Goal: Information Seeking & Learning: Learn about a topic

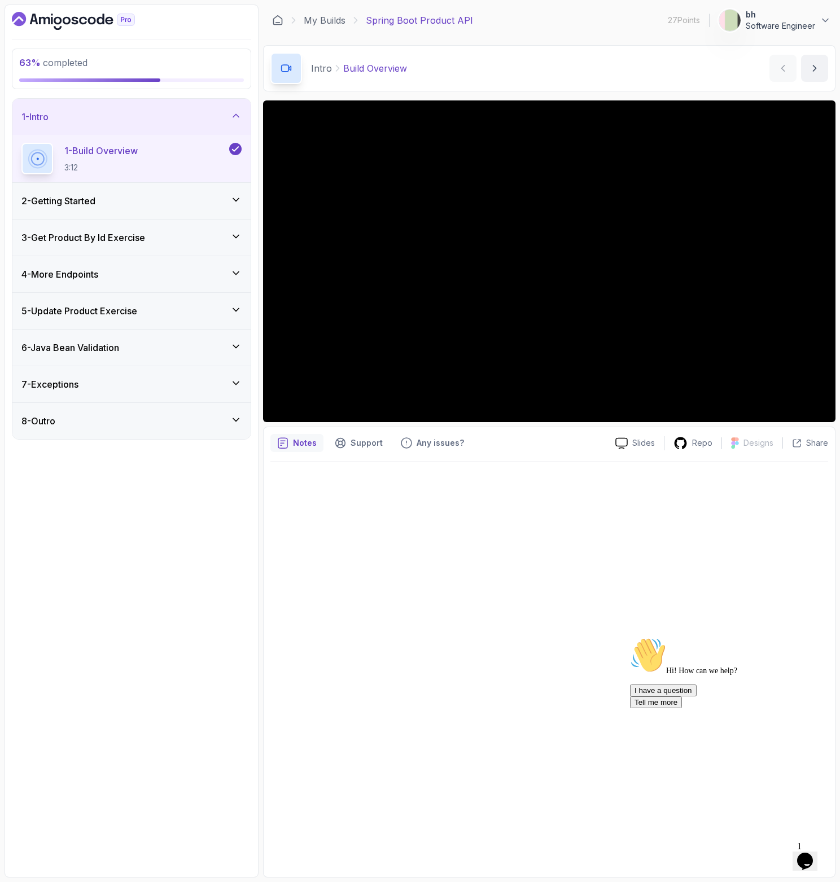
click at [182, 343] on div "6 - Java Bean Validation" at bounding box center [131, 348] width 220 height 14
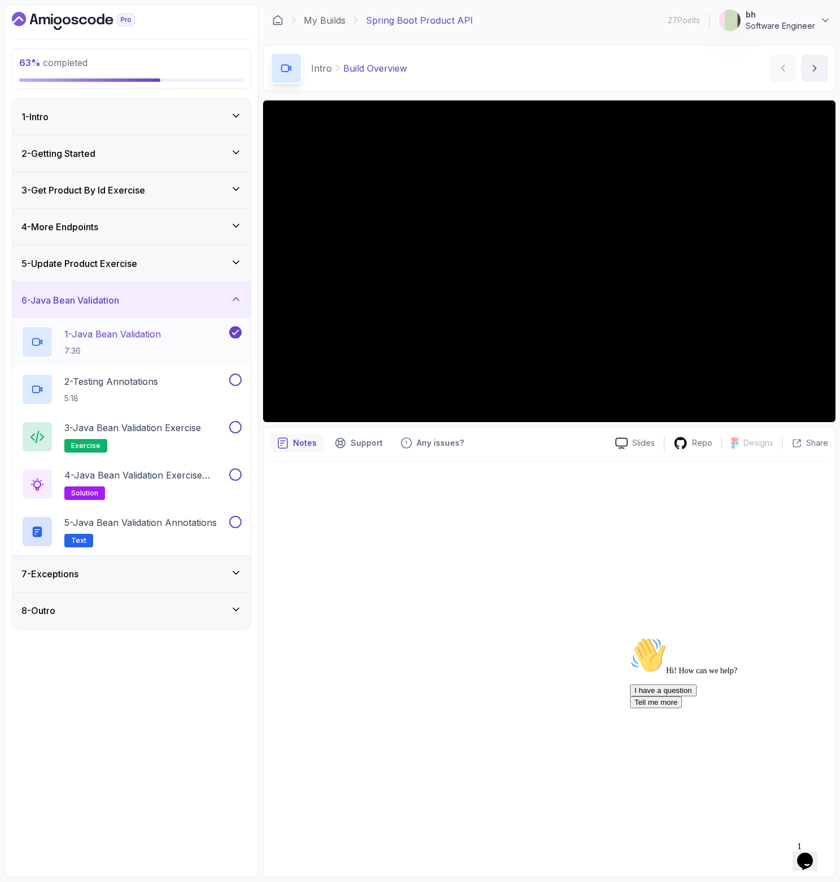
click at [125, 350] on p "7:36" at bounding box center [112, 350] width 97 height 11
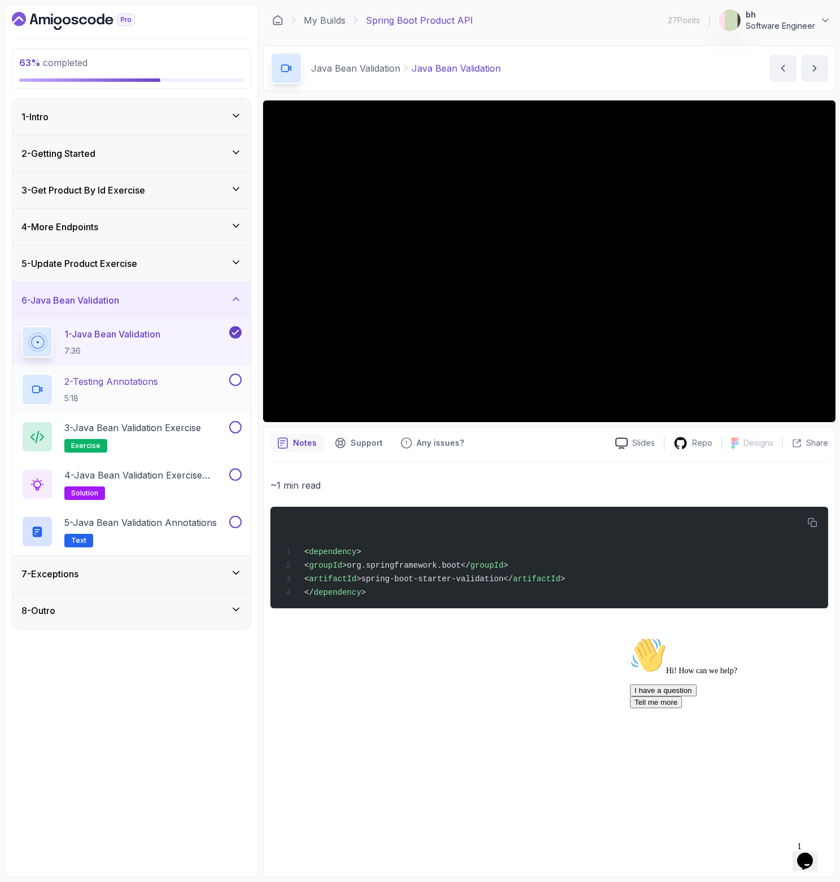
click at [158, 388] on h2 "2 - Testing Annotations 5:18" at bounding box center [111, 389] width 94 height 29
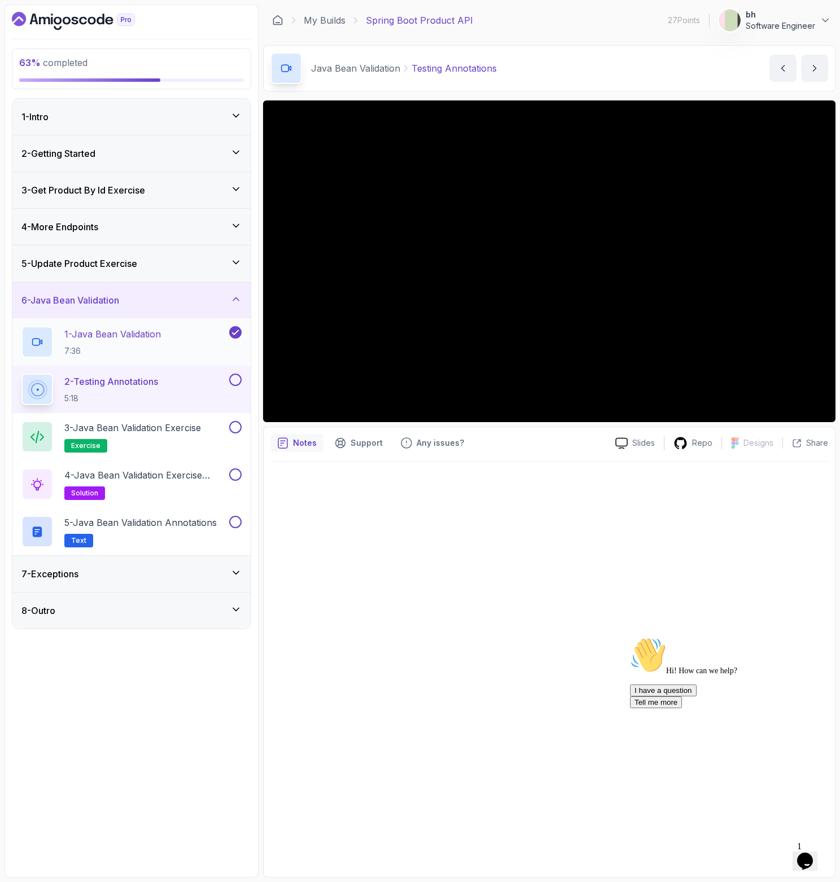
click at [203, 337] on div "1 - Java Bean Validation 7:36" at bounding box center [123, 342] width 205 height 32
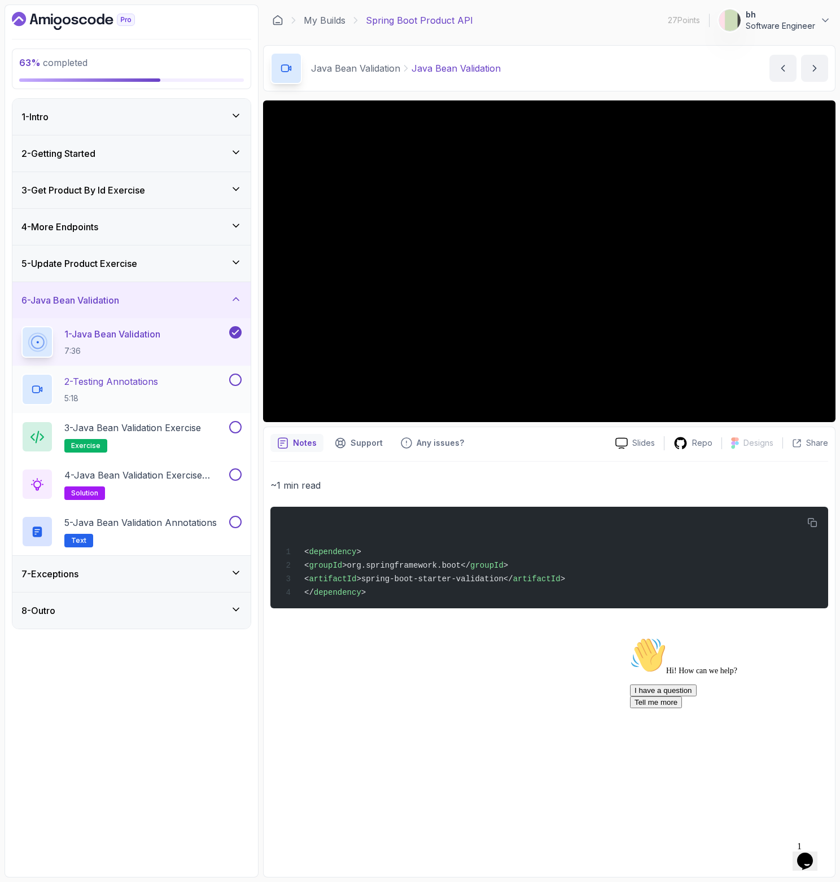
click at [139, 377] on p "2 - Testing Annotations" at bounding box center [111, 382] width 94 height 14
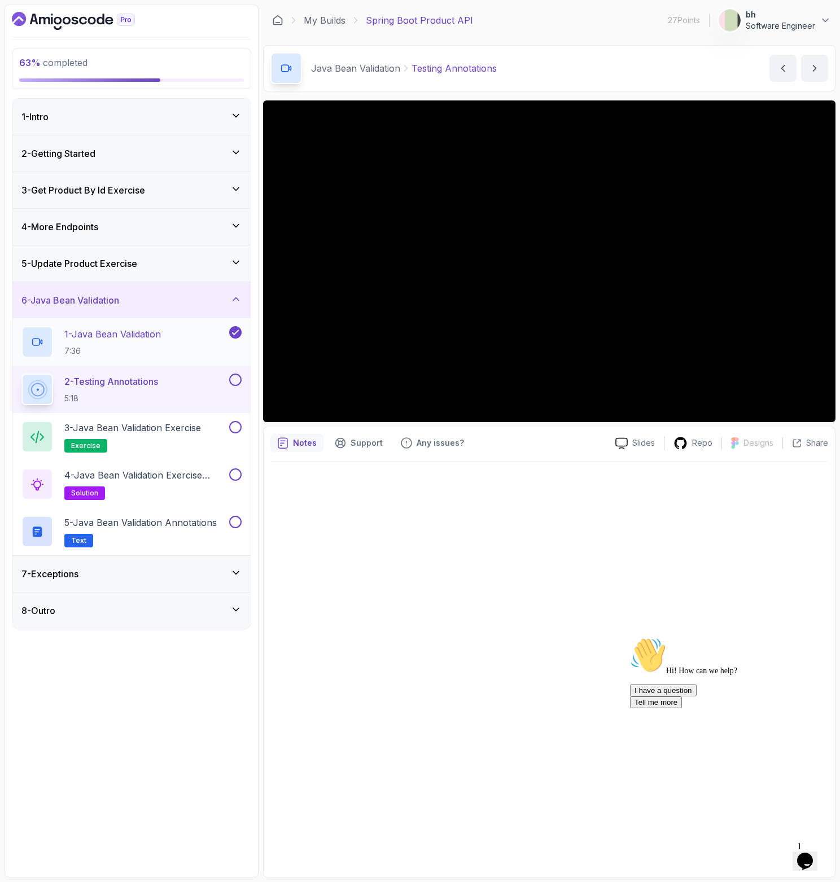
click at [161, 334] on p "1 - Java Bean Validation" at bounding box center [112, 334] width 97 height 14
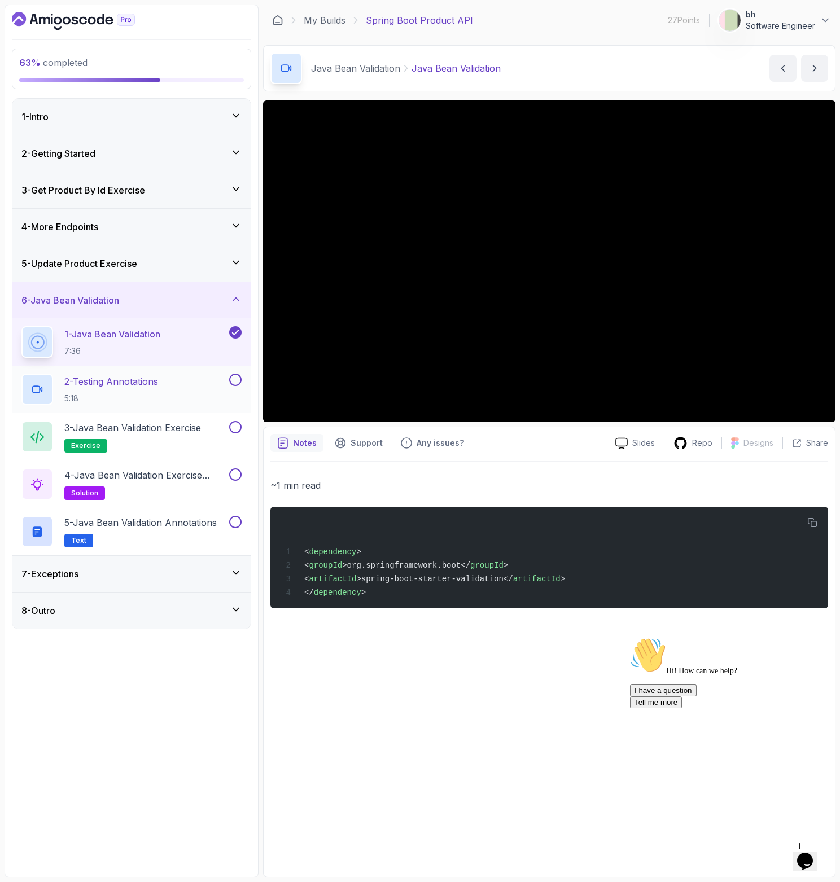
click at [154, 387] on p "2 - Testing Annotations" at bounding box center [111, 382] width 94 height 14
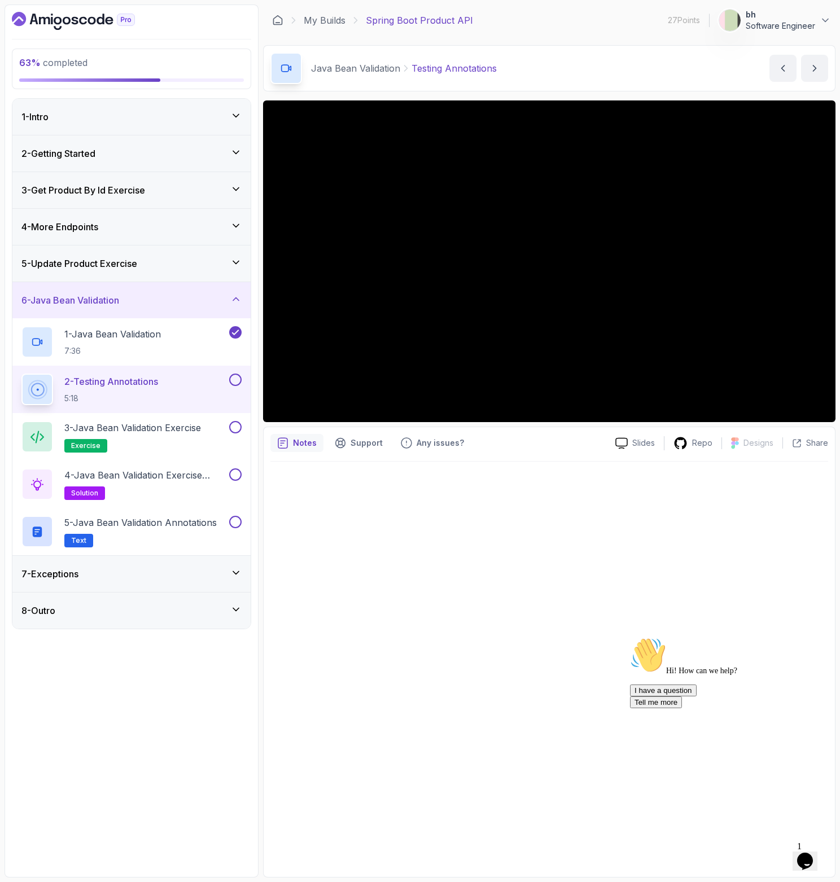
click at [236, 379] on button at bounding box center [235, 380] width 12 height 12
click at [174, 426] on p "3 - Java Bean Validation Exercise" at bounding box center [132, 428] width 137 height 14
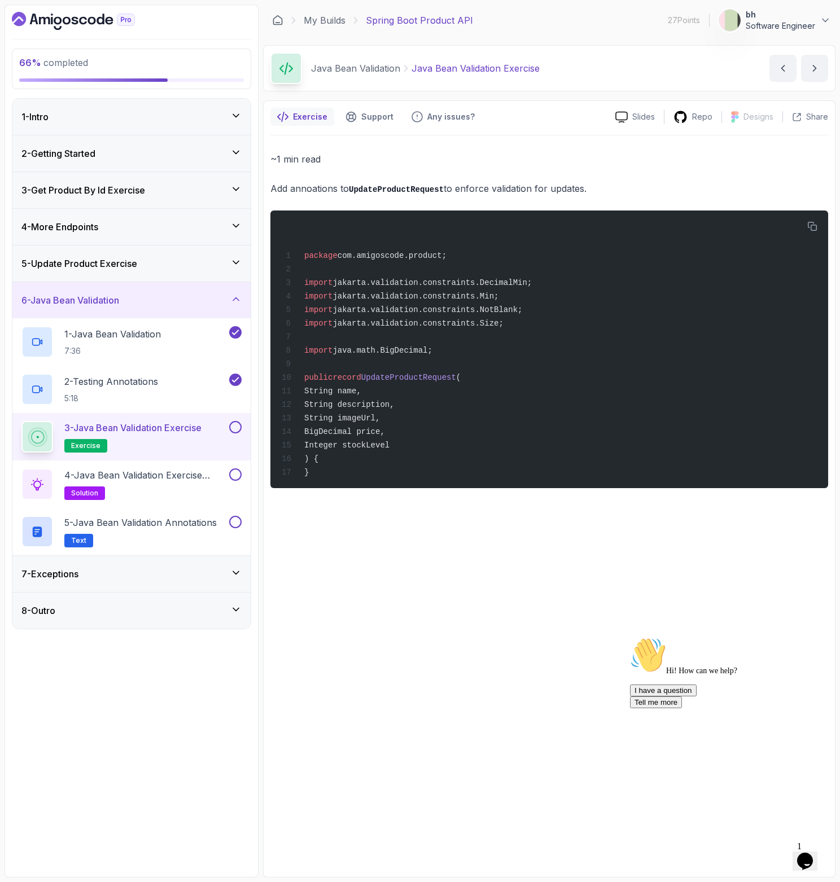
click at [234, 431] on button at bounding box center [235, 427] width 12 height 12
click at [190, 477] on p "4 - Java Bean Validation Exercise Solution" at bounding box center [145, 475] width 163 height 14
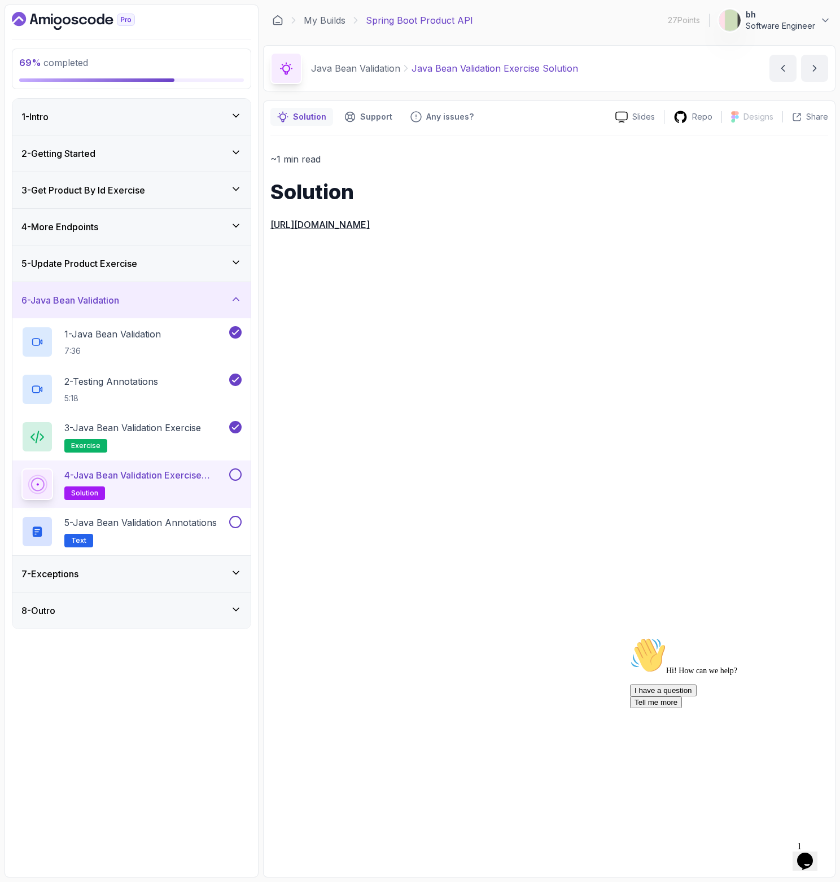
click at [370, 223] on link "https://github.com/amigoscode/java-springboot-full-stack/commit/cffbba80f348bb5…" at bounding box center [319, 224] width 99 height 11
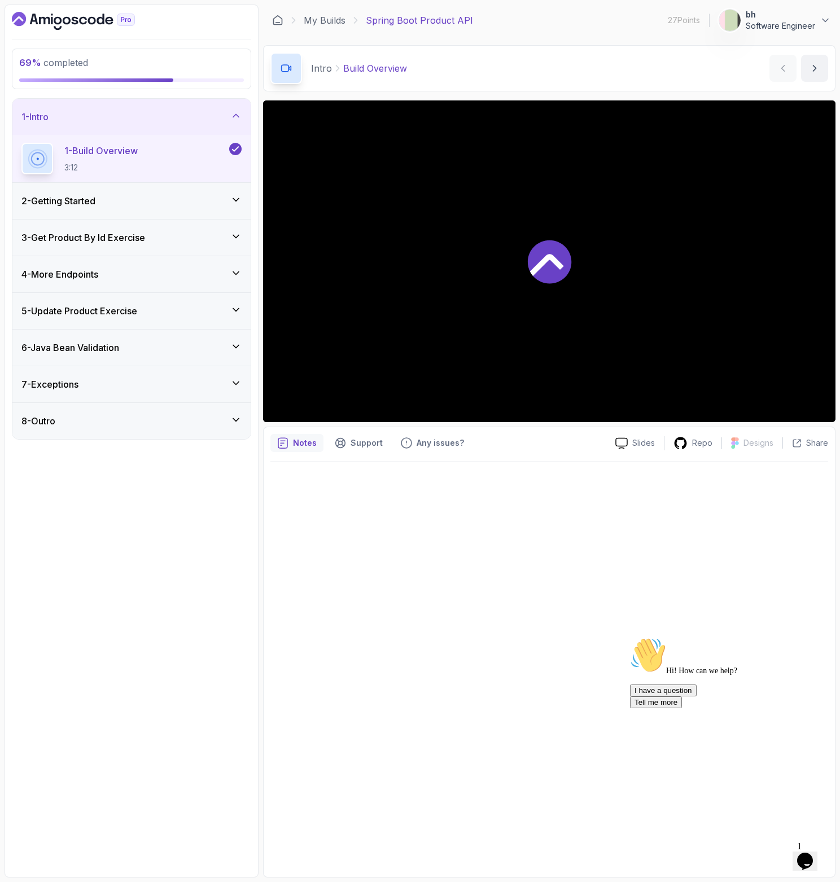
click at [116, 349] on h3 "6 - Java Bean Validation" at bounding box center [70, 348] width 98 height 14
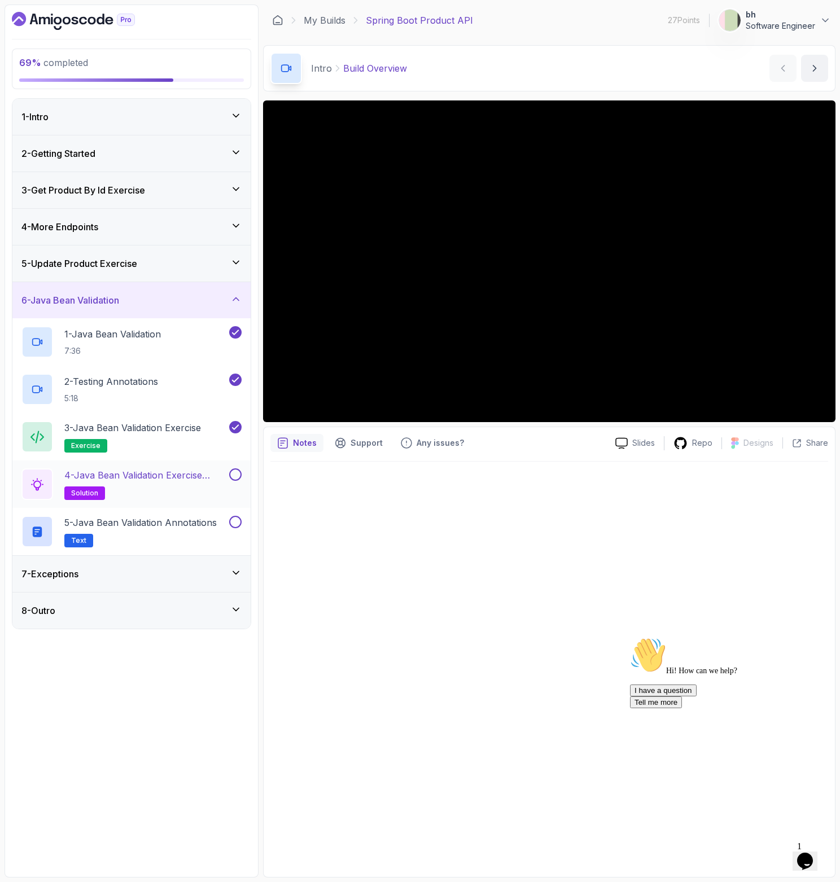
click at [234, 470] on button at bounding box center [235, 474] width 12 height 12
click at [183, 519] on p "5 - Java Bean Validation Annotations" at bounding box center [140, 523] width 152 height 14
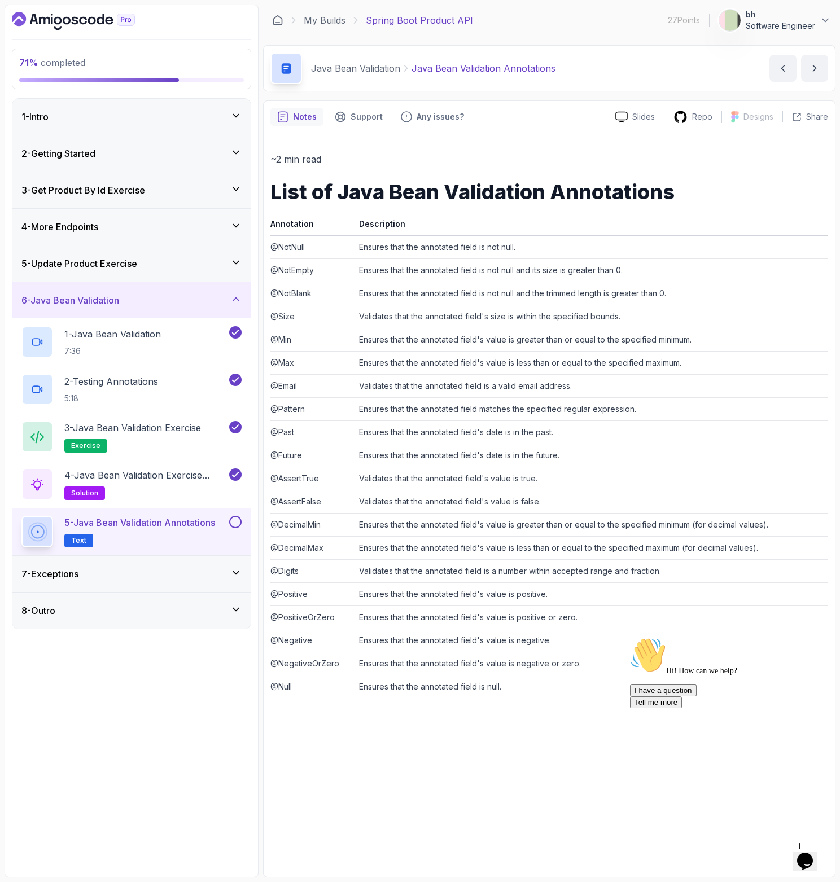
click at [235, 524] on button at bounding box center [235, 522] width 12 height 12
click at [213, 567] on div "7 - Exceptions" at bounding box center [131, 574] width 238 height 36
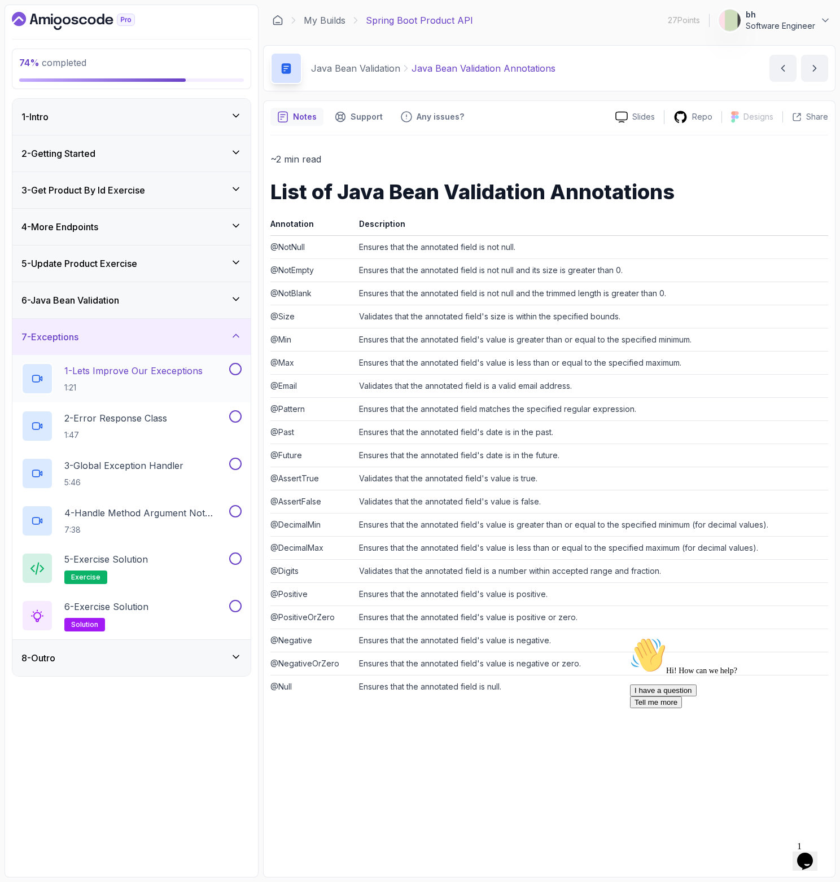
click at [161, 370] on p "1 - Lets Improve Our Execeptions" at bounding box center [133, 371] width 138 height 14
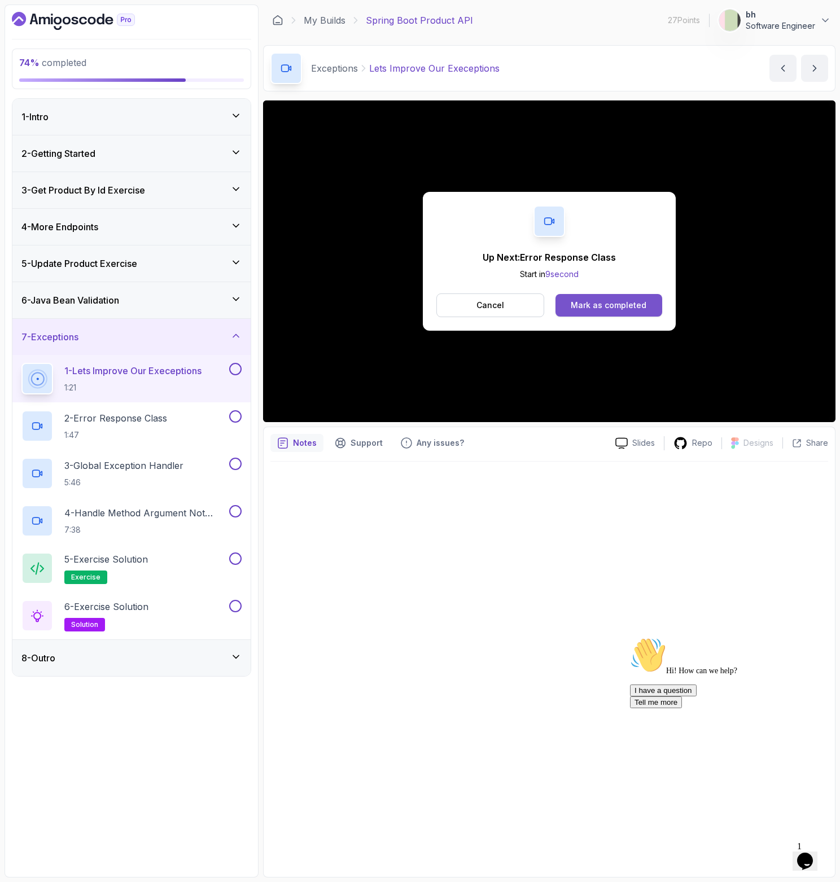
click at [583, 306] on div "Mark as completed" at bounding box center [609, 305] width 76 height 11
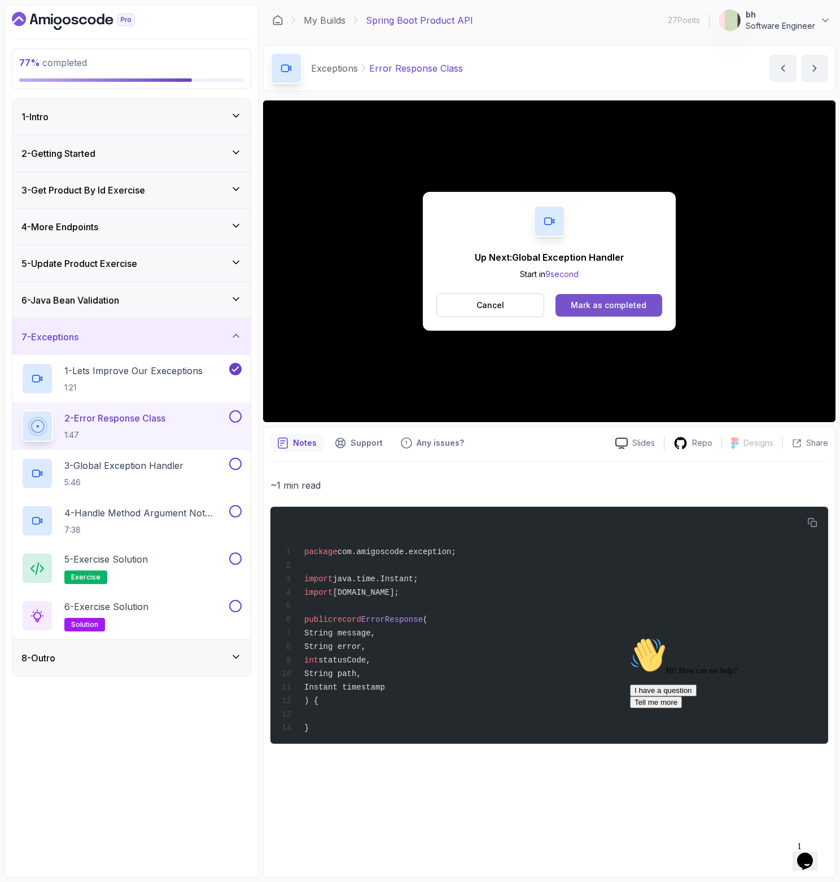
click at [599, 309] on div "Mark as completed" at bounding box center [609, 305] width 76 height 11
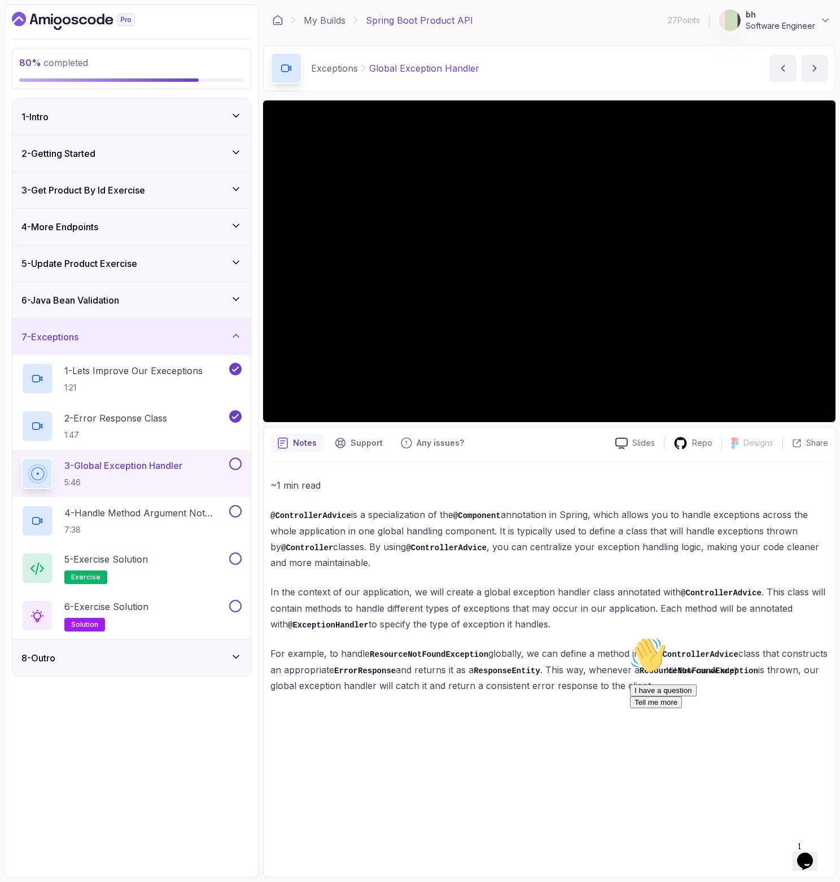
click at [236, 465] on button at bounding box center [235, 464] width 12 height 12
click at [163, 506] on p "4 - Handle Method Argument Not Valid Exception" at bounding box center [145, 513] width 163 height 14
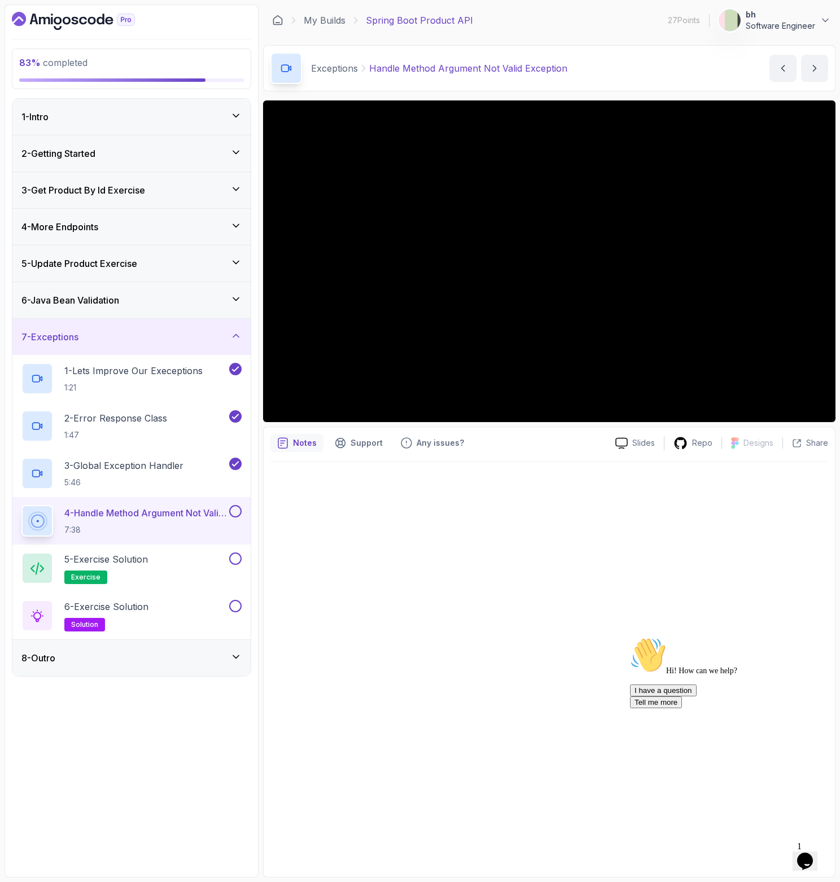
click at [233, 512] on button at bounding box center [235, 511] width 12 height 12
click at [199, 567] on div "5 - Exercise Solution exercise" at bounding box center [123, 569] width 205 height 32
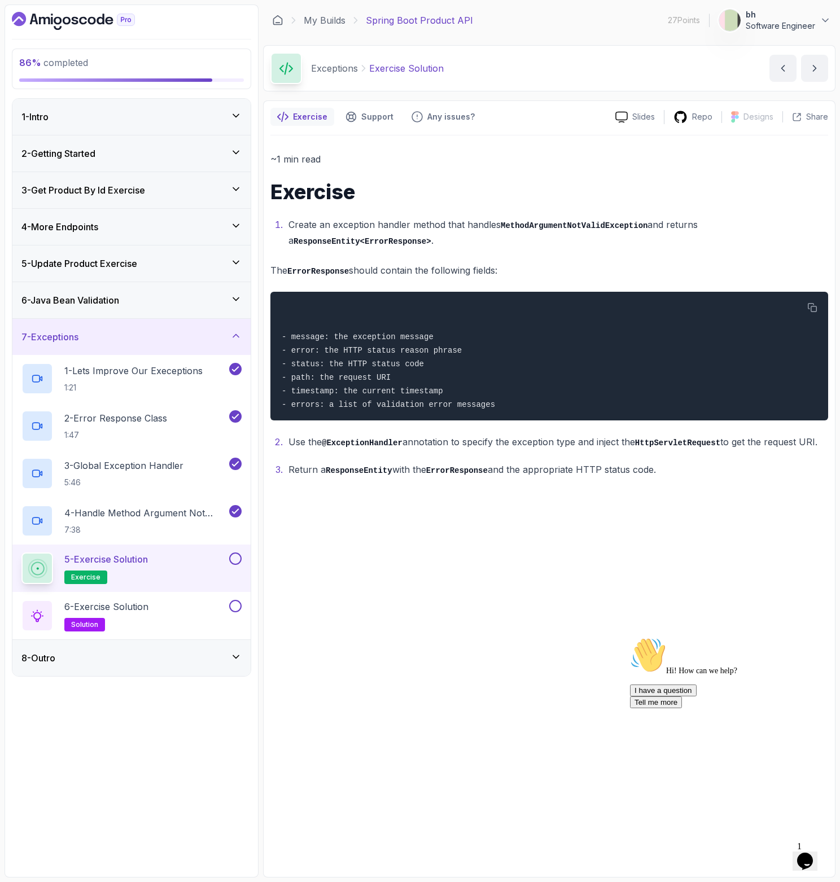
click at [233, 564] on div at bounding box center [234, 559] width 15 height 12
click at [234, 560] on button at bounding box center [235, 559] width 12 height 12
click at [174, 613] on div "6 - Exercise Solution solution" at bounding box center [123, 616] width 205 height 32
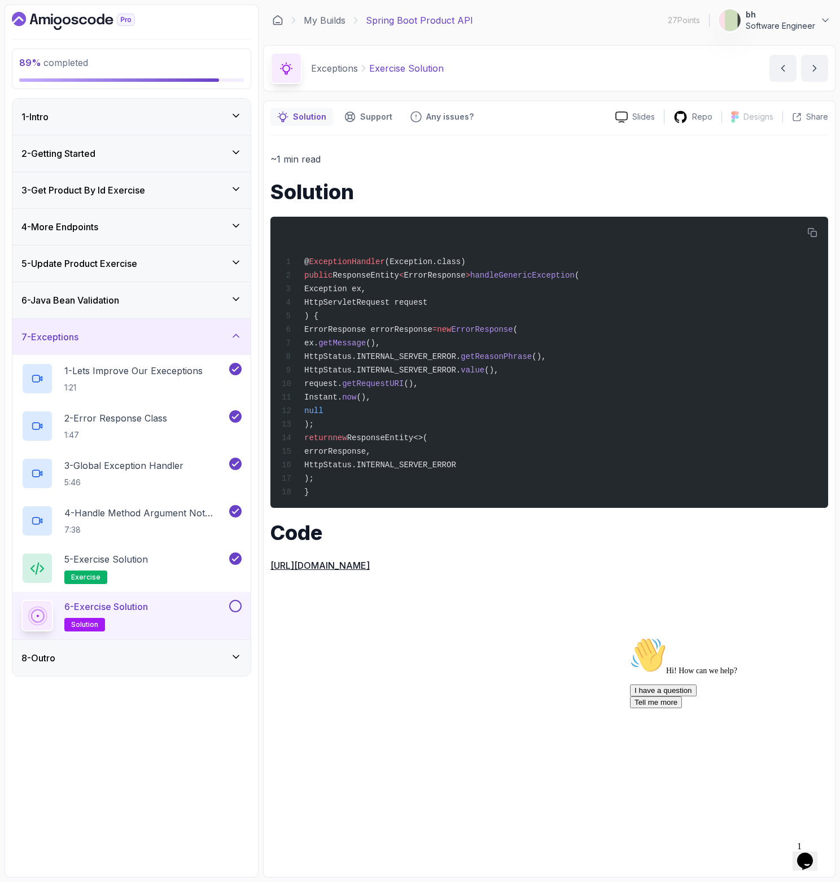
click at [370, 571] on link "https://github.com/amigoscode/java-springboot-full-stack/commit/9651f44e3d95a24…" at bounding box center [319, 565] width 99 height 11
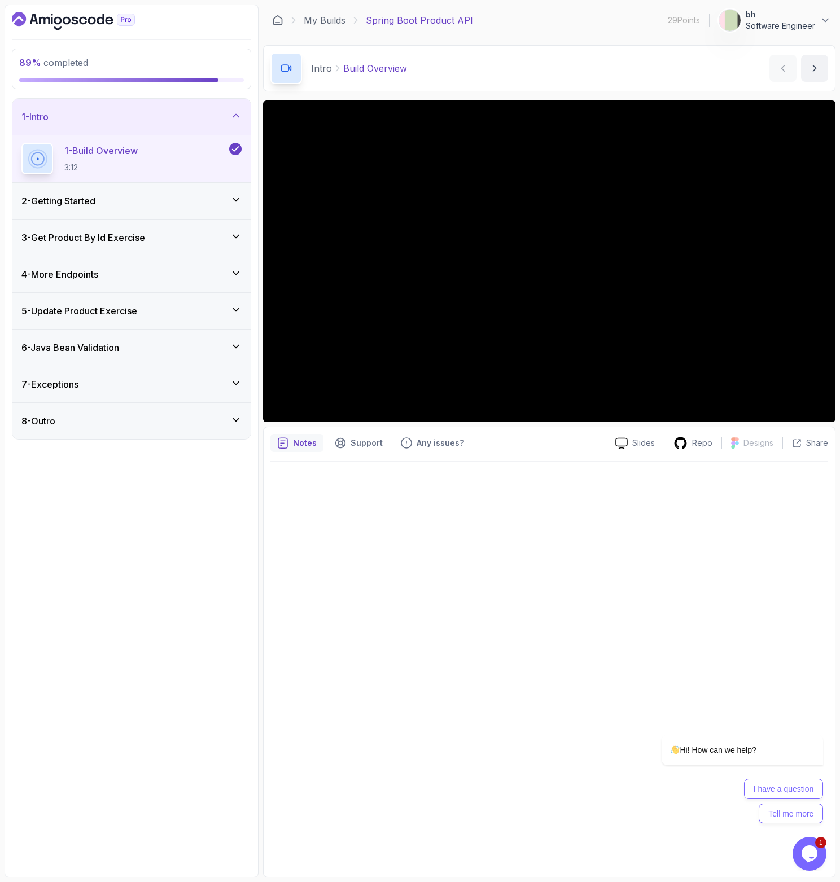
click at [106, 347] on h3 "6 - Java Bean Validation" at bounding box center [70, 348] width 98 height 14
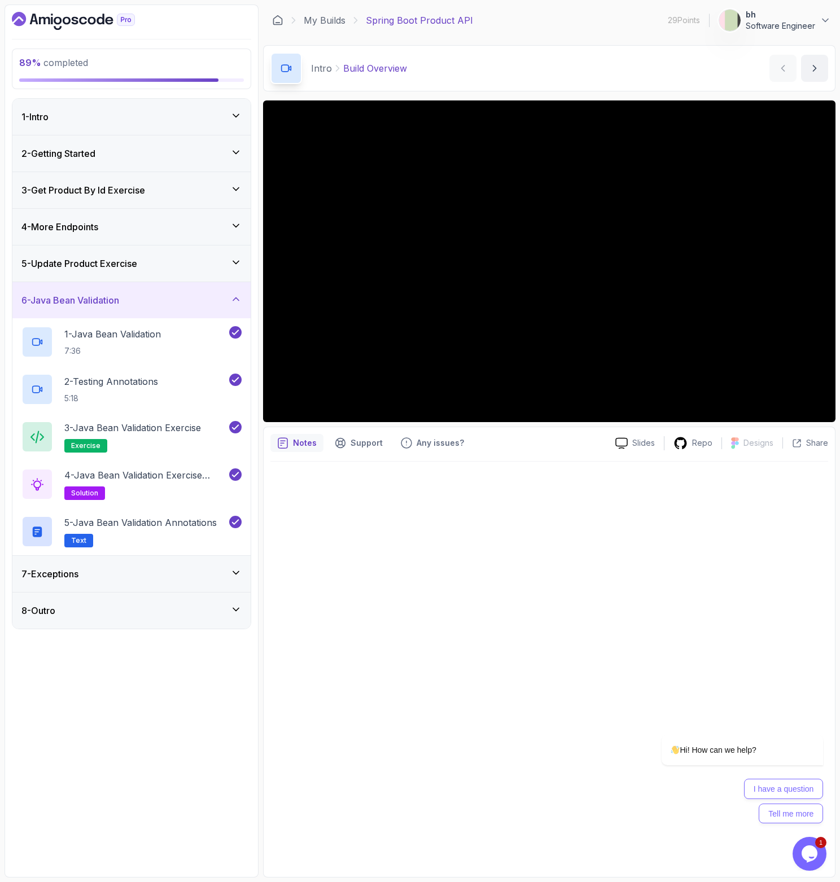
click at [134, 570] on div "7 - Exceptions" at bounding box center [131, 574] width 220 height 14
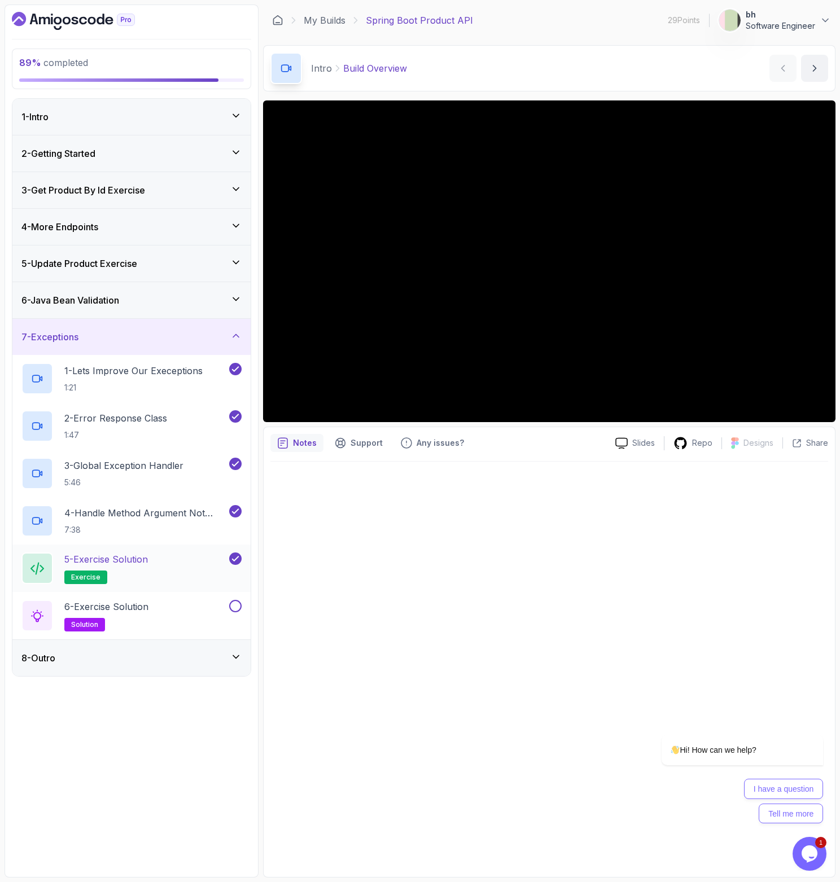
click at [157, 563] on div "5 - Exercise Solution exercise" at bounding box center [123, 569] width 205 height 32
click at [133, 562] on p "5 - Exercise Solution" at bounding box center [106, 560] width 84 height 14
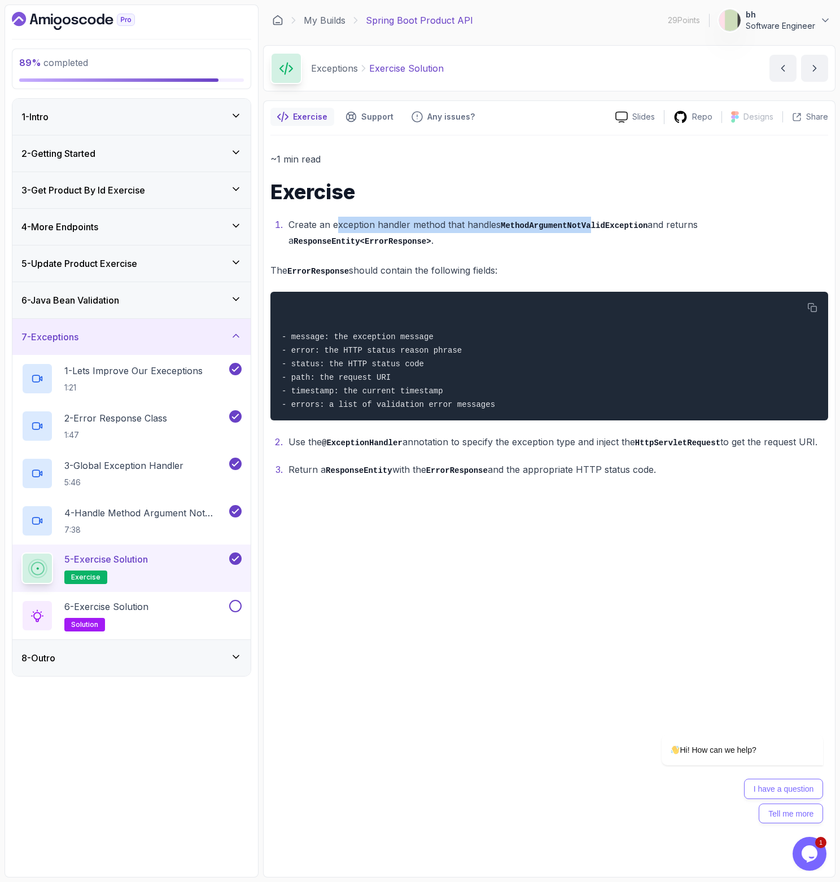
drag, startPoint x: 342, startPoint y: 220, endPoint x: 592, endPoint y: 226, distance: 250.1
click at [592, 226] on li "Create an exception handler method that handles MethodArgumentNotValidException…" at bounding box center [556, 233] width 543 height 32
click at [391, 223] on li "Create an exception handler method that handles MethodArgumentNotValidException…" at bounding box center [556, 233] width 543 height 32
drag, startPoint x: 464, startPoint y: 226, endPoint x: 627, endPoint y: 225, distance: 163.1
click at [627, 225] on li "Create an exception handler method that handles MethodArgumentNotValidException…" at bounding box center [556, 233] width 543 height 32
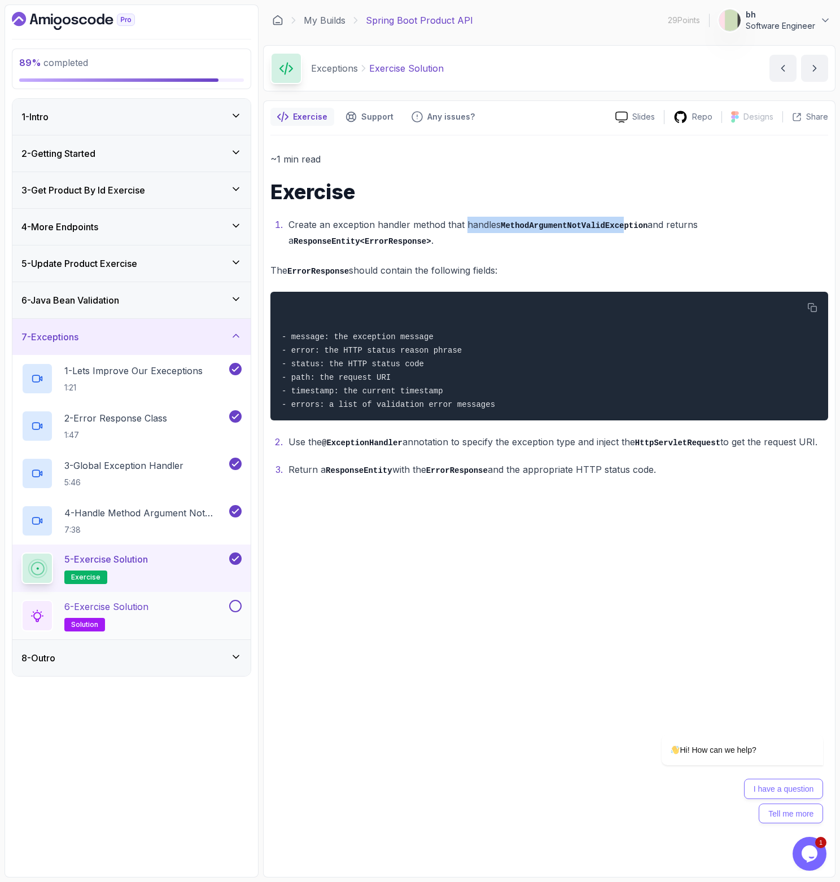
click at [234, 608] on button at bounding box center [235, 606] width 12 height 12
click at [161, 614] on div "6 - Exercise Solution solution" at bounding box center [123, 616] width 205 height 32
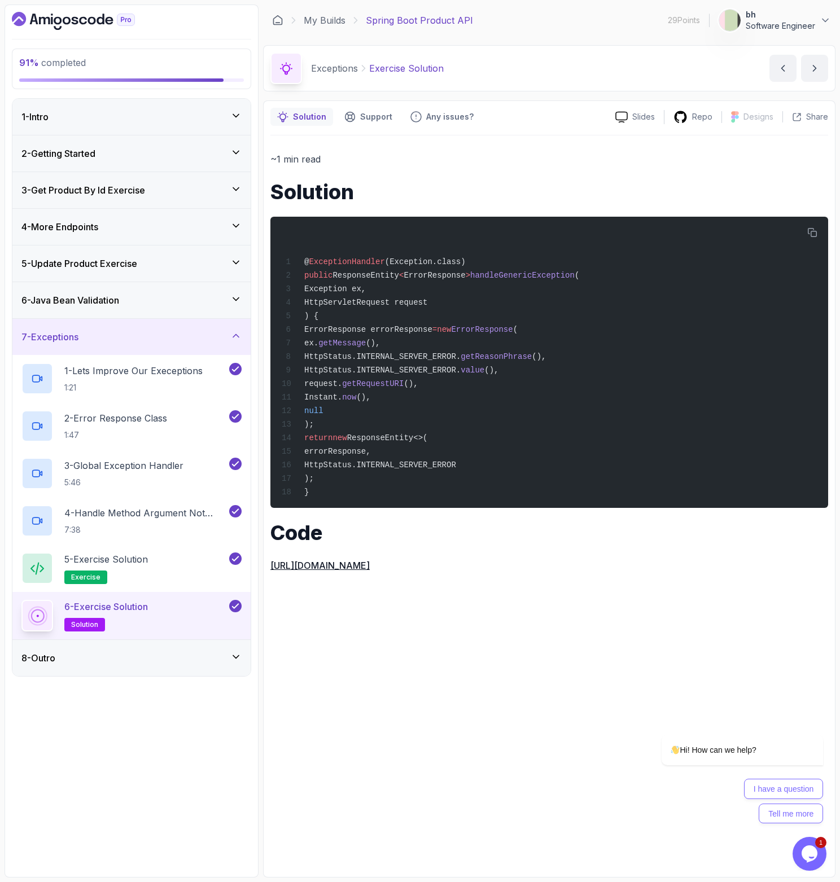
click at [142, 647] on div "8 - Outro" at bounding box center [131, 658] width 238 height 36
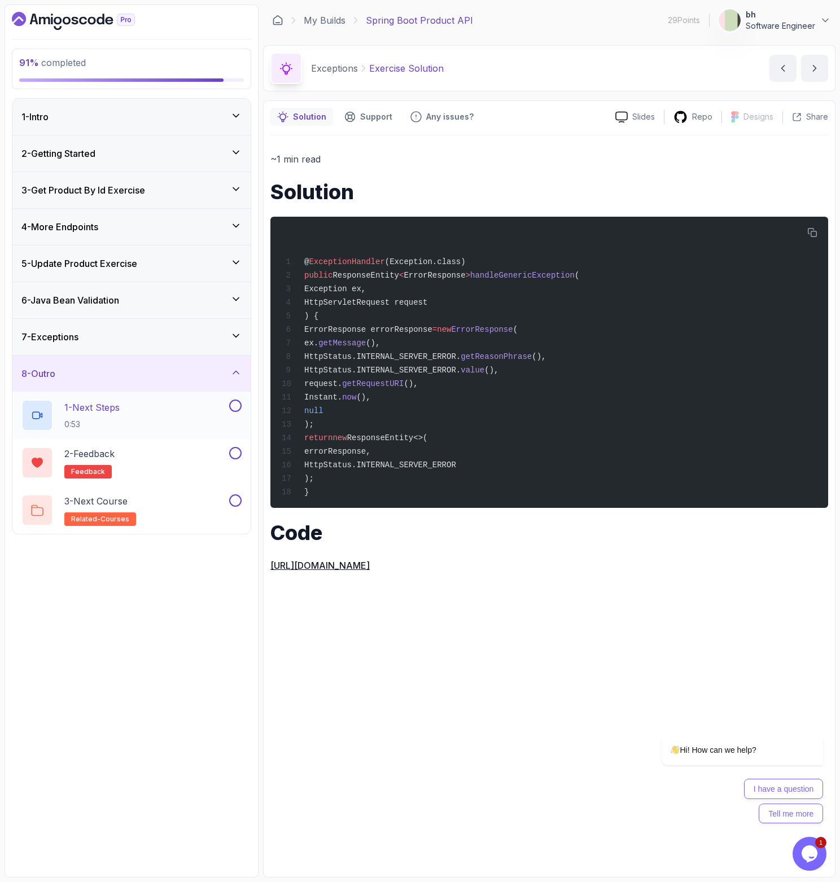
click at [120, 419] on p "0:53" at bounding box center [91, 424] width 55 height 11
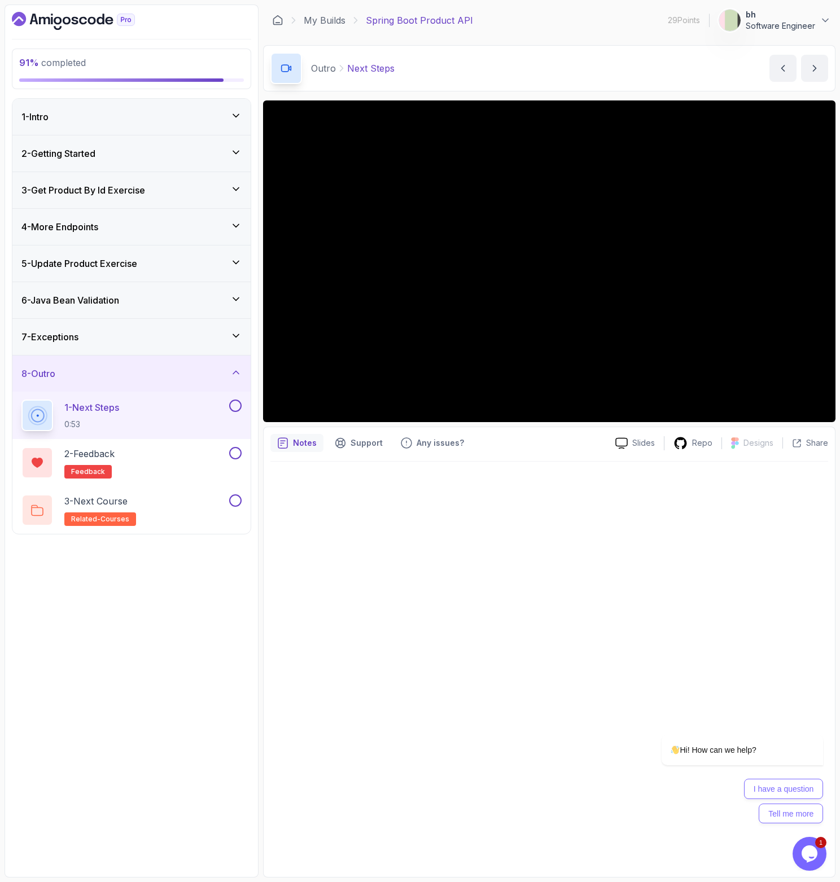
click at [239, 408] on button at bounding box center [235, 406] width 12 height 12
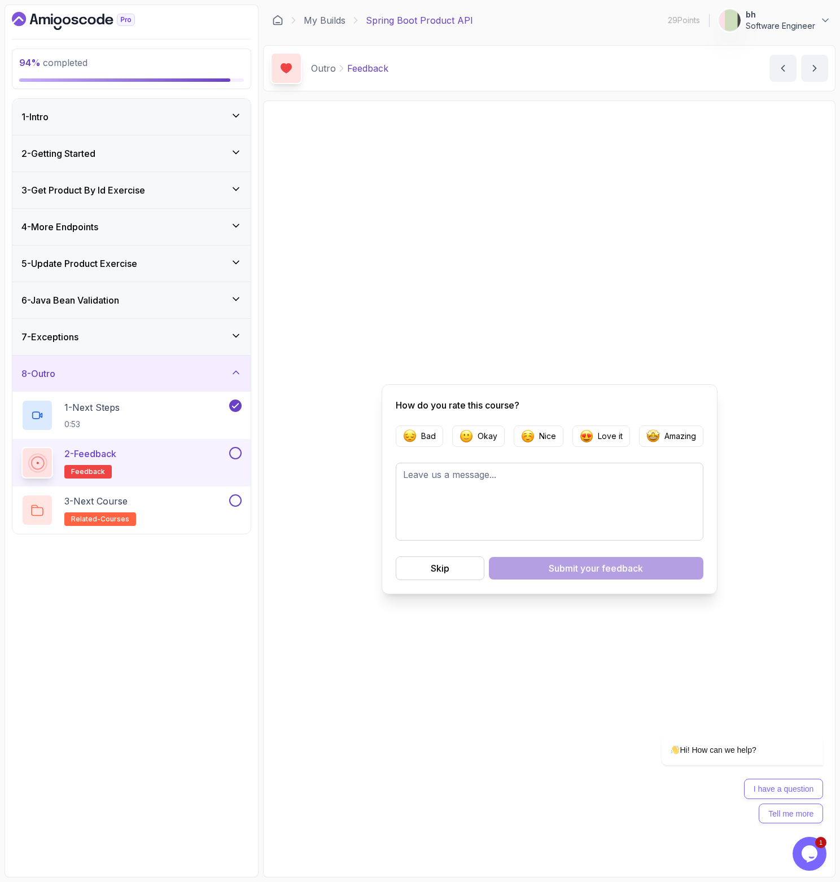
click at [89, 24] on icon "Dashboard" at bounding box center [73, 21] width 123 height 18
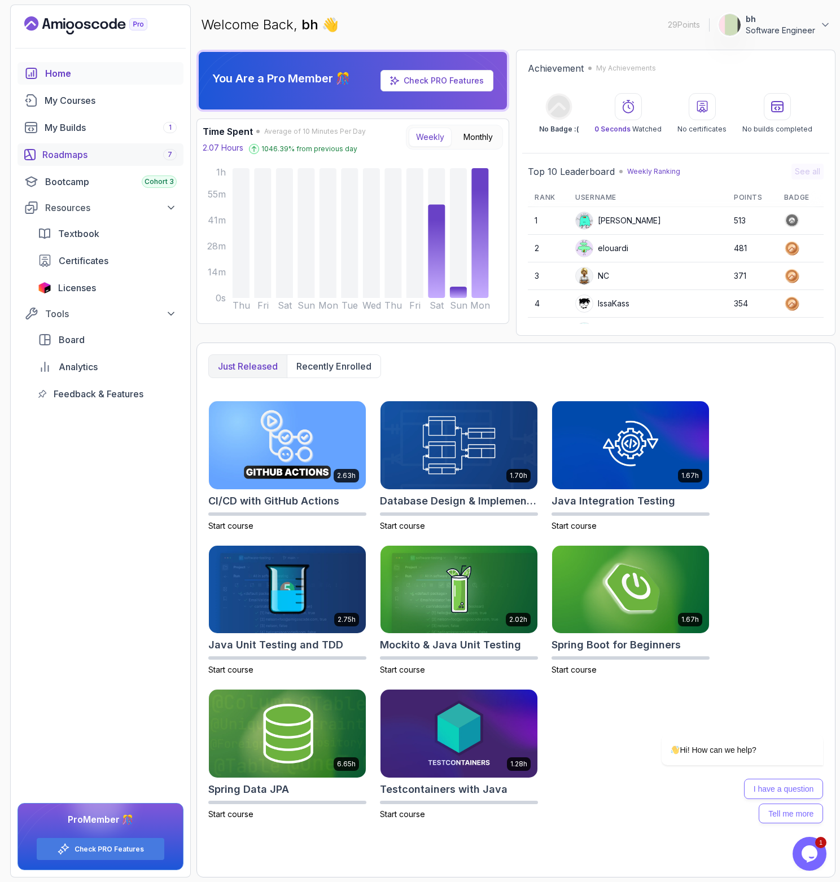
click at [67, 151] on div "Roadmaps 7" at bounding box center [109, 155] width 134 height 14
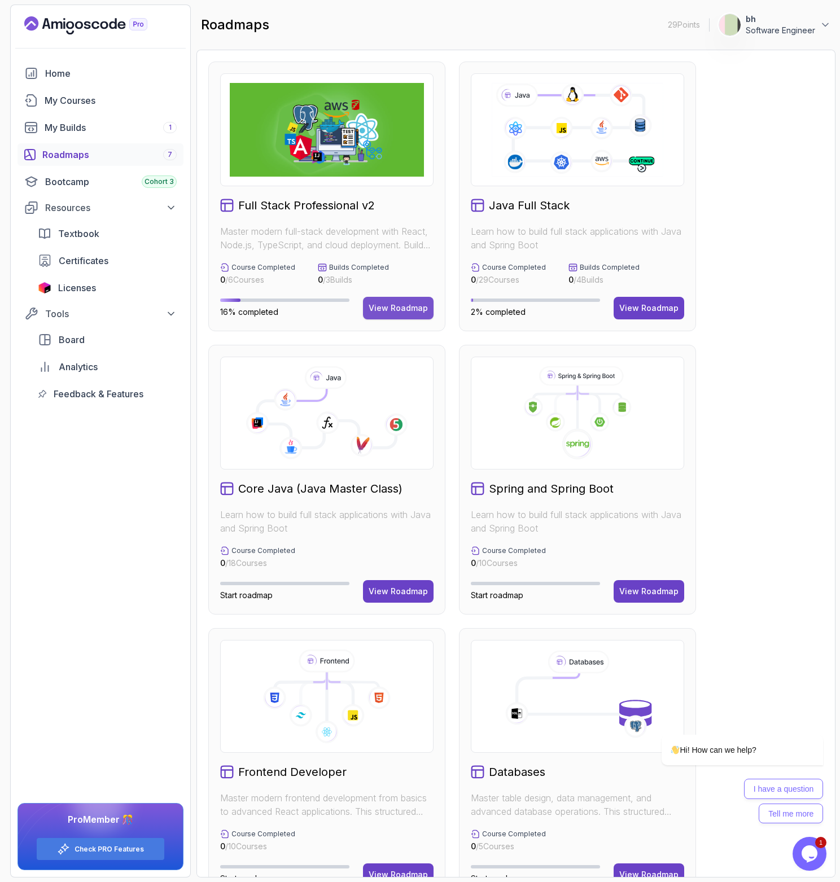
click at [402, 305] on div "View Roadmap" at bounding box center [398, 308] width 59 height 11
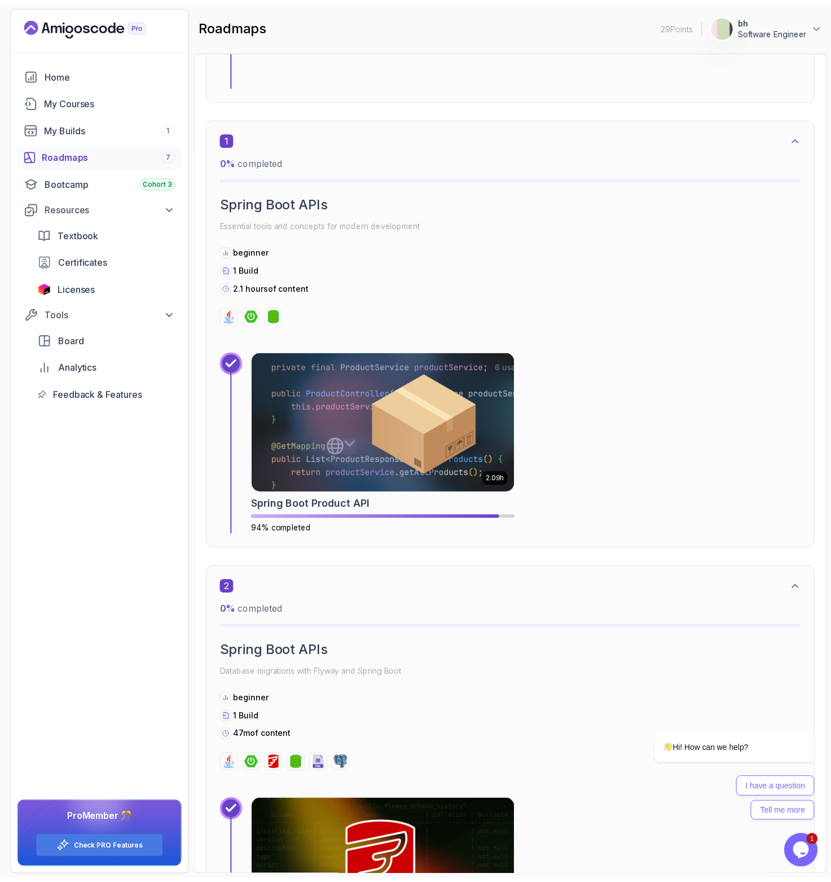
scroll to position [970, 0]
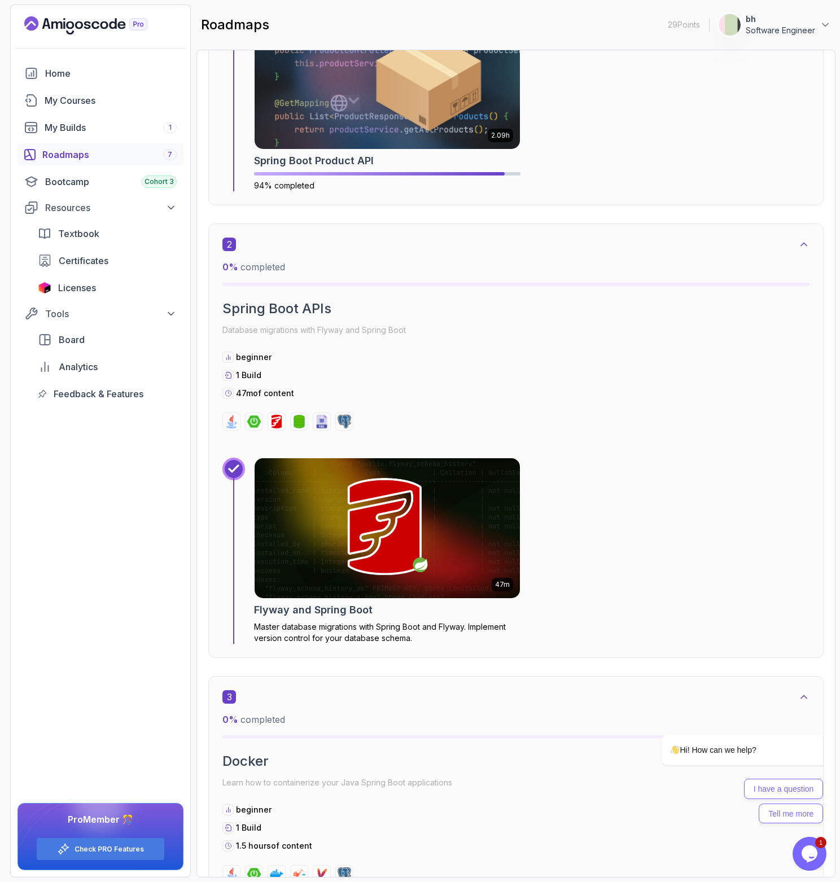
click at [316, 611] on h2 "Flyway and Spring Boot" at bounding box center [313, 610] width 119 height 16
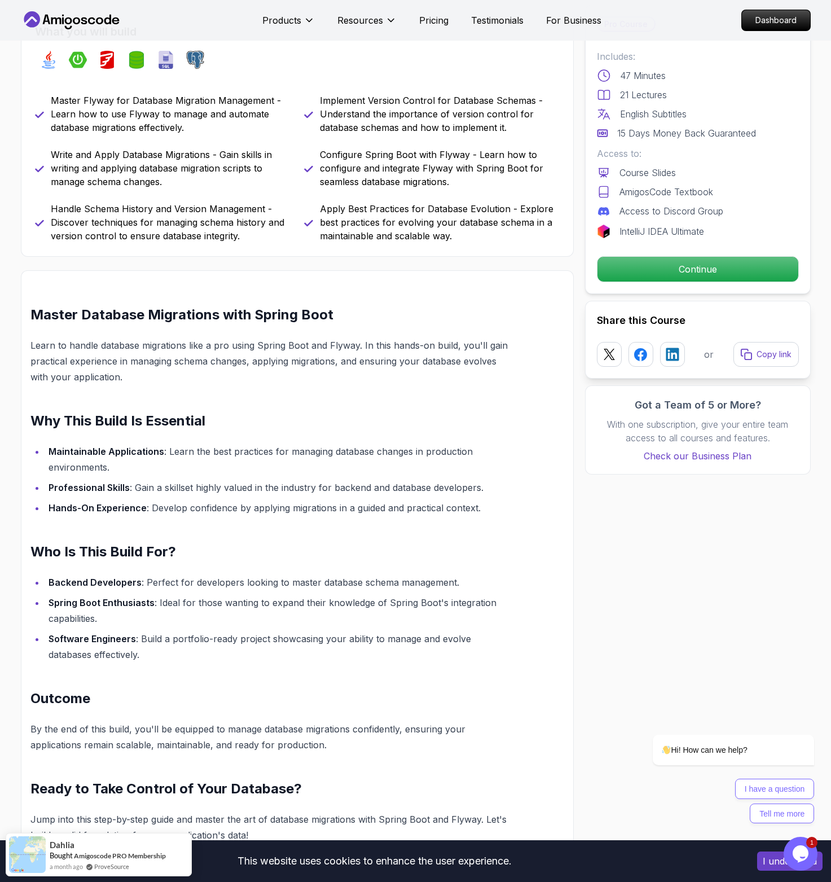
scroll to position [518, 0]
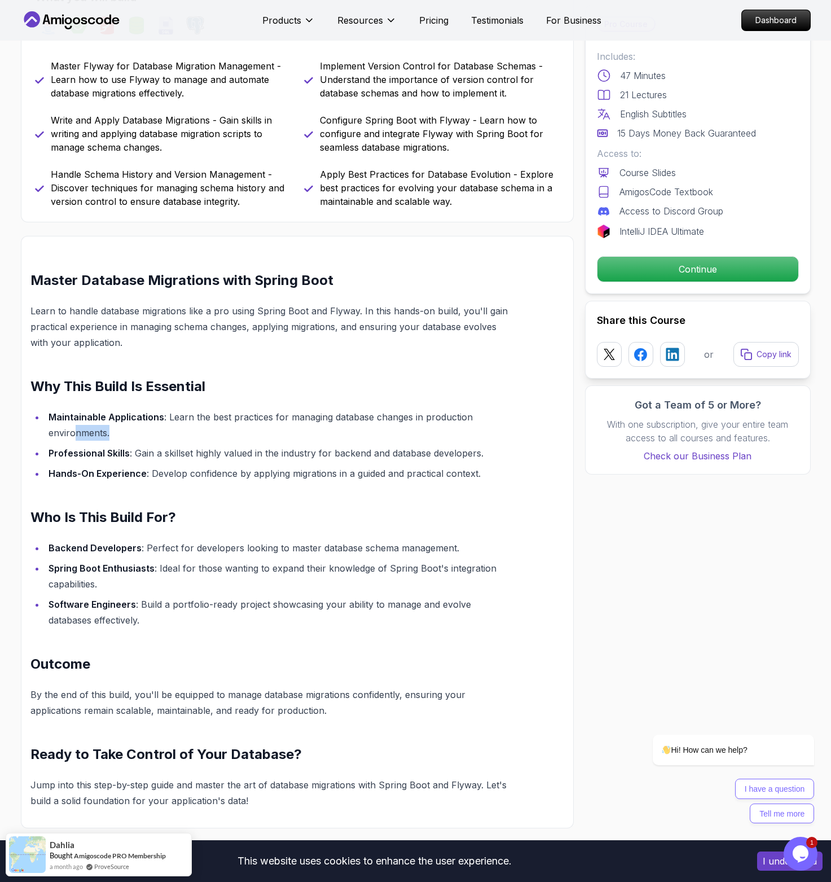
drag, startPoint x: 73, startPoint y: 433, endPoint x: 119, endPoint y: 433, distance: 46.3
click at [119, 433] on li "Maintainable Applications : Learn the best practices for managing database chan…" at bounding box center [278, 425] width 466 height 32
drag, startPoint x: 168, startPoint y: 447, endPoint x: 393, endPoint y: 454, distance: 225.9
click at [393, 454] on li "Professional Skills : Gain a skillset highly valued in the industry for backend…" at bounding box center [278, 453] width 466 height 16
drag, startPoint x: 233, startPoint y: 471, endPoint x: 336, endPoint y: 476, distance: 103.4
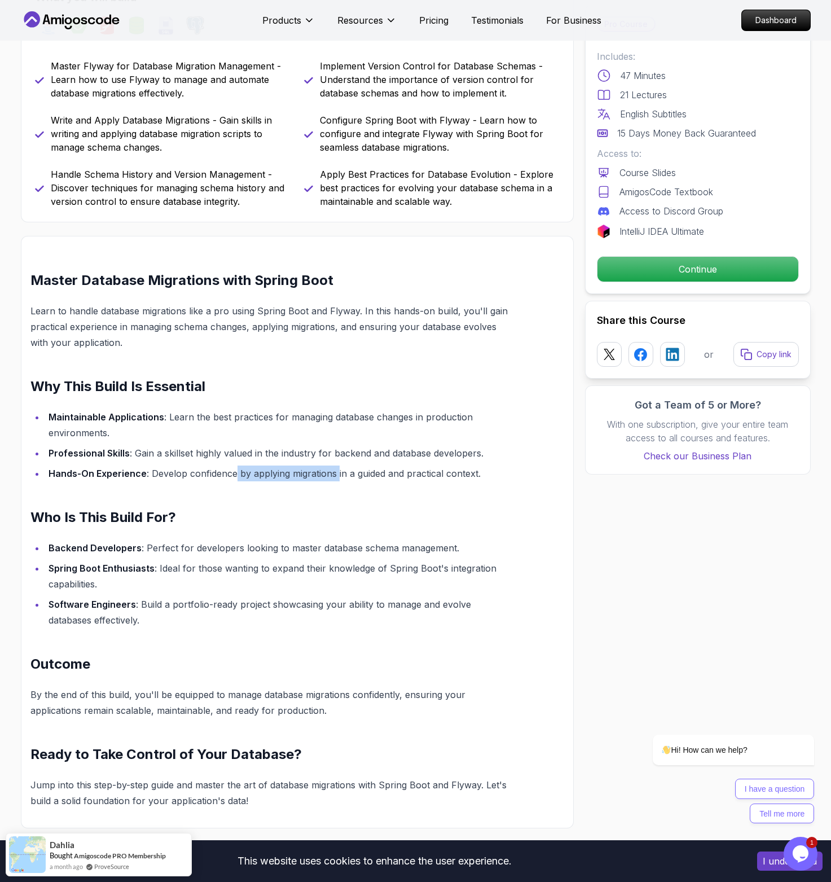
click at [336, 476] on li "Hands-On Experience : Develop confidence by applying migrations in a guided and…" at bounding box center [278, 474] width 466 height 16
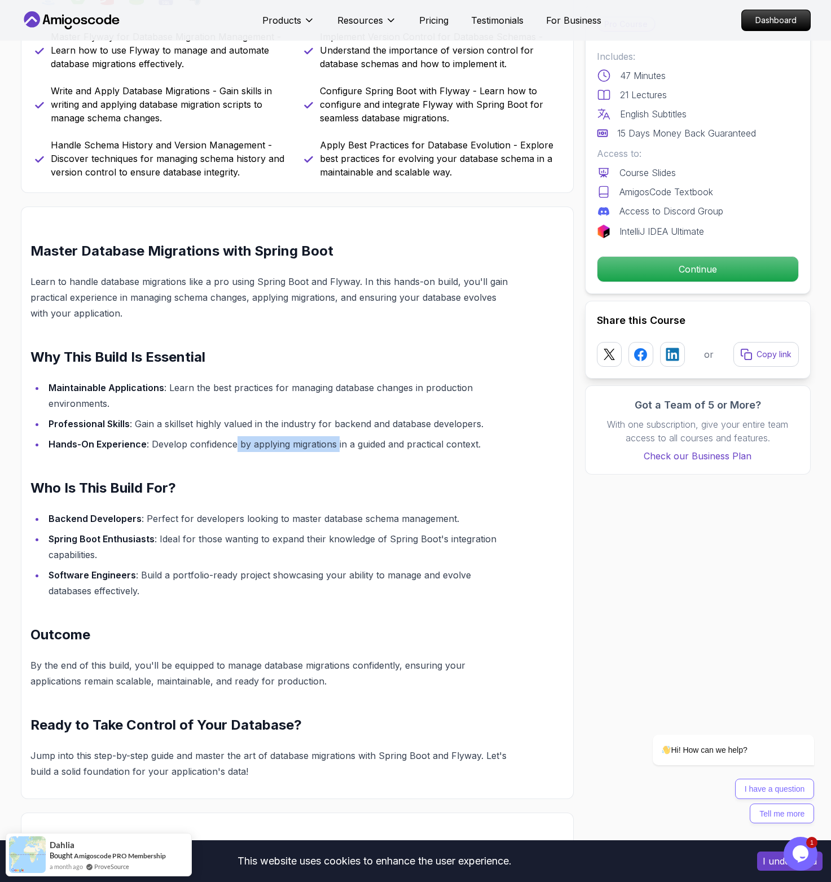
scroll to position [554, 0]
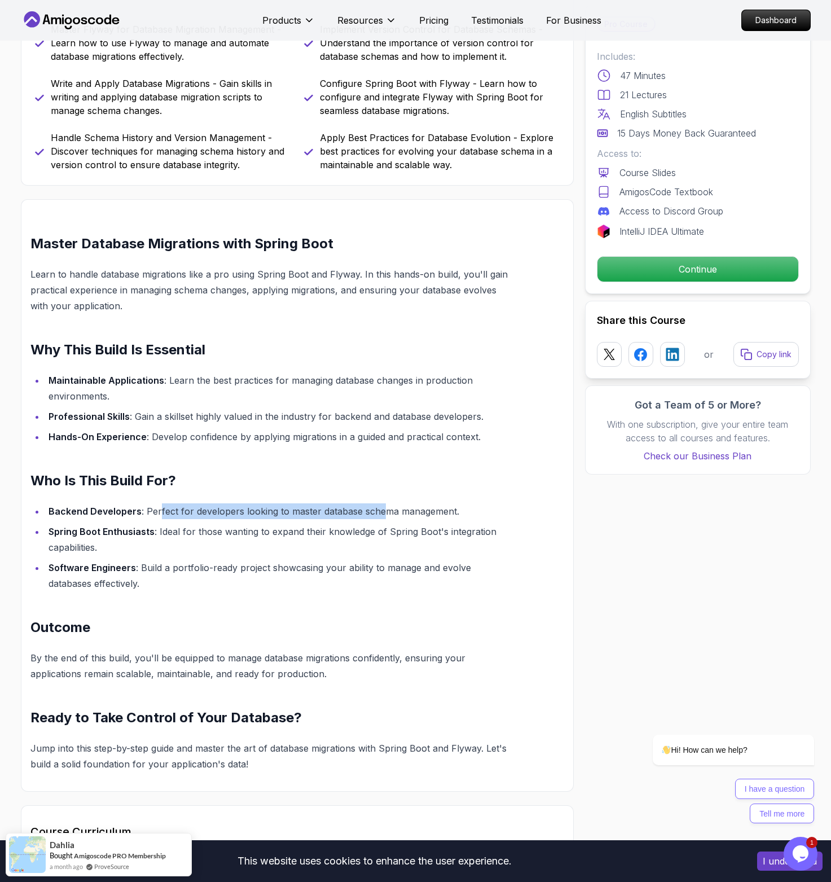
drag, startPoint x: 157, startPoint y: 509, endPoint x: 412, endPoint y: 512, distance: 254.6
click at [380, 512] on li "Backend Developers : Perfect for developers looking to master database schema m…" at bounding box center [278, 511] width 466 height 16
drag, startPoint x: 416, startPoint y: 512, endPoint x: 202, endPoint y: 517, distance: 214.0
click at [202, 517] on li "Backend Developers : Perfect for developers looking to master database schema m…" at bounding box center [278, 511] width 466 height 16
drag, startPoint x: 161, startPoint y: 535, endPoint x: 401, endPoint y: 533, distance: 239.3
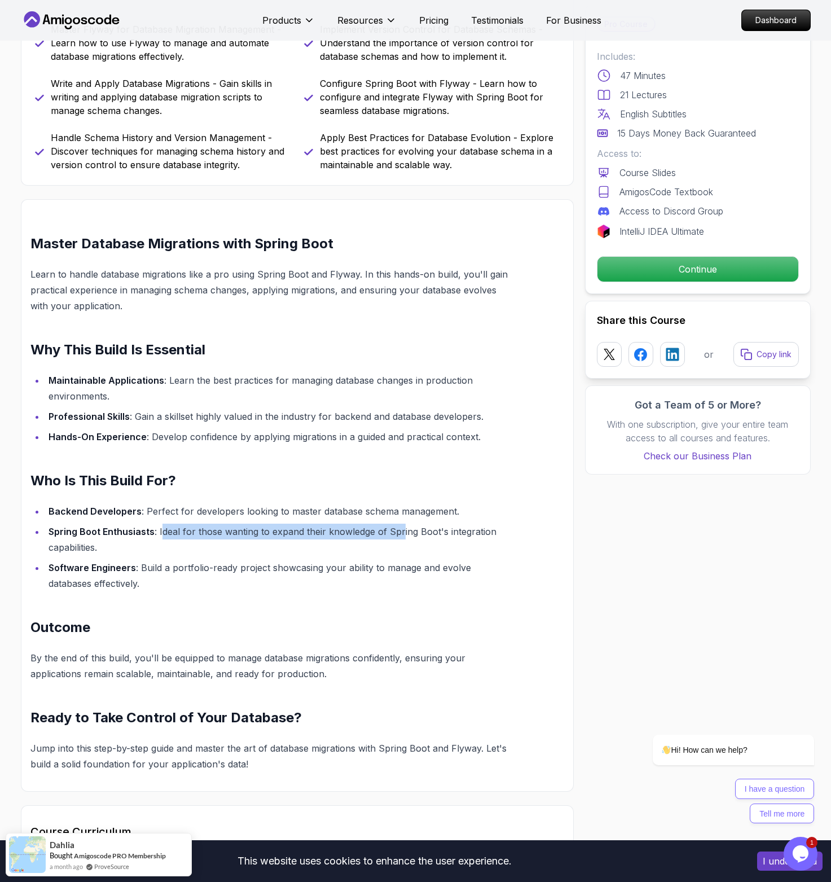
click at [401, 533] on li "Spring Boot Enthusiasts : Ideal for those wanting to expand their knowledge of …" at bounding box center [278, 540] width 466 height 32
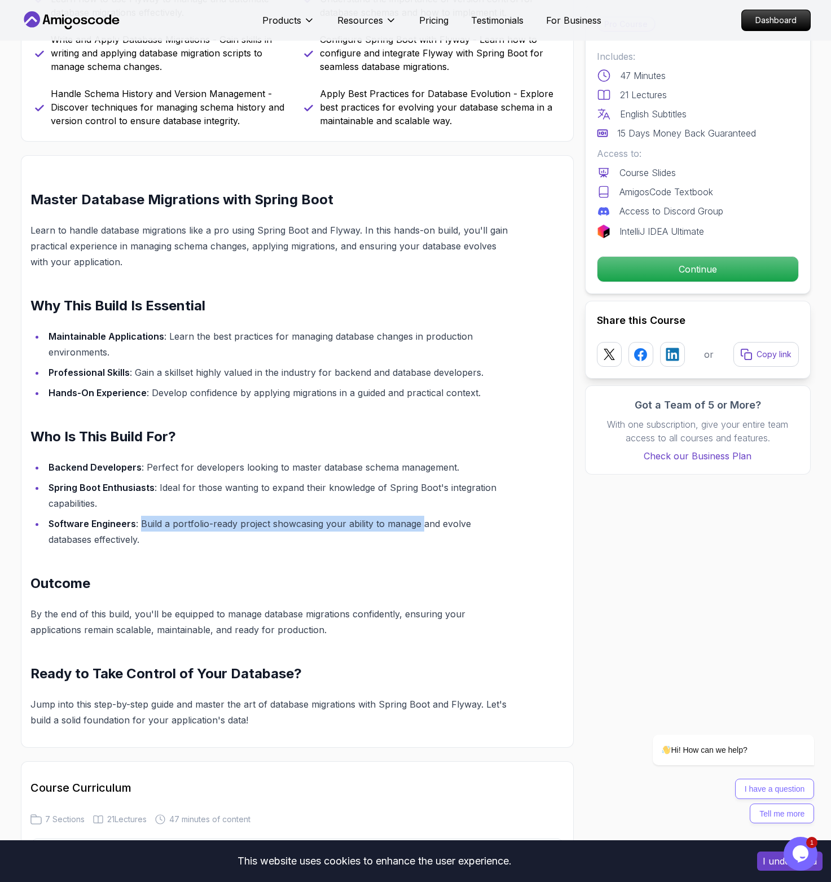
drag, startPoint x: 141, startPoint y: 523, endPoint x: 422, endPoint y: 525, distance: 281.1
click at [422, 525] on li "Software Engineers : Build a portfolio-ready project showcasing your ability to…" at bounding box center [278, 532] width 466 height 32
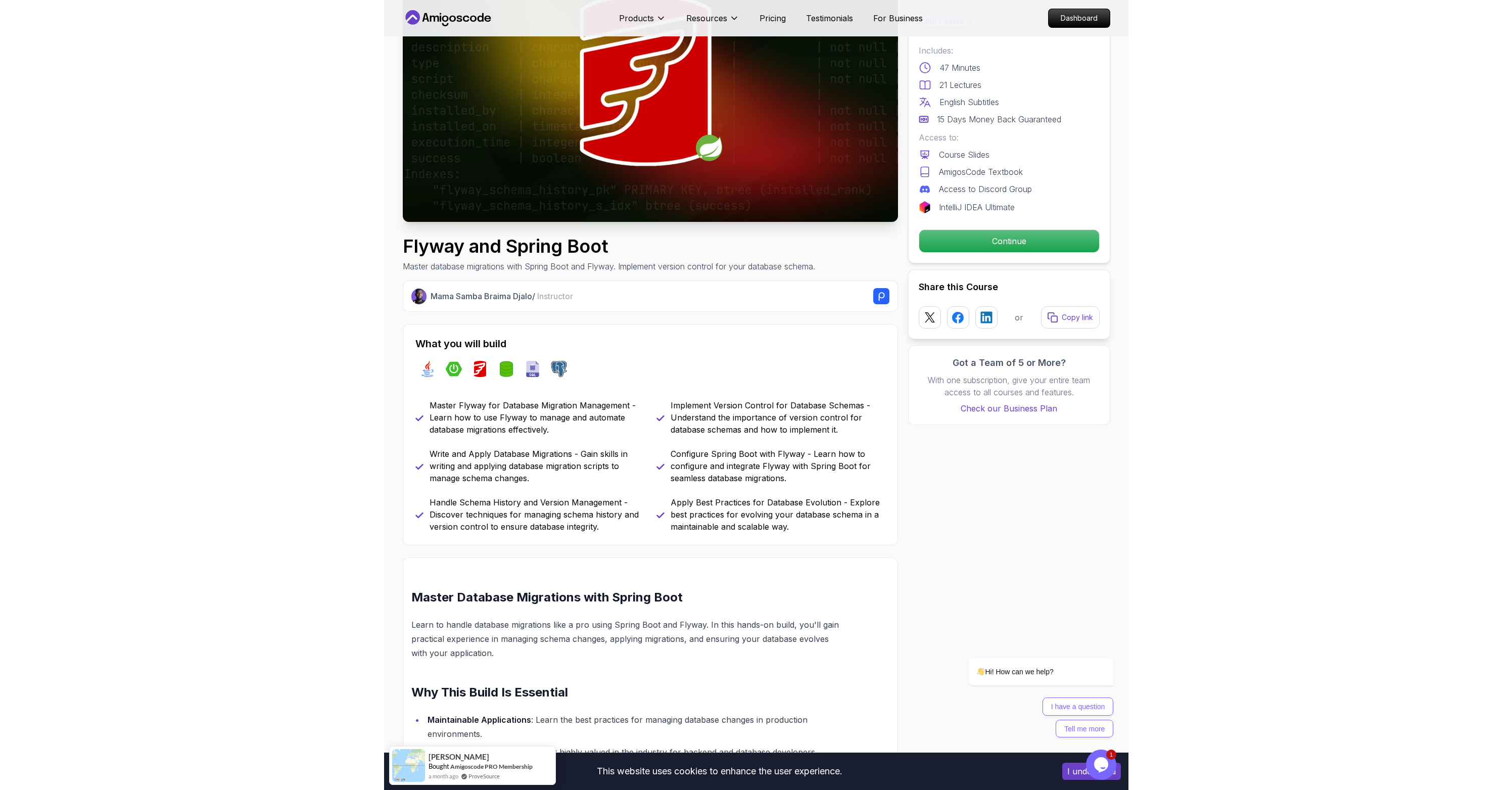
scroll to position [0, 0]
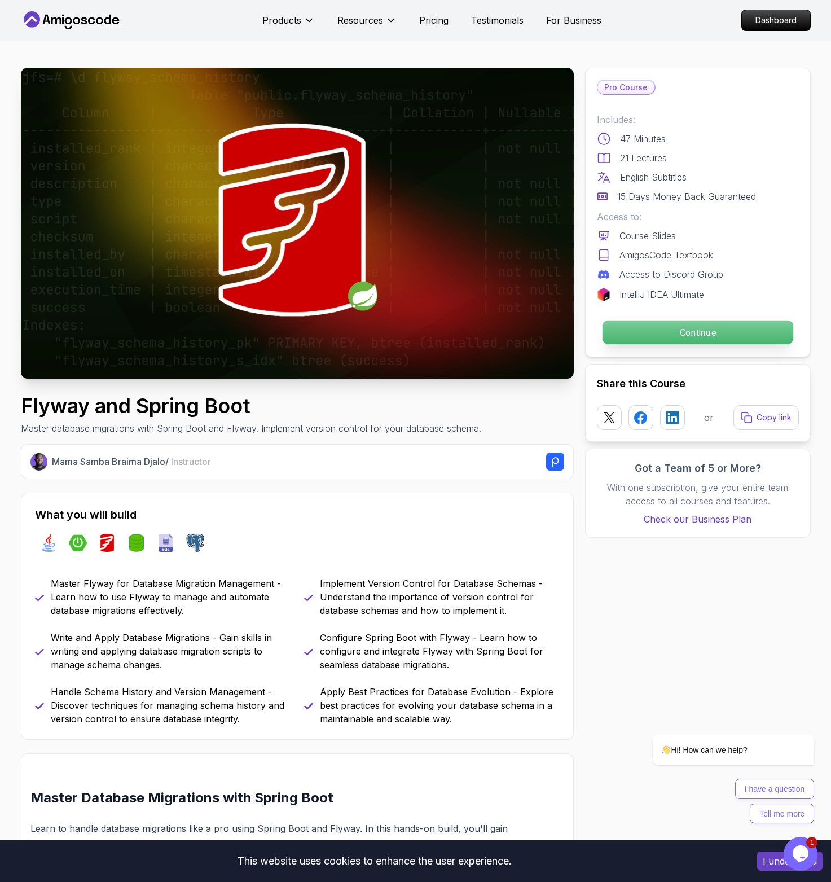
click at [663, 332] on p "Continue" at bounding box center [697, 333] width 191 height 24
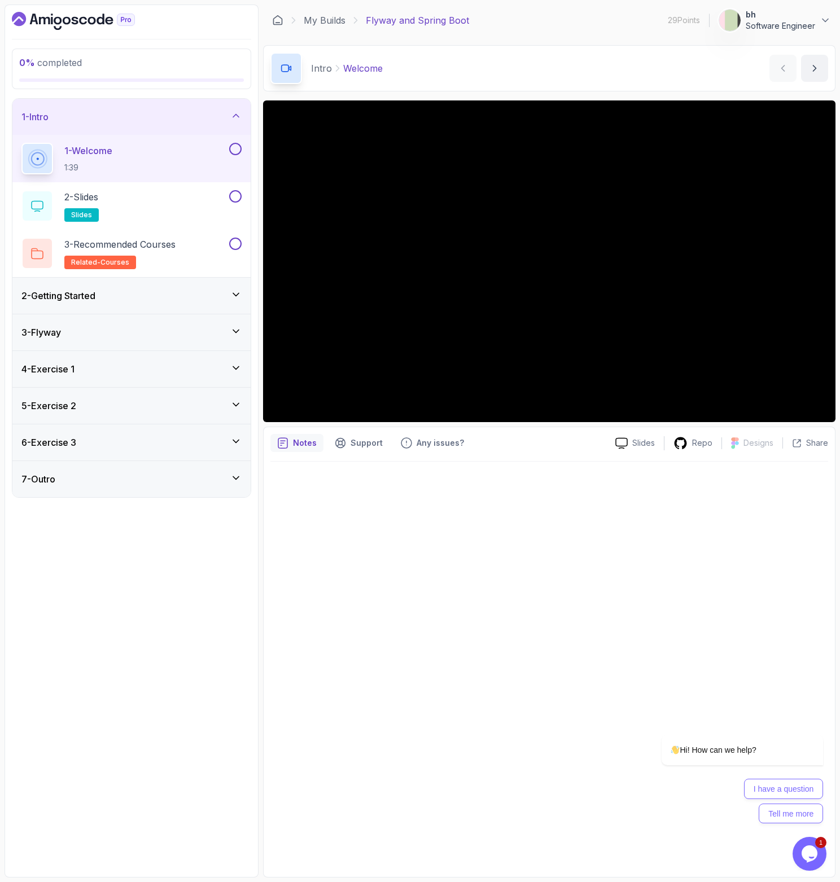
click at [534, 524] on div at bounding box center [549, 666] width 558 height 409
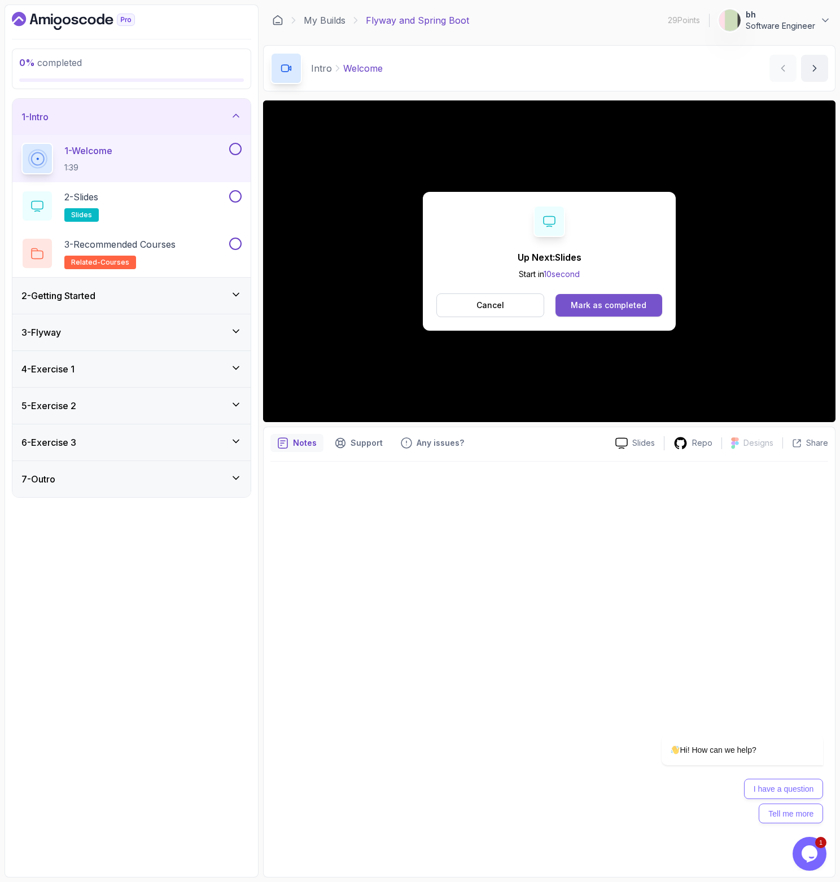
click at [611, 302] on div "Mark as completed" at bounding box center [609, 305] width 76 height 11
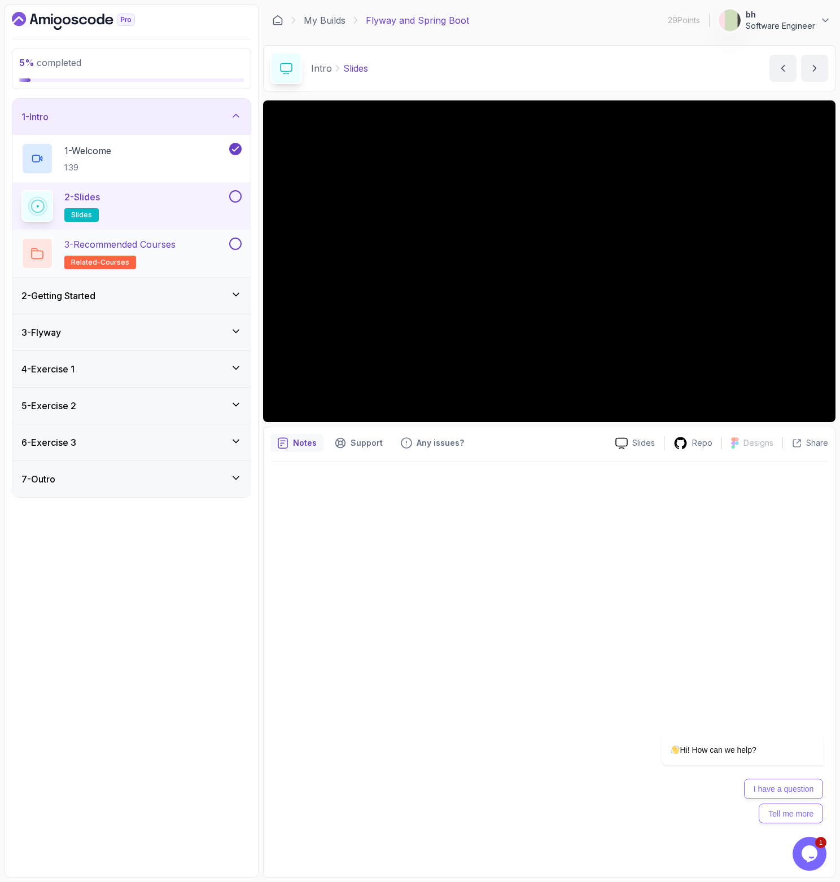
click at [170, 254] on h2 "3 - Recommended Courses related-courses" at bounding box center [119, 254] width 111 height 32
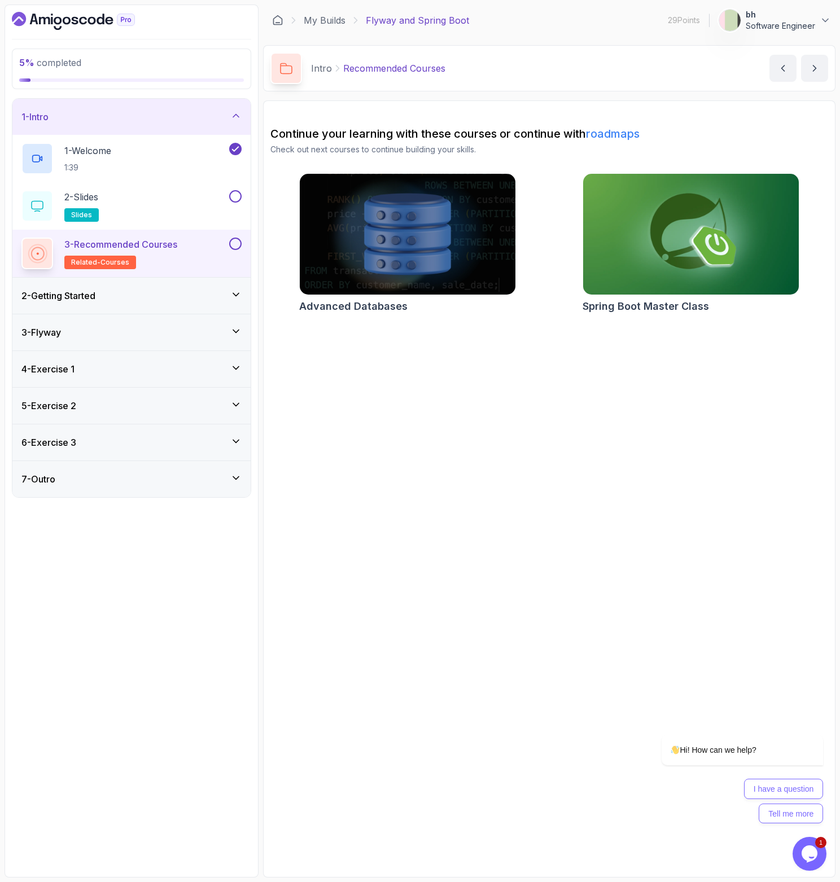
click at [177, 292] on div "2 - Getting Started" at bounding box center [131, 296] width 220 height 14
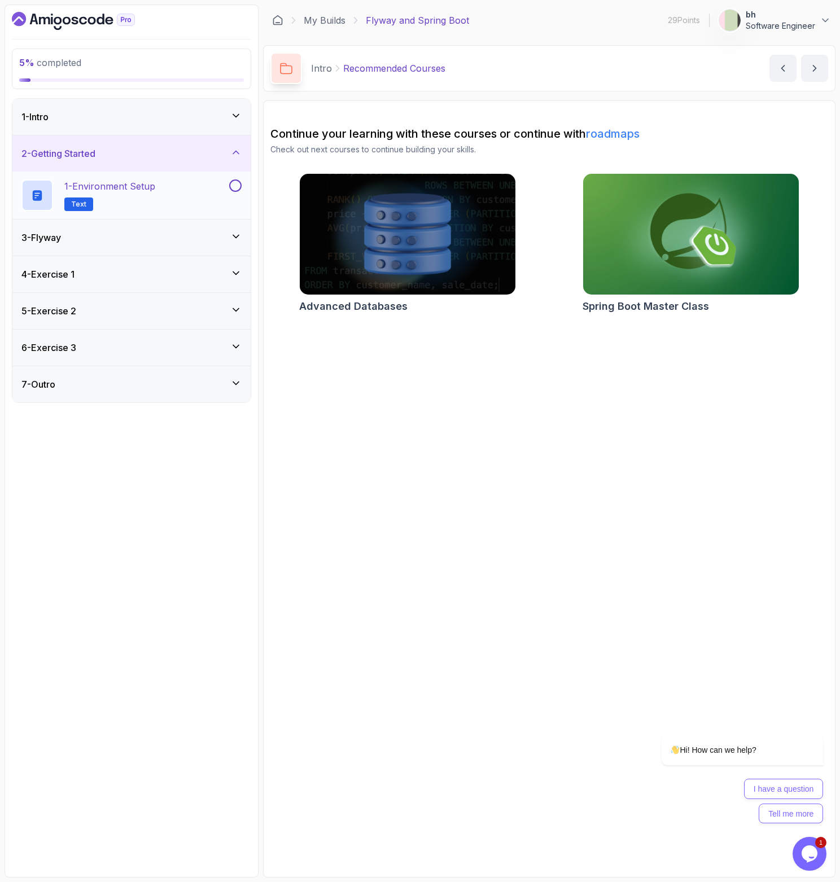
click at [138, 187] on p "1 - Environment Setup" at bounding box center [109, 186] width 91 height 14
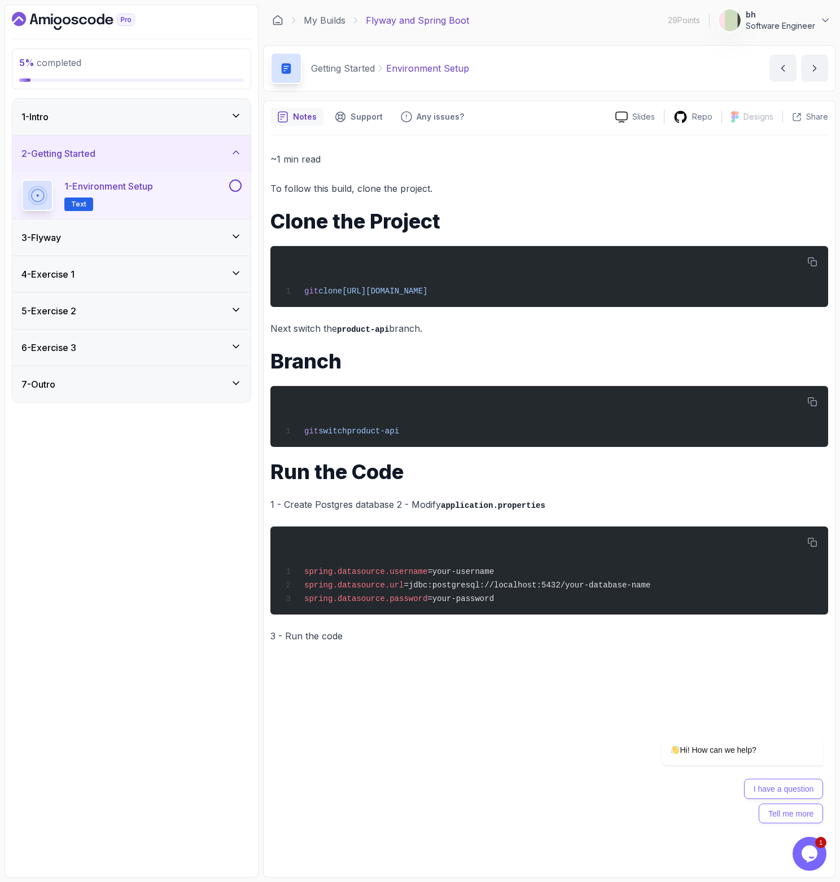
click at [214, 248] on div "3 - Flyway" at bounding box center [131, 238] width 238 height 36
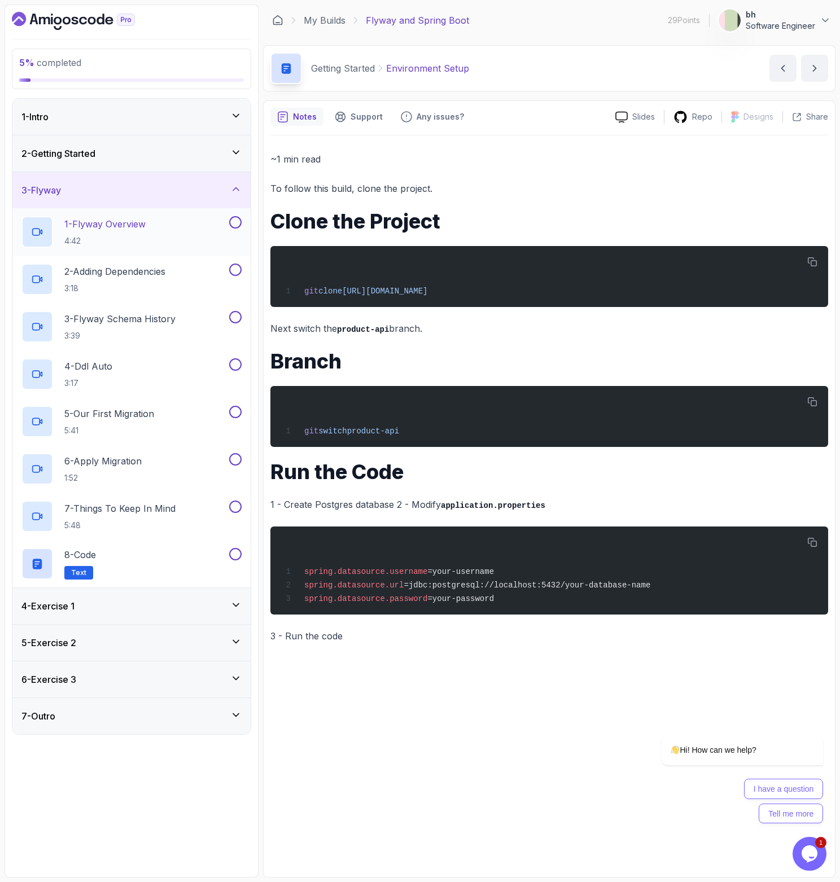
click at [236, 222] on button at bounding box center [235, 222] width 12 height 12
click at [146, 222] on p "1 - Flyway Overview" at bounding box center [104, 224] width 81 height 14
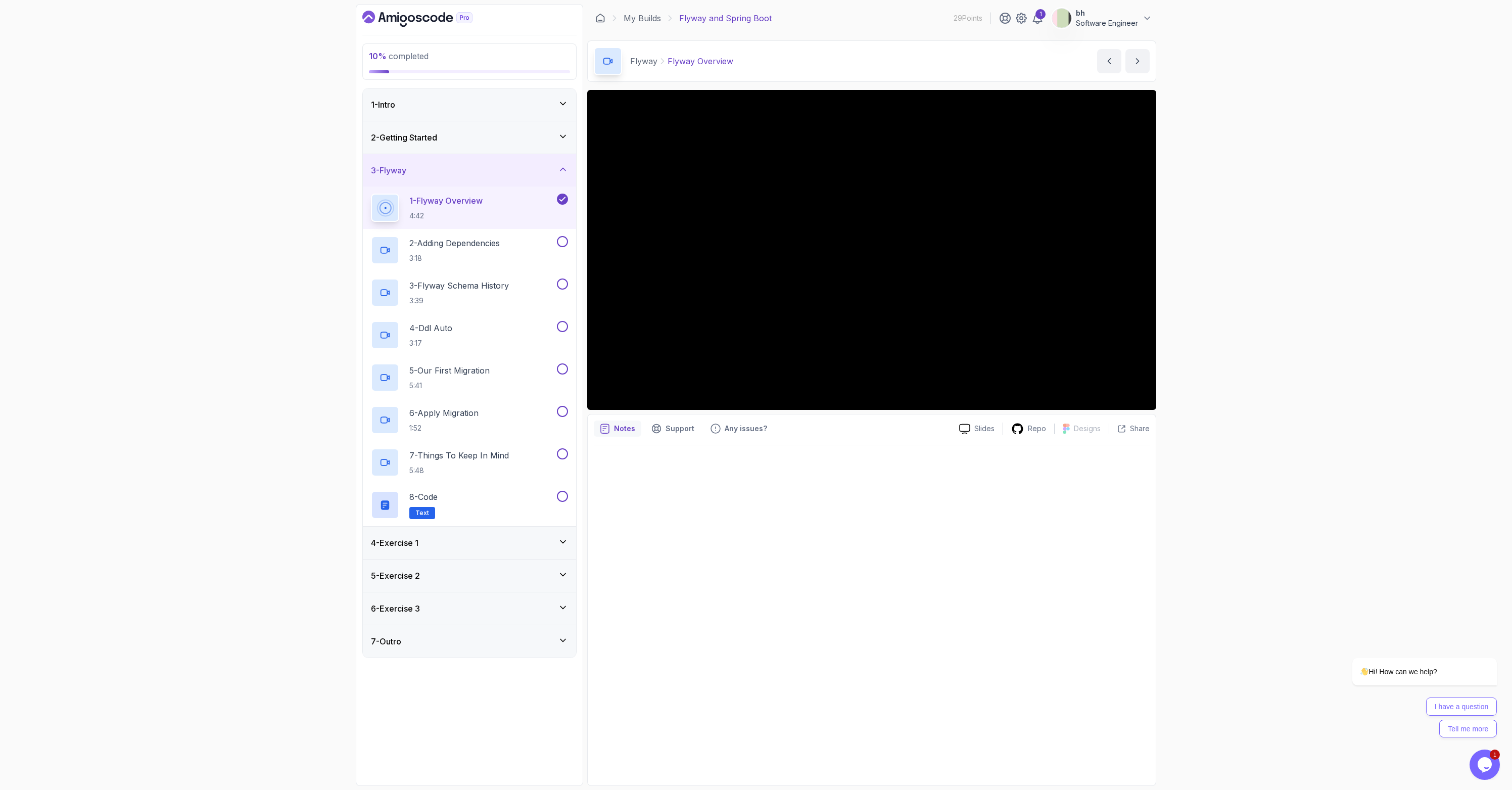
click at [466, 545] on div "4 - Exercise 1" at bounding box center [469, 543] width 197 height 13
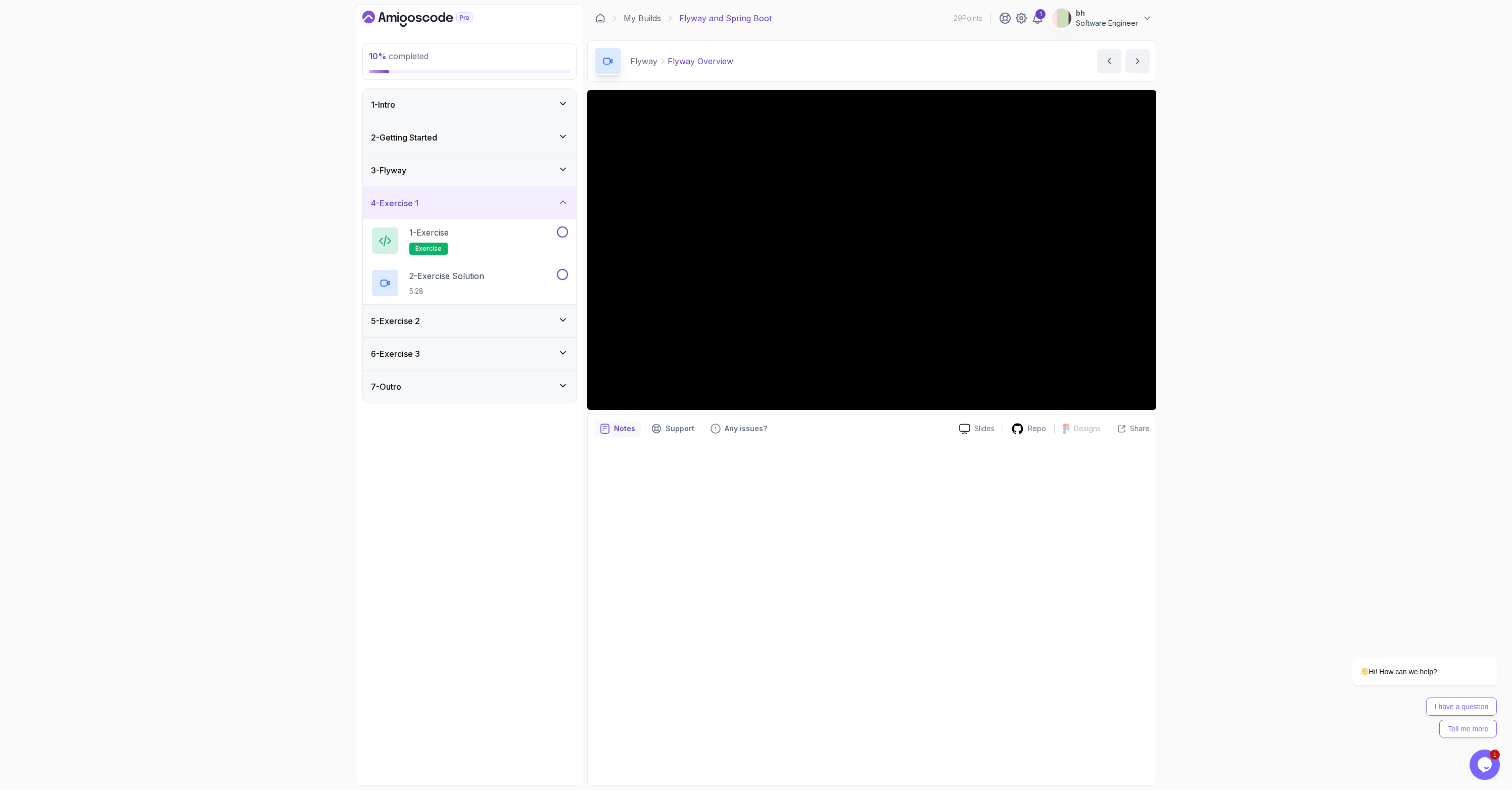
click at [468, 322] on div "5 - Exercise 2" at bounding box center [469, 322] width 197 height 13
click at [466, 343] on div "6 - Exercise 3" at bounding box center [469, 354] width 213 height 32
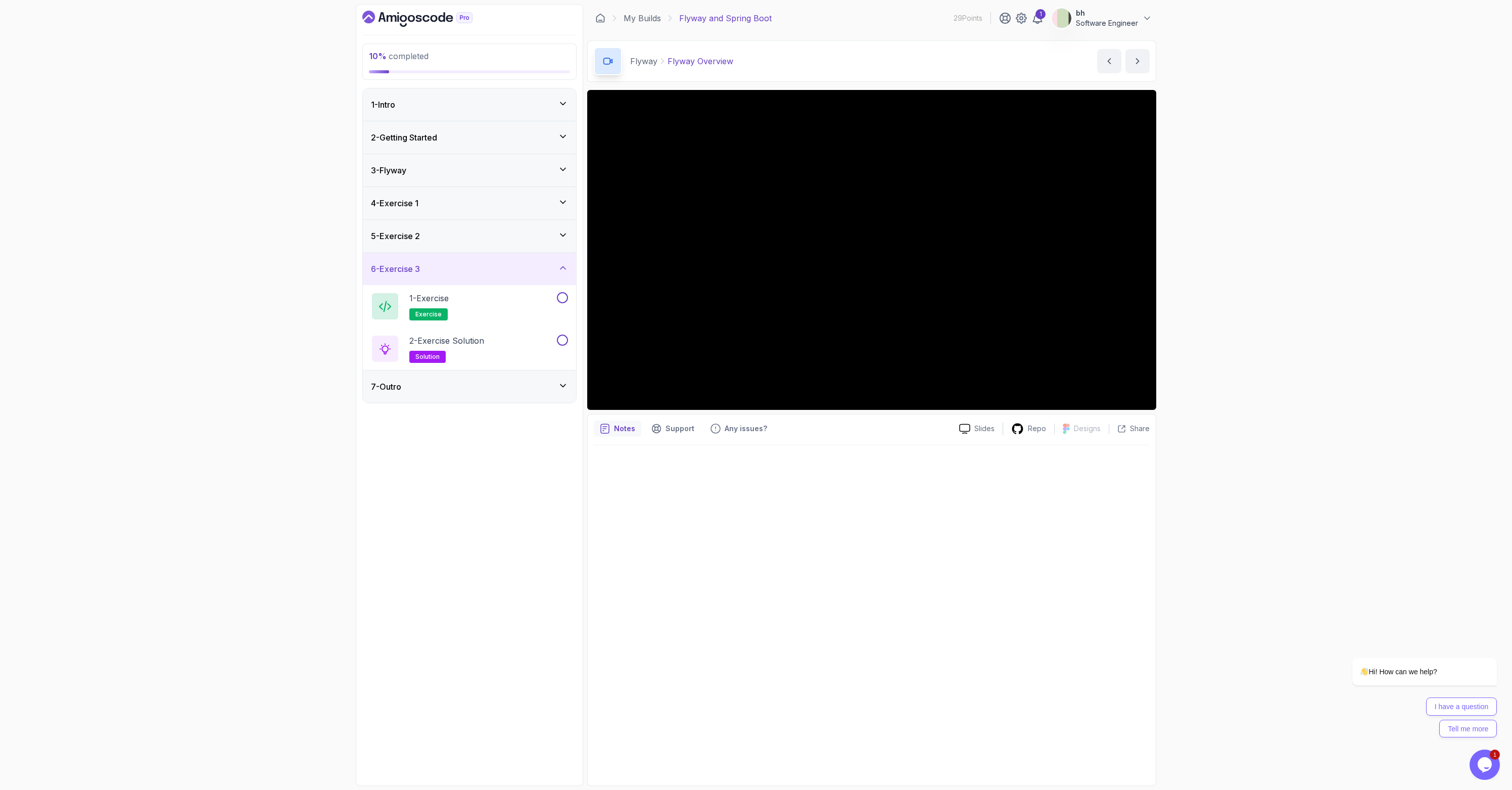
click at [453, 138] on div "2 - Getting Started" at bounding box center [469, 138] width 197 height 13
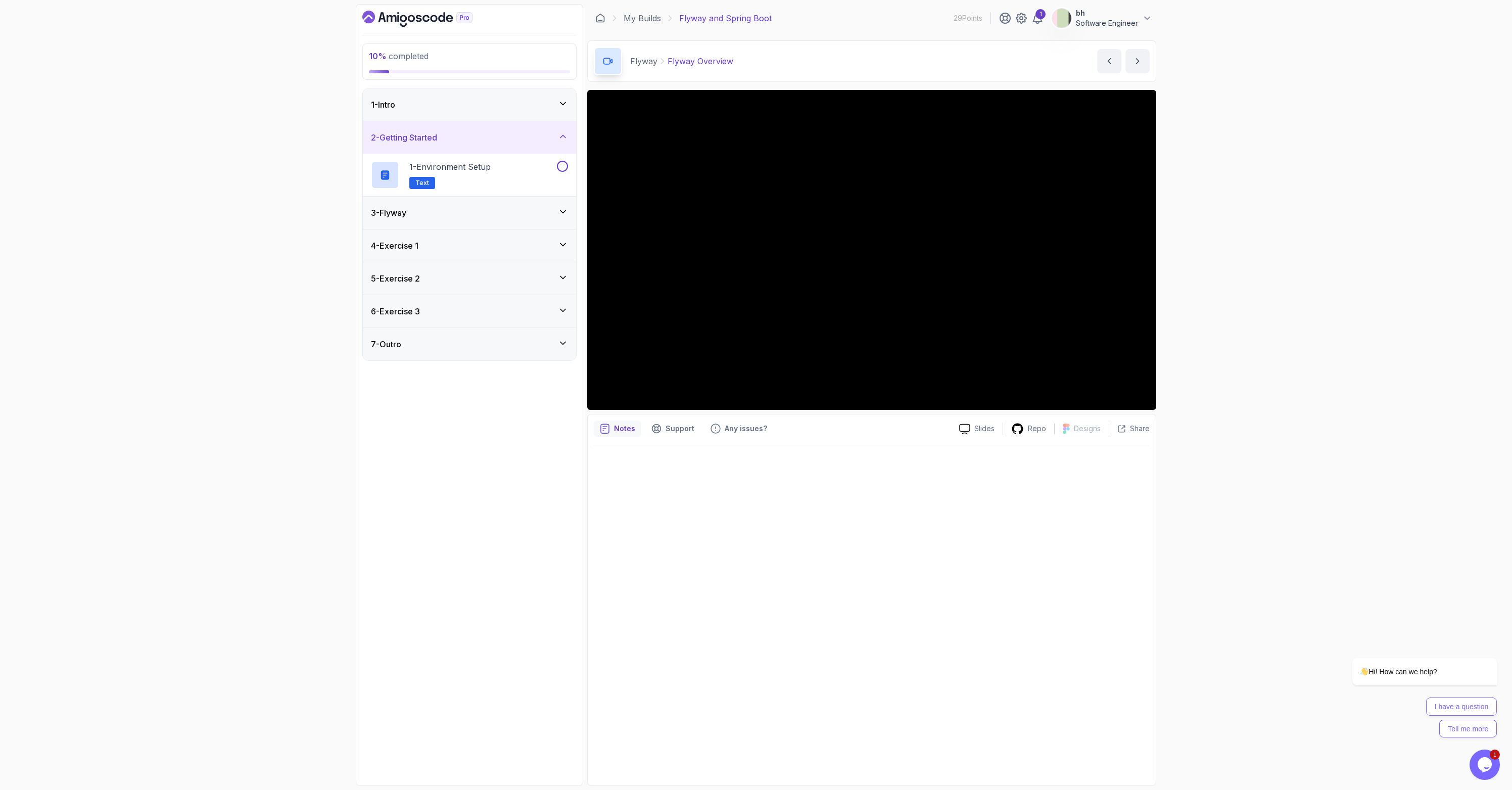
click at [441, 210] on div "3 - Flyway" at bounding box center [469, 213] width 197 height 13
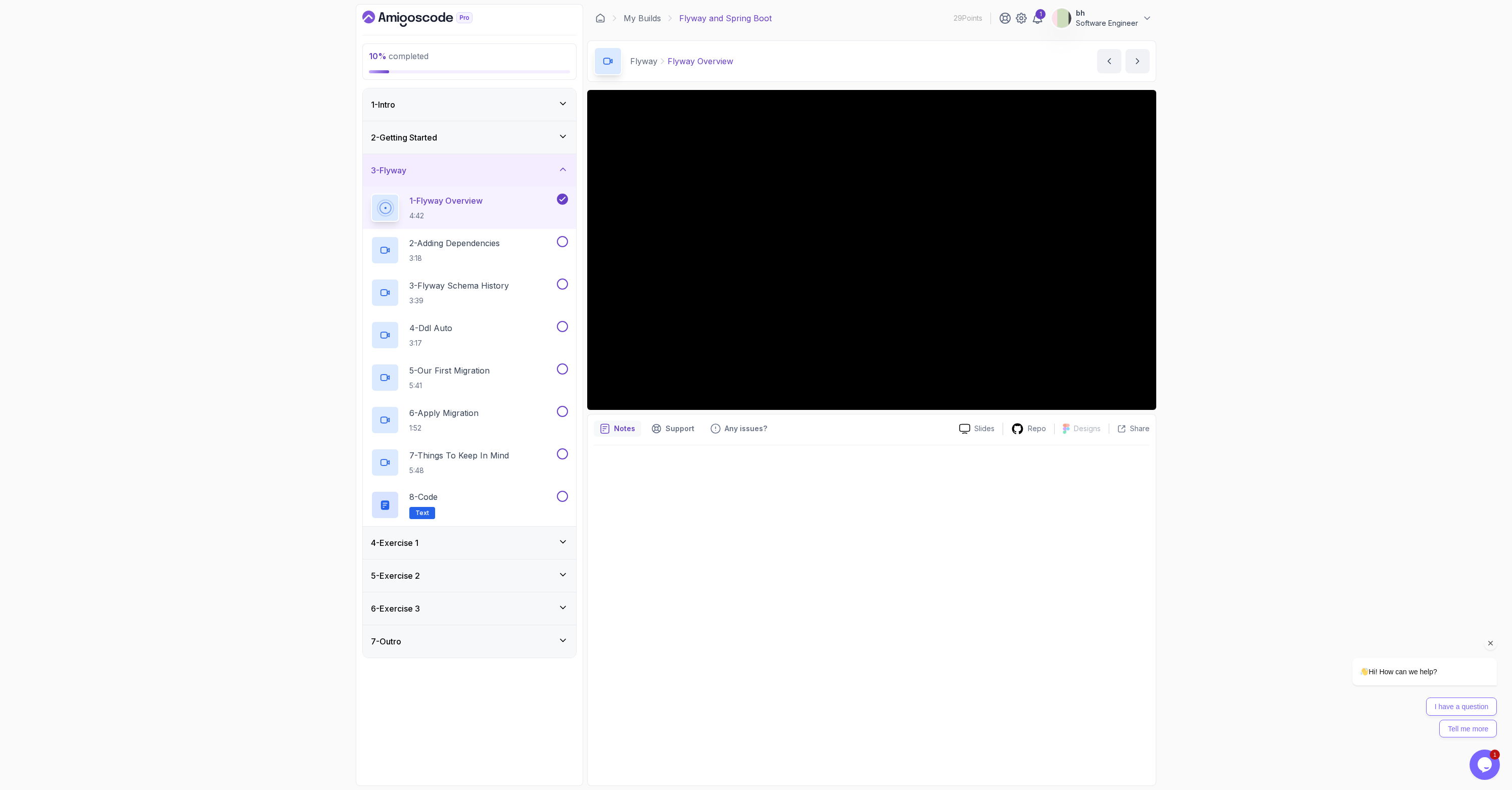
click at [744, 646] on icon "Chat attention grabber" at bounding box center [1491, 643] width 9 height 9
click at [744, 729] on icon "Close" at bounding box center [1505, 732] width 9 height 9
click at [744, 764] on div "Opens Chat This icon Opens the chat window." at bounding box center [1484, 765] width 30 height 16
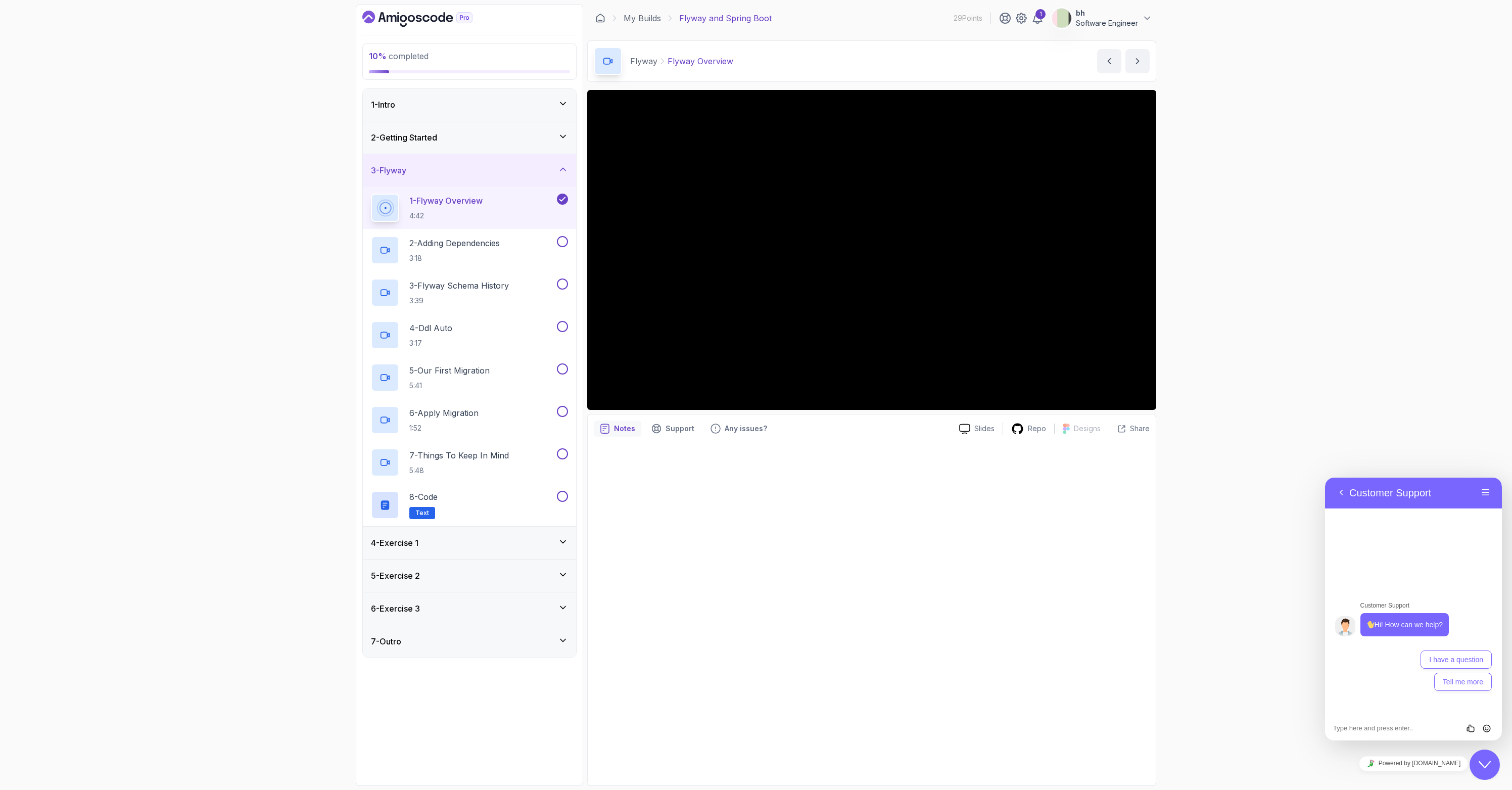
click at [744, 425] on div "10 % completed 1 - Intro 2 - Getting Started 3 - Flyway 1 - Flyway Overview 4:4…" at bounding box center [756, 395] width 1512 height 790
click at [744, 777] on div "Close Chat This icon closes the chat window." at bounding box center [1485, 765] width 32 height 30
click at [744, 769] on div "Close Chat This icon closes the chat window." at bounding box center [1484, 765] width 30 height 13
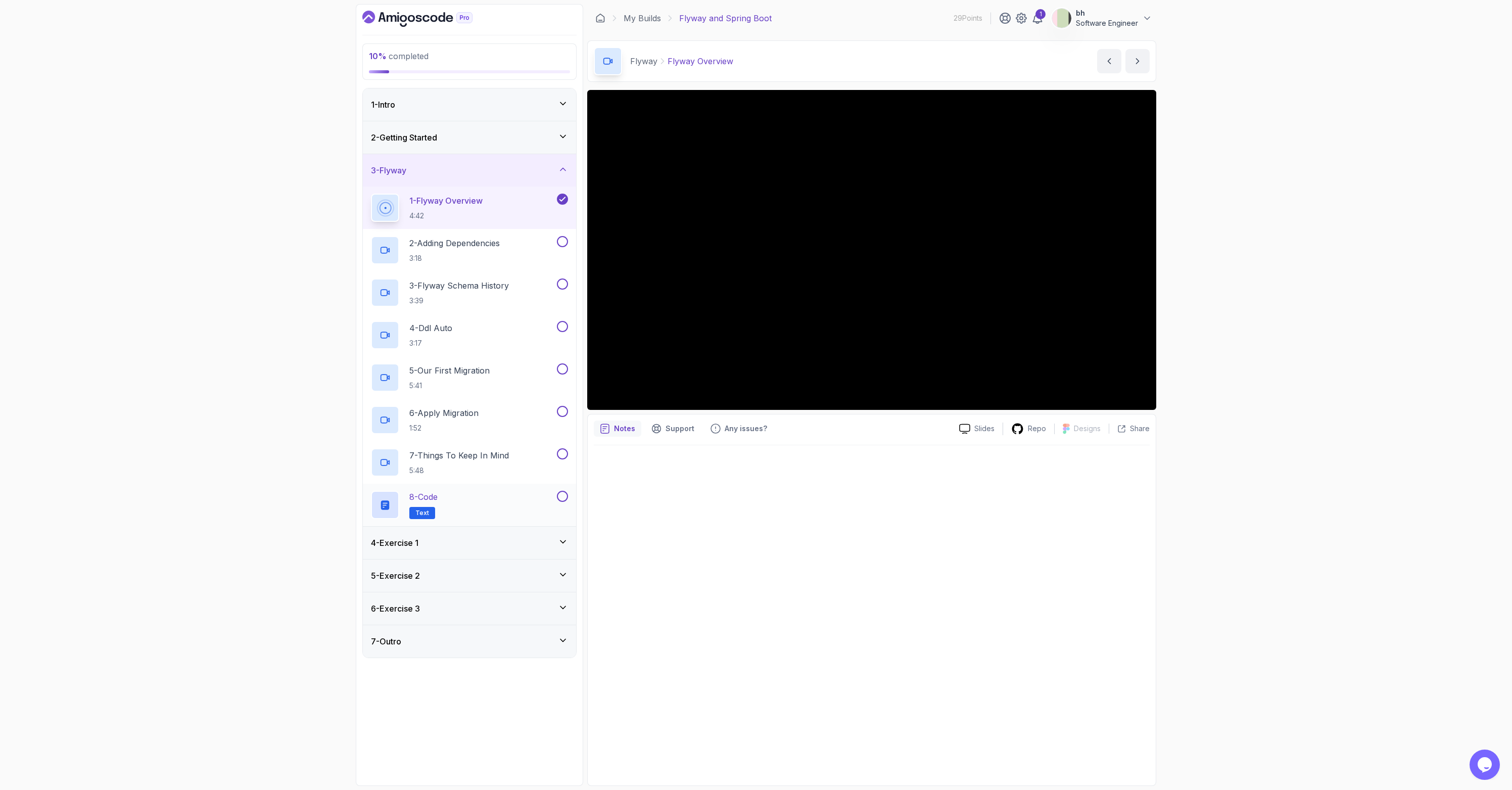
click at [478, 501] on div "8 - Code Text" at bounding box center [462, 505] width 184 height 29
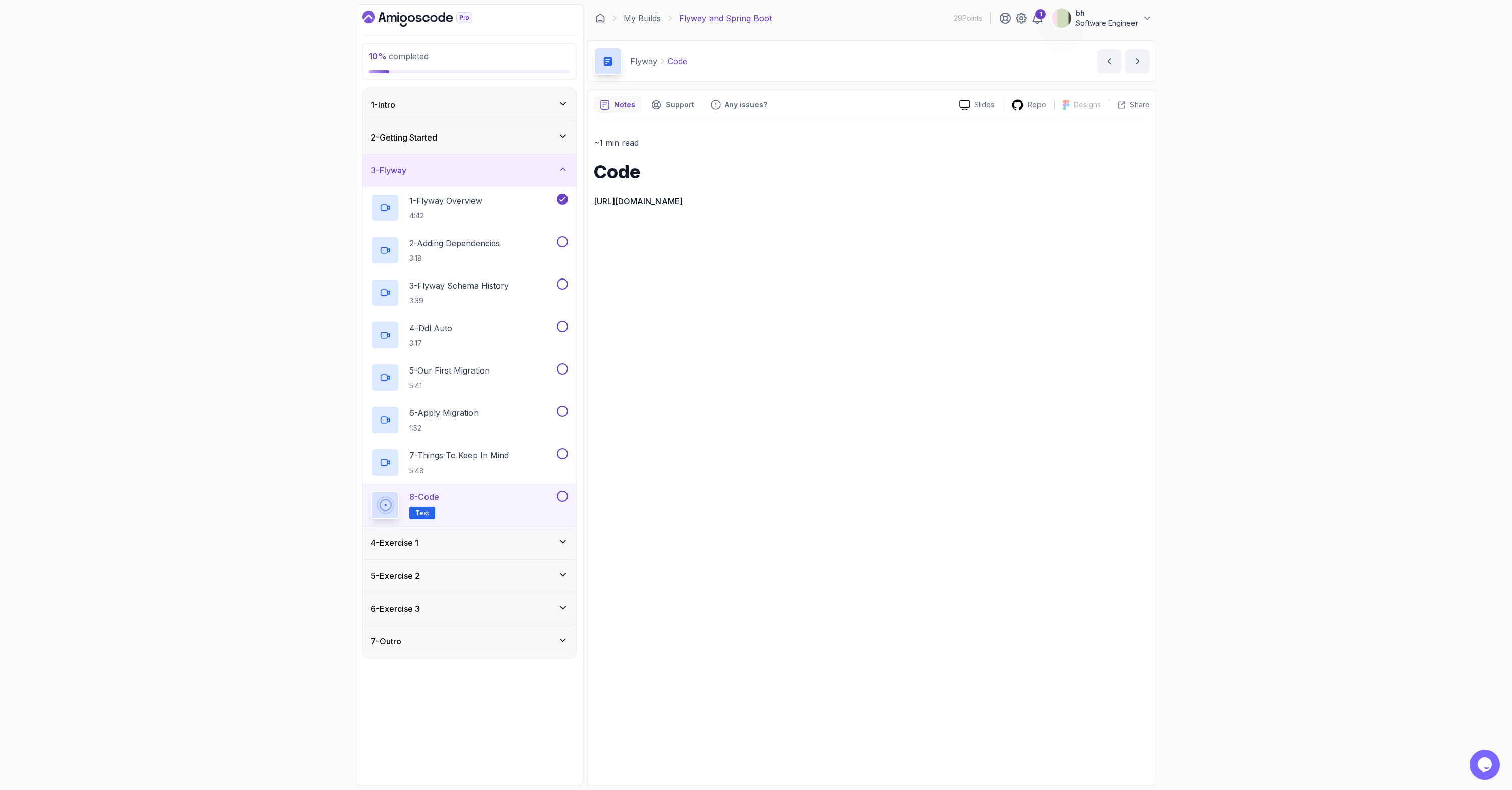
click at [682, 202] on link "https://github.com/amigoscode/java-springboot-full-stack/commit/a50b2d50fa973eb…" at bounding box center [637, 201] width 89 height 10
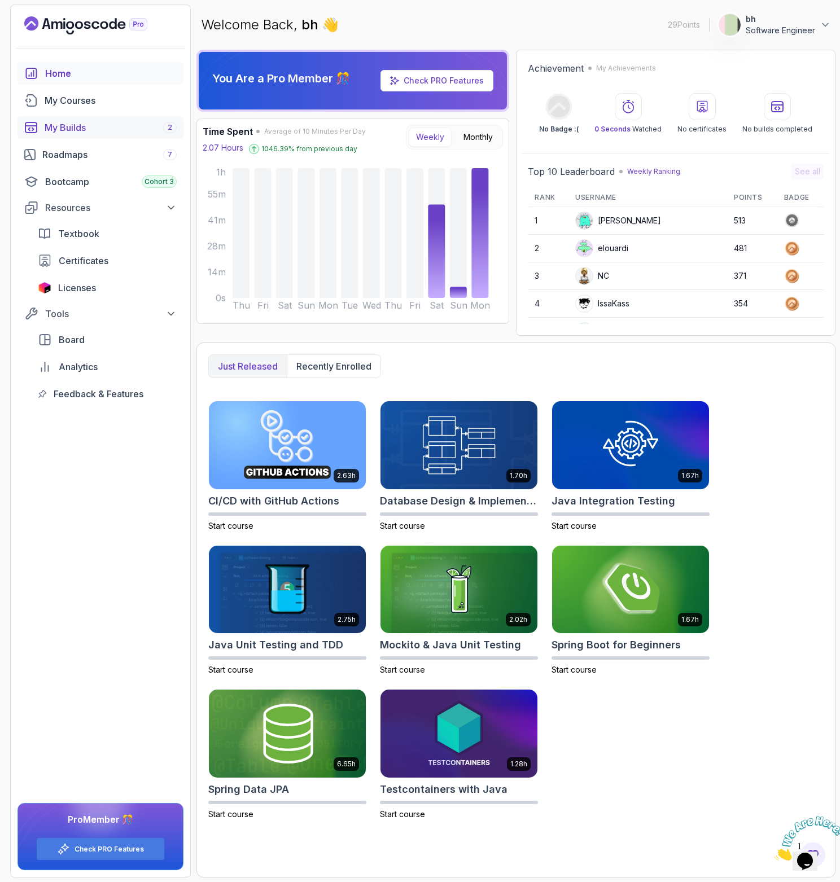
click at [105, 128] on div "My Builds 2" at bounding box center [111, 128] width 132 height 14
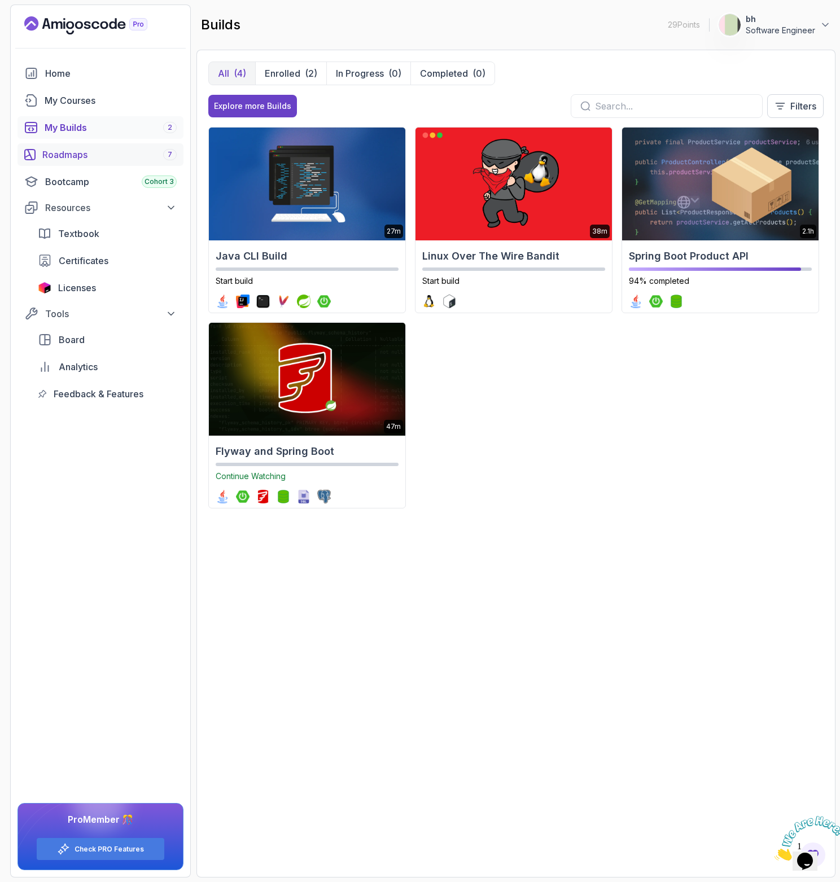
click at [87, 154] on div "Roadmaps 7" at bounding box center [109, 155] width 134 height 14
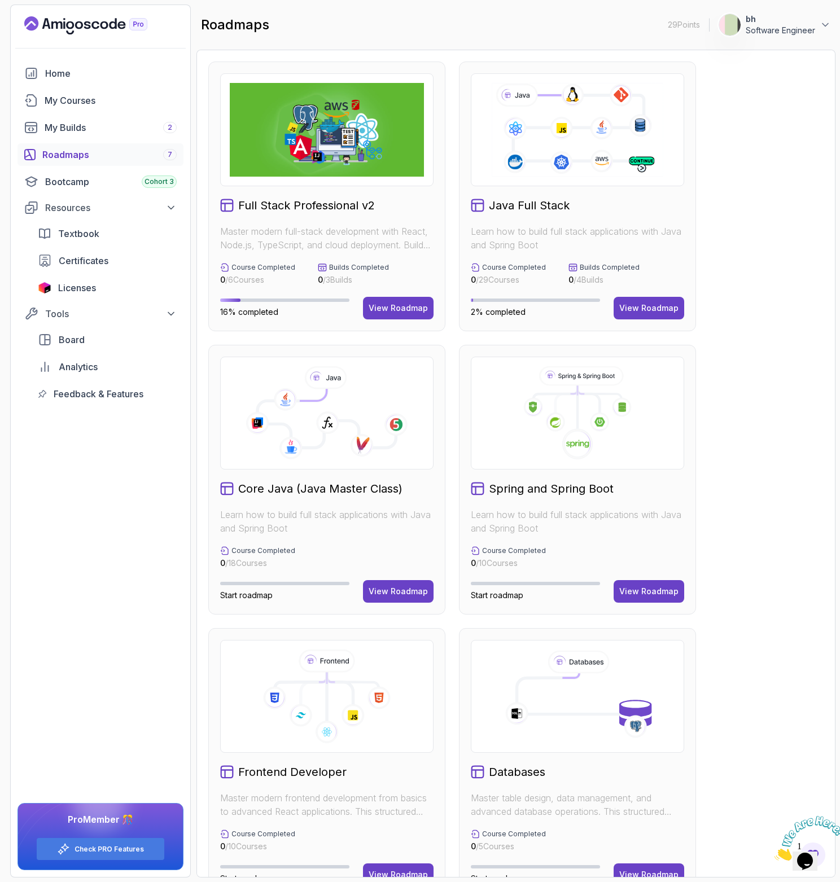
click at [299, 39] on div "roadmaps 29 Points 1 bh Software Engineer" at bounding box center [515, 25] width 639 height 41
click at [311, 203] on h2 "Full Stack Professional v2" at bounding box center [306, 206] width 137 height 16
click at [97, 104] on div "My Courses" at bounding box center [111, 101] width 132 height 14
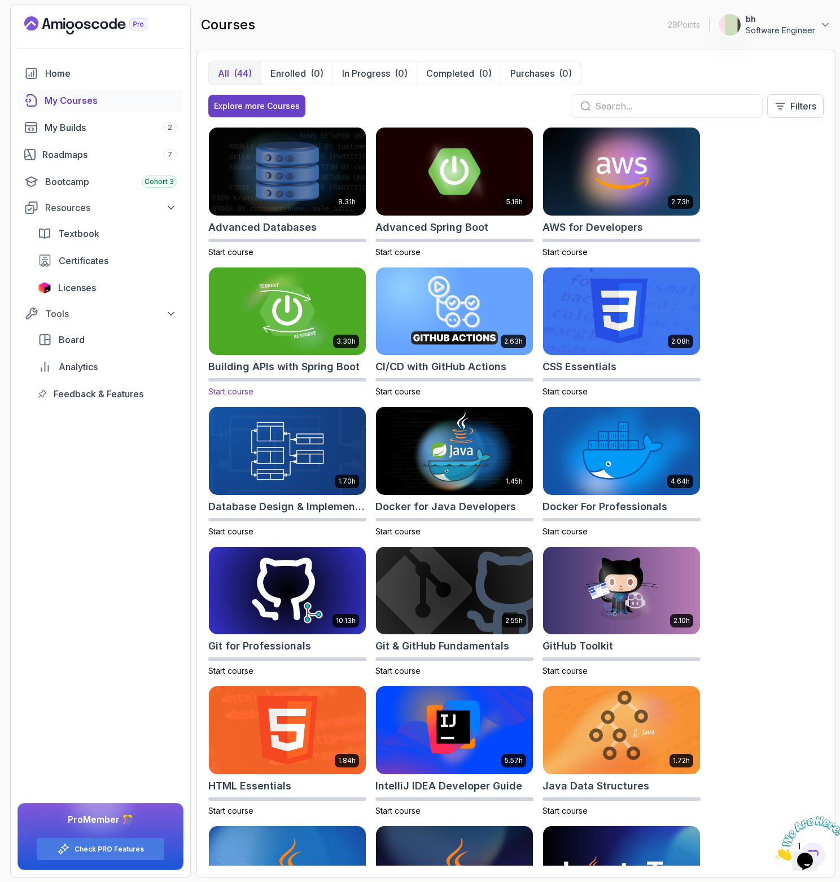
click at [299, 310] on img at bounding box center [287, 311] width 165 height 92
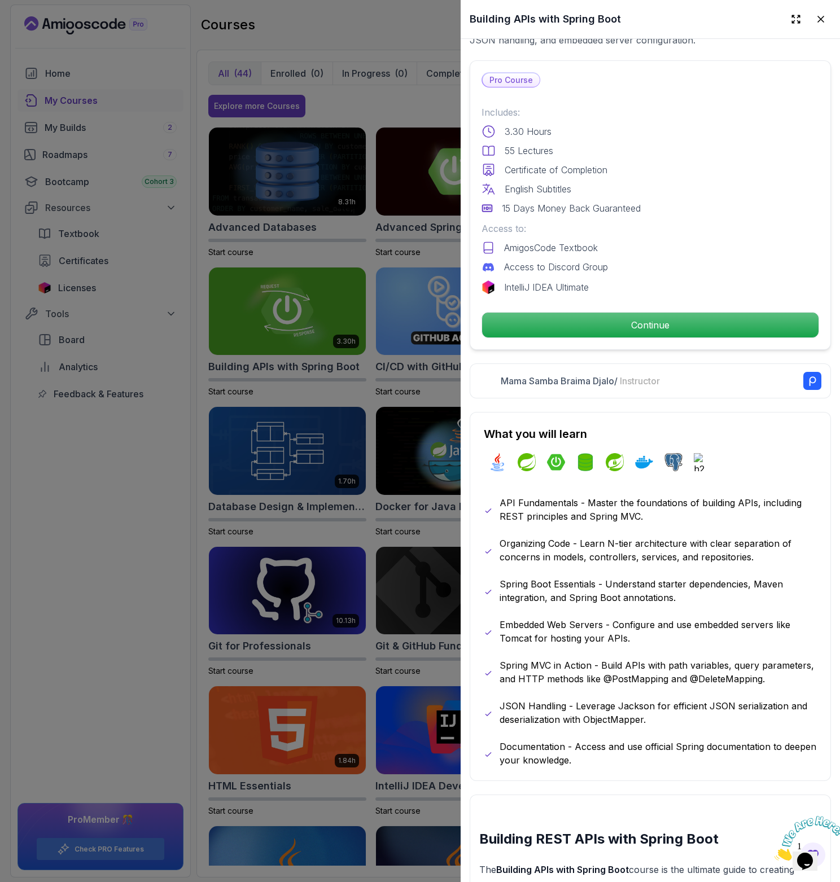
scroll to position [403, 0]
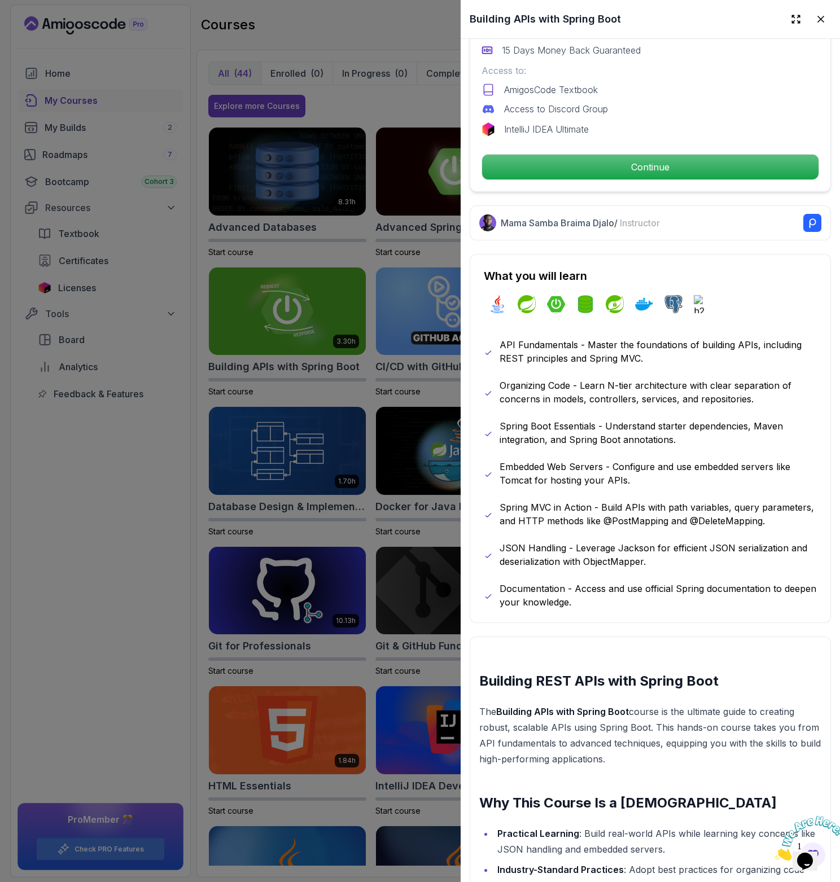
click at [174, 466] on div at bounding box center [420, 441] width 840 height 882
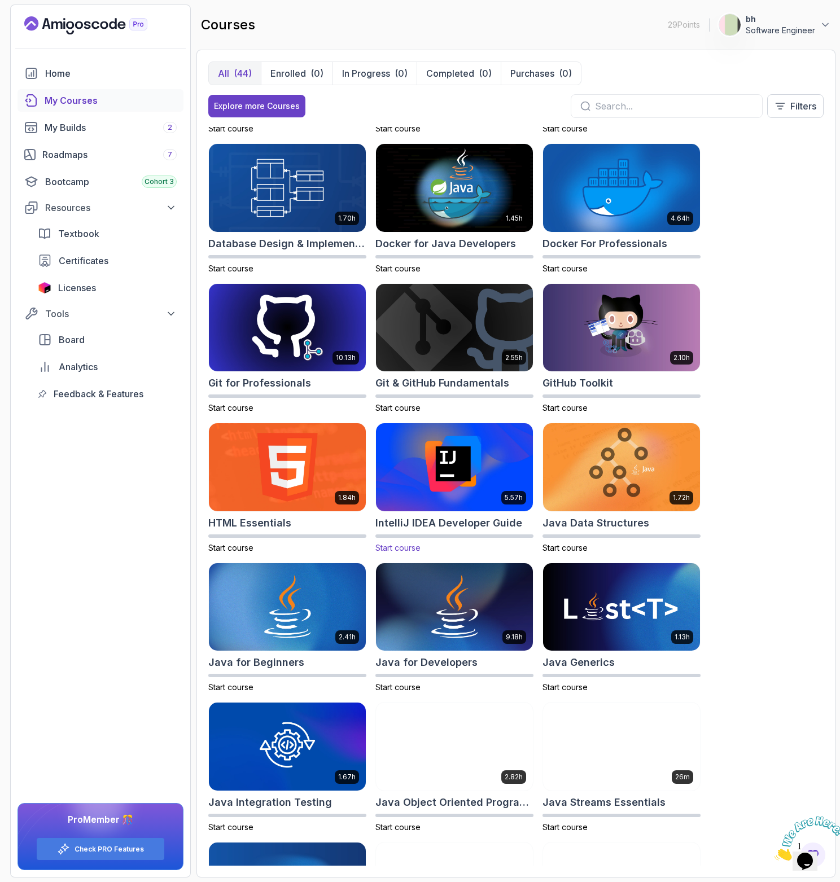
scroll to position [0, 0]
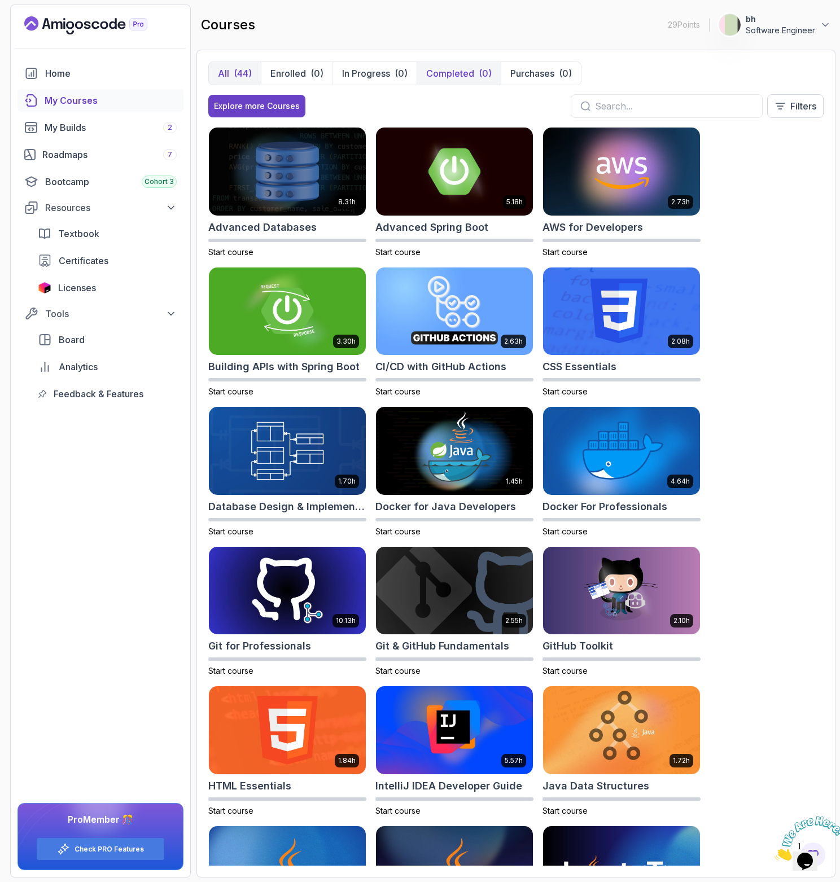
click at [479, 75] on div "(0)" at bounding box center [485, 74] width 13 height 14
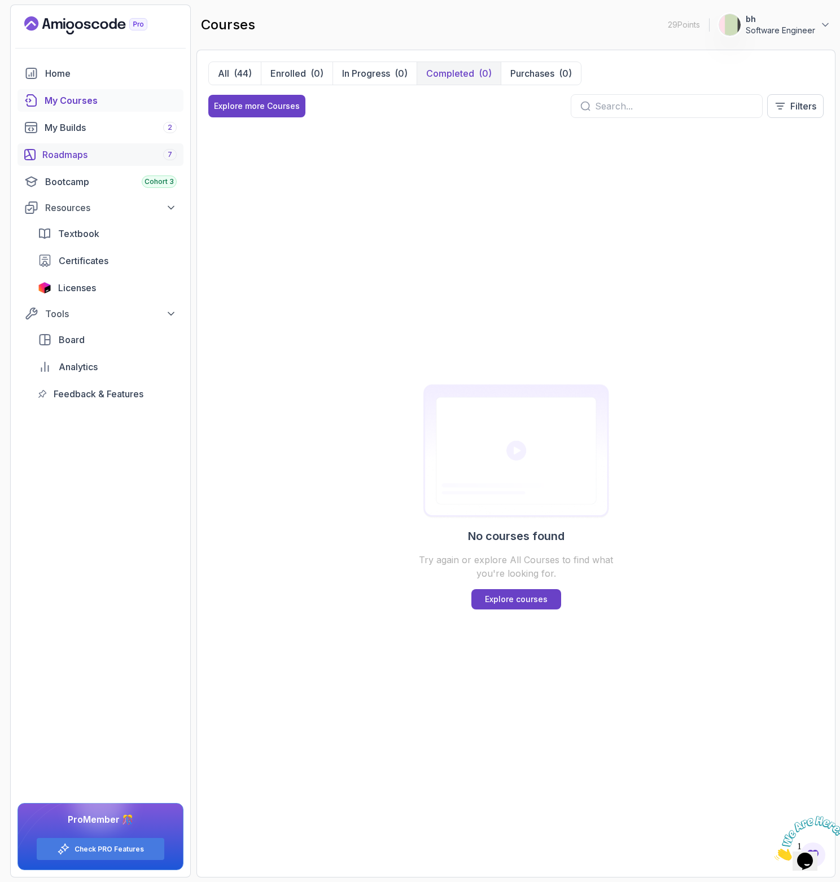
click at [86, 148] on div "Roadmaps 7" at bounding box center [109, 155] width 134 height 14
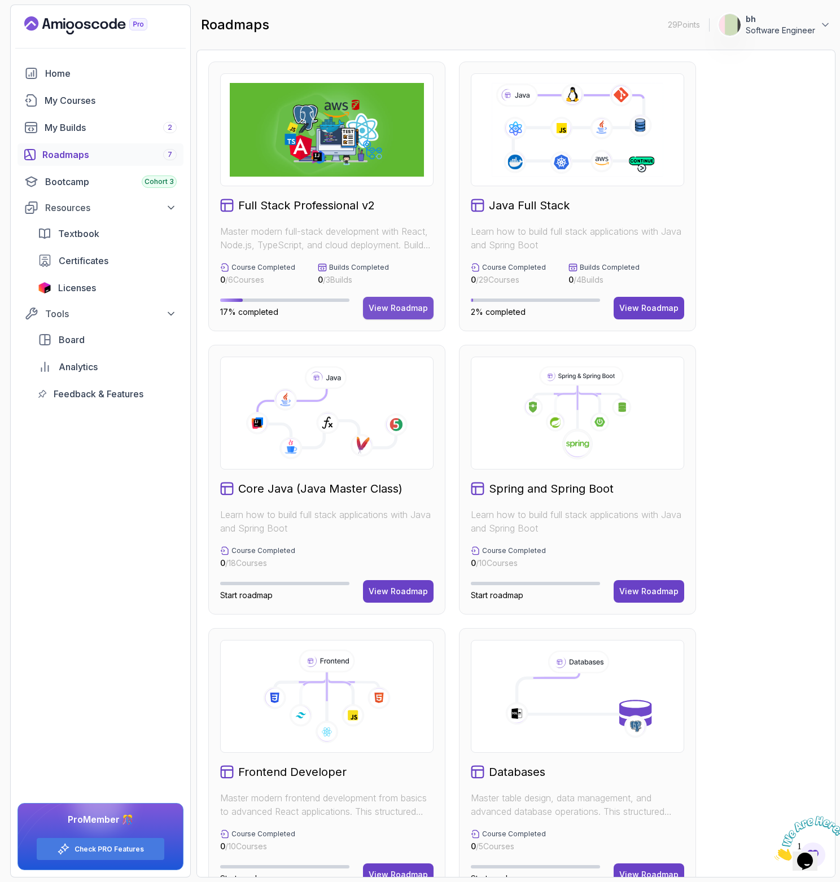
click at [379, 297] on button "View Roadmap" at bounding box center [398, 308] width 71 height 23
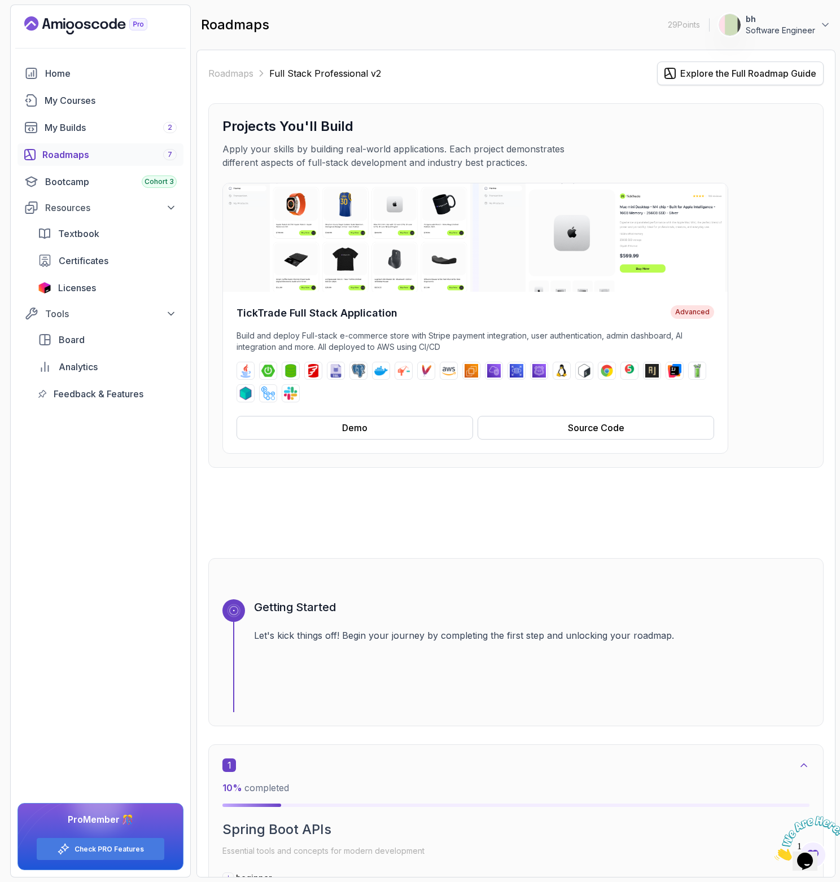
click at [687, 69] on div "Explore the Full Roadmap Guide" at bounding box center [748, 74] width 136 height 14
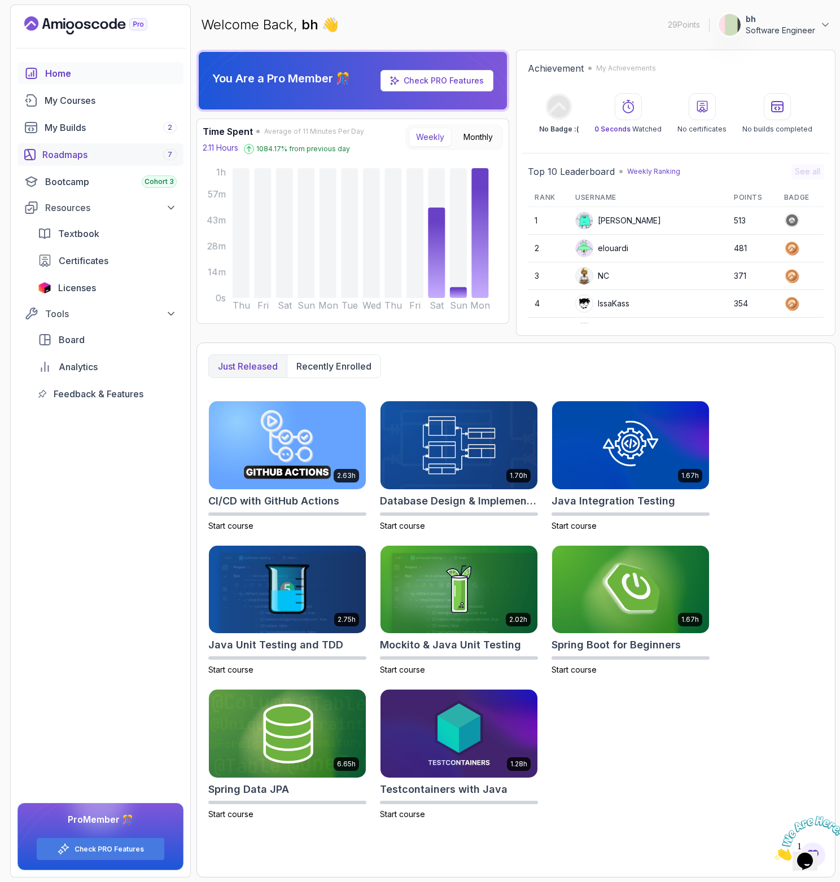
click at [90, 151] on div "Roadmaps 7" at bounding box center [109, 155] width 134 height 14
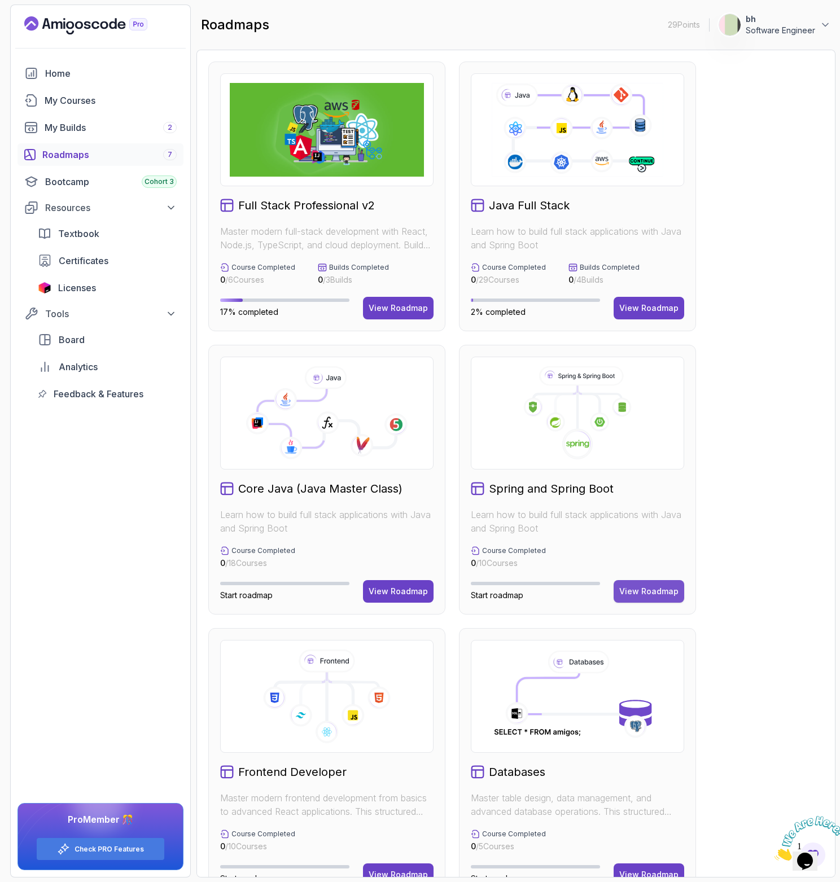
click at [659, 584] on button "View Roadmap" at bounding box center [648, 591] width 71 height 23
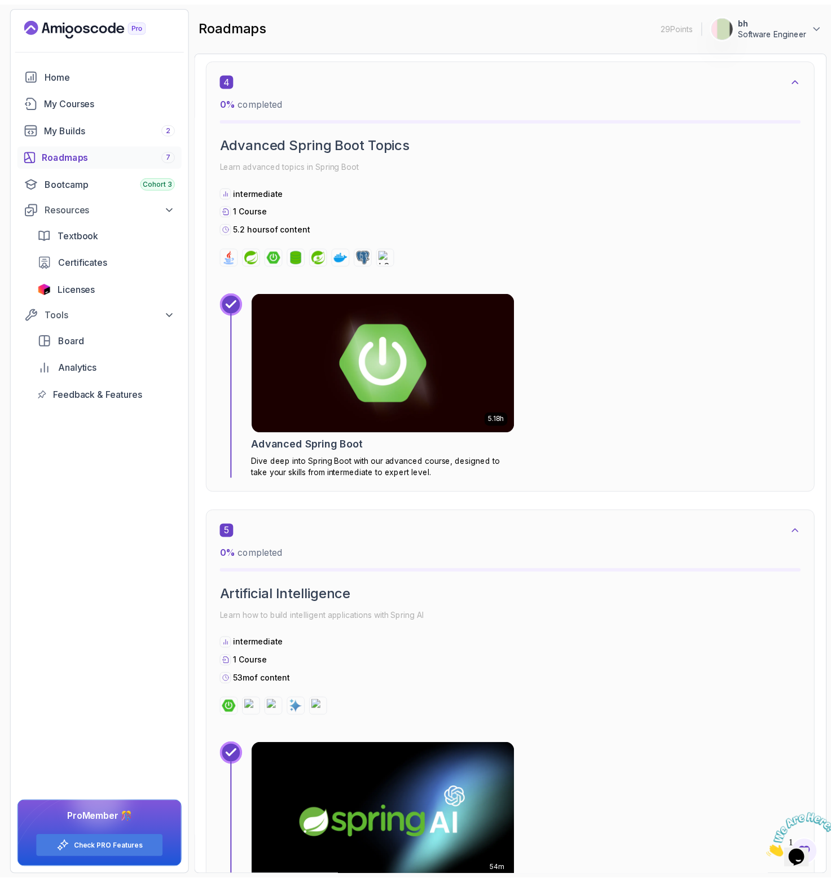
scroll to position [1666, 0]
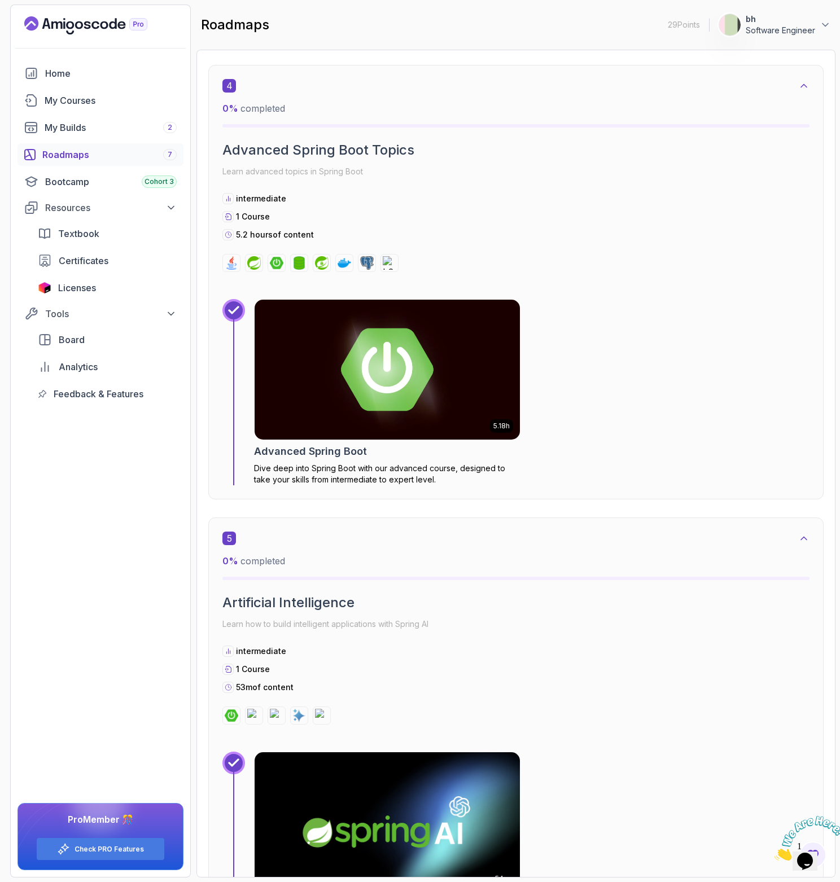
click at [419, 465] on p "Dive deep into Spring Boot with our advanced course, designed to take your skil…" at bounding box center [387, 474] width 266 height 23
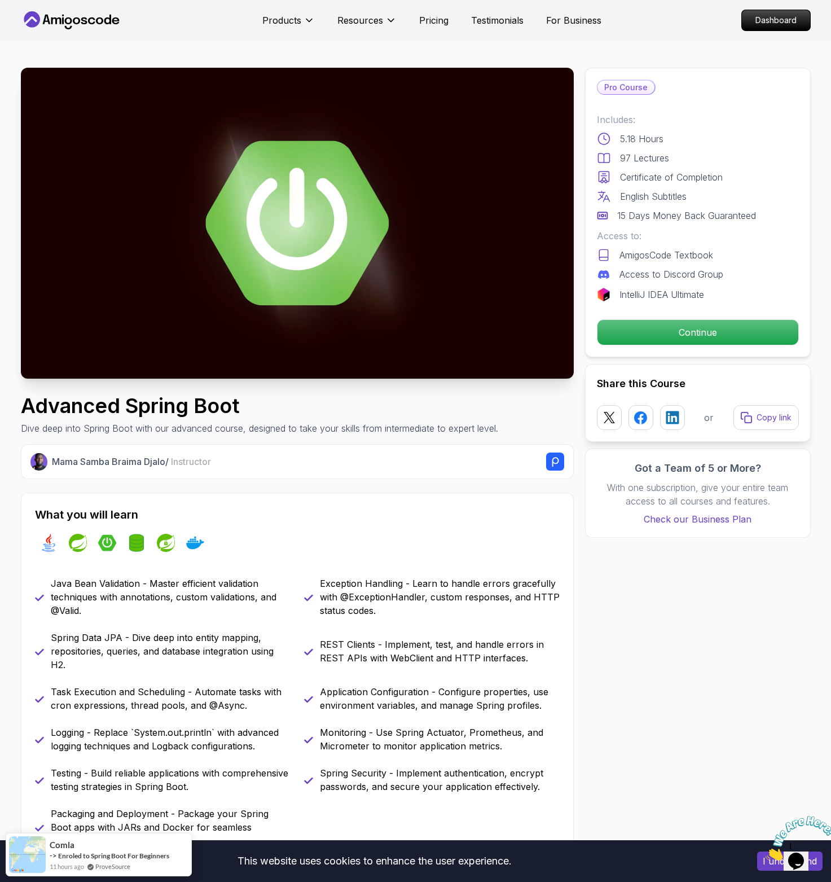
scroll to position [192, 0]
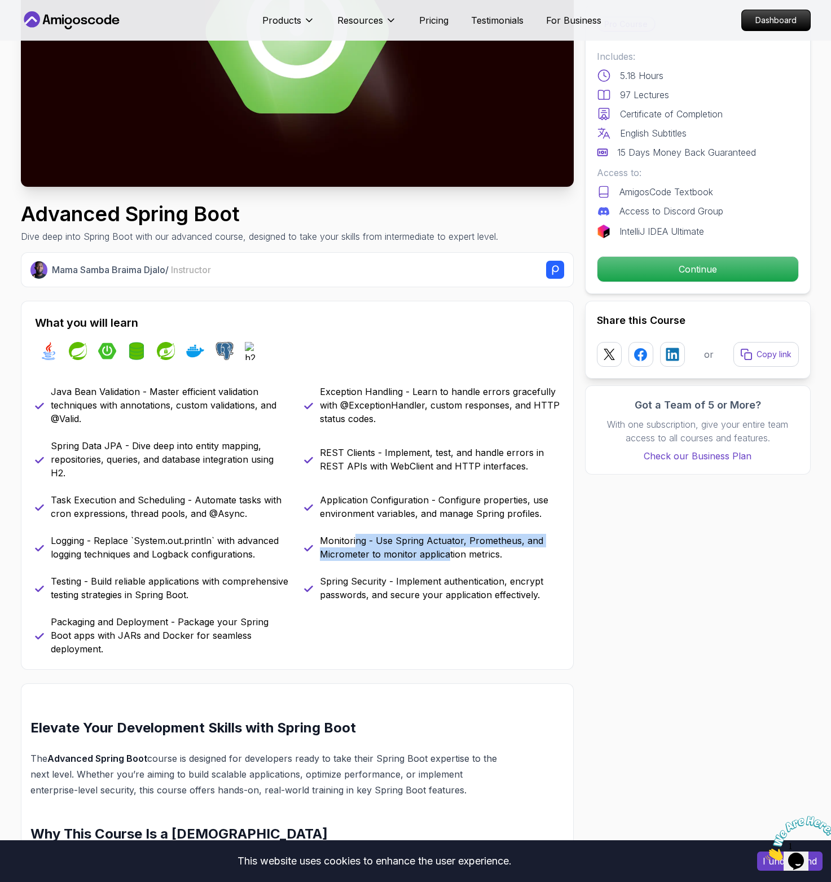
drag, startPoint x: 354, startPoint y: 545, endPoint x: 449, endPoint y: 550, distance: 95.0
click at [449, 550] on p "Monitoring - Use Spring Actuator, Prometheus, and Micrometer to monitor applica…" at bounding box center [440, 547] width 240 height 27
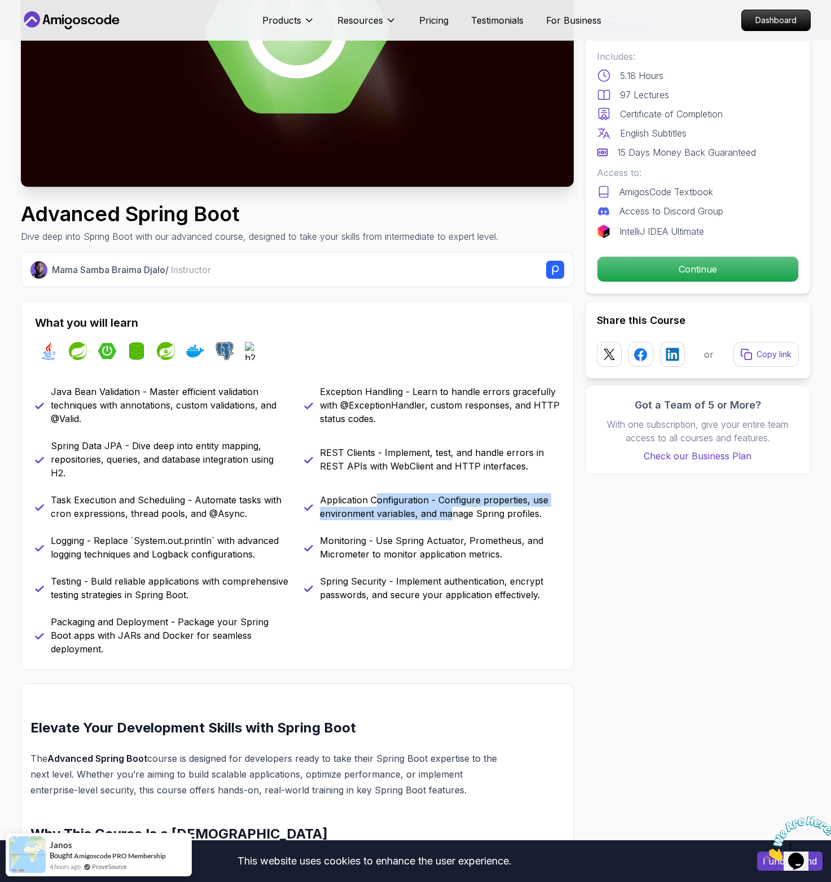
drag, startPoint x: 374, startPoint y: 498, endPoint x: 453, endPoint y: 515, distance: 80.8
click at [453, 515] on p "Application Configuration - Configure properties, use environment variables, an…" at bounding box center [440, 506] width 240 height 27
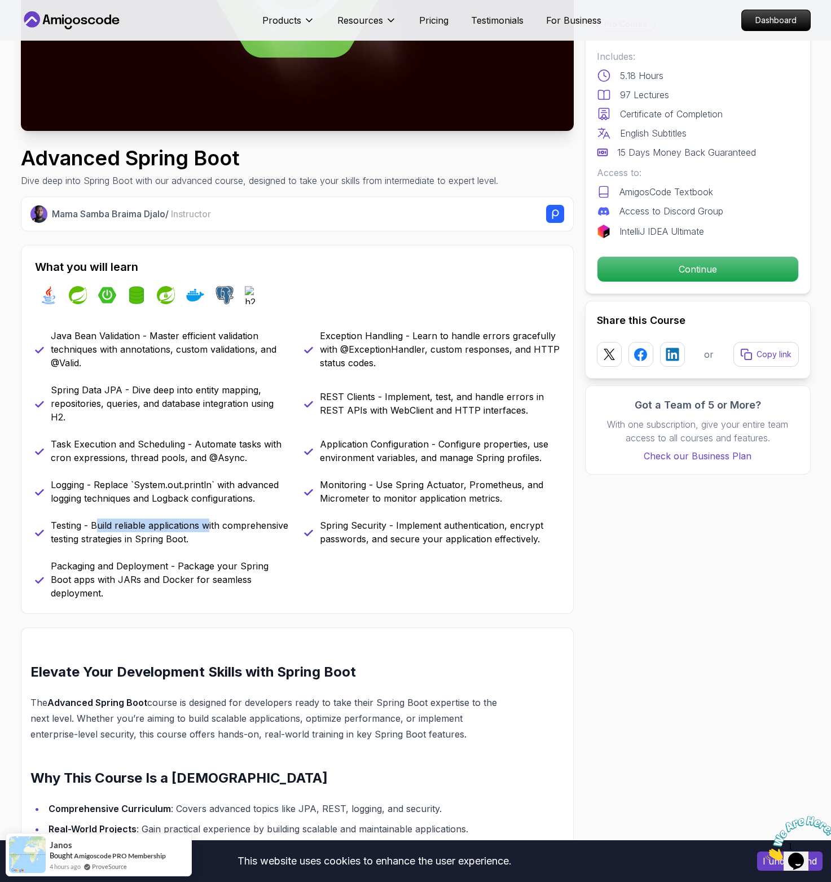
drag, startPoint x: 98, startPoint y: 519, endPoint x: 209, endPoint y: 532, distance: 111.9
click at [209, 532] on p "Testing - Build reliable applications with comprehensive testing strategies in …" at bounding box center [171, 532] width 240 height 27
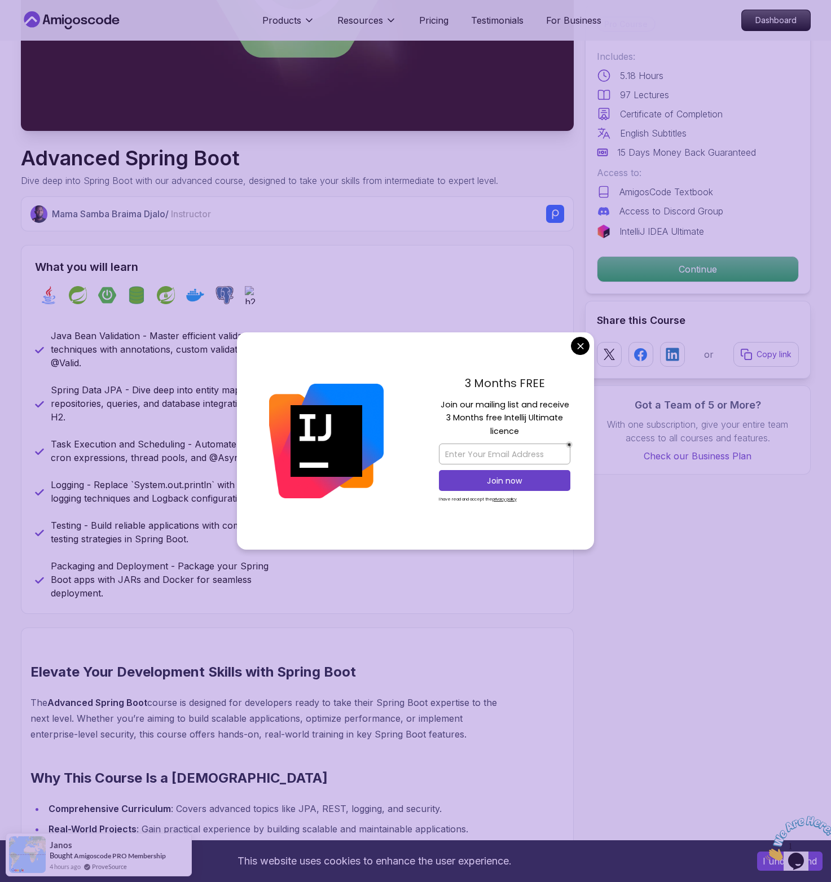
click at [571, 347] on div "3 Months FREE Join our mailing list and receive 3 Months free Intellij Ultimate…" at bounding box center [415, 441] width 357 height 218
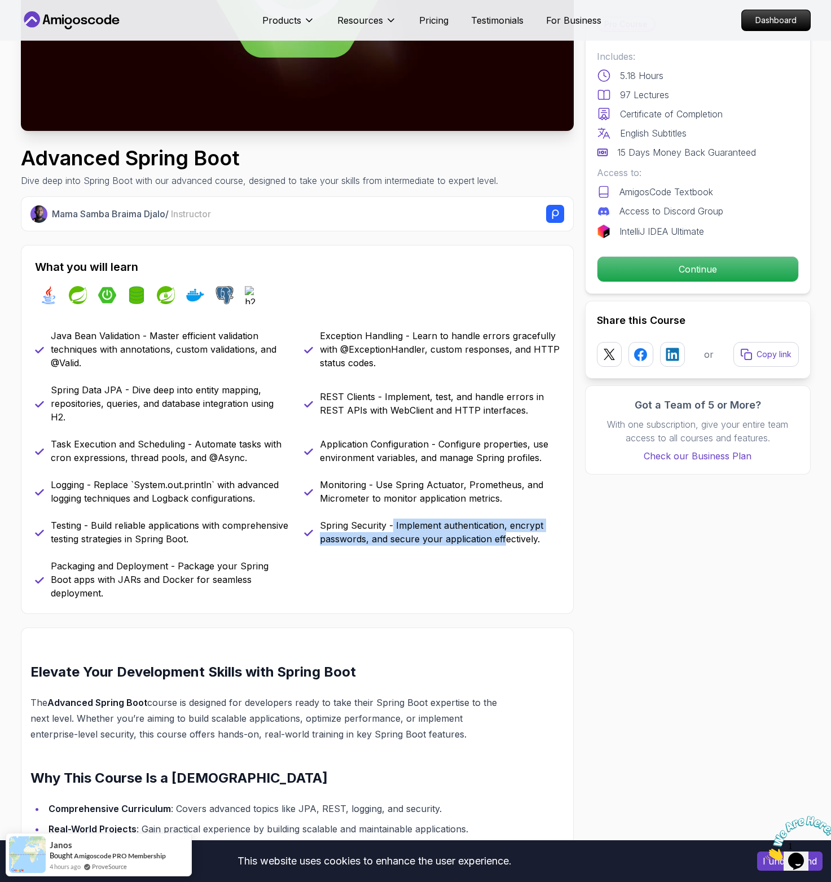
drag, startPoint x: 391, startPoint y: 520, endPoint x: 505, endPoint y: 545, distance: 117.1
click at [505, 545] on p "Spring Security - Implement authentication, encrypt passwords, and secure your …" at bounding box center [440, 532] width 240 height 27
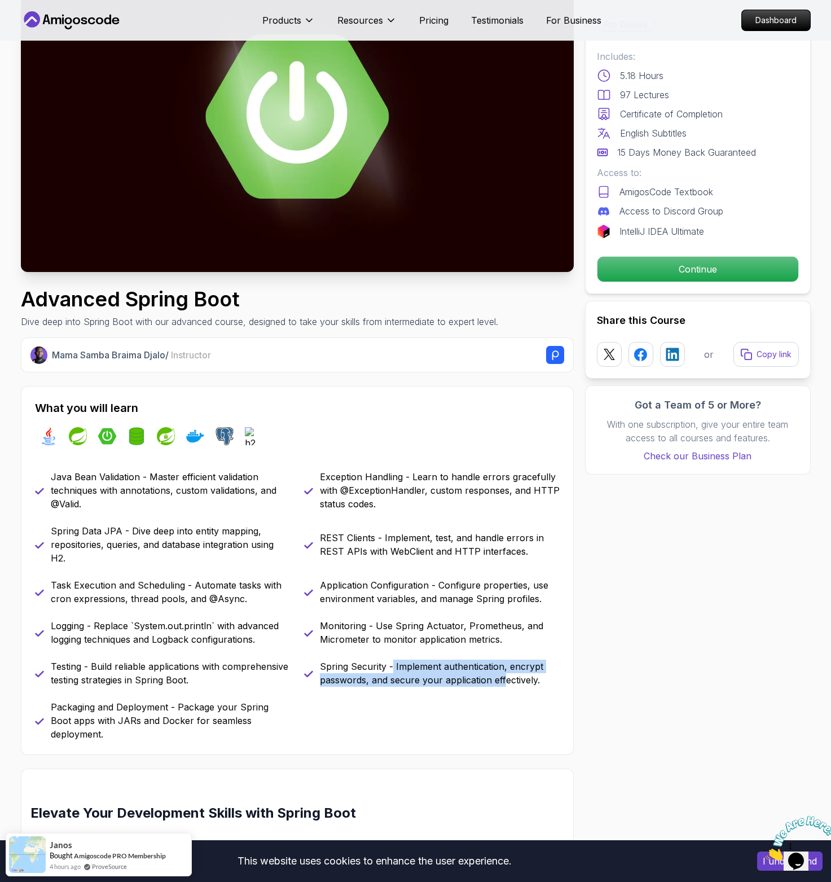
scroll to position [0, 0]
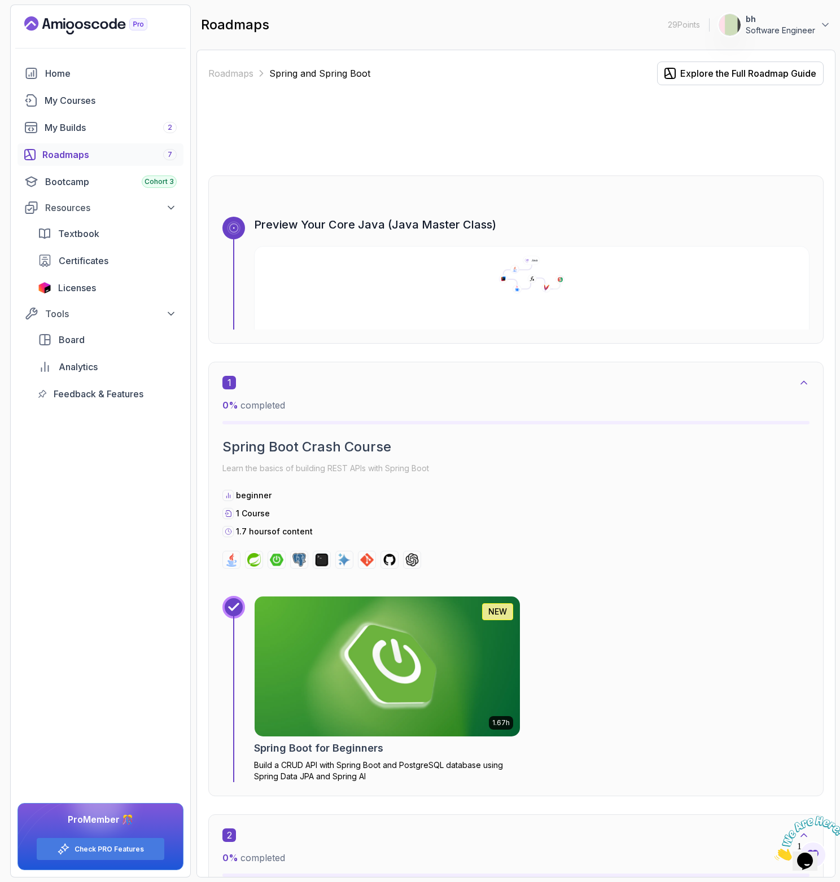
click at [86, 22] on icon "Landing page" at bounding box center [87, 25] width 7 height 8
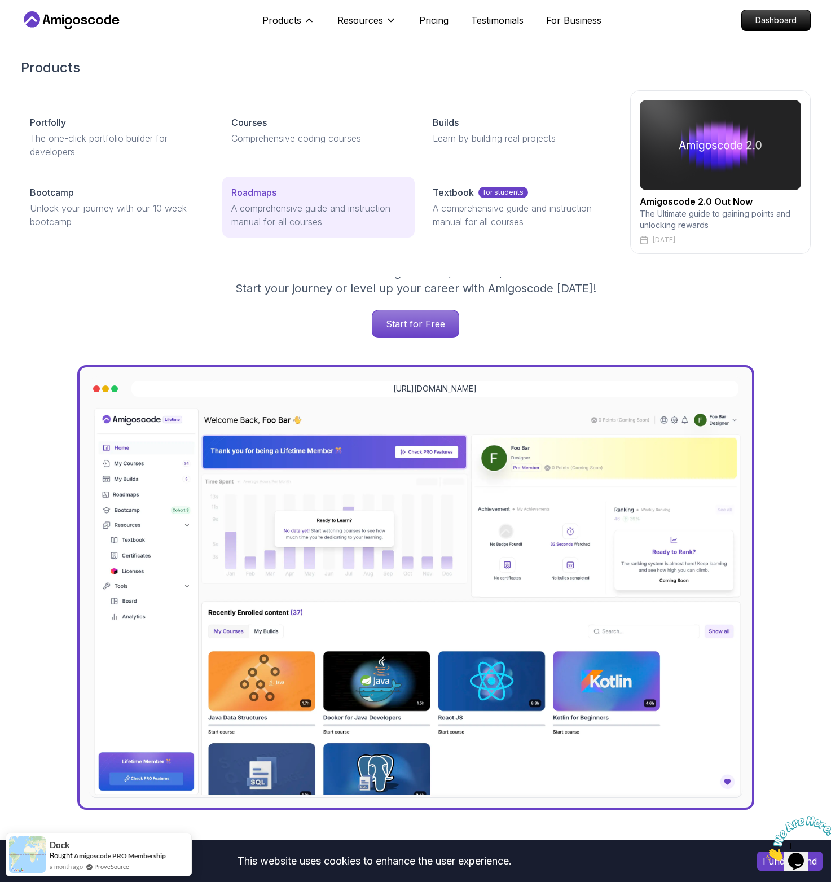
click at [316, 213] on p "A comprehensive guide and instruction manual for all courses" at bounding box center [318, 214] width 174 height 27
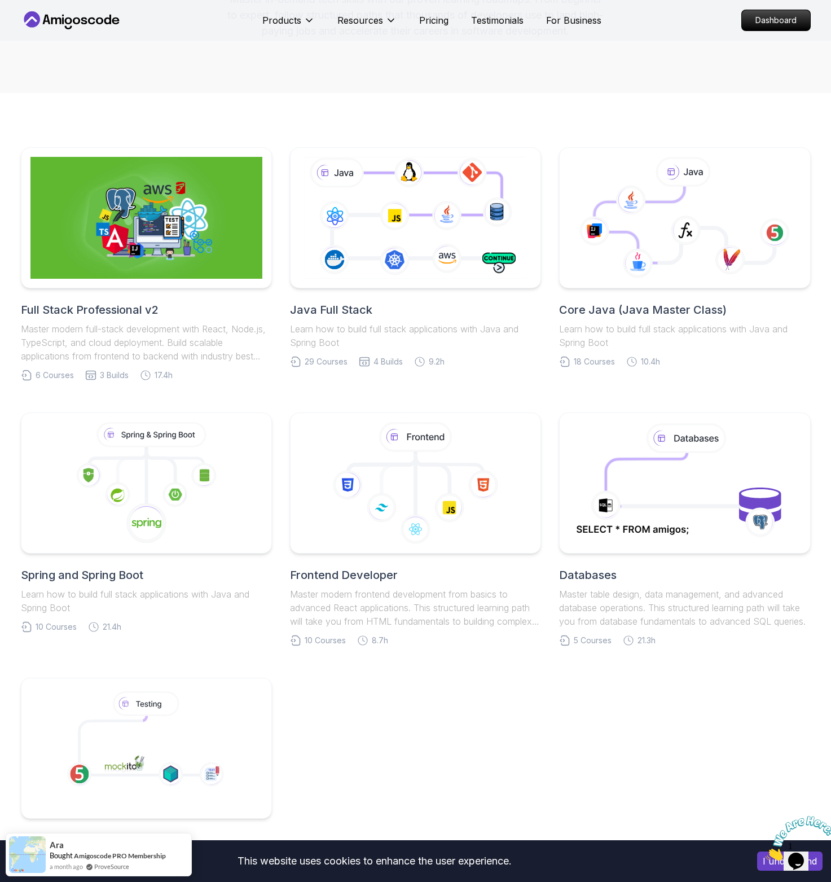
scroll to position [213, 0]
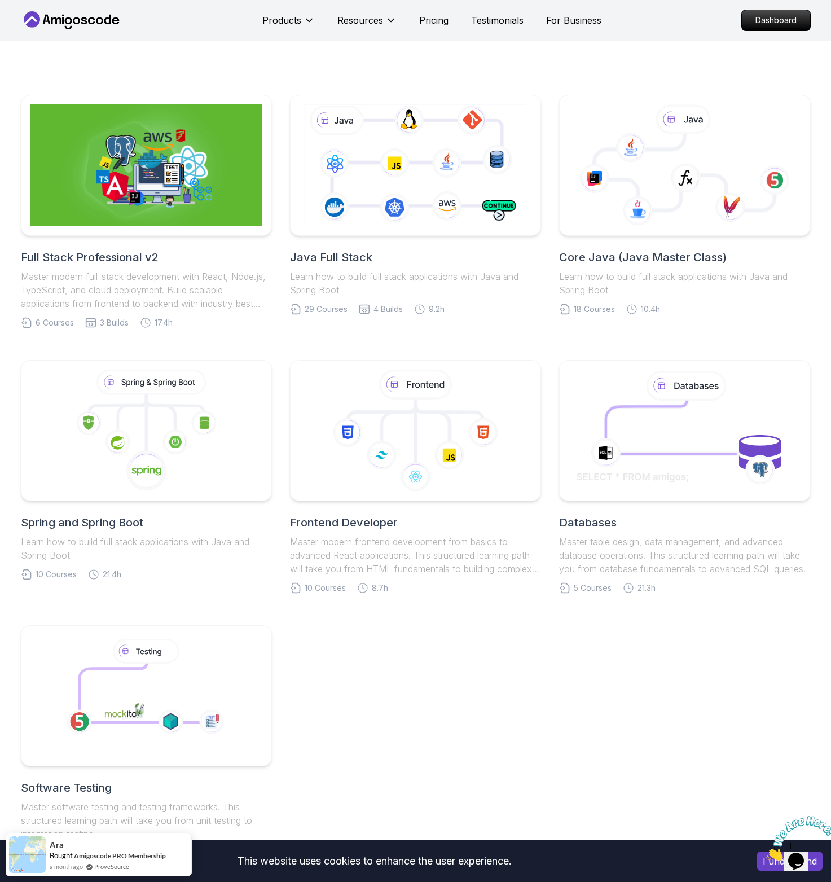
click at [643, 258] on h2 "Core Java (Java Master Class)" at bounding box center [684, 257] width 251 height 16
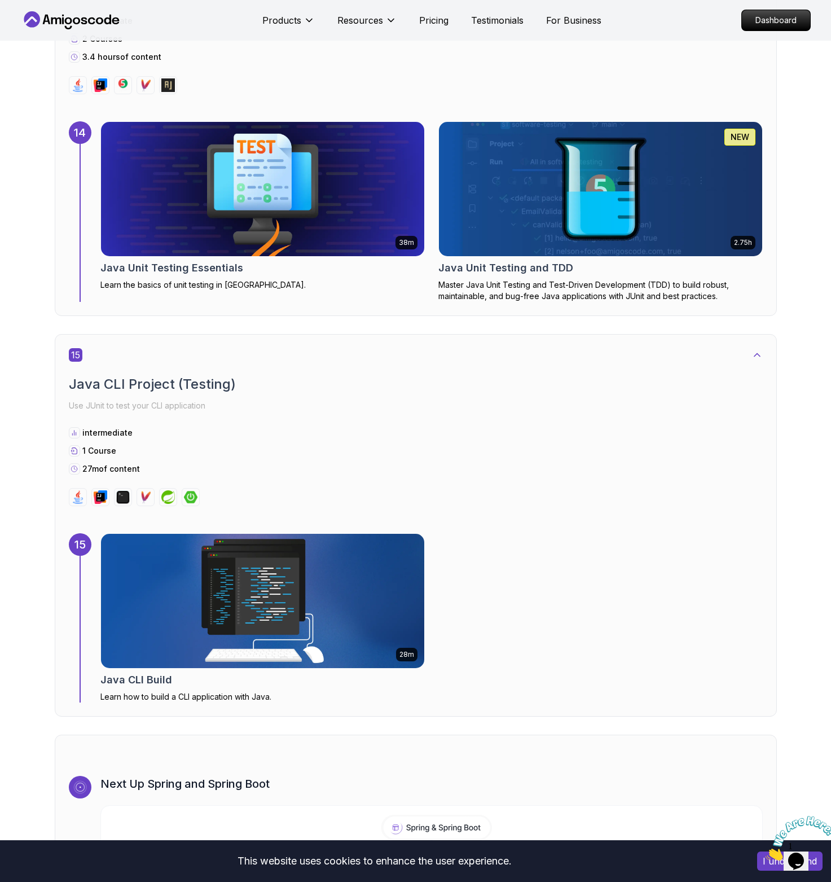
scroll to position [6260, 0]
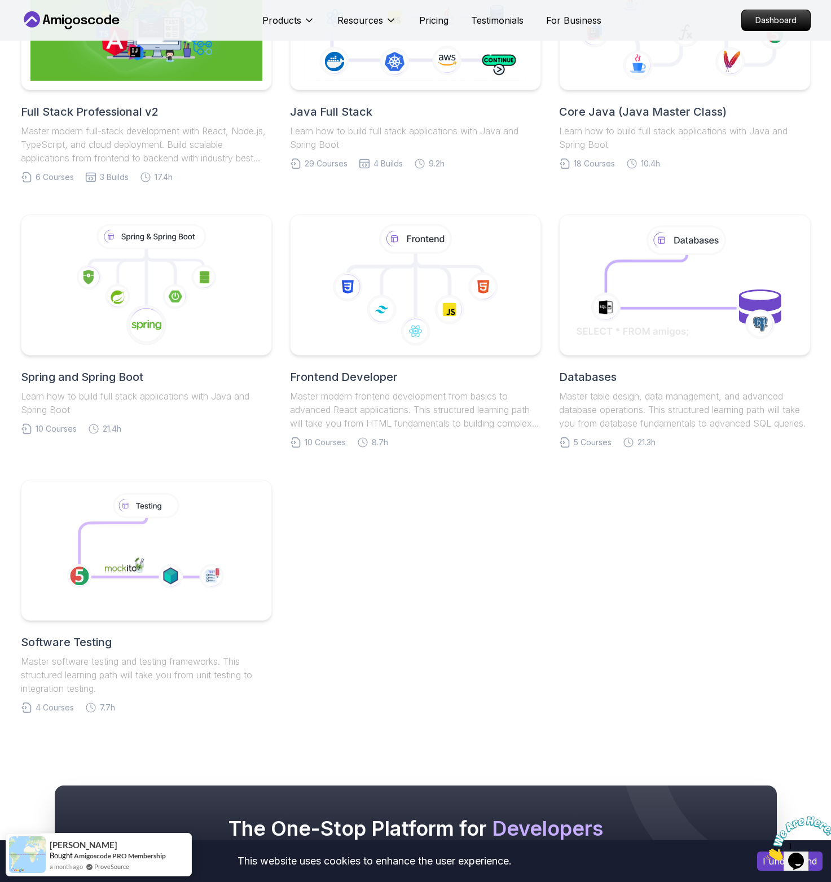
scroll to position [104, 0]
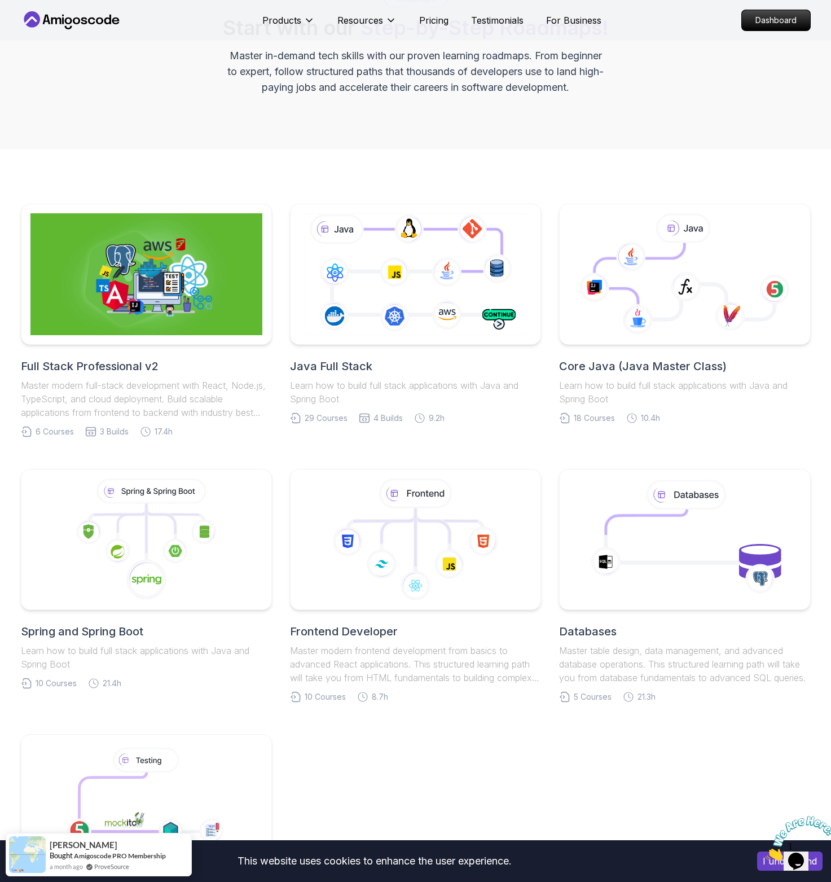
click at [141, 360] on h2 "Full Stack Professional v2" at bounding box center [146, 366] width 251 height 16
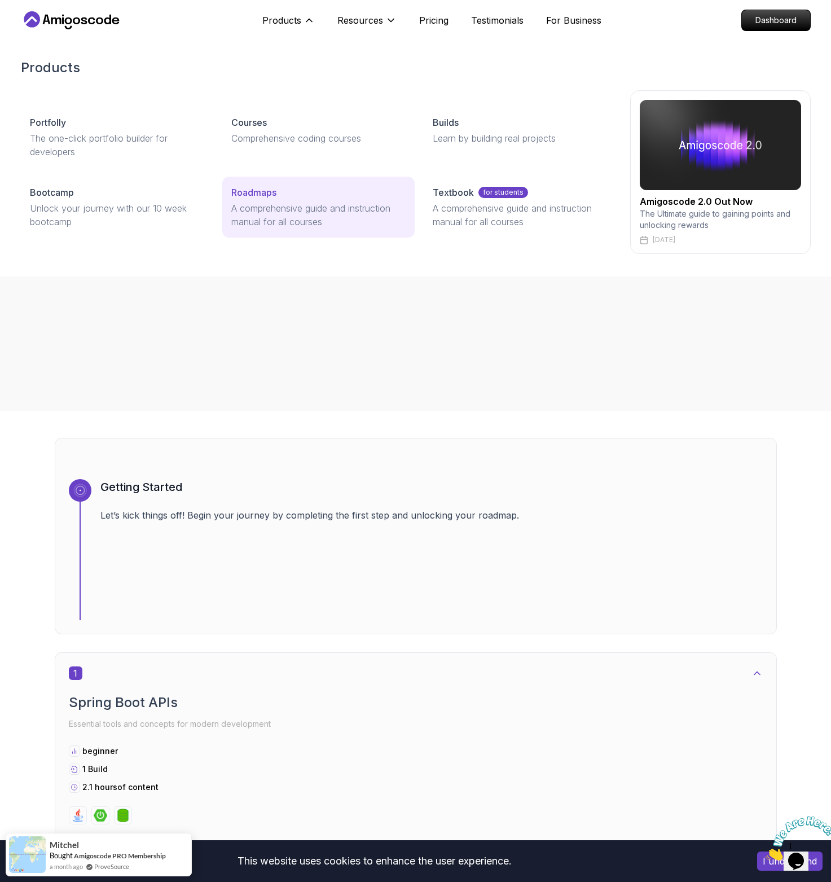
click at [280, 195] on div "Roadmaps" at bounding box center [318, 193] width 174 height 14
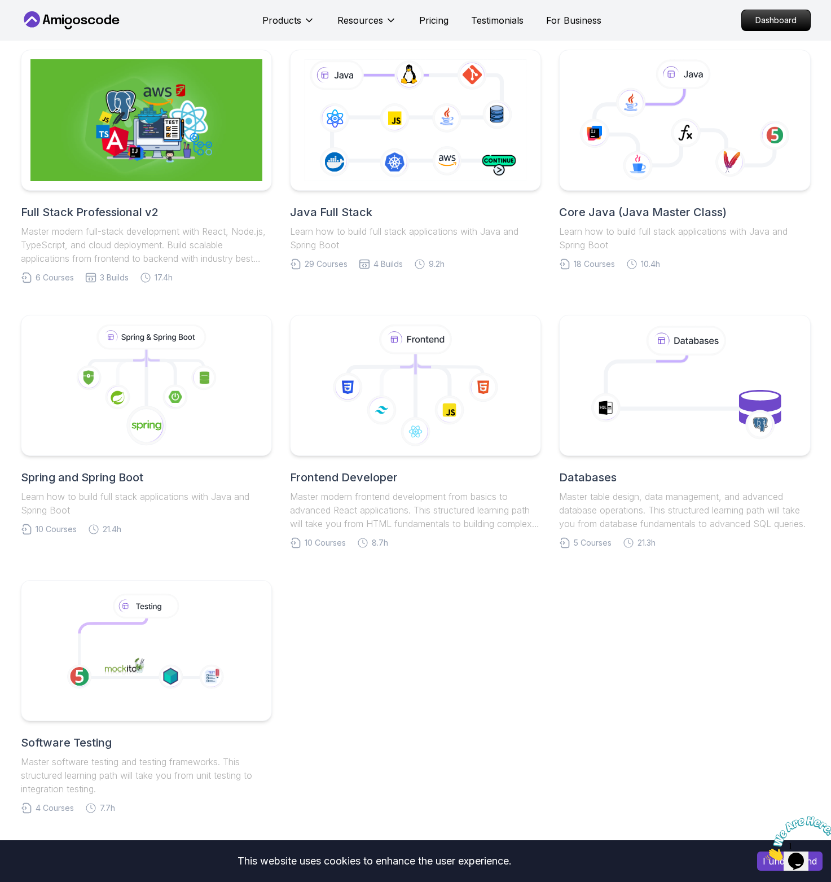
scroll to position [326, 0]
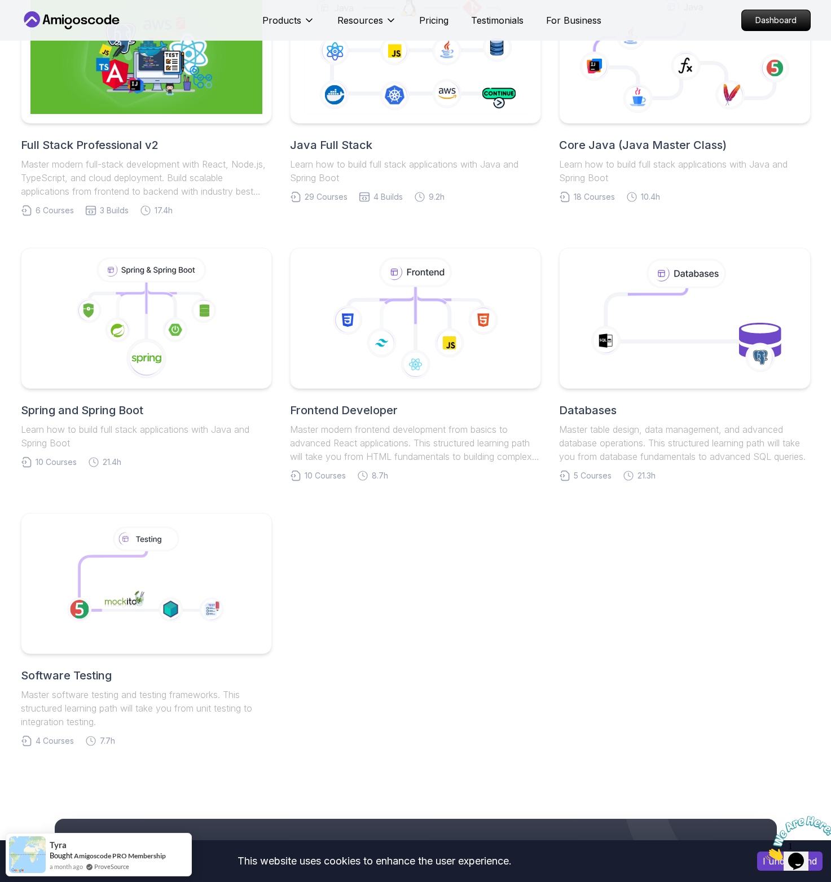
click at [119, 402] on h2 "Spring and Spring Boot" at bounding box center [146, 410] width 251 height 16
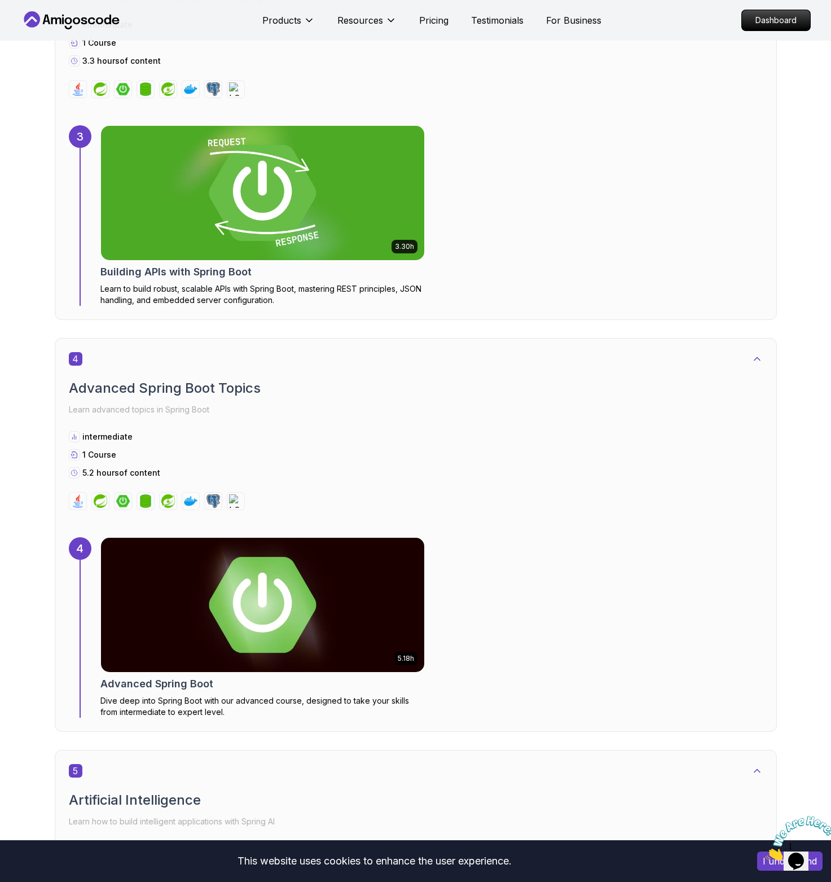
scroll to position [1599, 0]
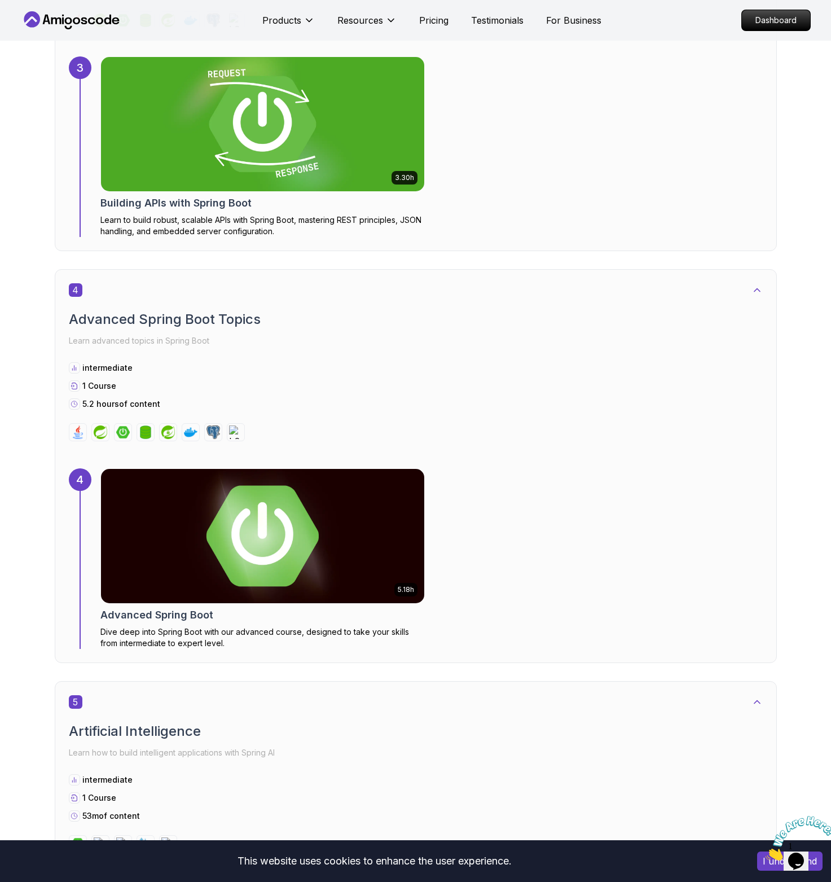
click at [156, 607] on div "5.18h Advanced Spring Boot Dive deep into Spring Boot with our advanced course,…" at bounding box center [262, 558] width 325 height 181
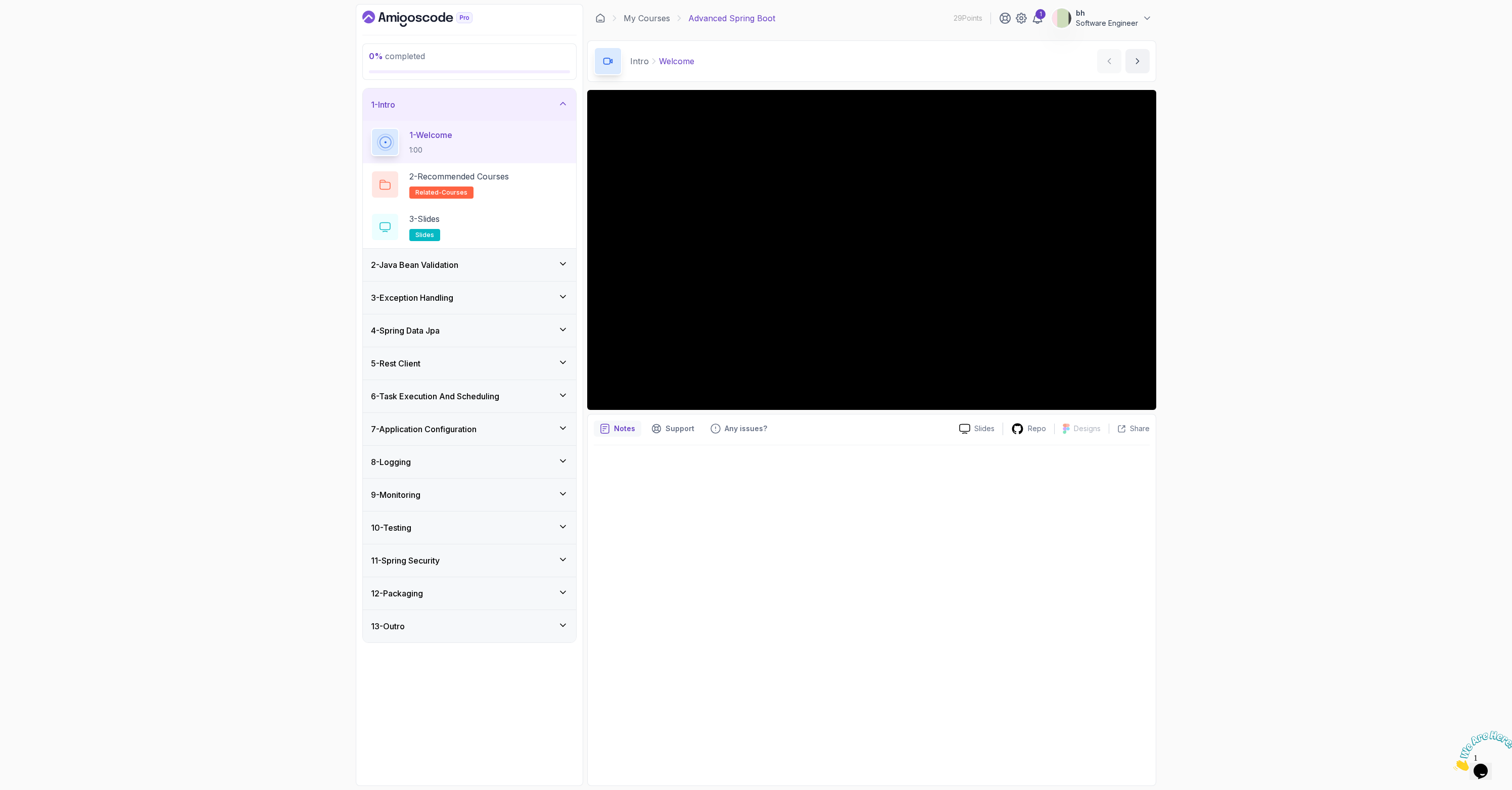
click at [469, 464] on div "8 - Logging" at bounding box center [469, 462] width 197 height 13
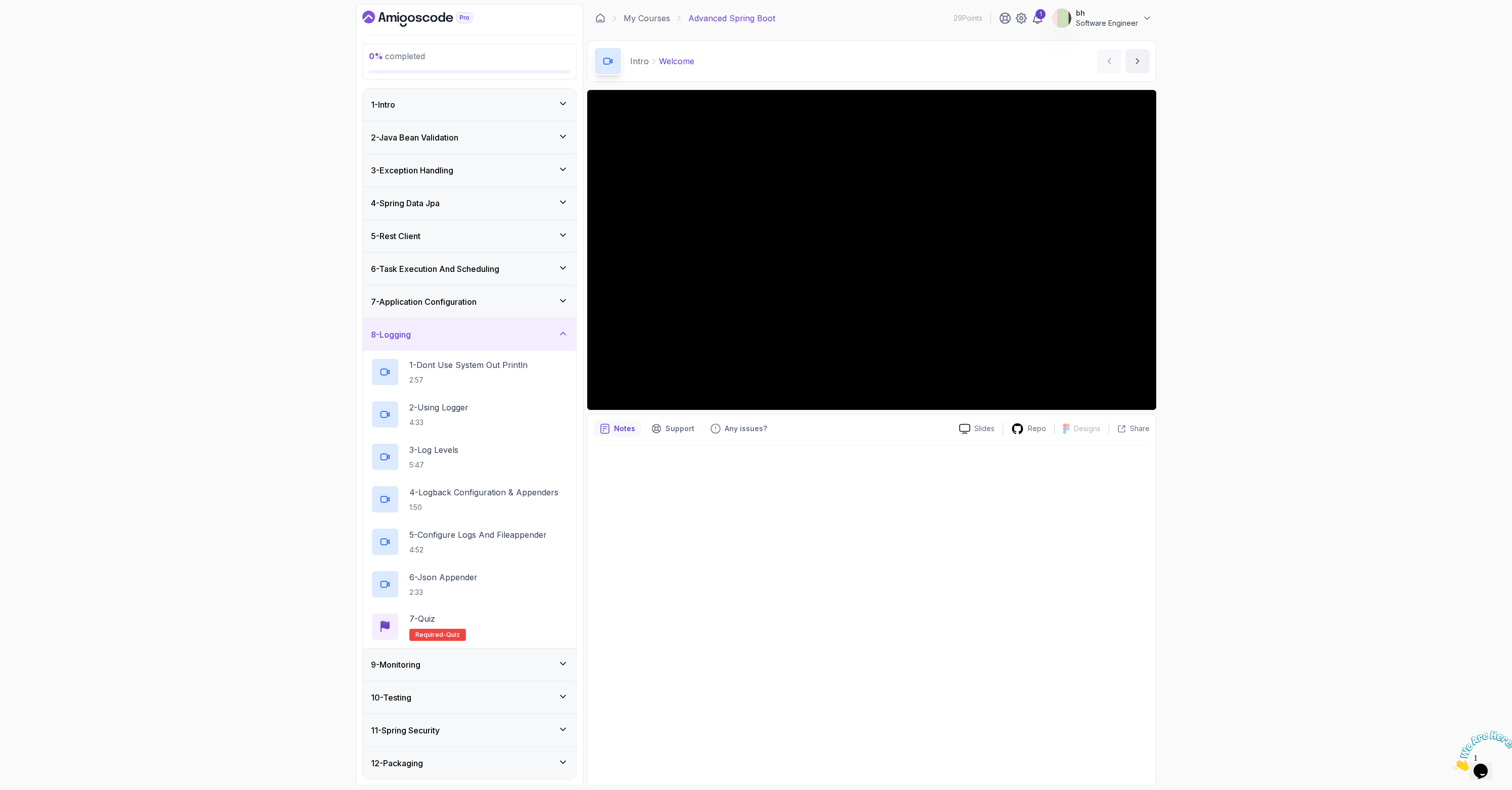
click at [495, 332] on div "8 - Logging" at bounding box center [469, 335] width 197 height 13
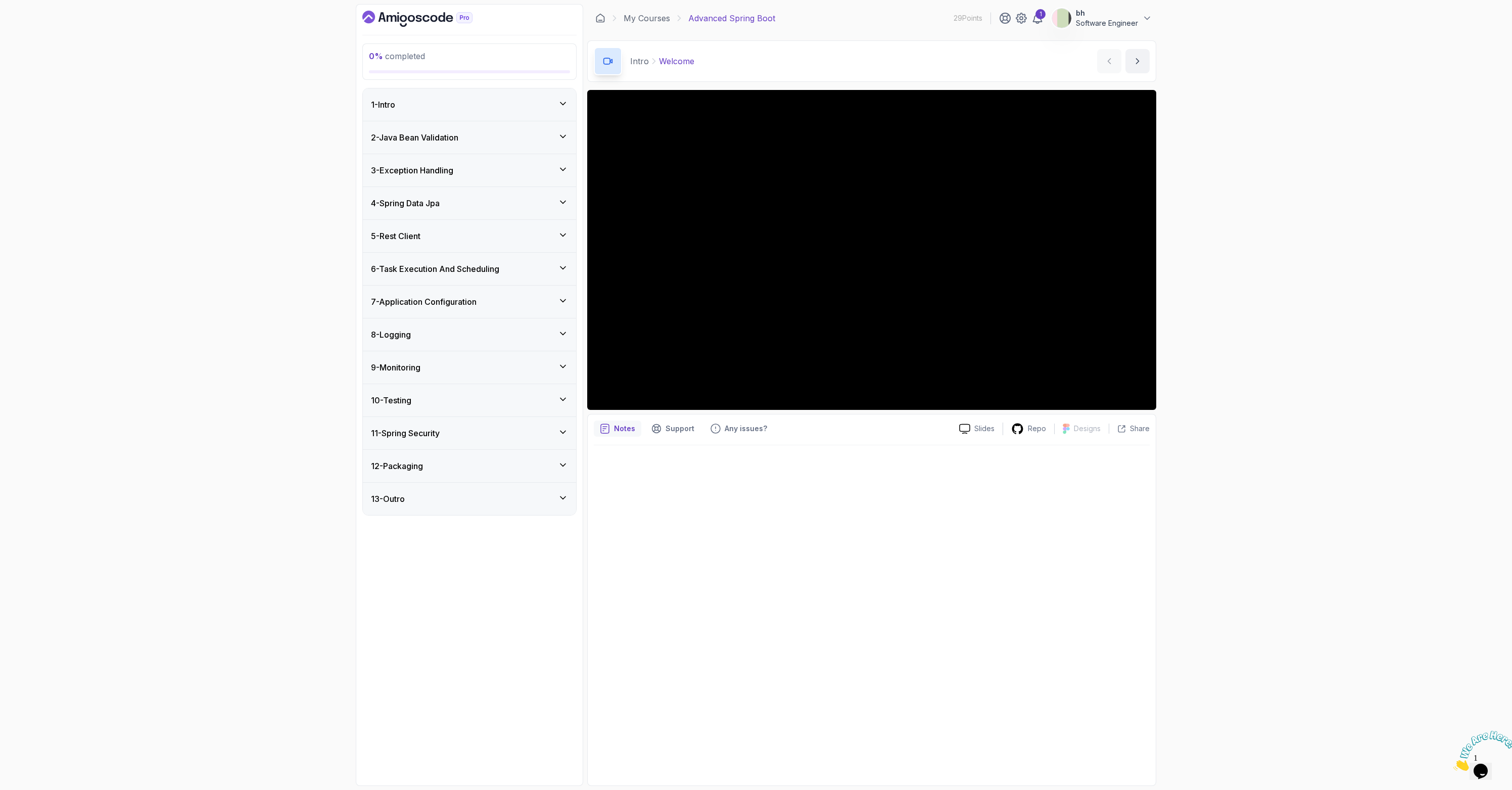
click at [472, 363] on div "9 - Monitoring" at bounding box center [469, 368] width 197 height 13
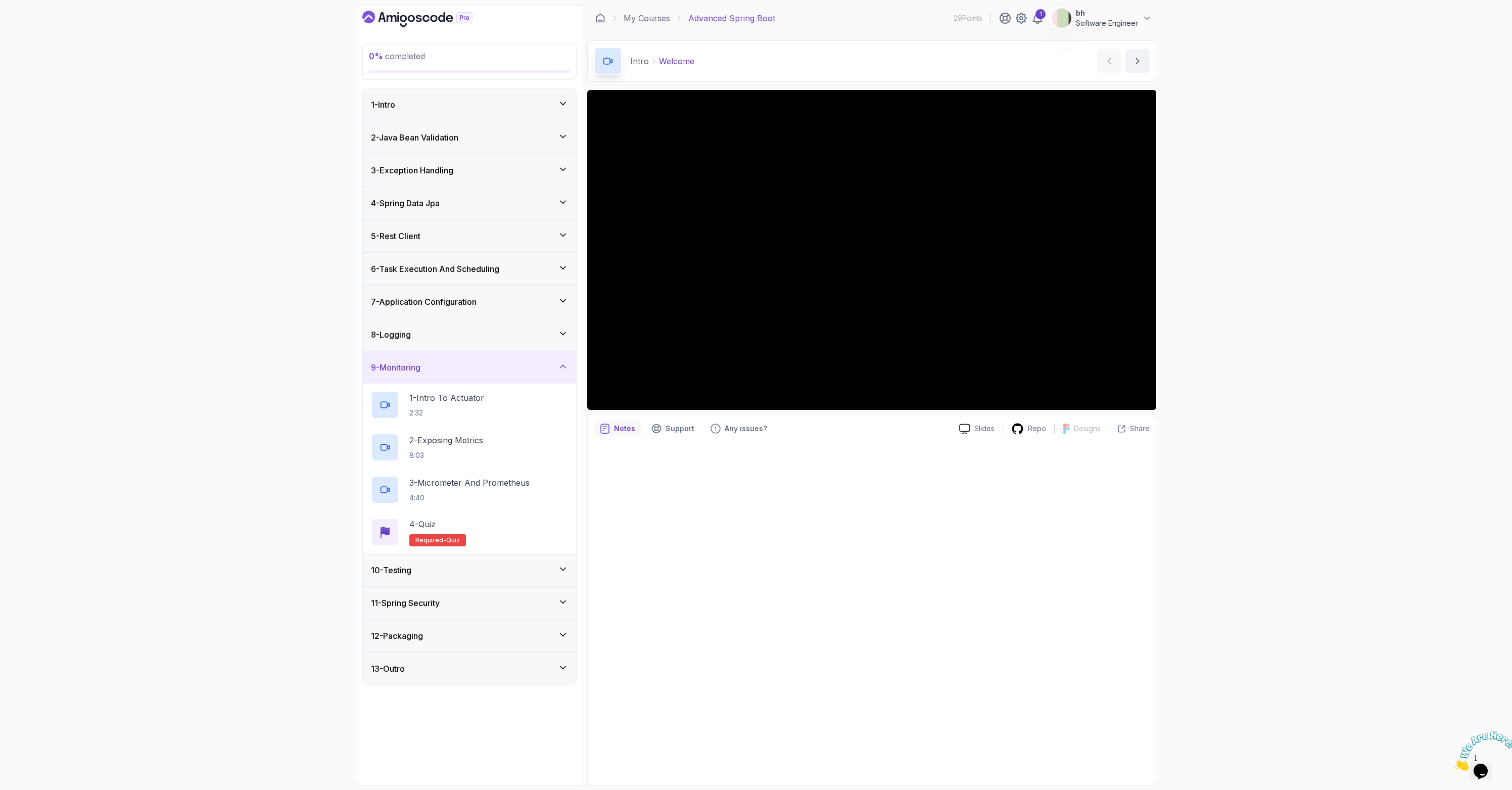
click at [472, 371] on div "9 - Monitoring" at bounding box center [469, 368] width 197 height 13
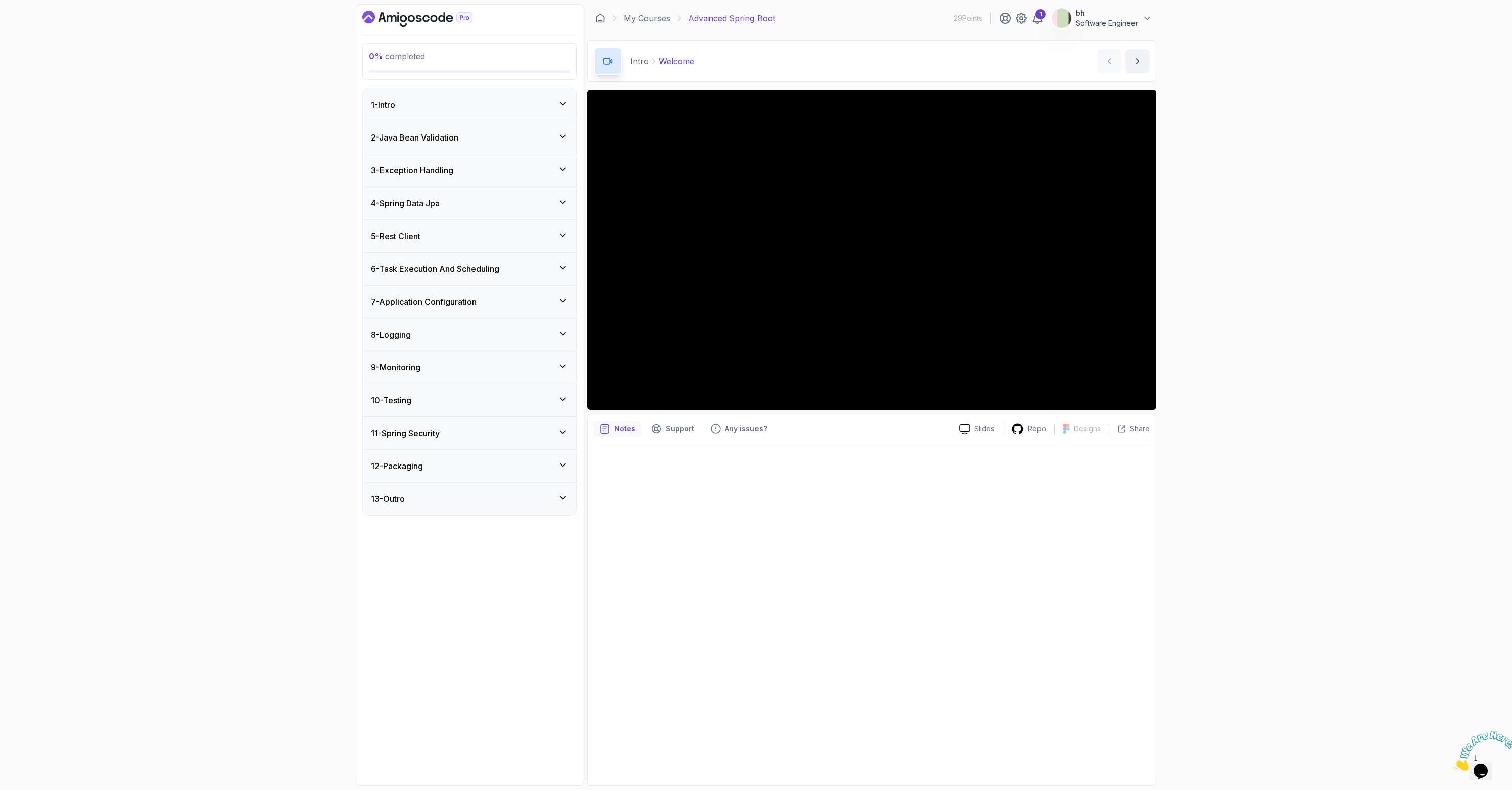
click at [498, 205] on div "4 - Spring Data Jpa" at bounding box center [469, 203] width 197 height 13
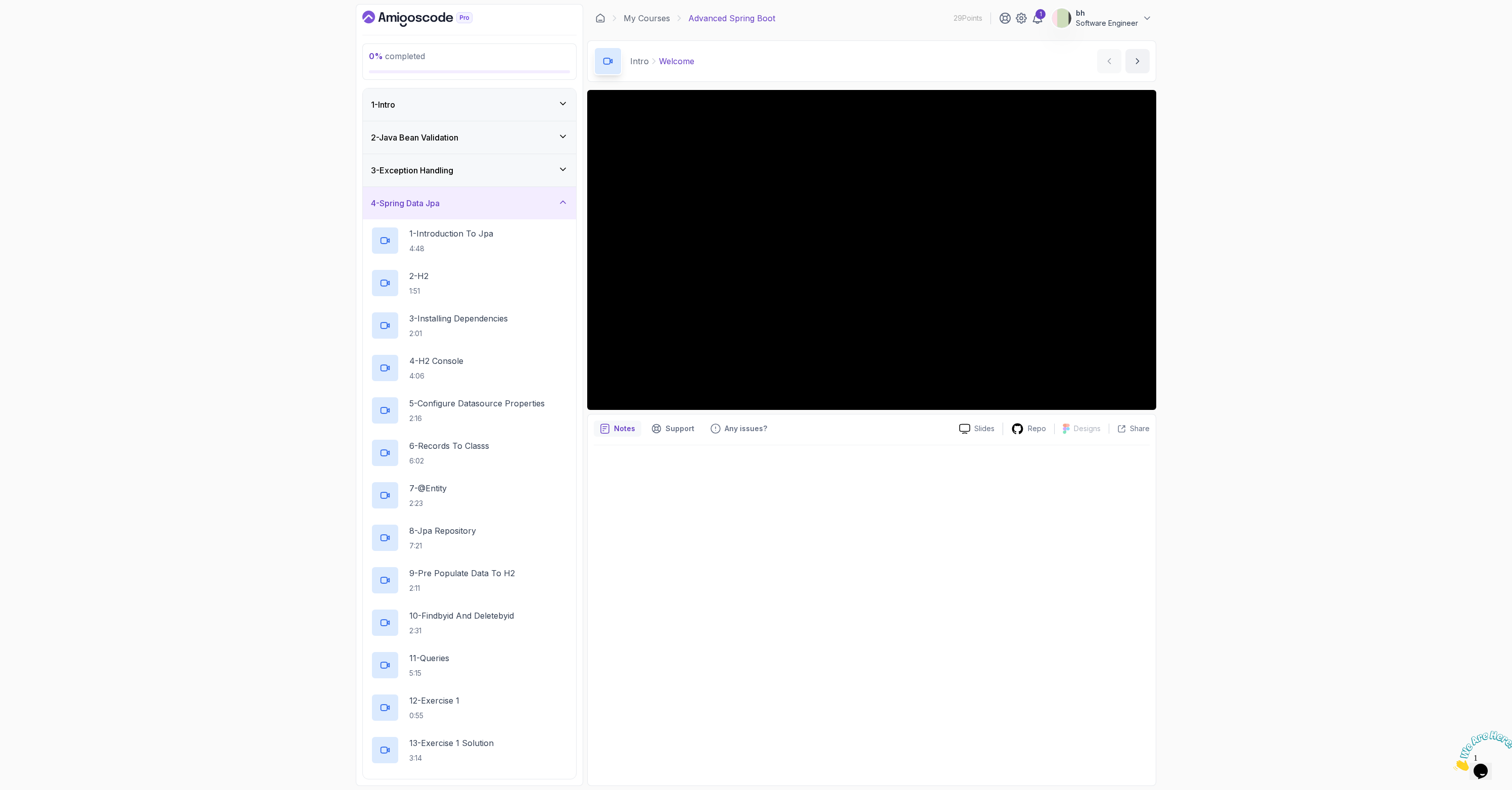
click at [498, 205] on div "4 - Spring Data Jpa" at bounding box center [469, 203] width 197 height 13
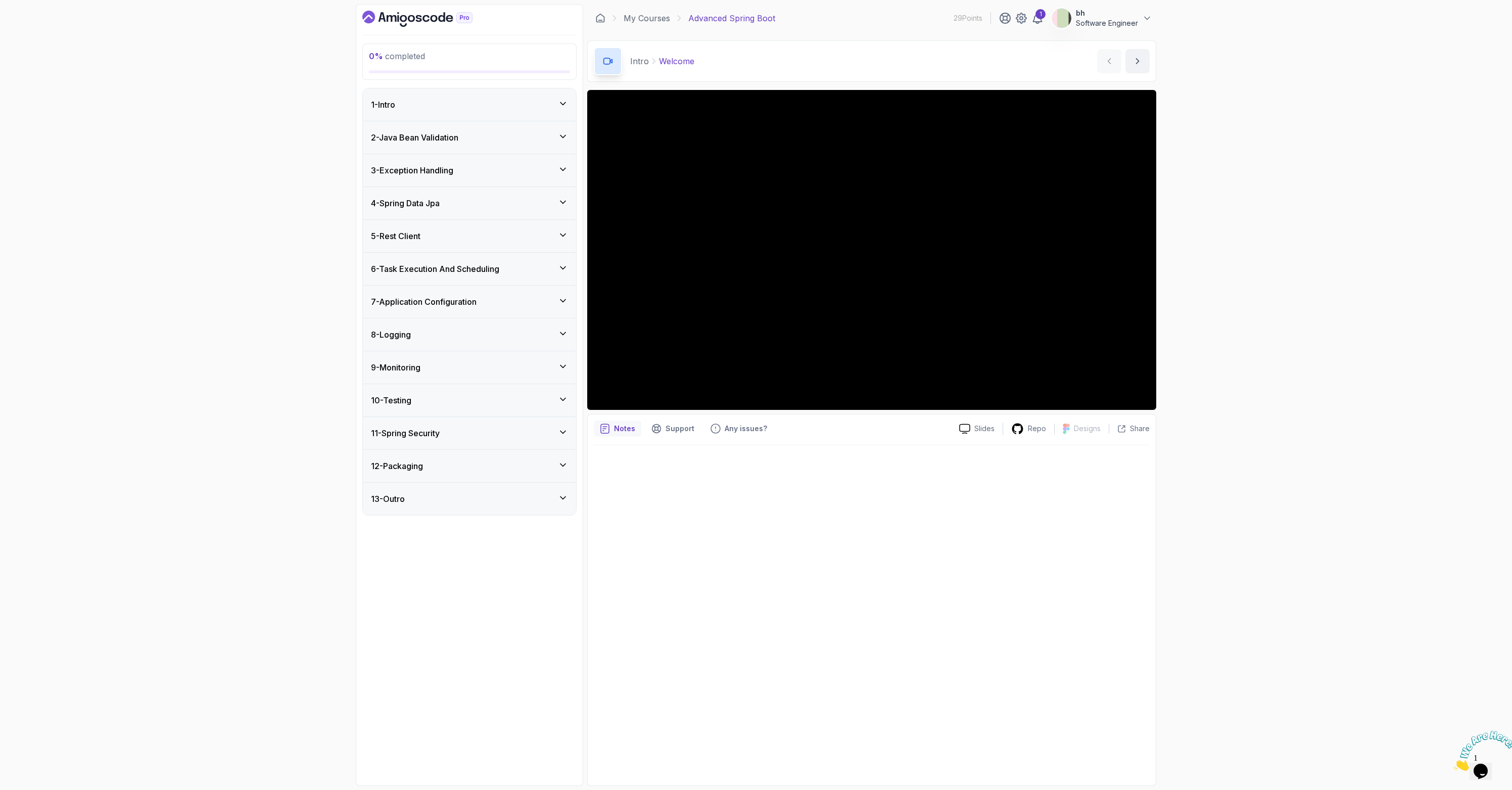
click at [485, 428] on div "11 - Spring Security" at bounding box center [469, 434] width 197 height 13
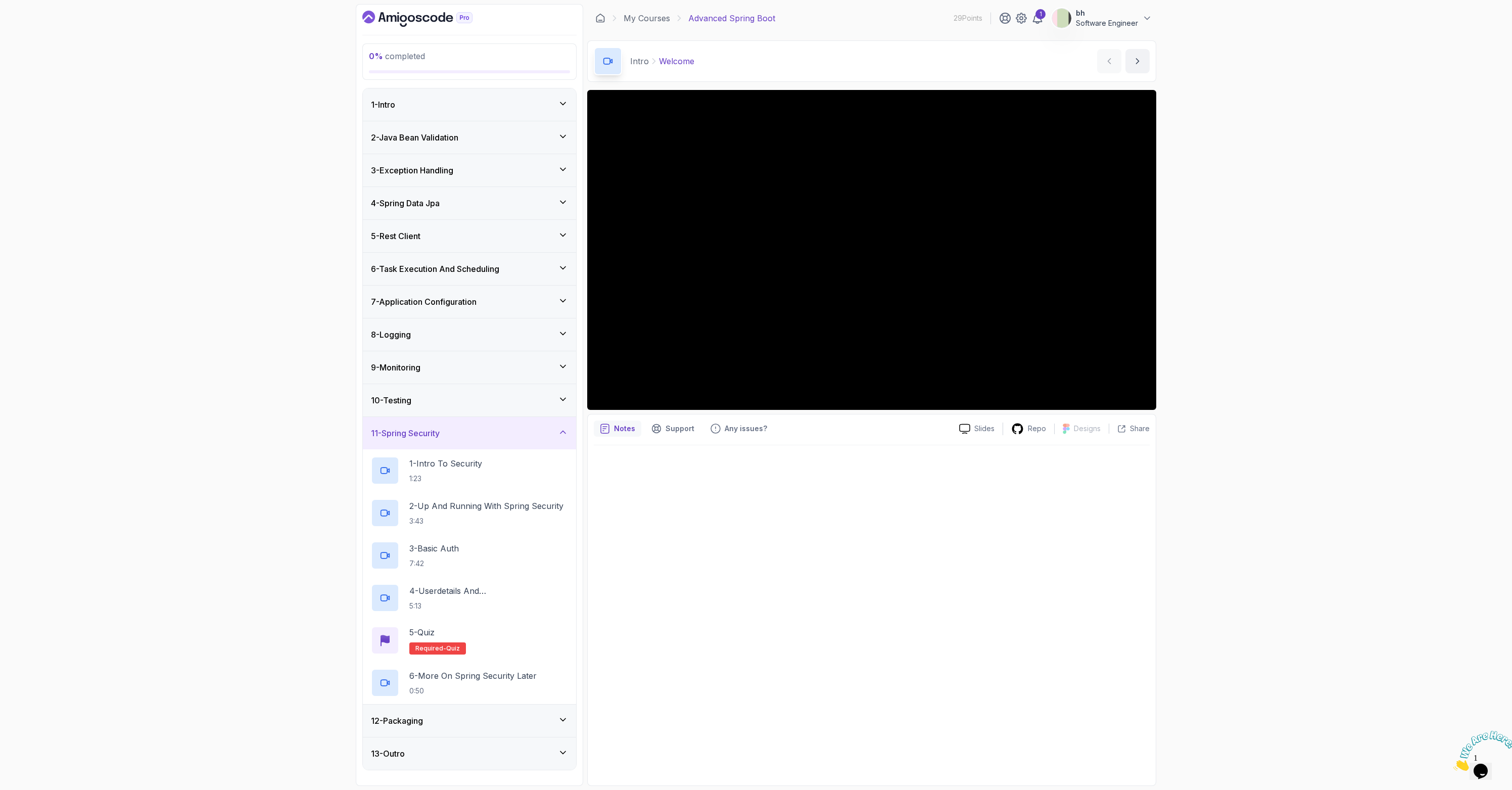
click at [485, 428] on div "11 - Spring Security" at bounding box center [469, 434] width 197 height 13
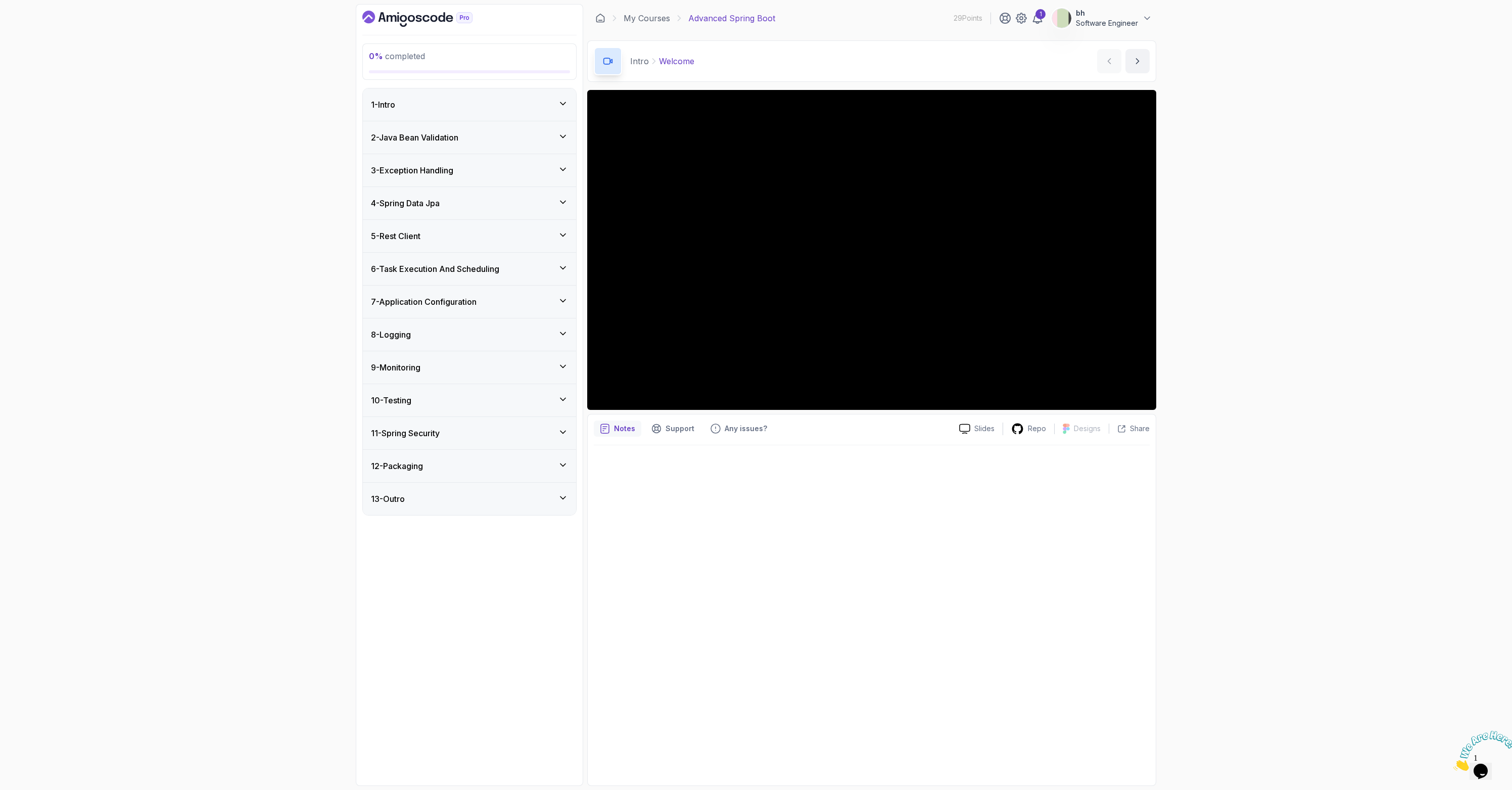
click at [438, 362] on div "9 - Monitoring" at bounding box center [469, 368] width 197 height 13
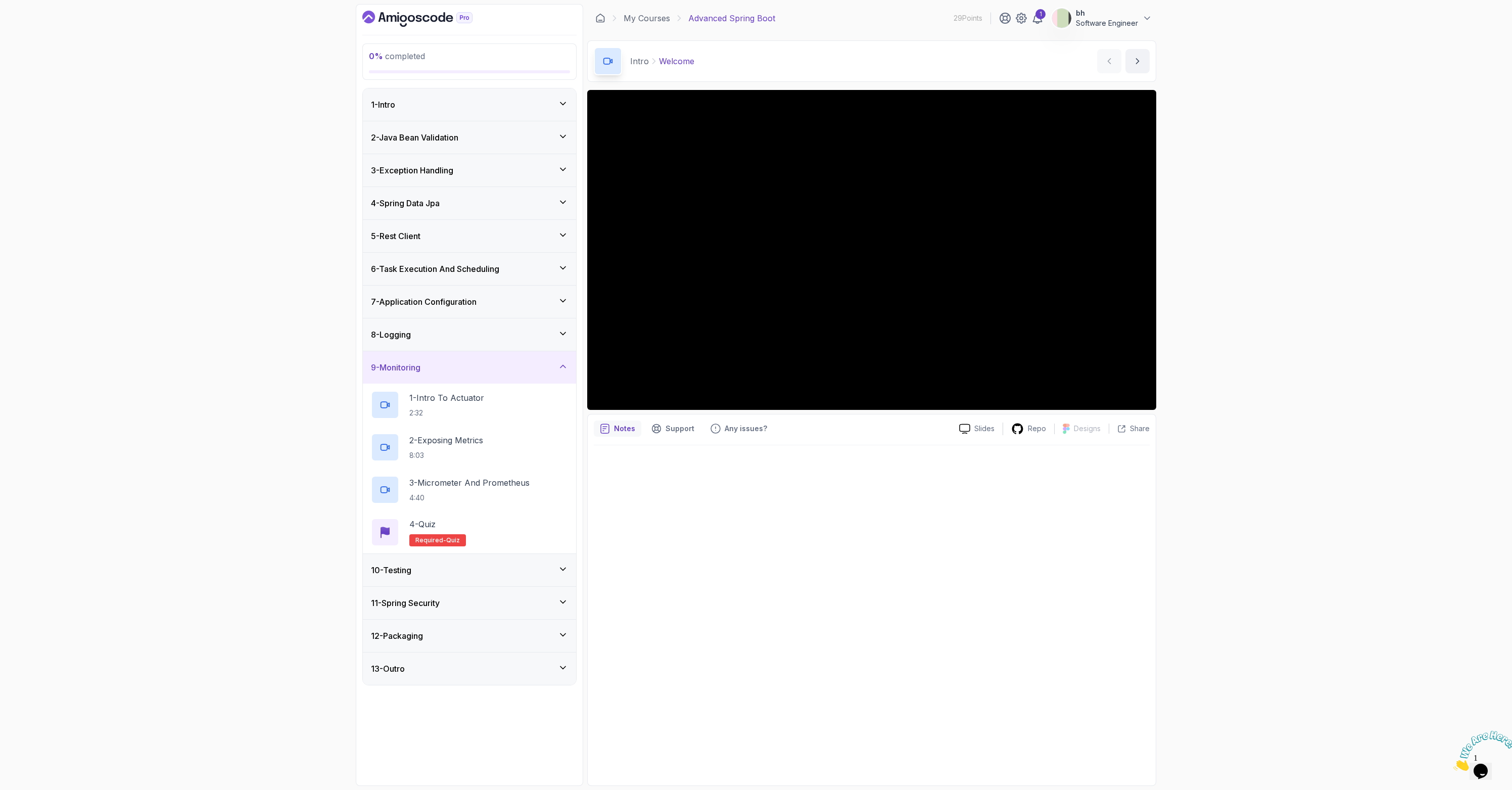
click at [438, 362] on div "9 - Monitoring" at bounding box center [469, 368] width 197 height 13
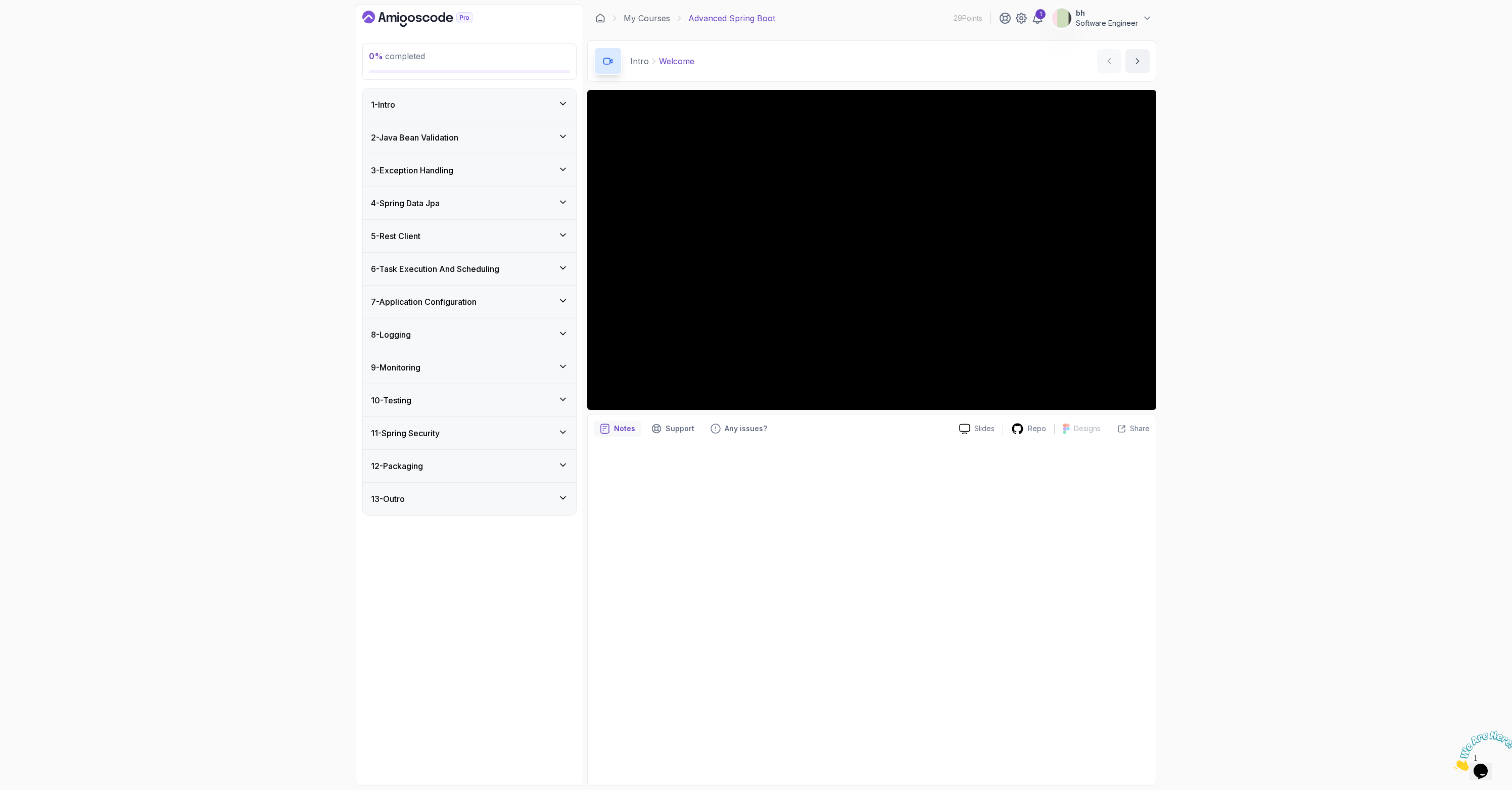
click at [456, 401] on div "10 - Testing" at bounding box center [469, 400] width 197 height 13
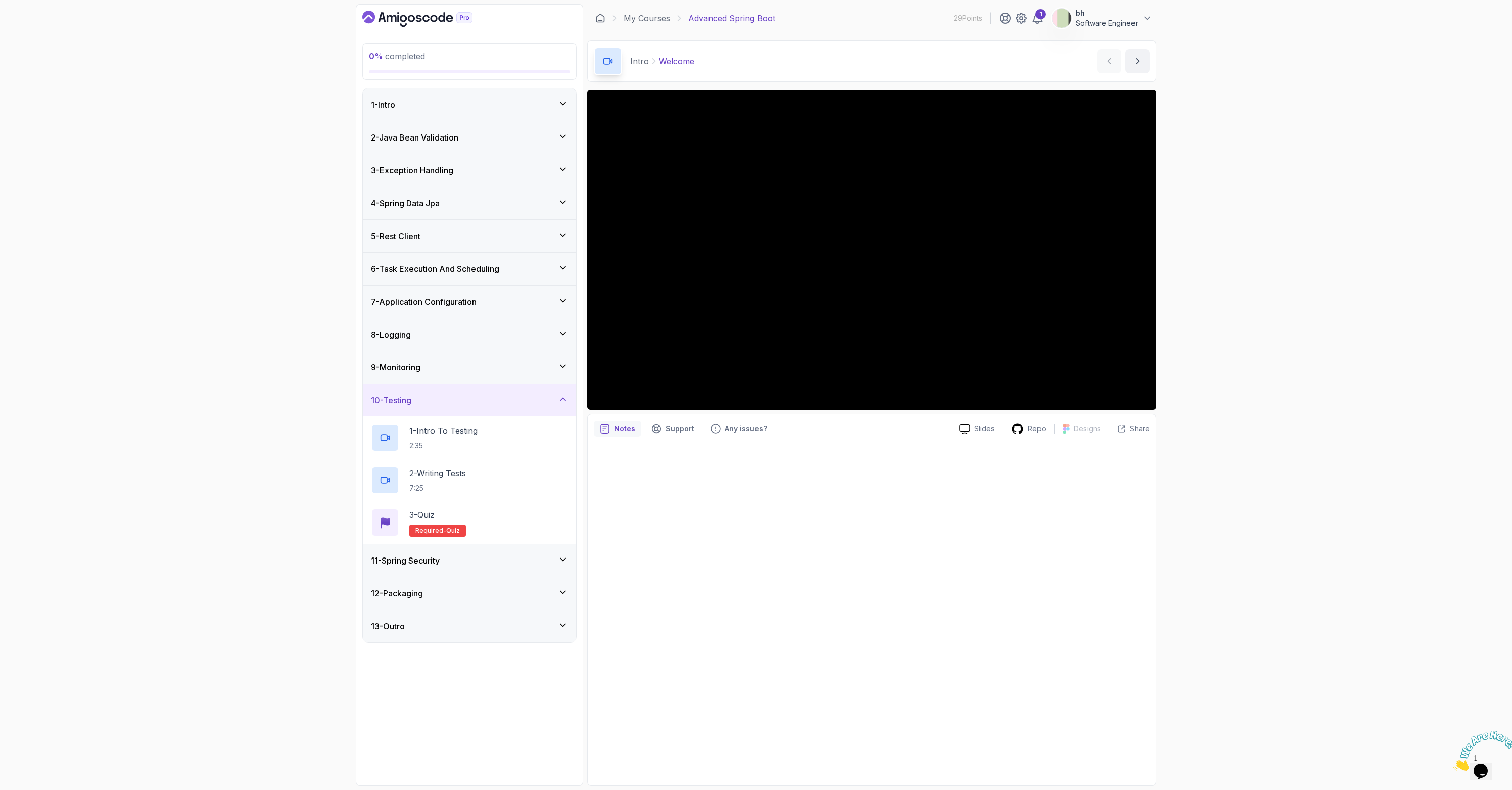
click at [456, 401] on div "10 - Testing" at bounding box center [469, 400] width 197 height 13
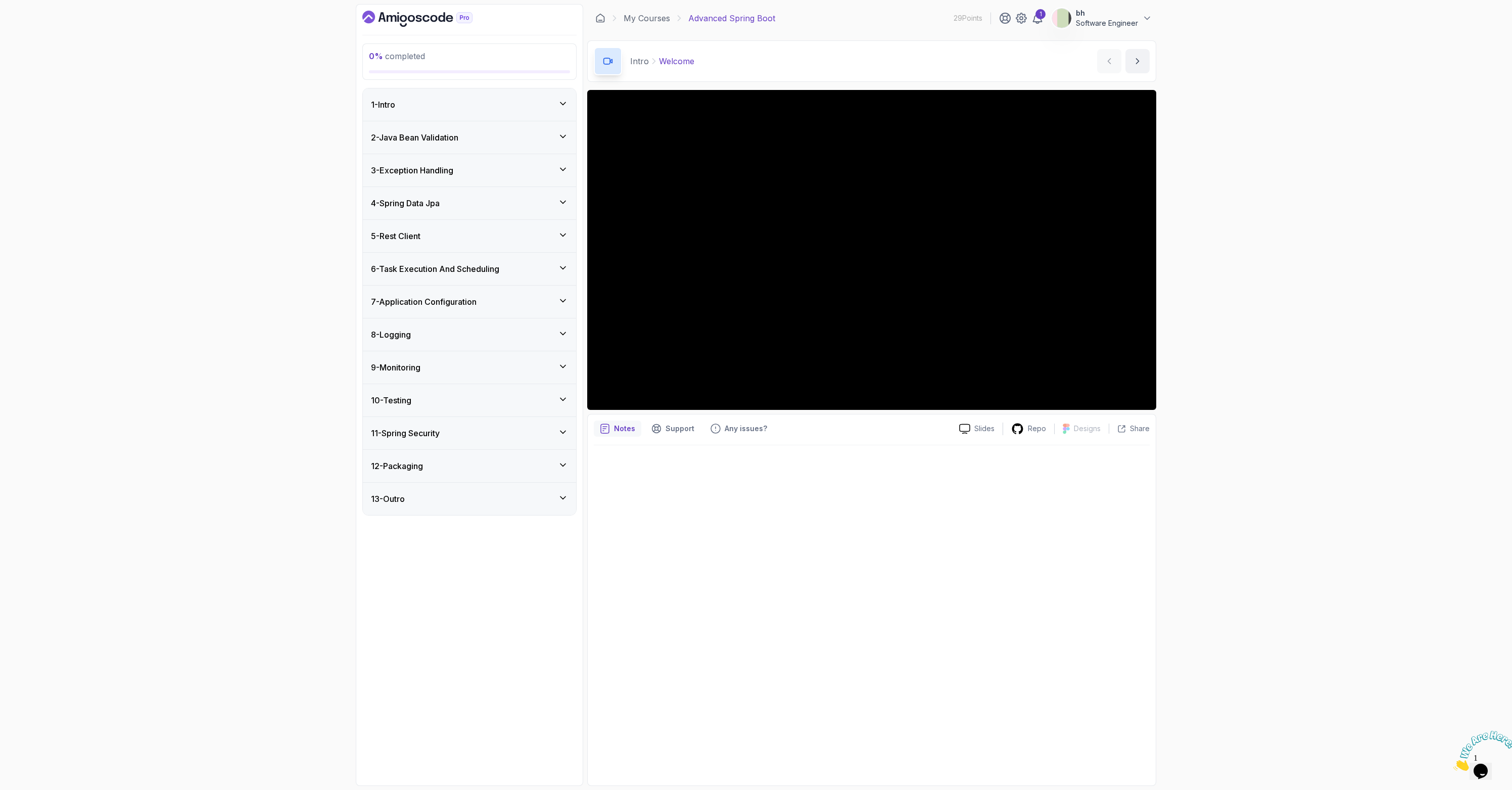
click at [431, 240] on div "5 - Rest Client" at bounding box center [469, 236] width 197 height 13
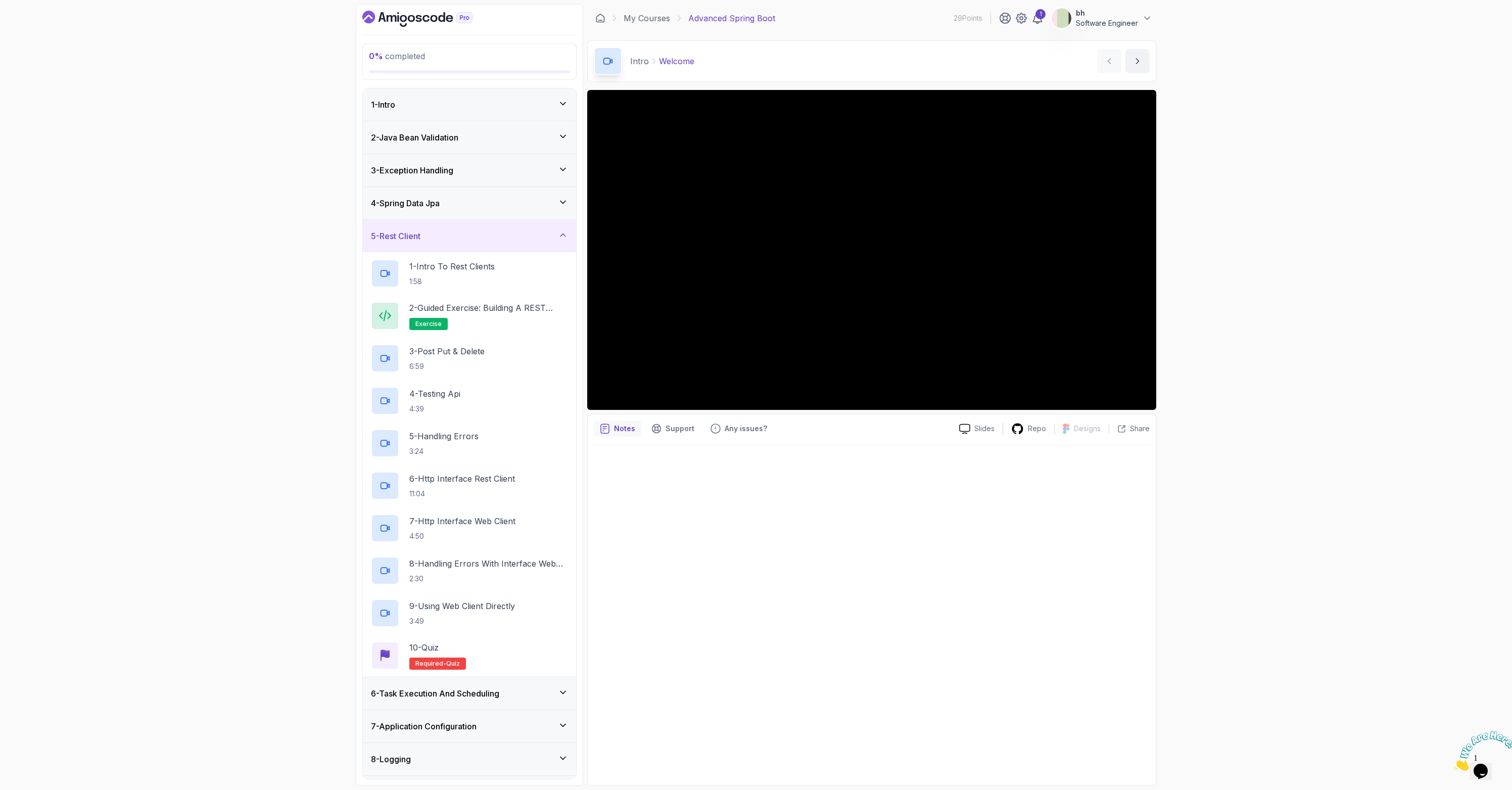
click at [431, 240] on div "5 - Rest Client" at bounding box center [469, 236] width 197 height 13
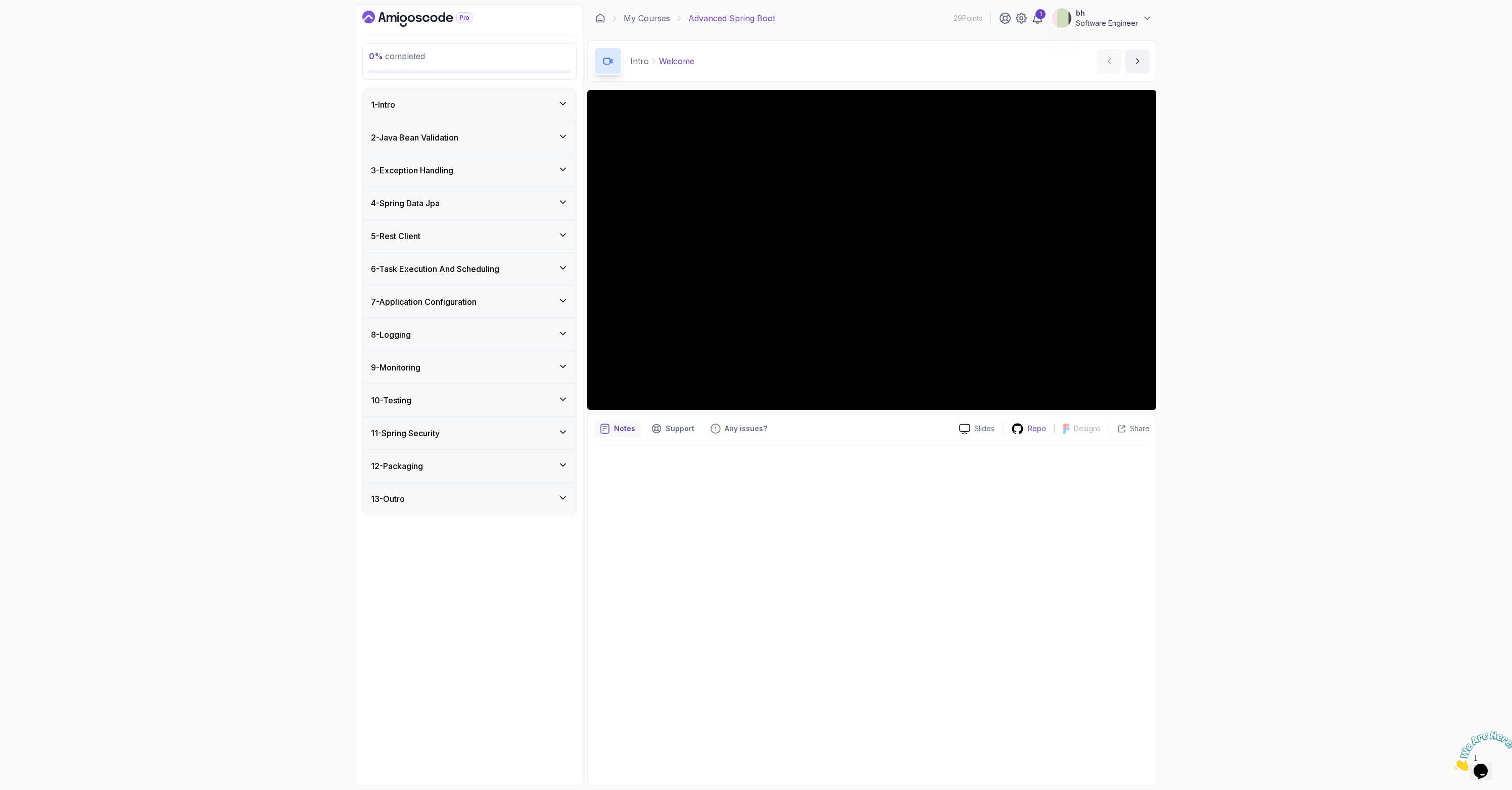
click at [751, 434] on p "Repo" at bounding box center [1037, 428] width 18 height 10
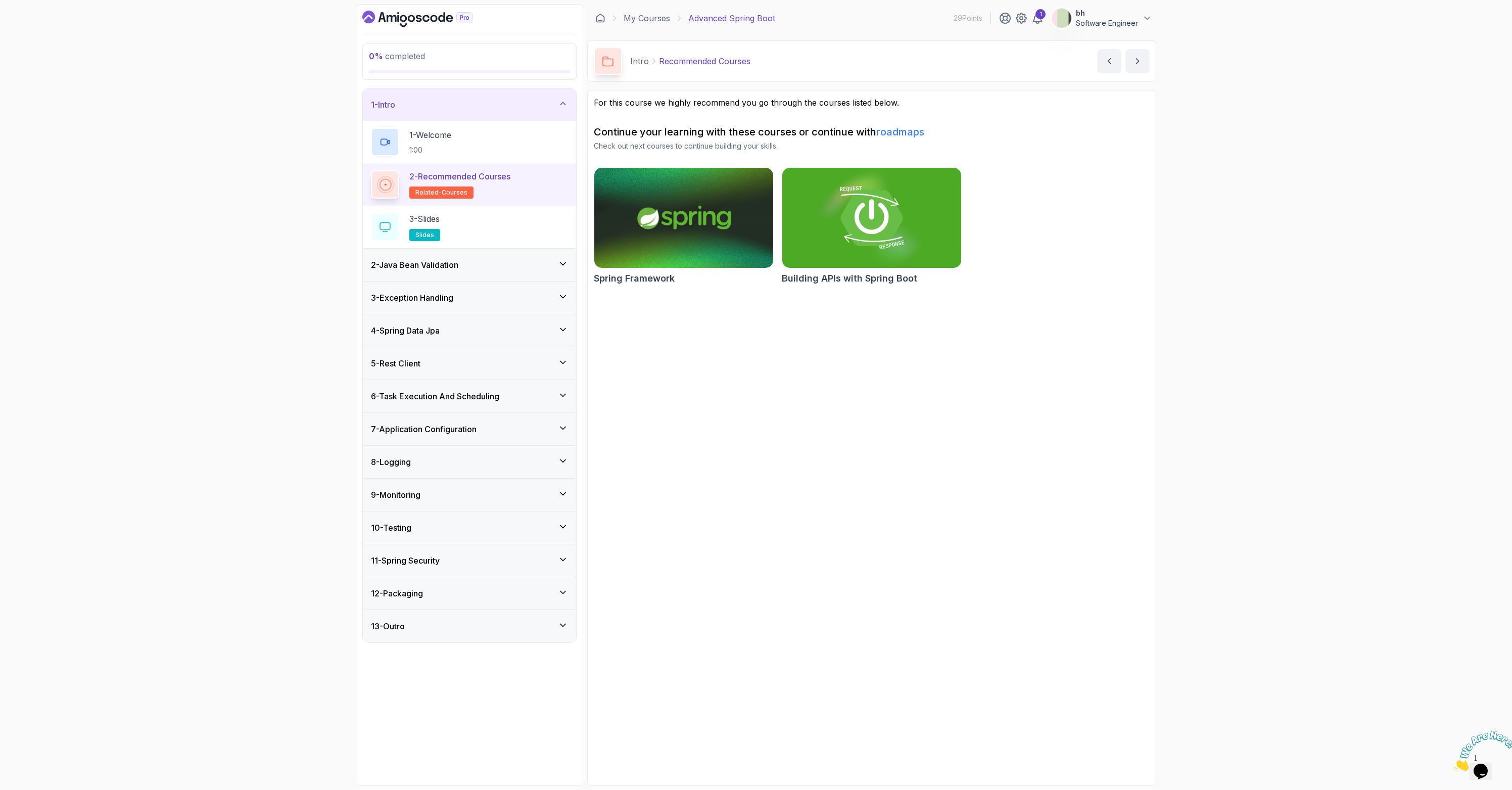
click at [751, 216] on img at bounding box center [872, 218] width 188 height 105
click at [646, 203] on img at bounding box center [684, 218] width 188 height 105
click at [458, 259] on h3 "2 - Java Bean Validation" at bounding box center [414, 265] width 88 height 13
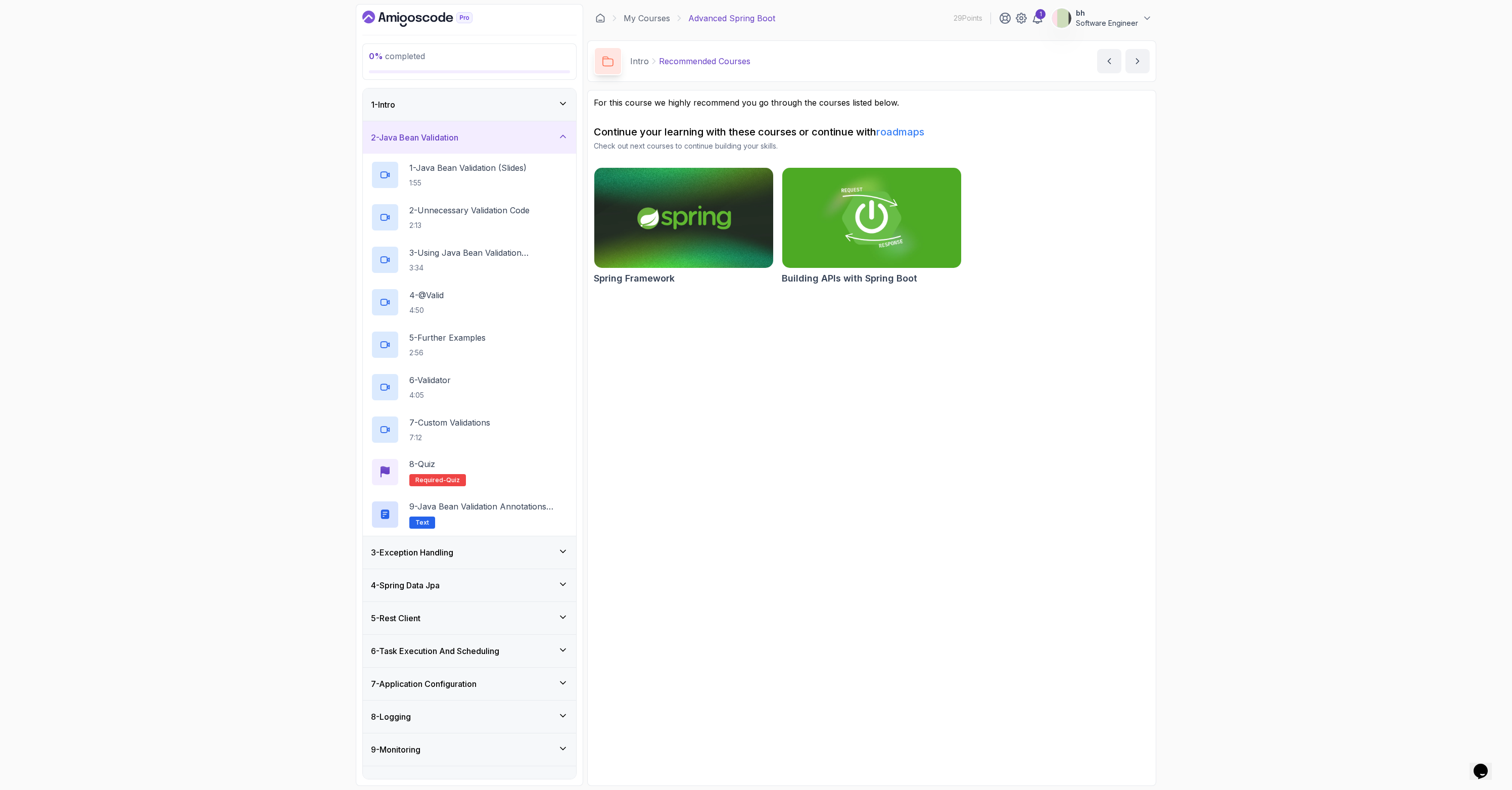
click at [482, 144] on div "2 - Java Bean Validation" at bounding box center [469, 137] width 213 height 32
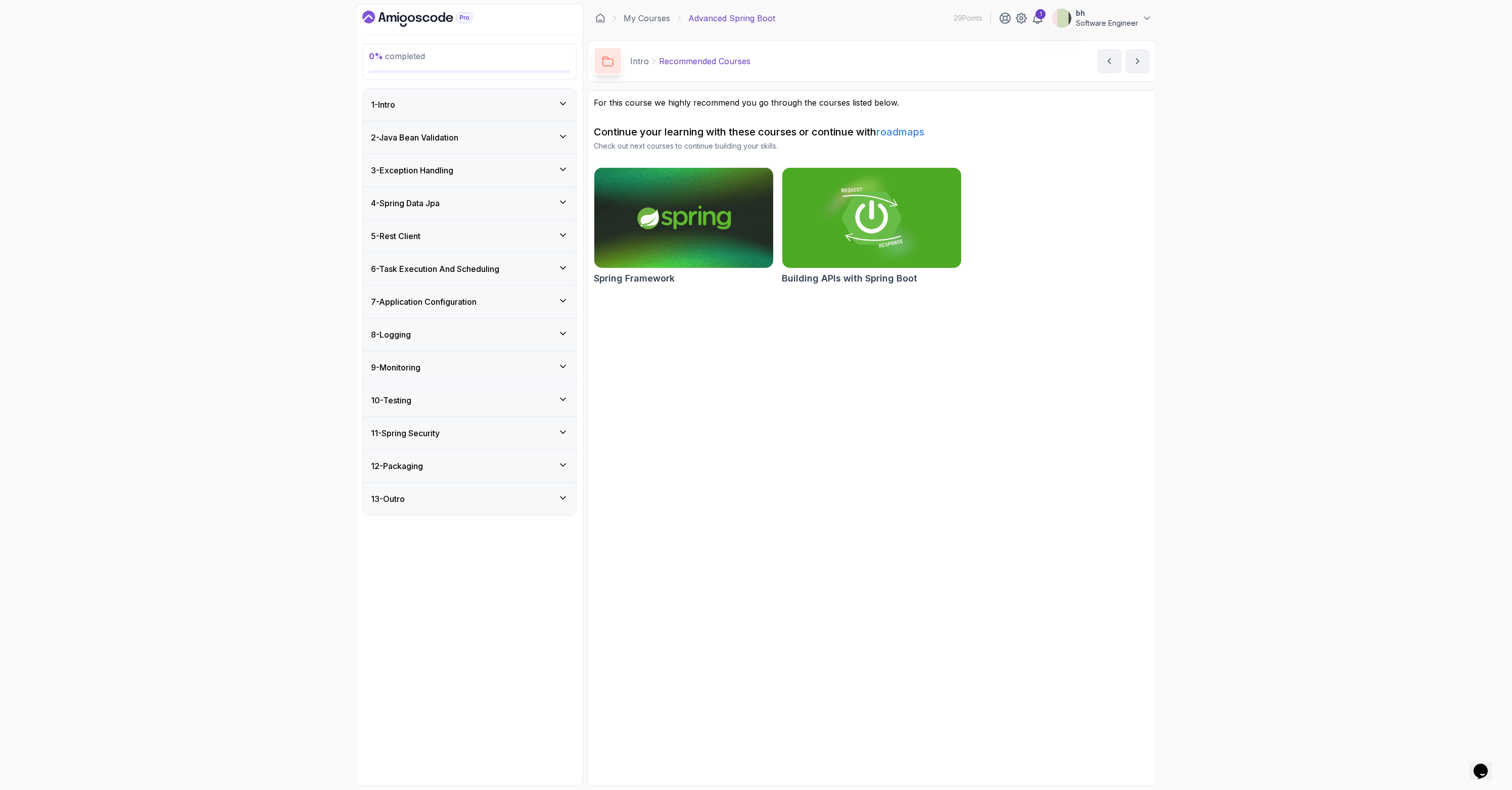
click at [445, 138] on h3 "2 - Java Bean Validation" at bounding box center [414, 138] width 88 height 13
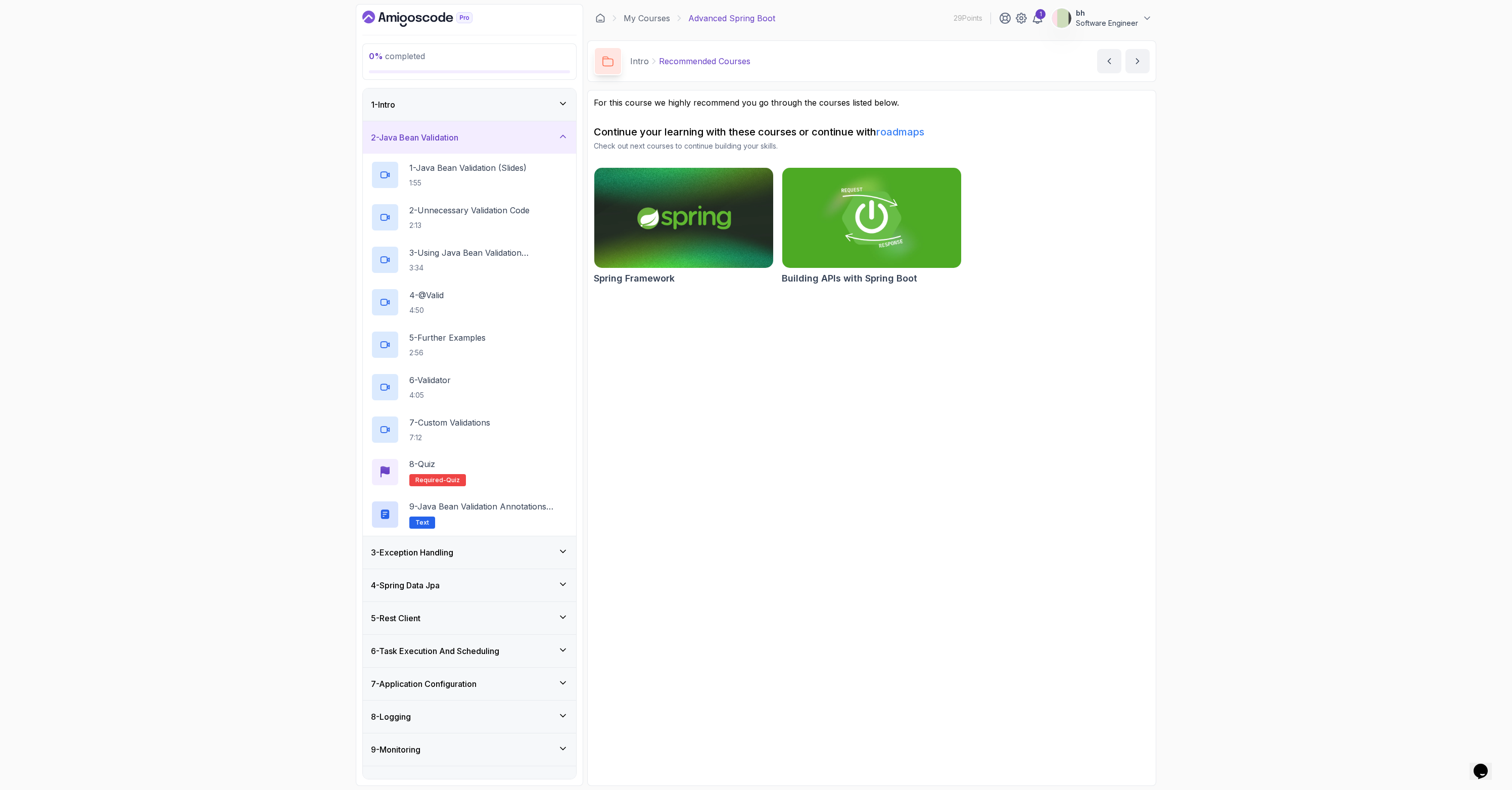
click at [458, 560] on div "3 - Exception Handling" at bounding box center [469, 553] width 213 height 32
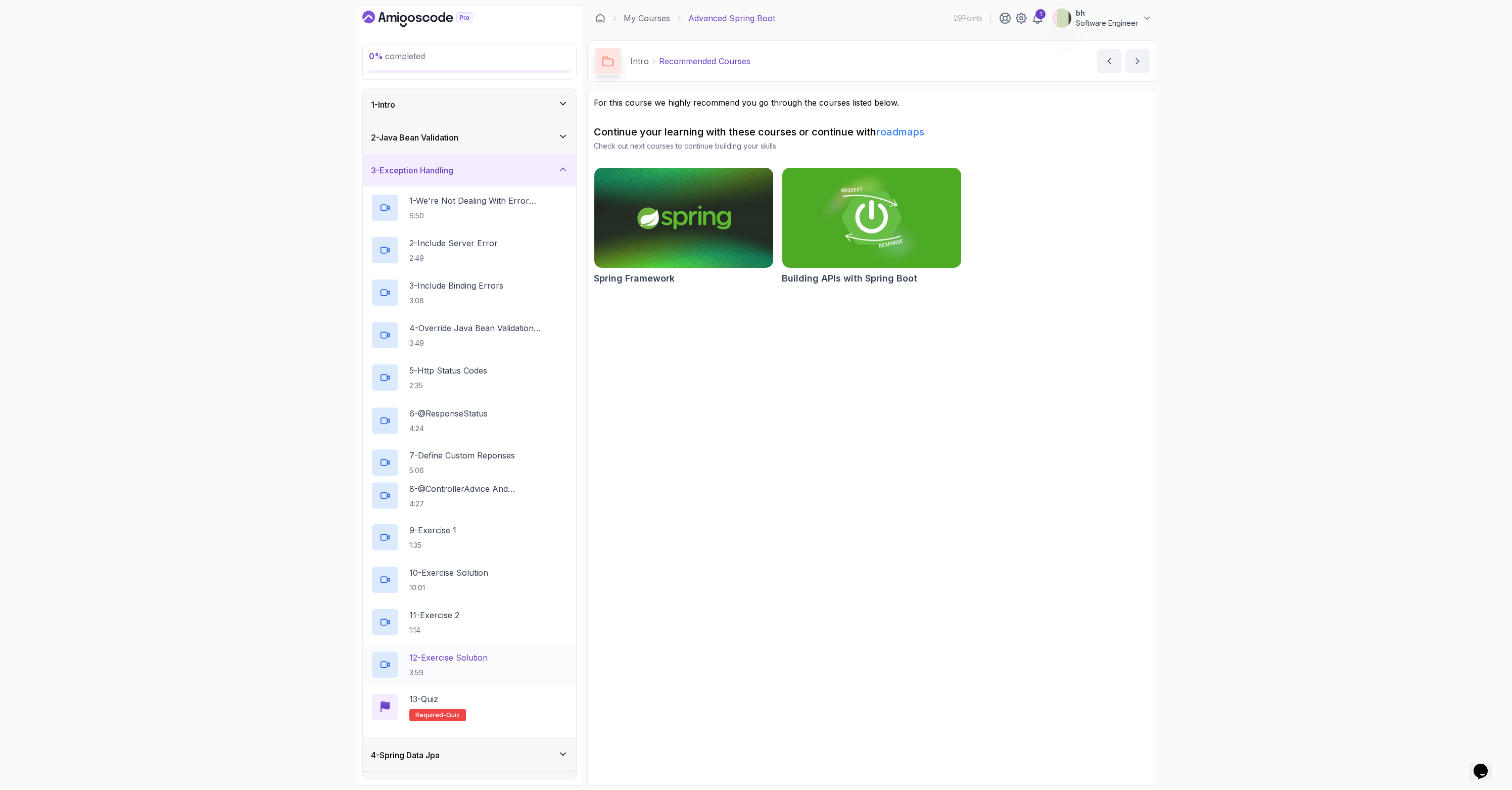
scroll to position [125, 0]
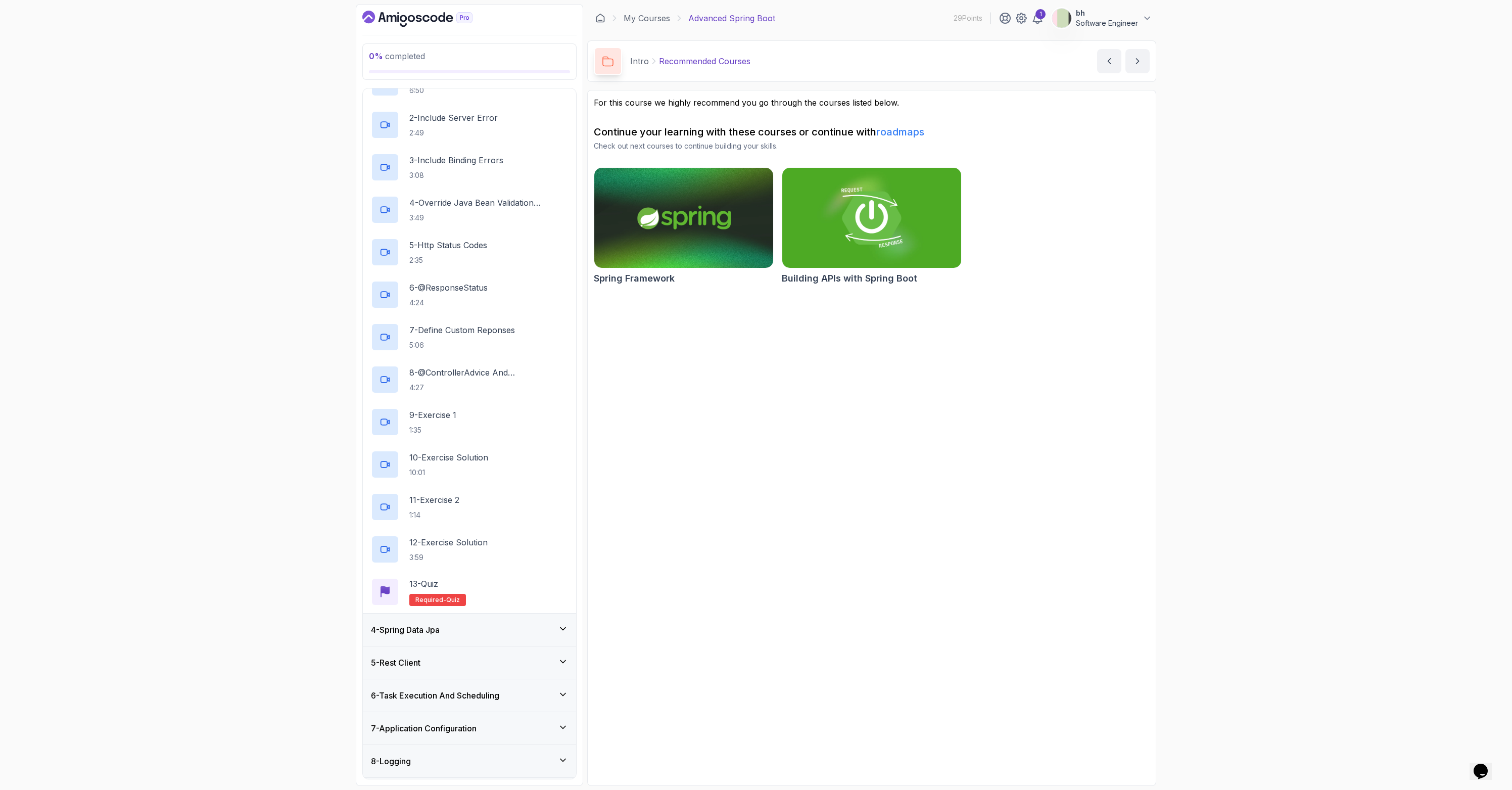
click at [464, 637] on div "4 - Spring Data Jpa" at bounding box center [469, 630] width 213 height 32
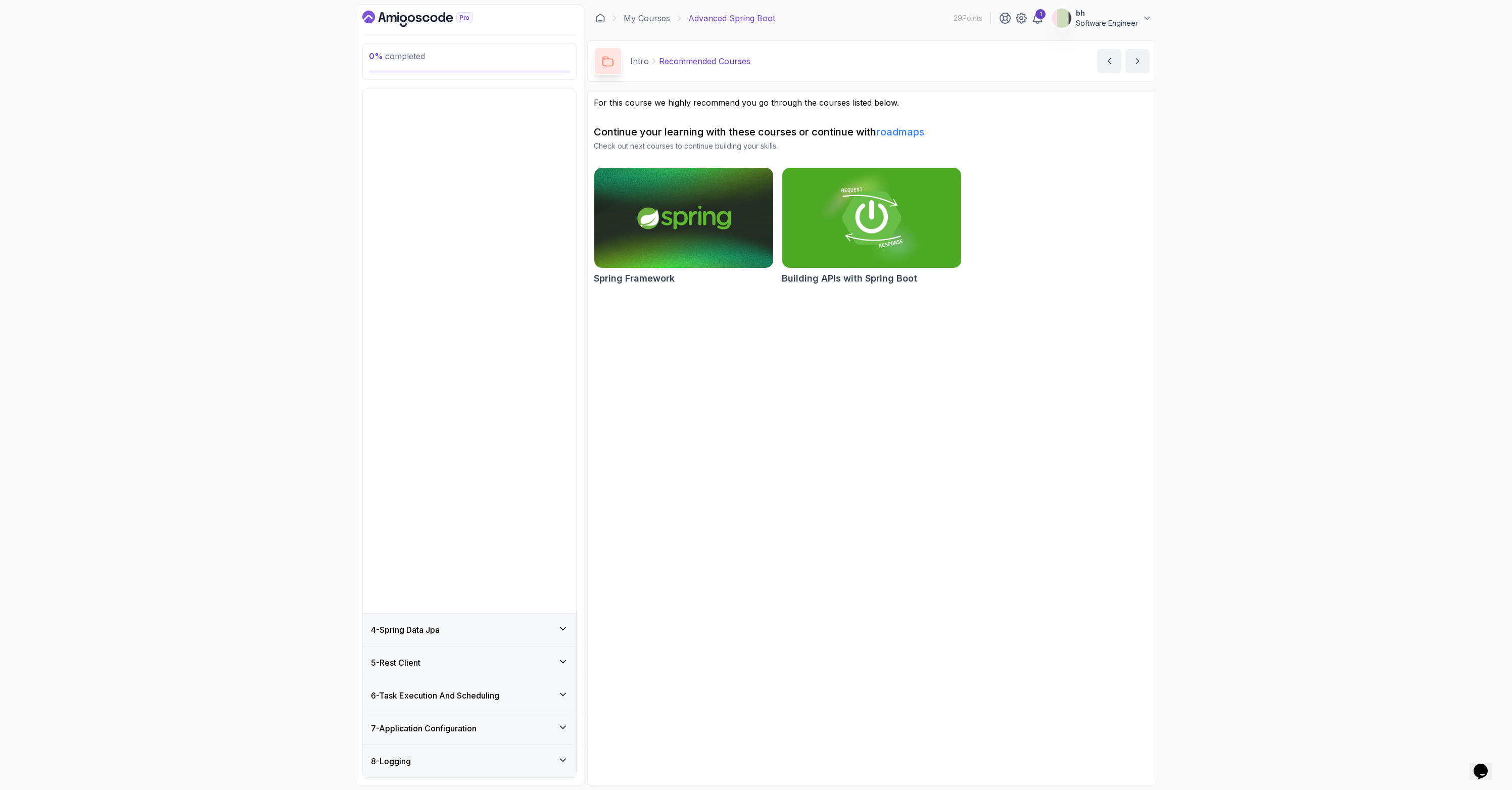
scroll to position [0, 0]
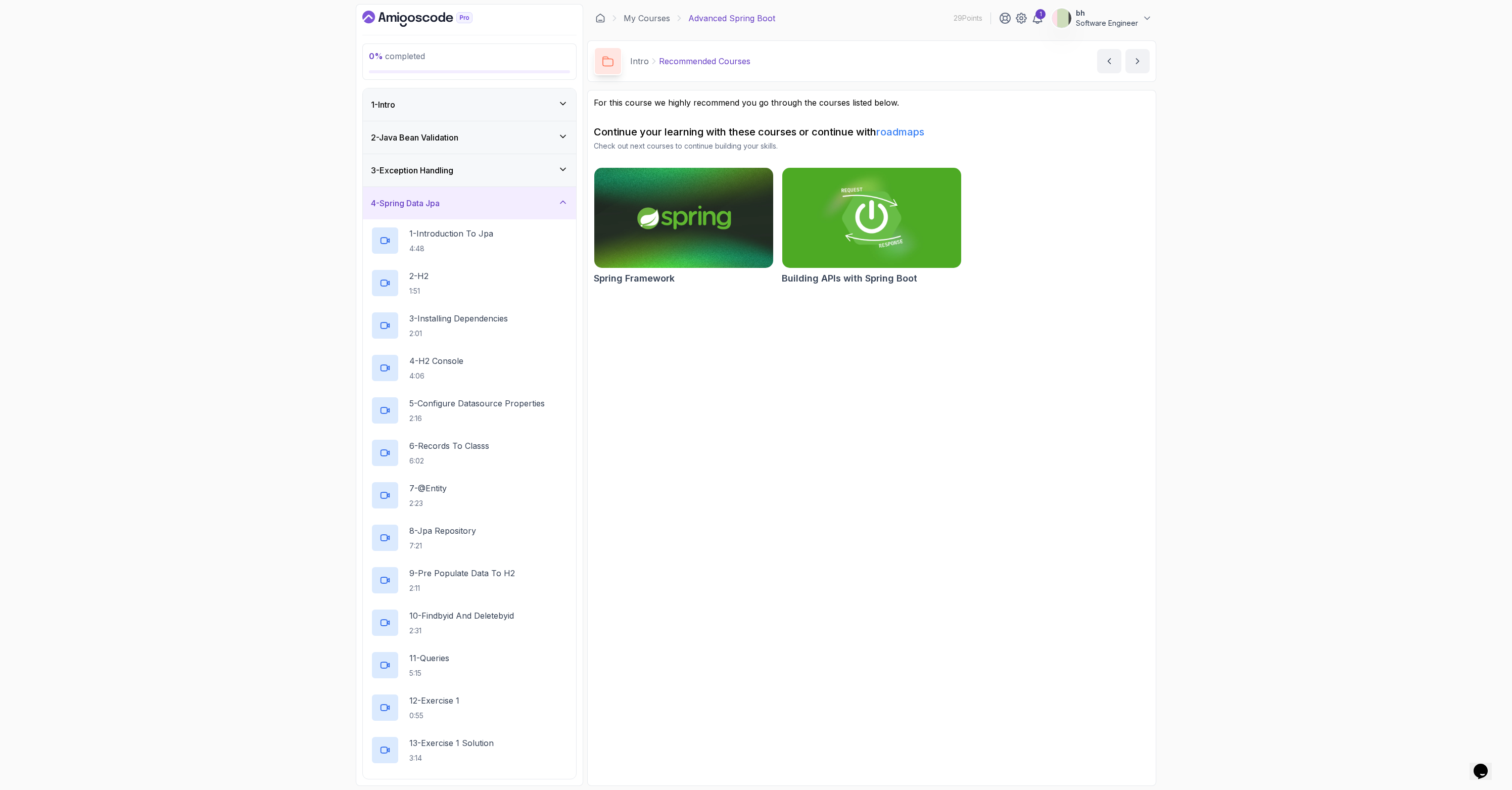
click at [465, 105] on div "1 - Intro" at bounding box center [469, 105] width 197 height 13
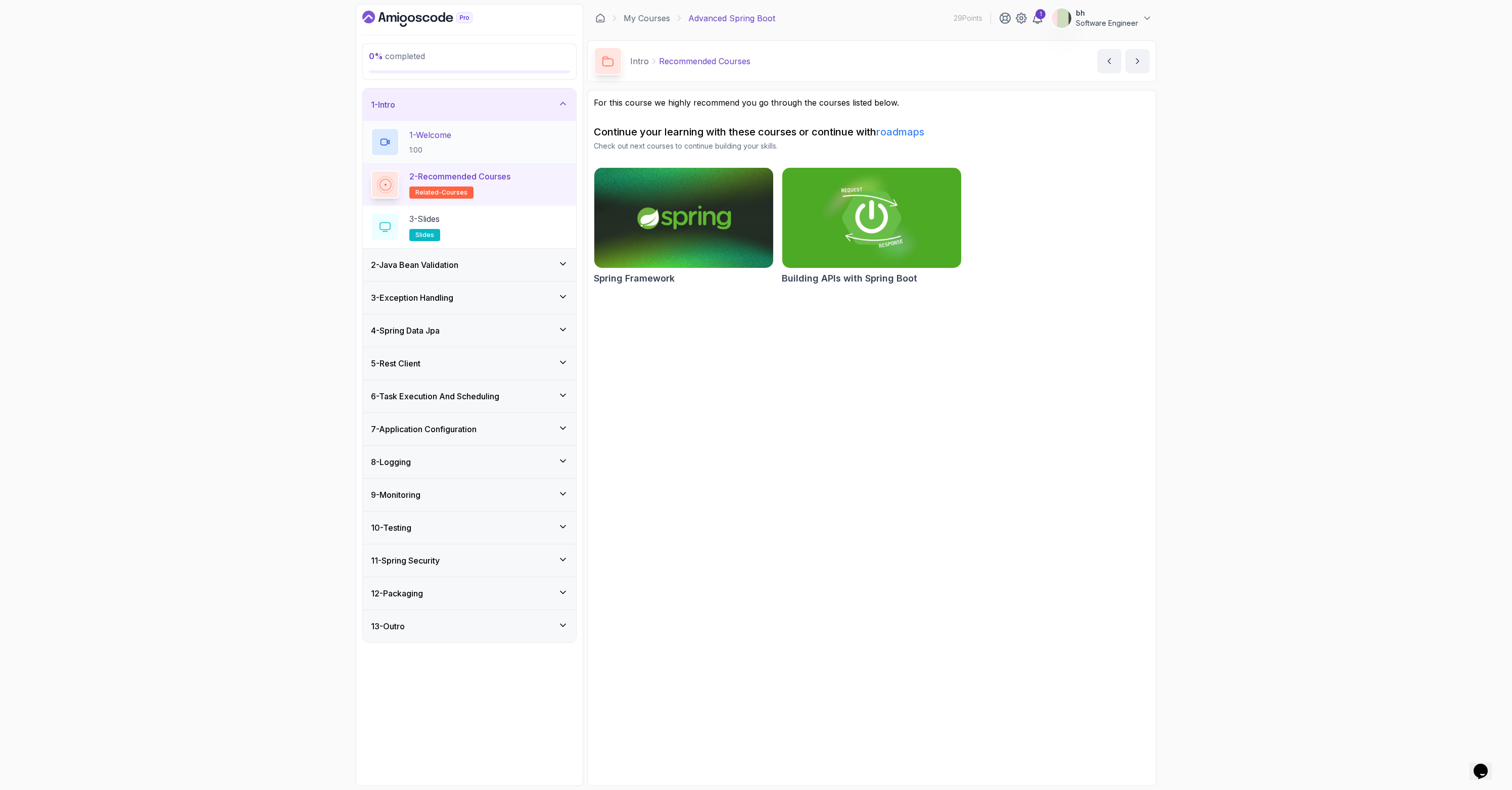
click at [421, 134] on p "1 - Welcome" at bounding box center [430, 135] width 42 height 13
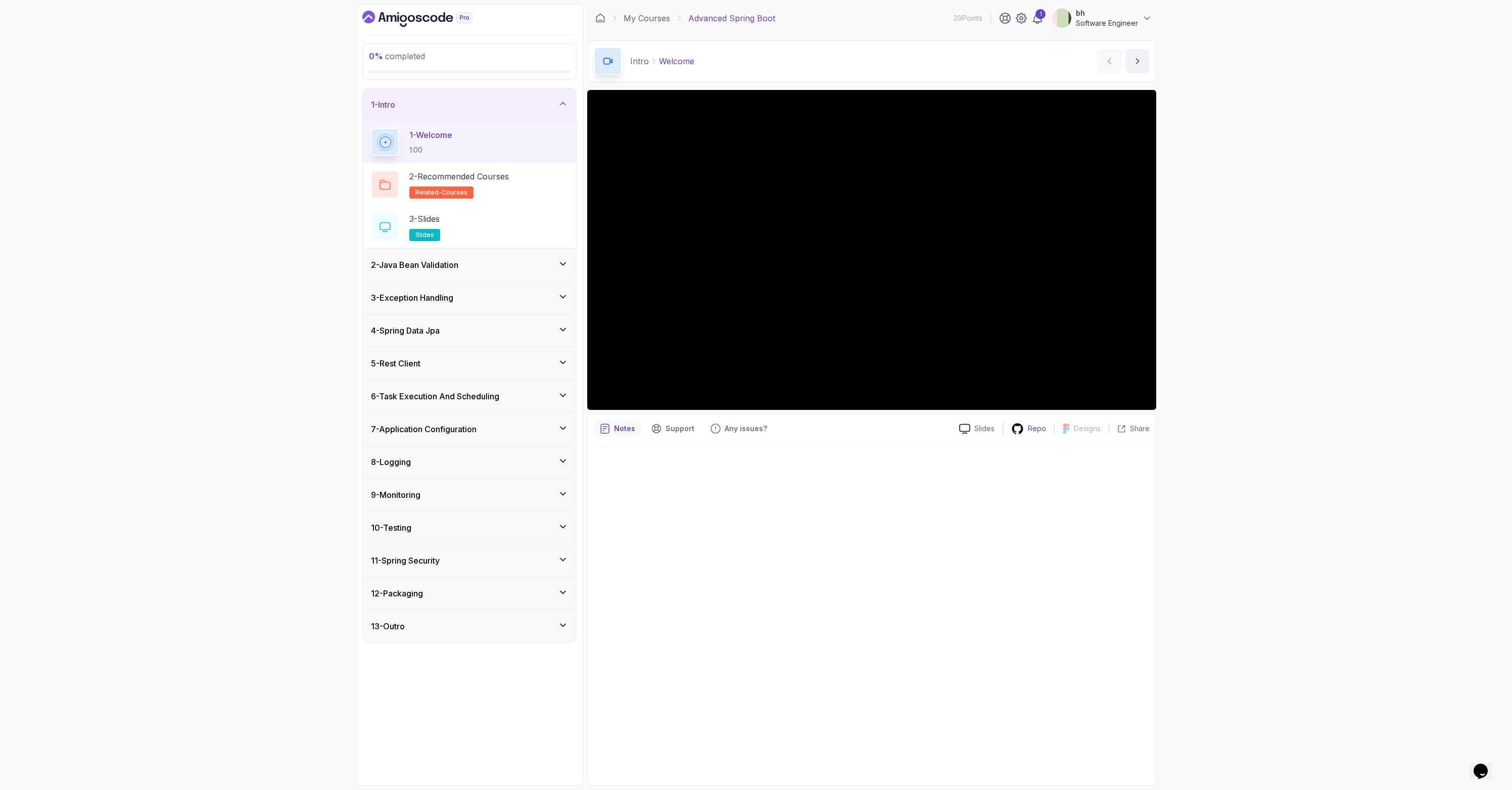
click at [751, 425] on p "Repo" at bounding box center [1037, 428] width 18 height 10
click at [445, 368] on div "5 - Rest Client" at bounding box center [469, 364] width 197 height 13
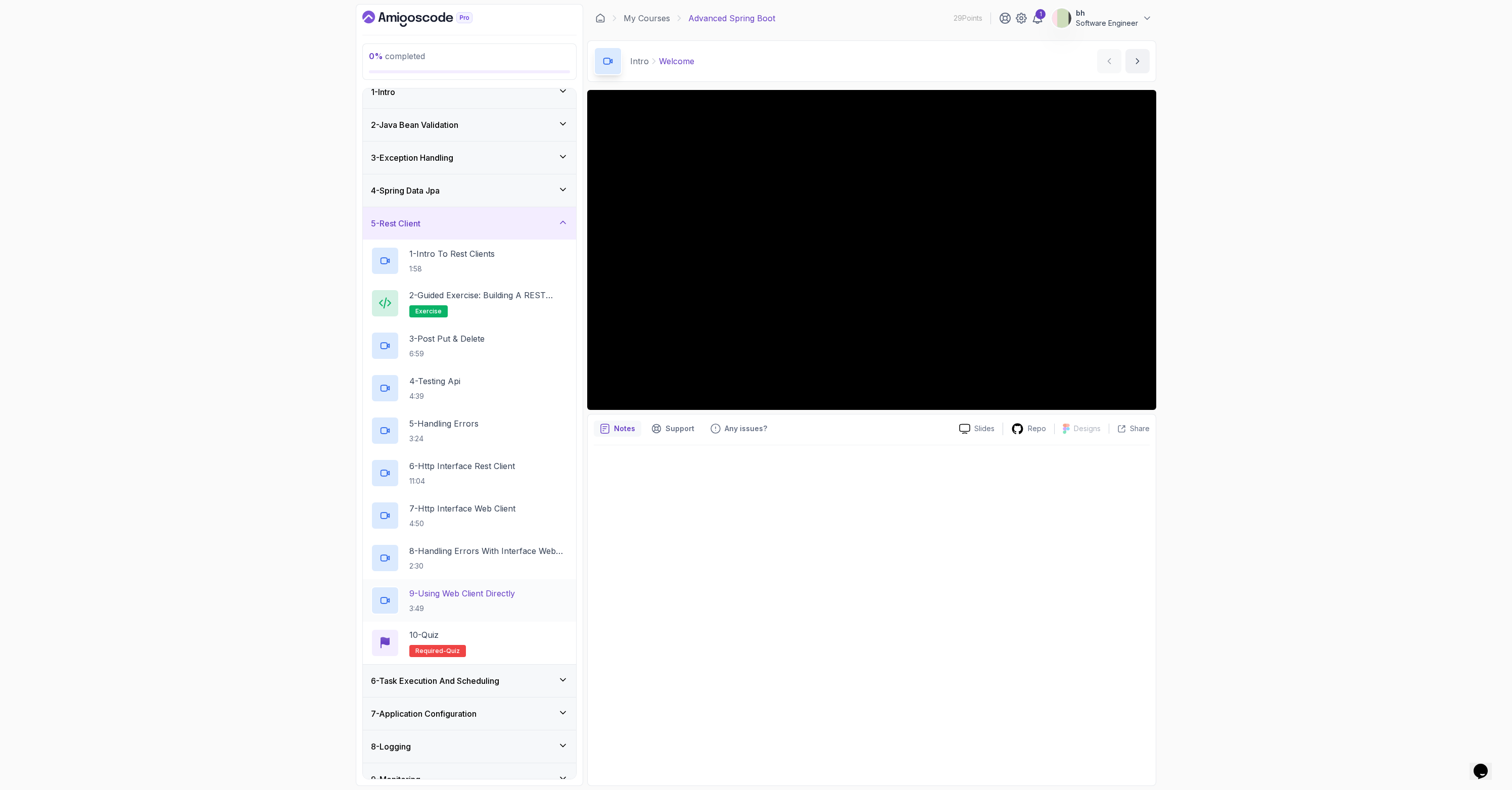
scroll to position [19, 0]
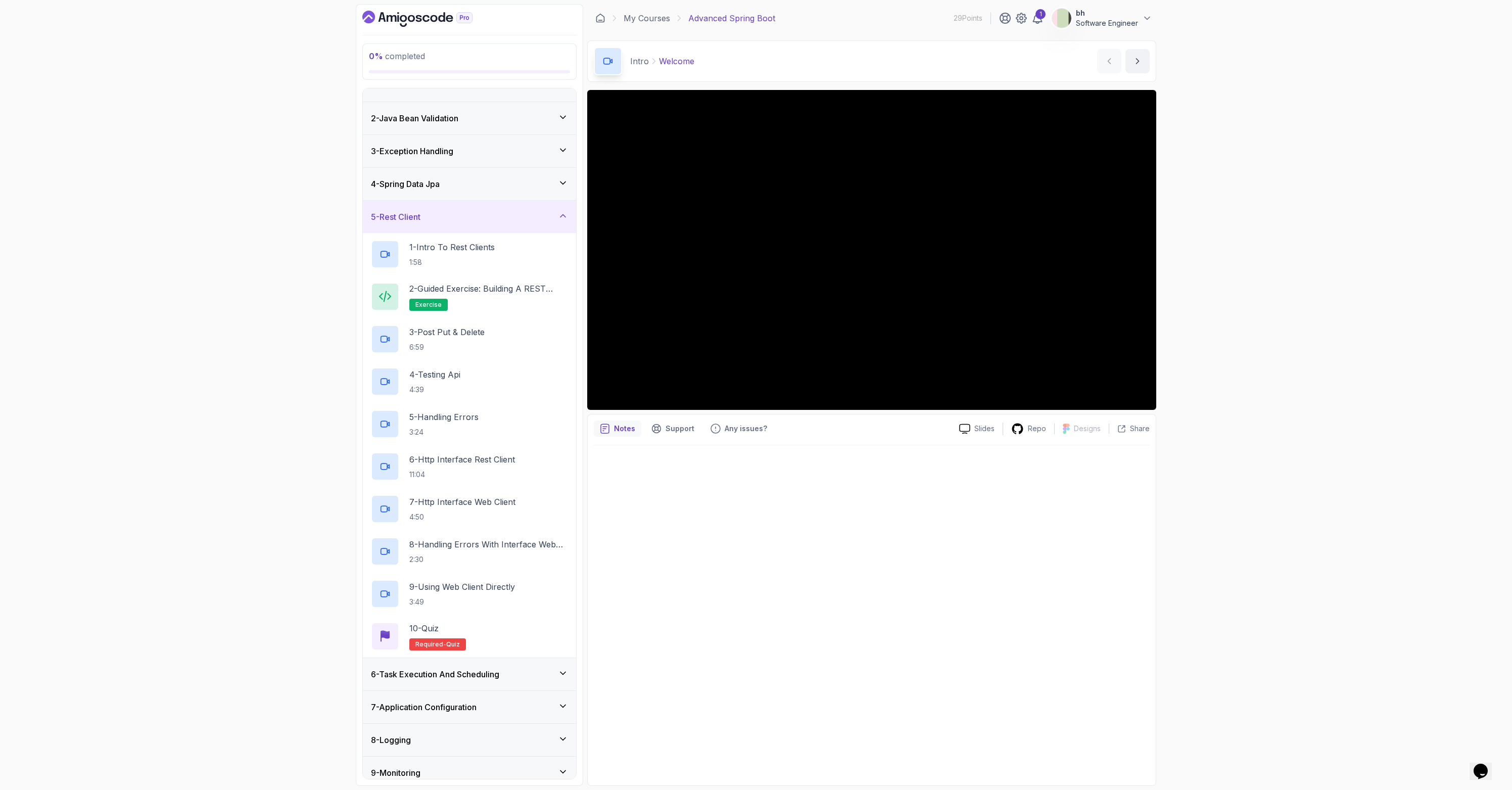
click at [474, 681] on div "6 - Task Execution And Scheduling" at bounding box center [469, 674] width 213 height 32
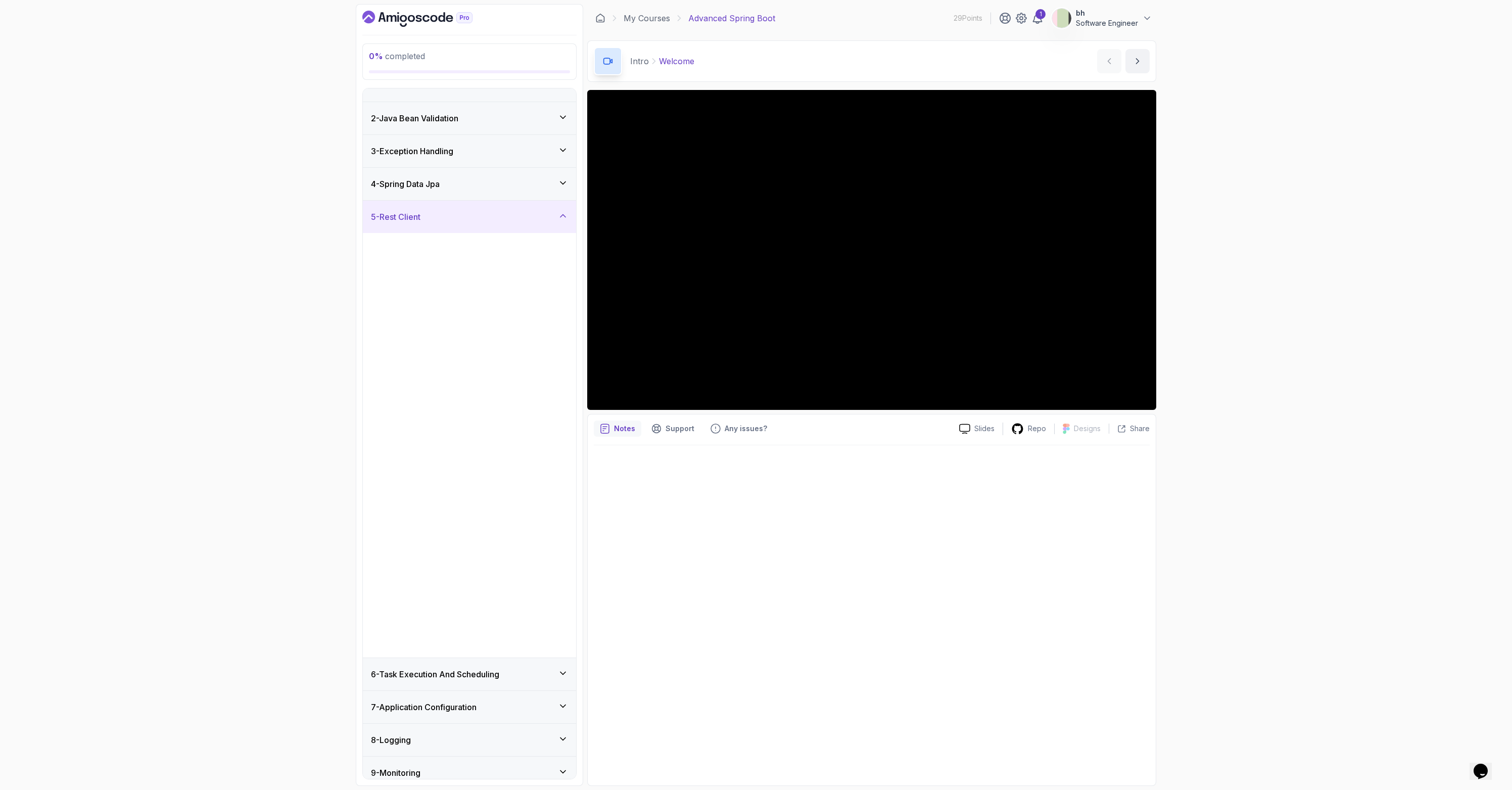
scroll to position [0, 0]
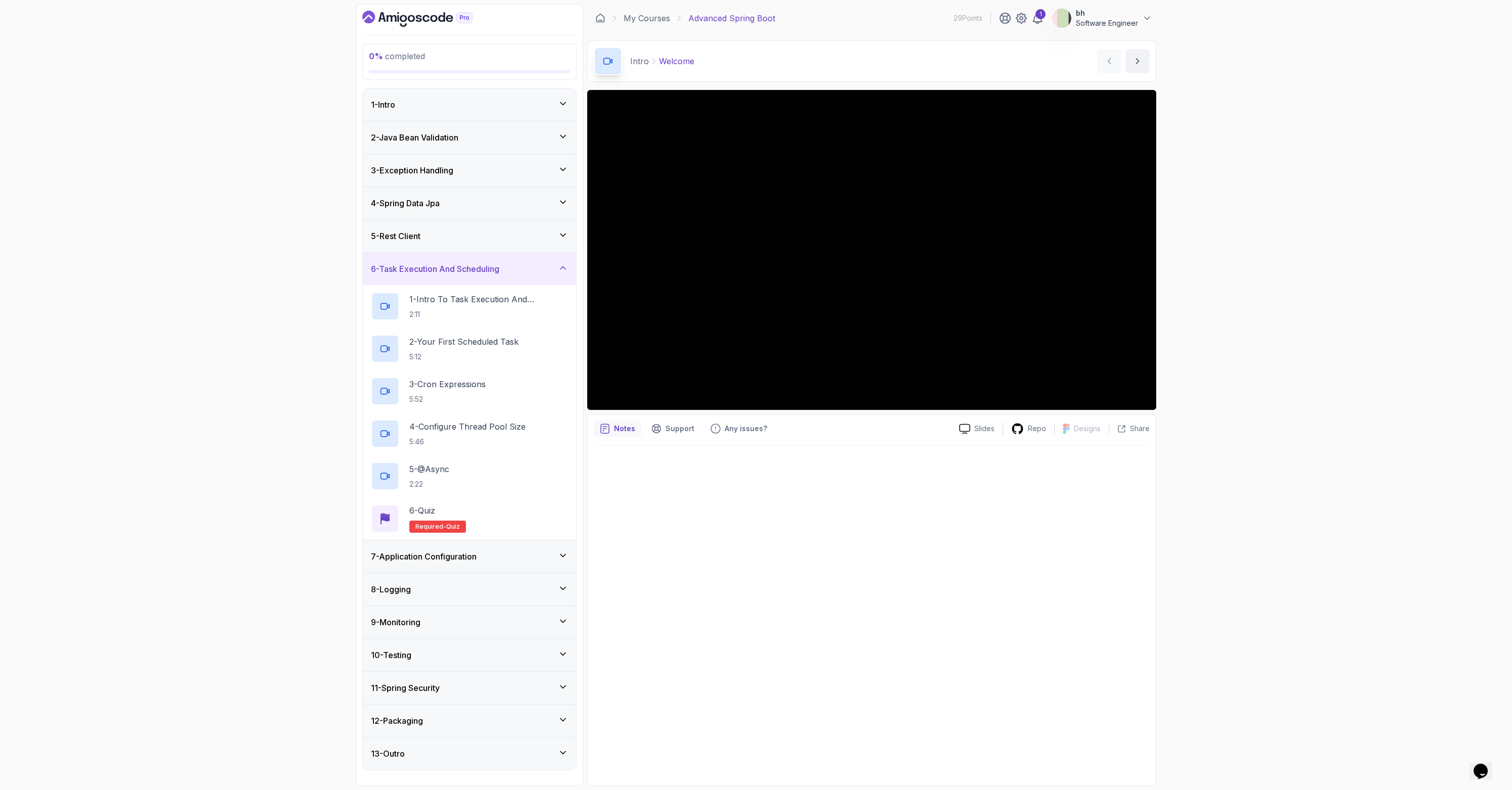
click at [444, 566] on div "7 - Application Configuration" at bounding box center [469, 556] width 213 height 32
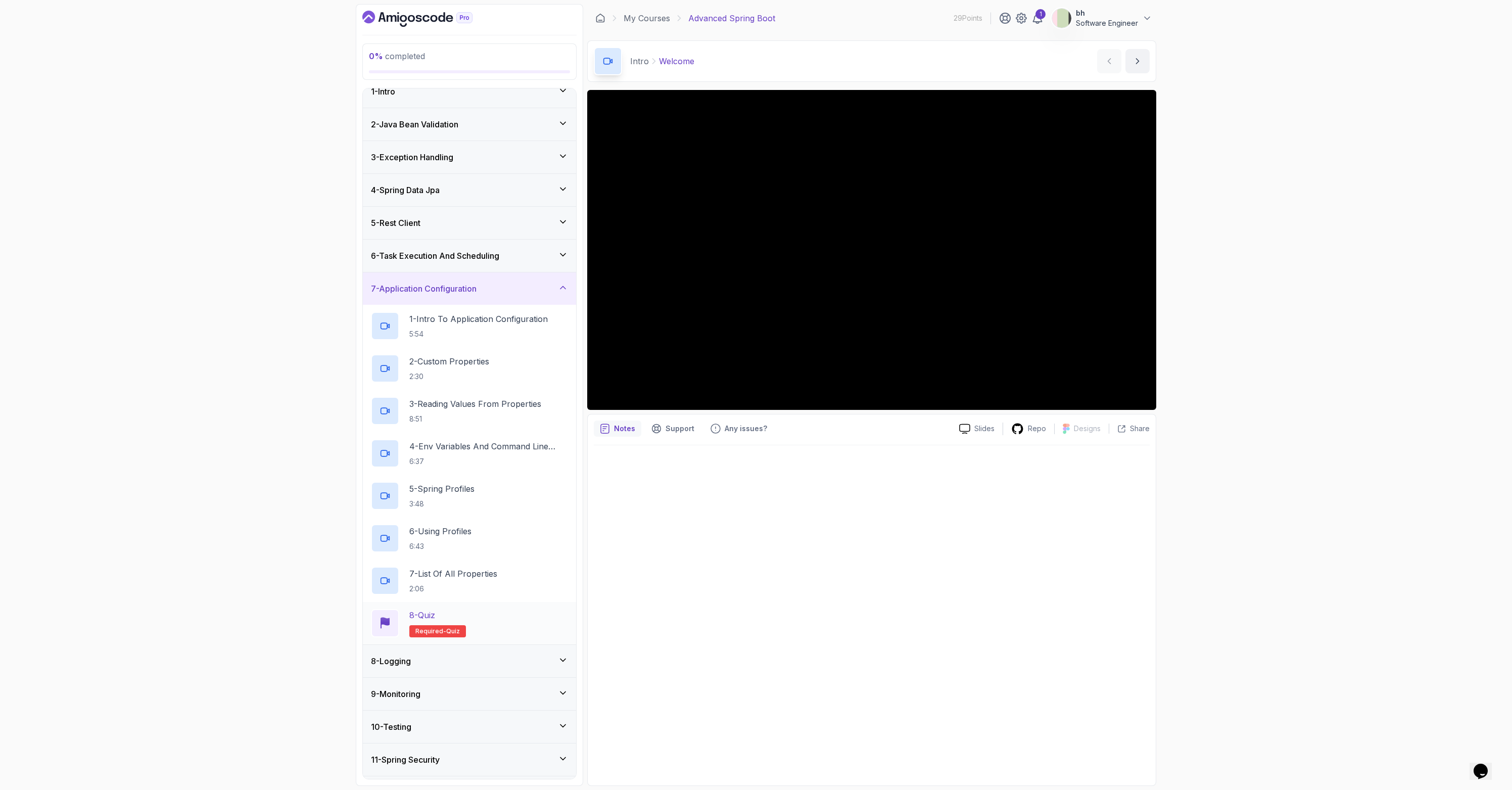
scroll to position [76, 0]
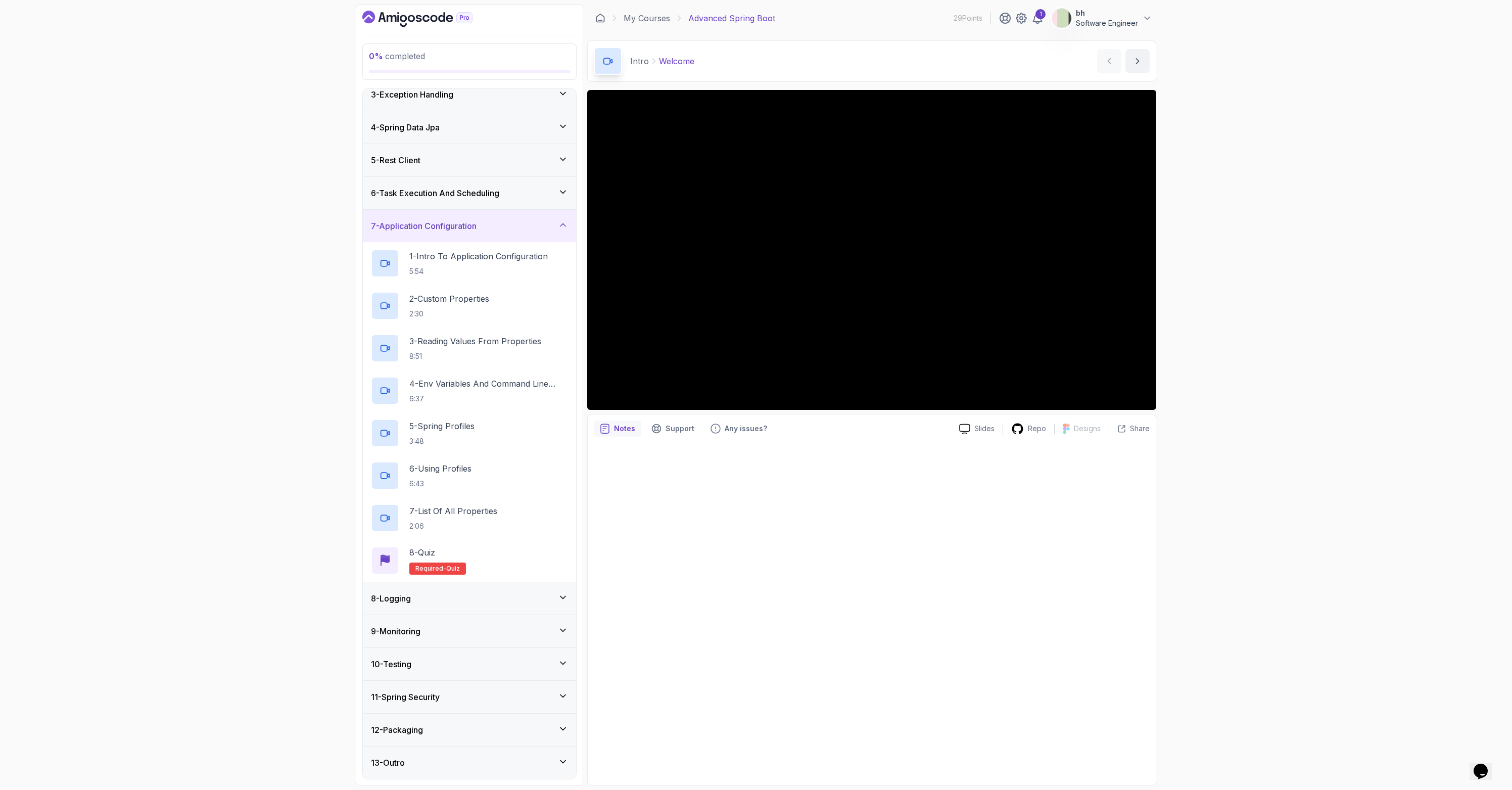
click at [456, 601] on div "8 - Logging" at bounding box center [469, 598] width 197 height 13
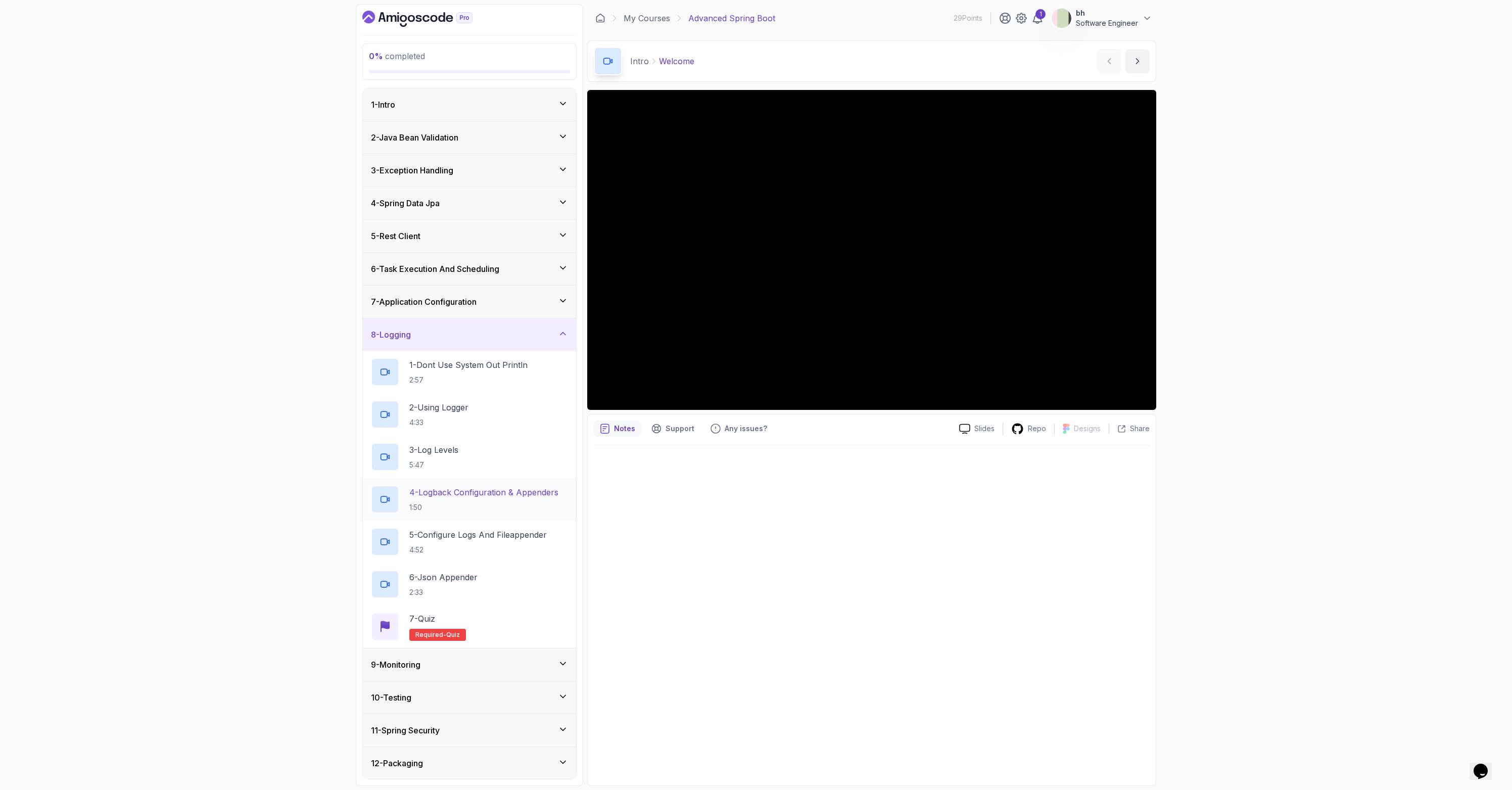
scroll to position [33, 0]
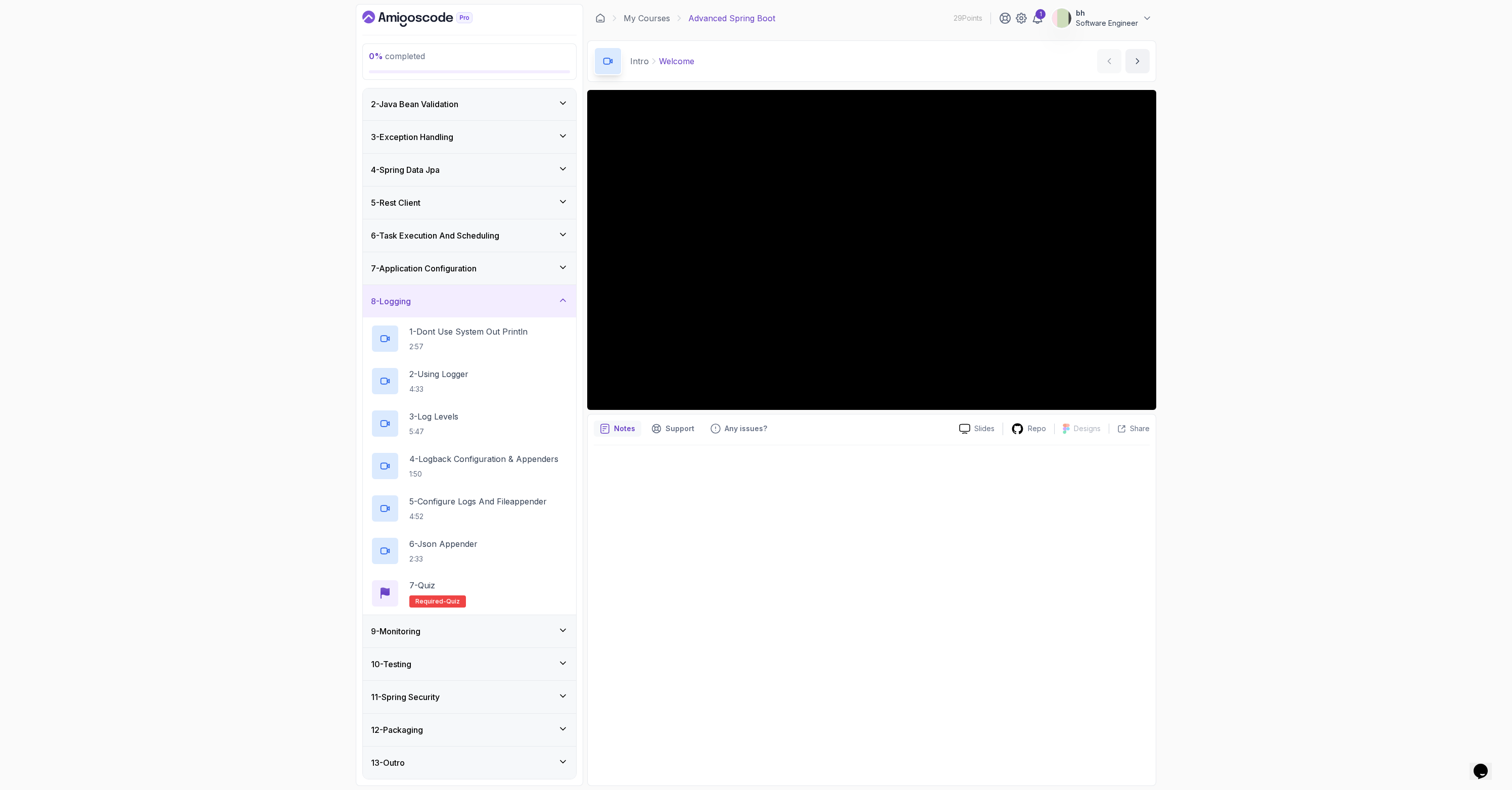
click at [474, 639] on div "9 - Monitoring" at bounding box center [469, 631] width 213 height 32
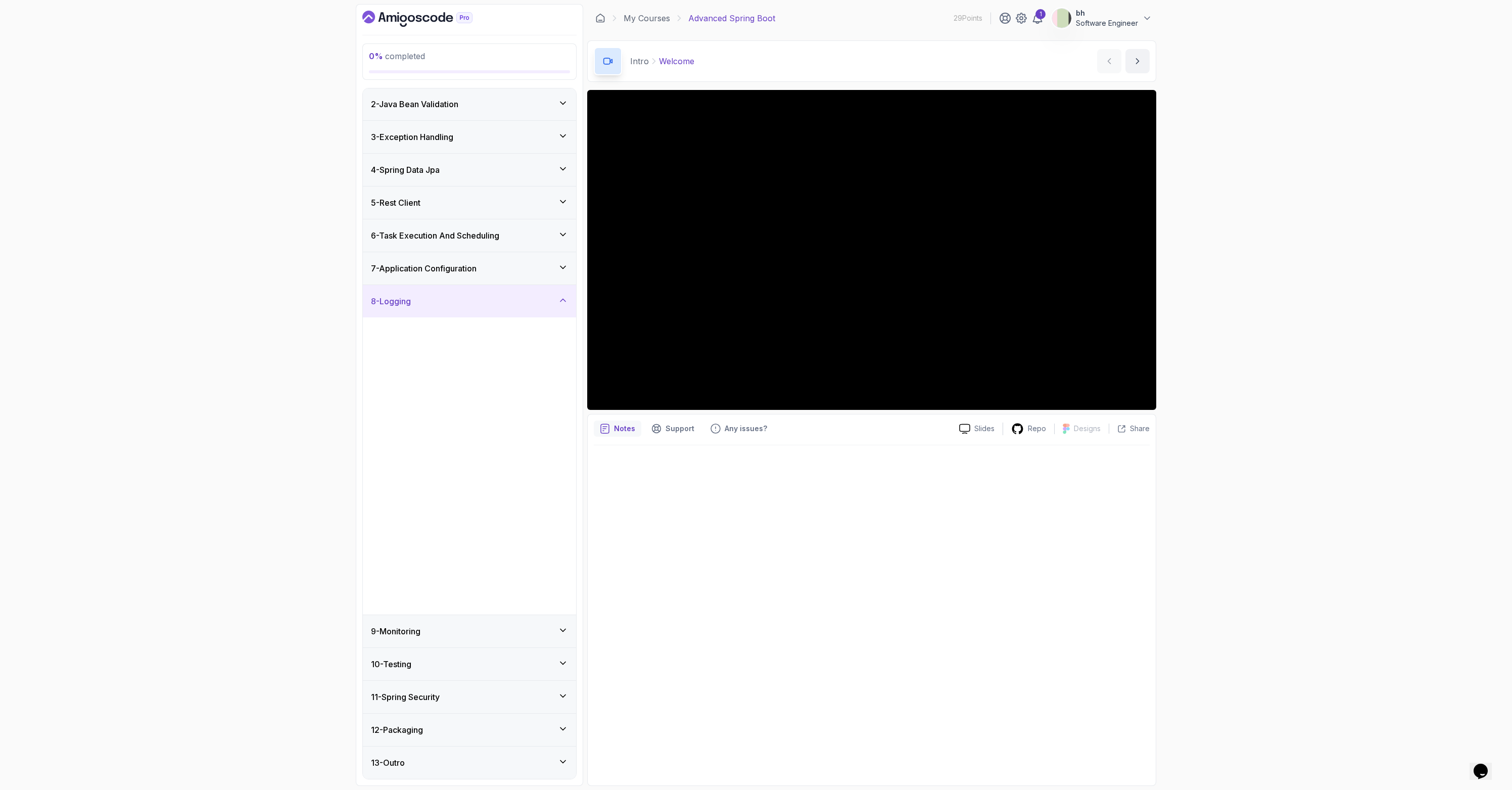
scroll to position [0, 0]
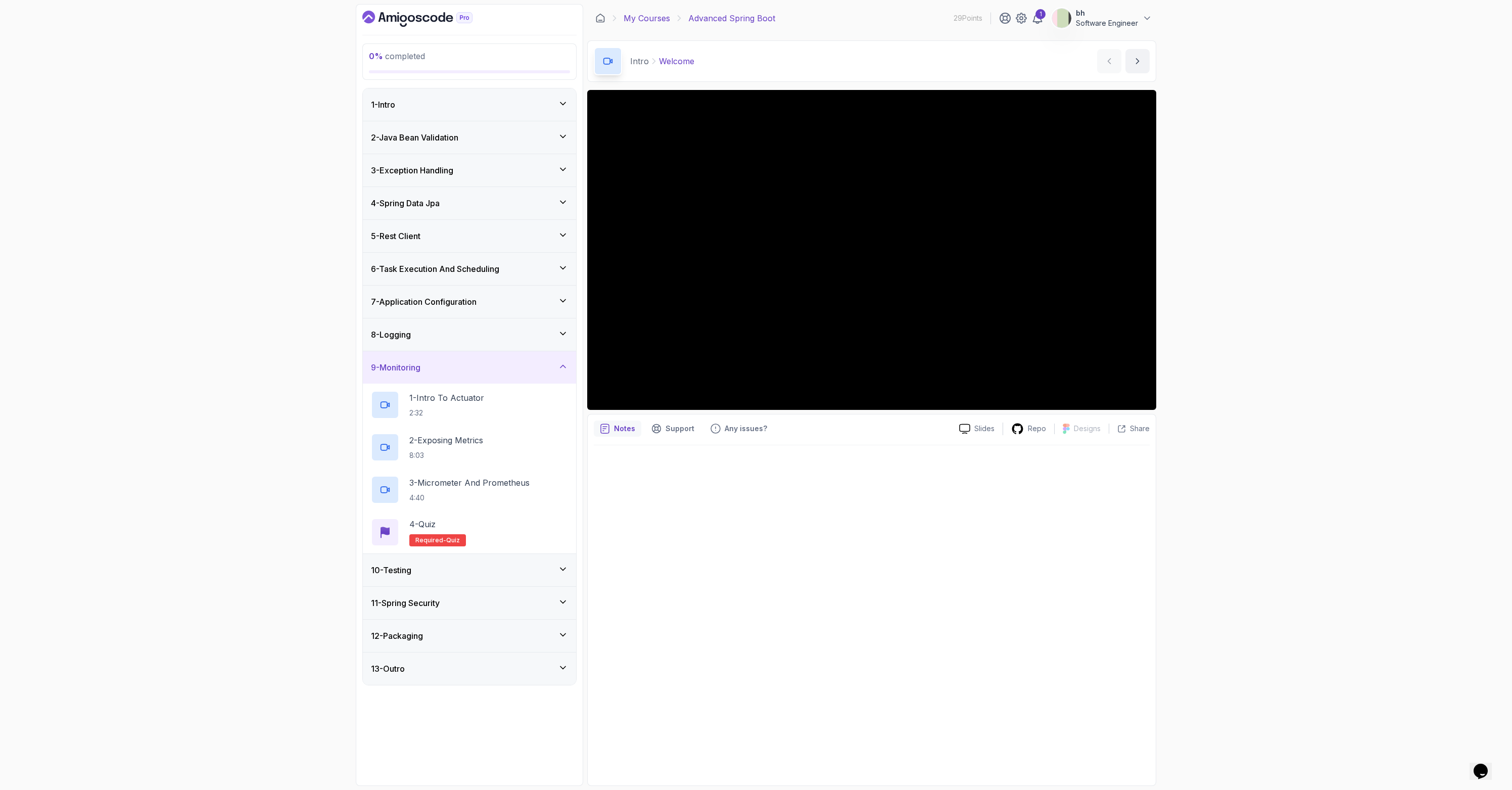
click at [660, 21] on link "My Courses" at bounding box center [646, 19] width 47 height 13
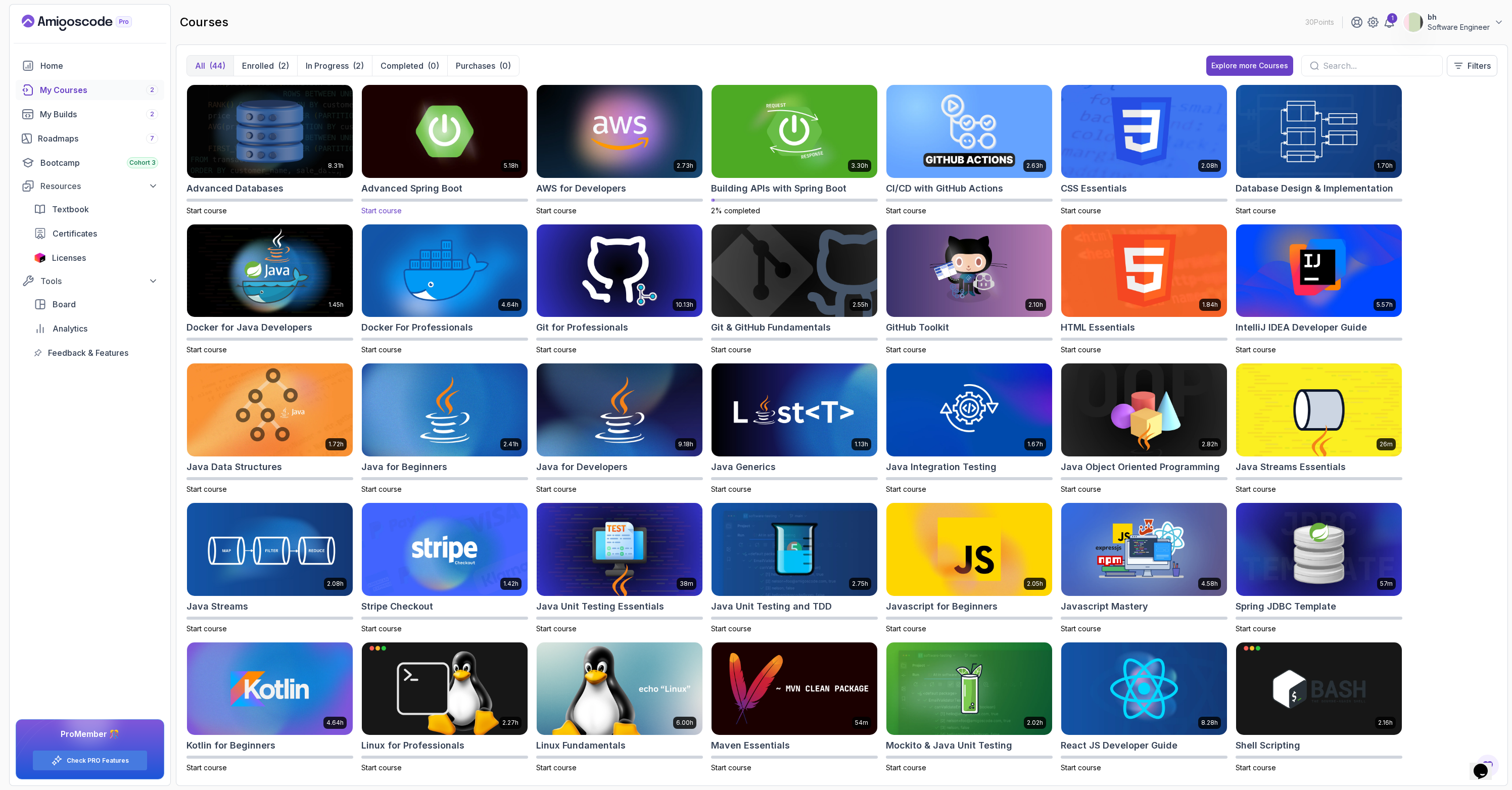
click at [388, 189] on h2 "Advanced Spring Boot" at bounding box center [412, 189] width 101 height 14
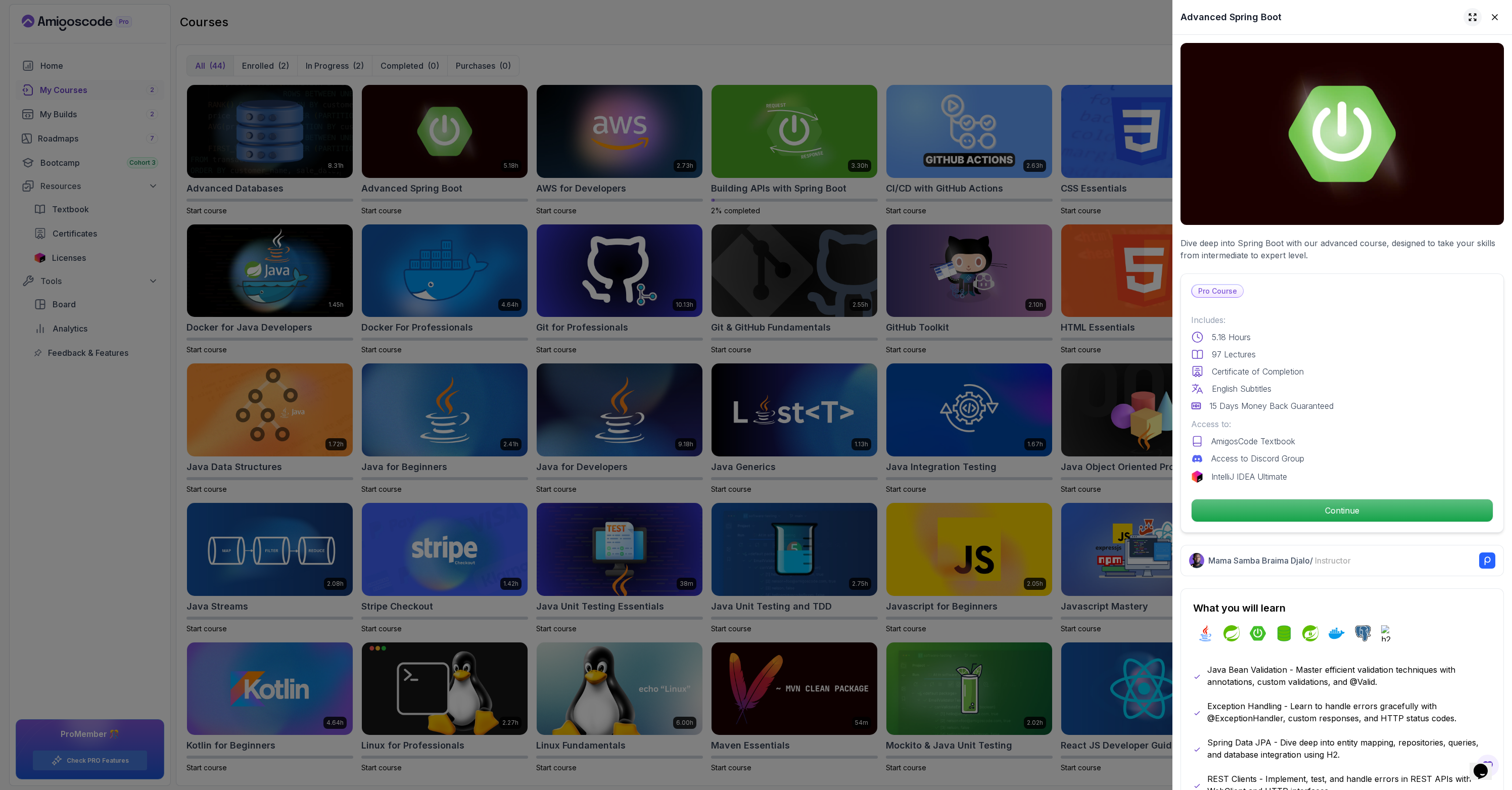
click at [751, 18] on icon at bounding box center [1472, 17] width 10 height 10
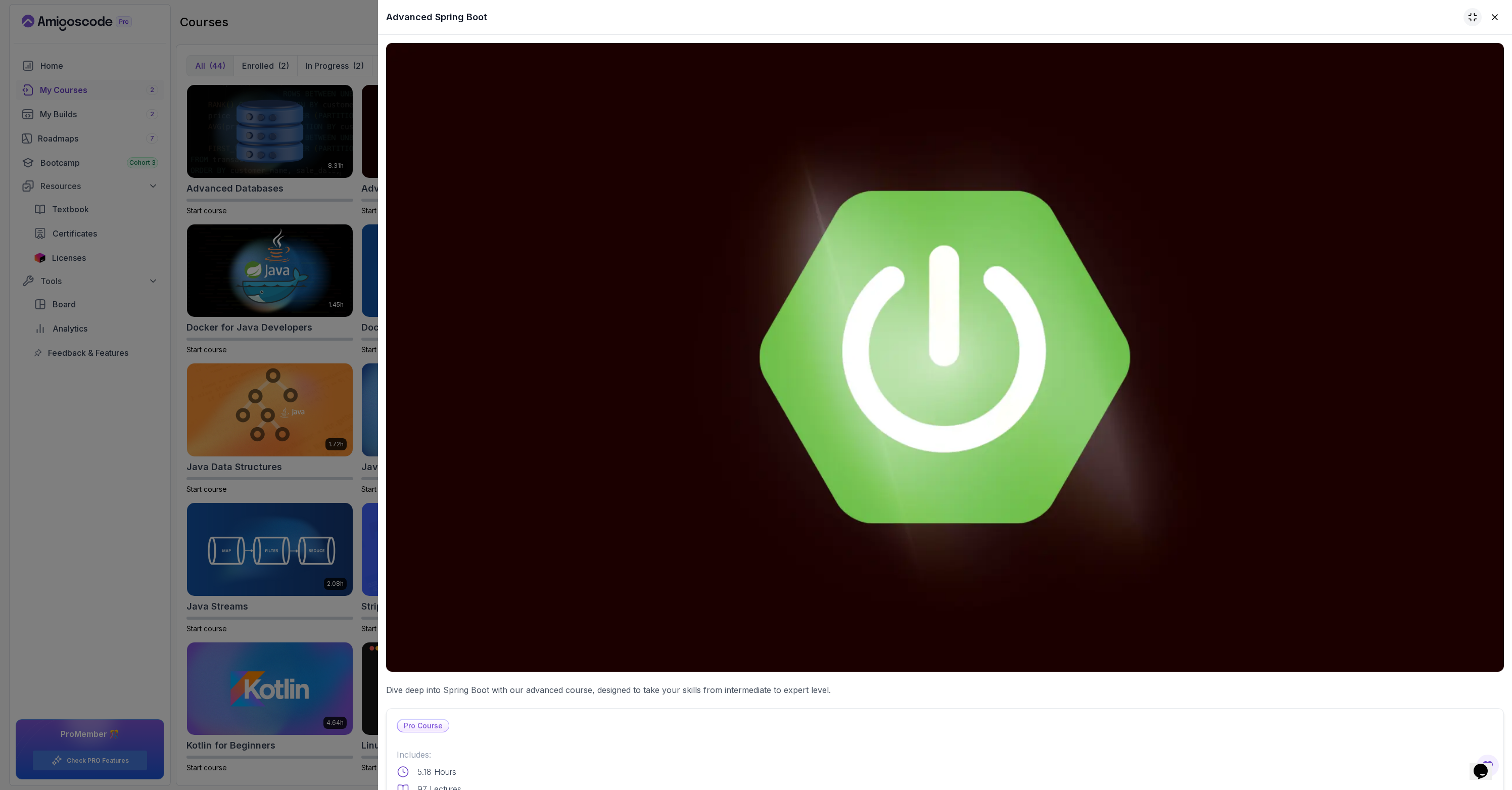
click at [751, 17] on icon at bounding box center [1472, 17] width 10 height 10
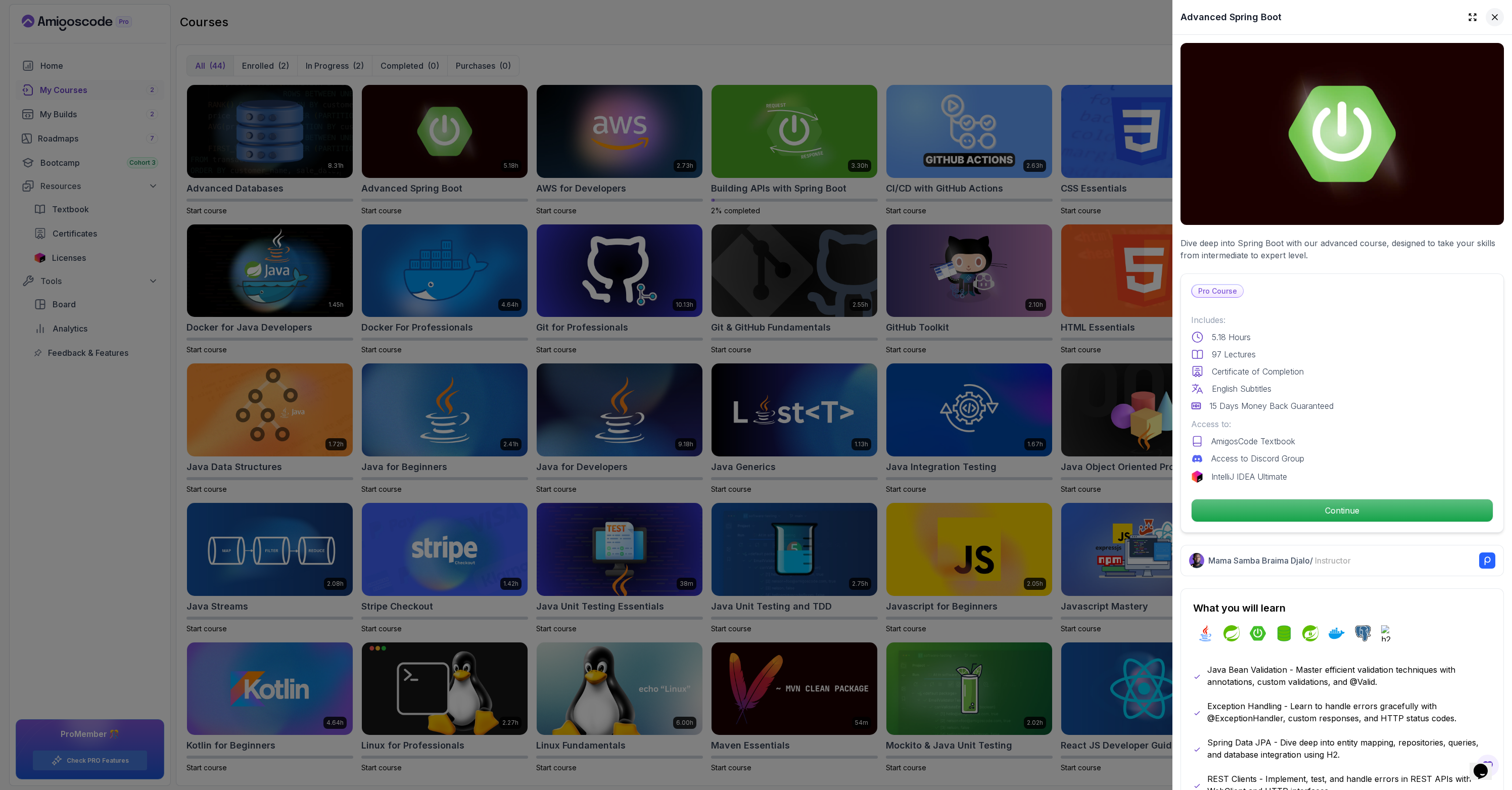
click at [751, 18] on icon at bounding box center [1494, 17] width 10 height 10
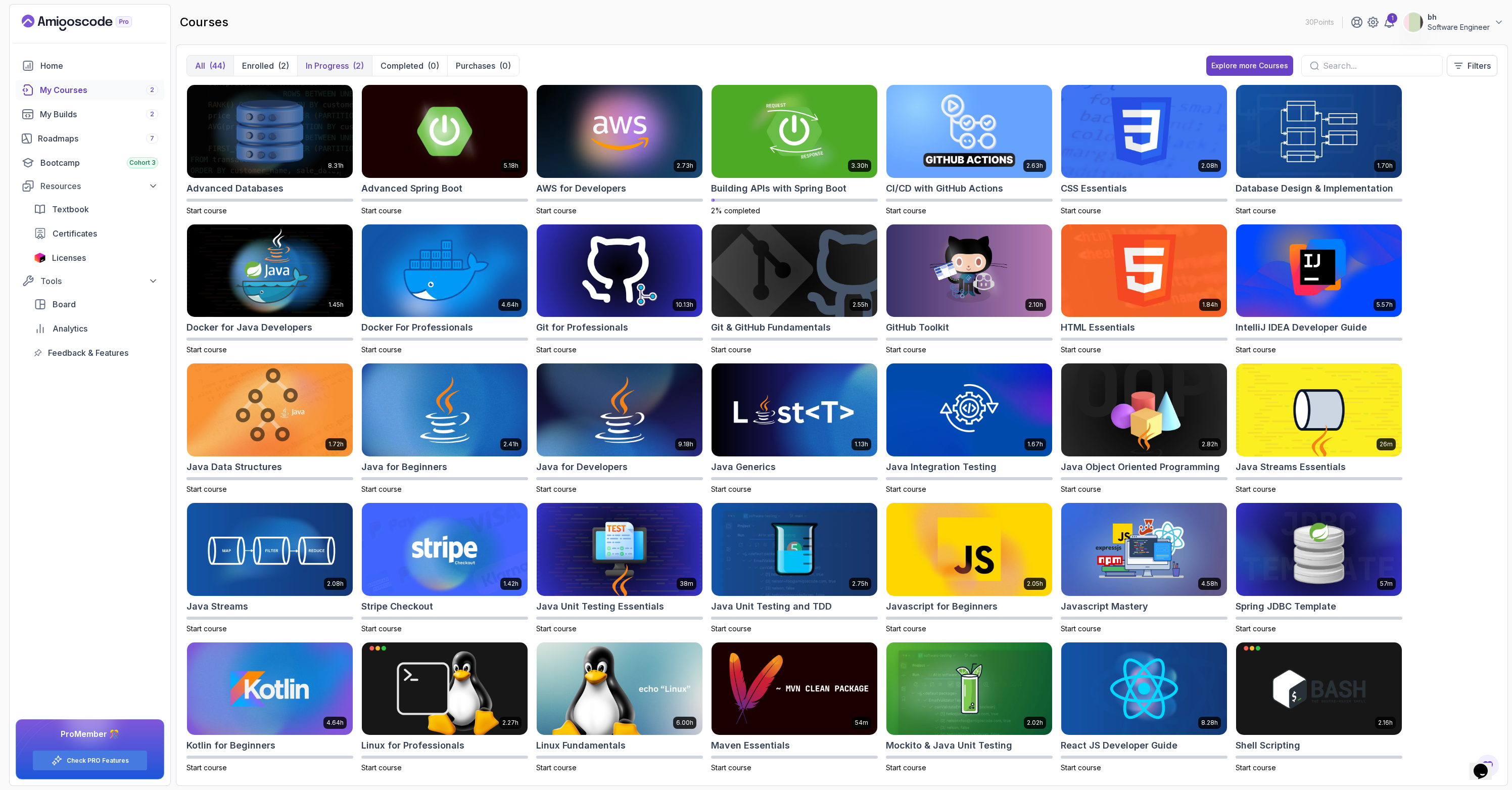
click at [343, 70] on p "In Progress" at bounding box center [327, 66] width 43 height 13
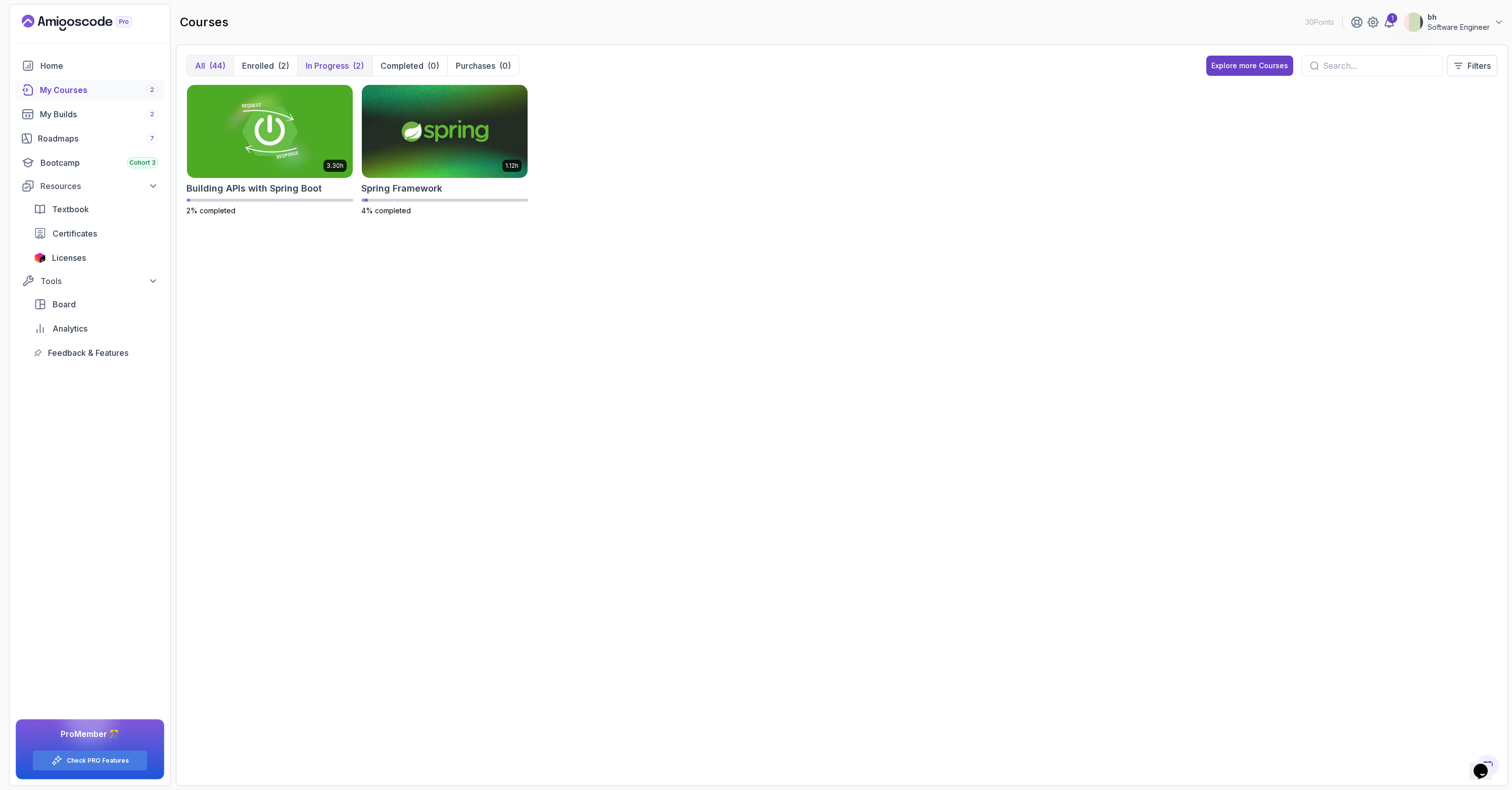
click at [228, 64] on button "All (44)" at bounding box center [210, 65] width 47 height 21
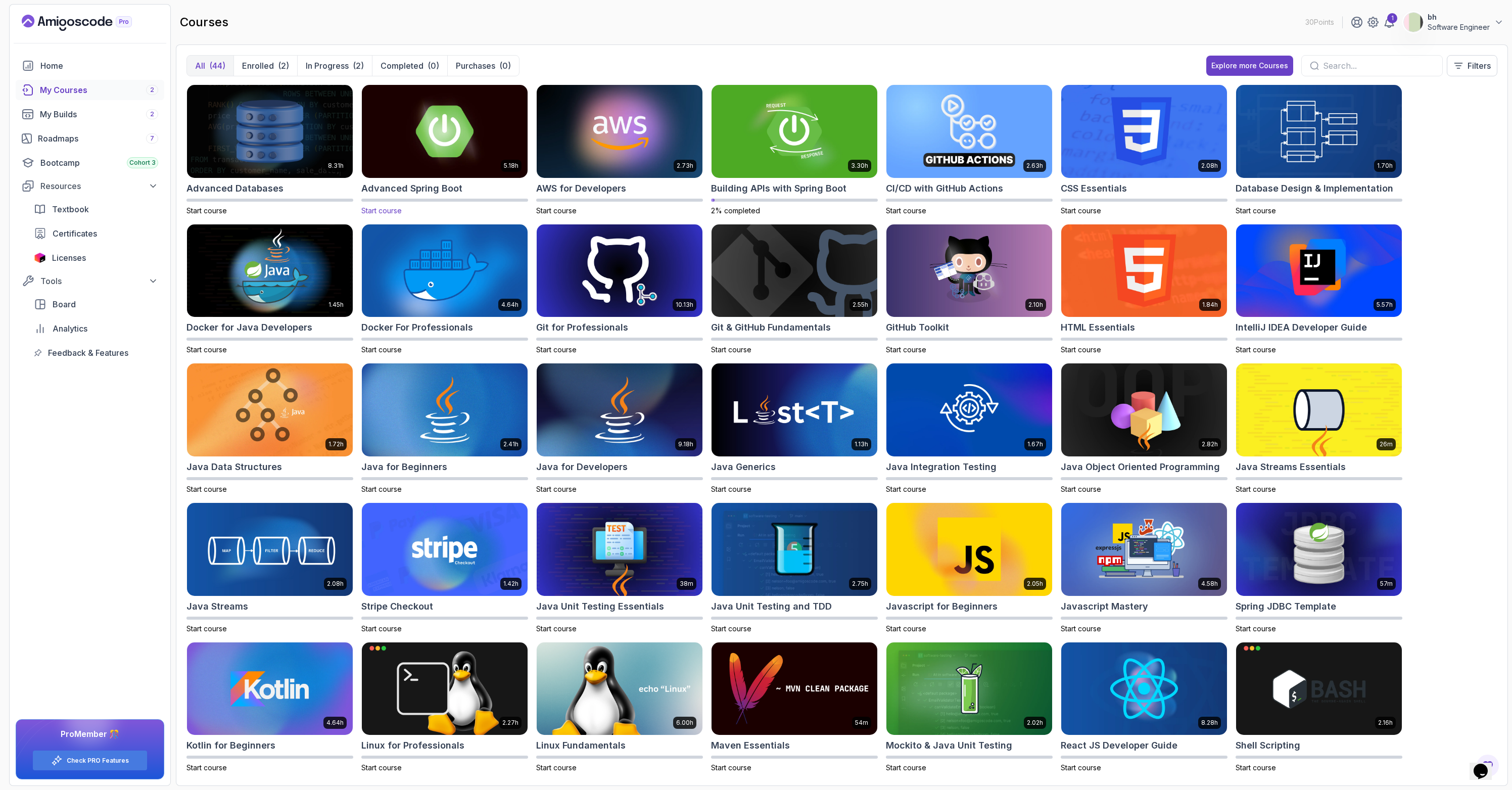
click at [421, 116] on img at bounding box center [445, 131] width 174 height 98
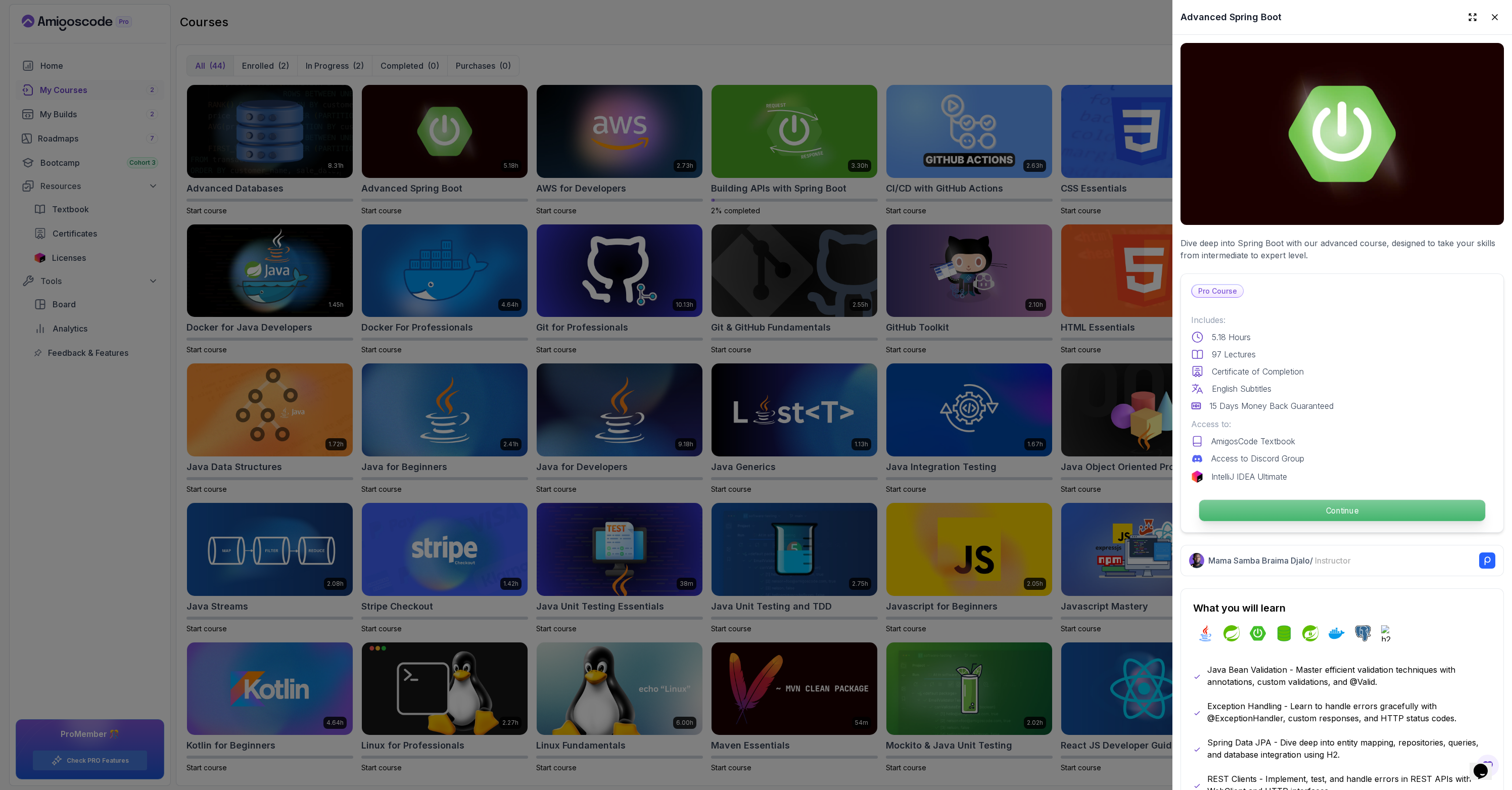
click at [751, 506] on p "Continue" at bounding box center [1341, 511] width 286 height 21
click at [751, 504] on p "Continue" at bounding box center [1341, 511] width 286 height 21
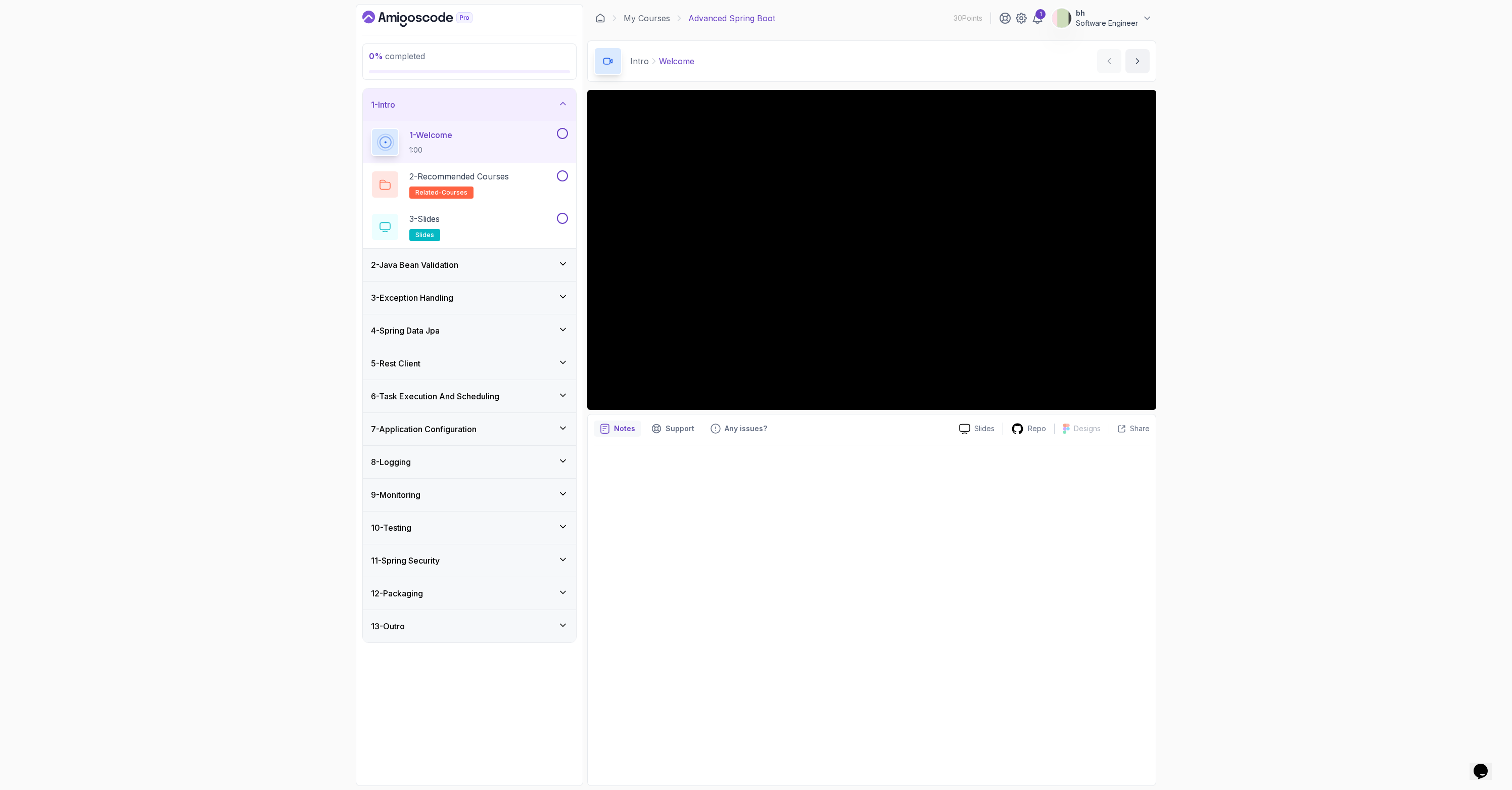
click at [458, 269] on h3 "2 - Java Bean Validation" at bounding box center [414, 265] width 88 height 13
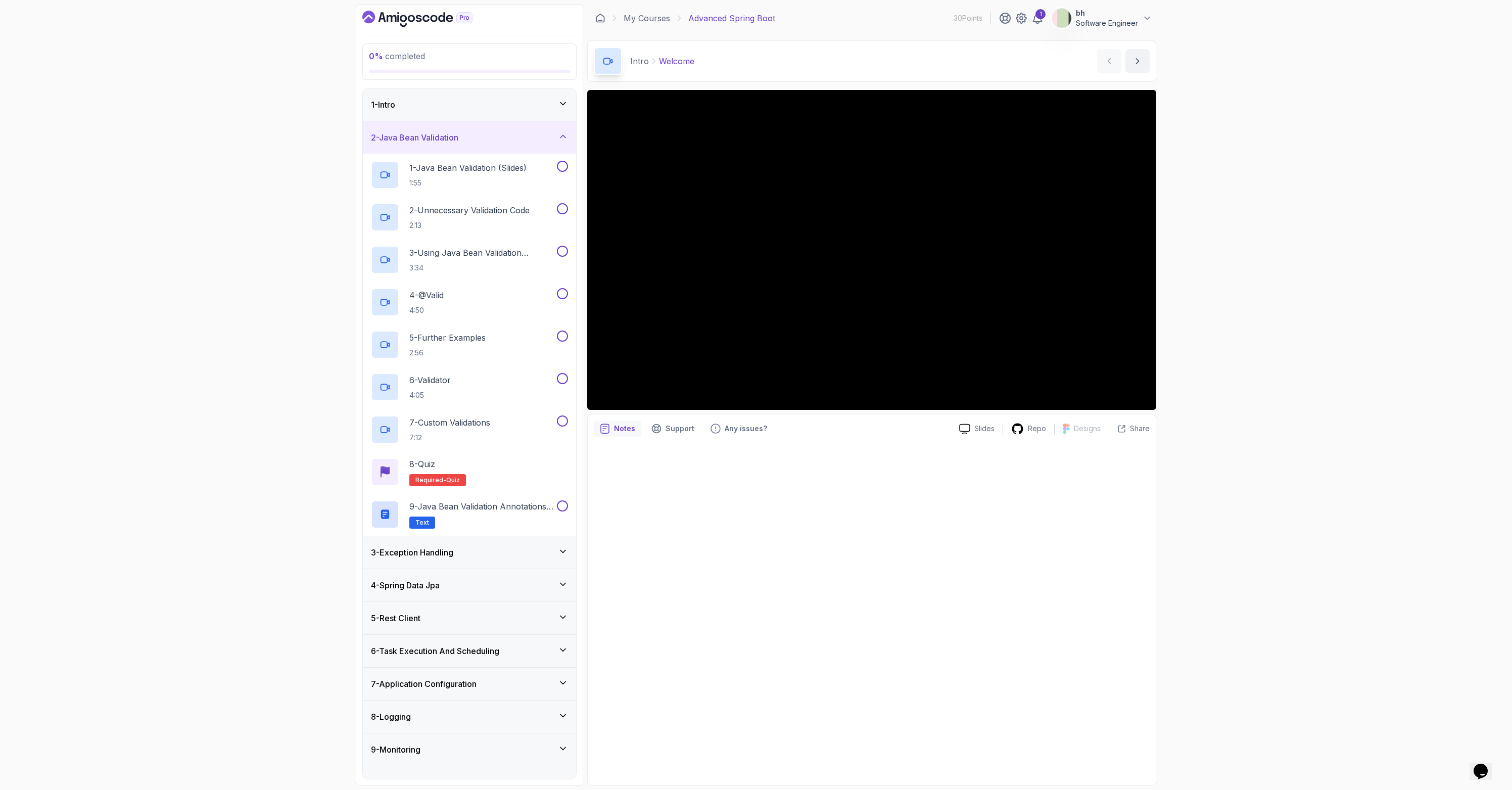
click at [448, 552] on h3 "3 - Exception Handling" at bounding box center [412, 553] width 82 height 13
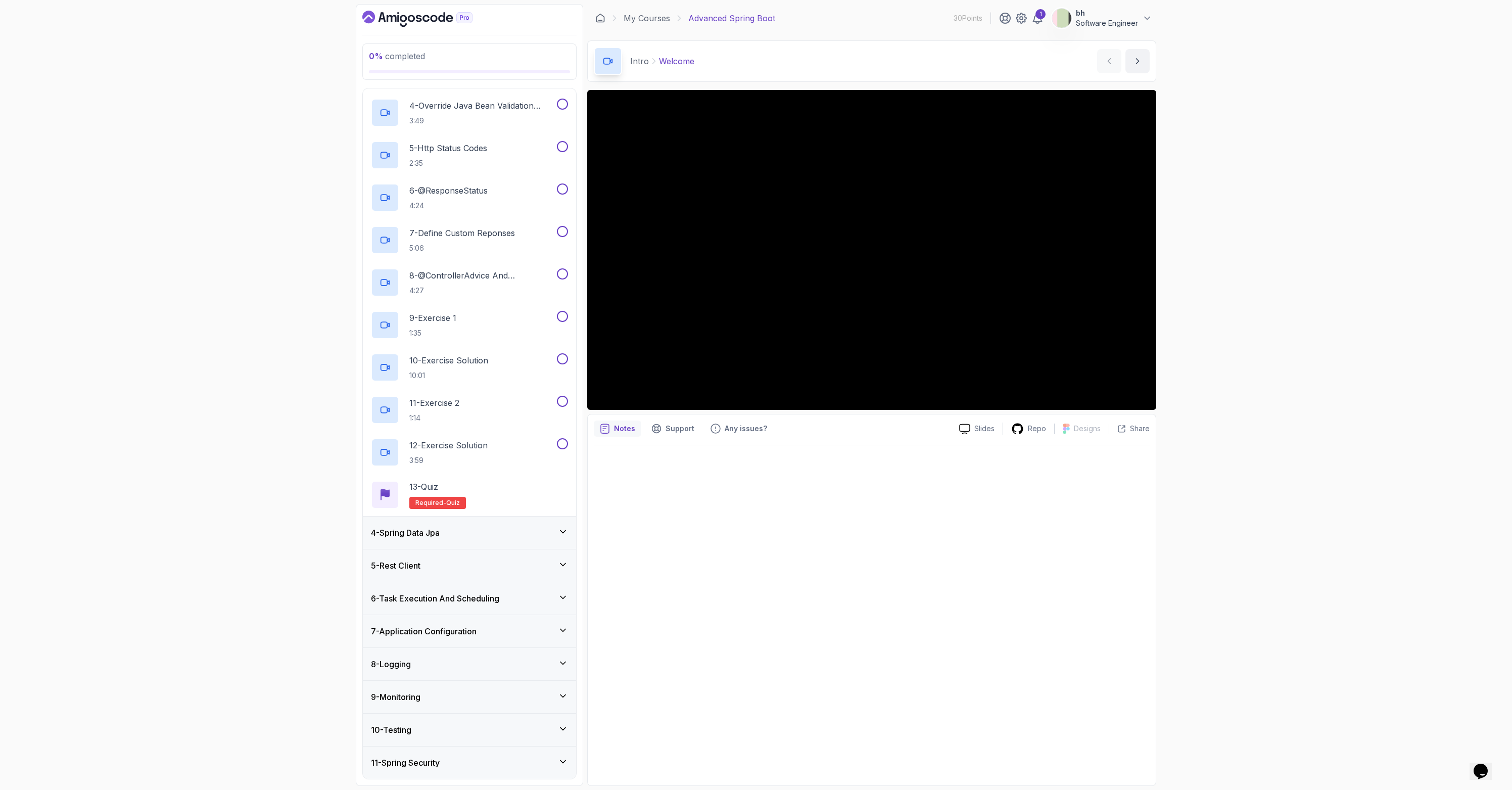
scroll to position [288, 0]
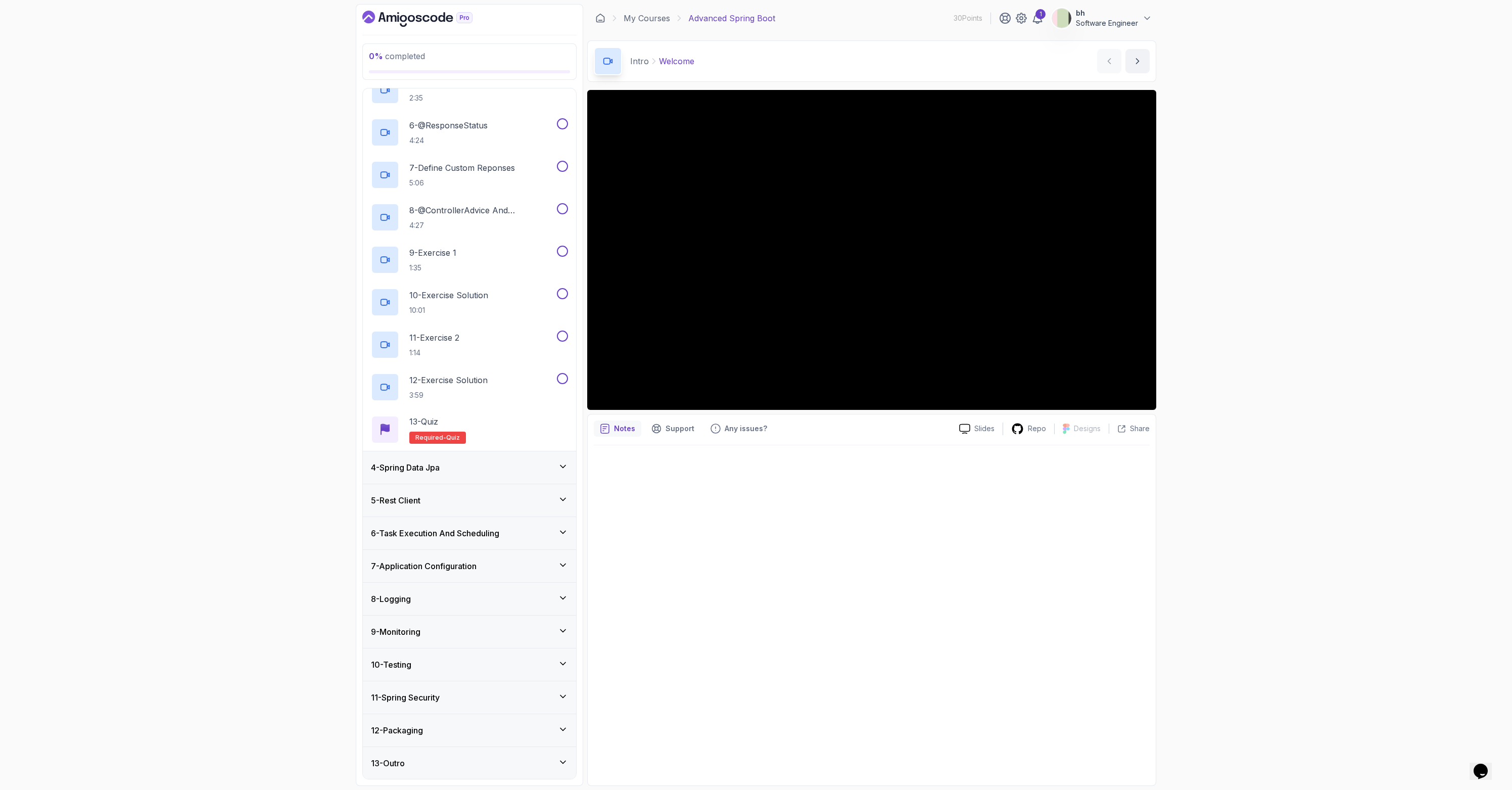
click at [435, 693] on h3 "11 - Spring Security" at bounding box center [405, 698] width 69 height 13
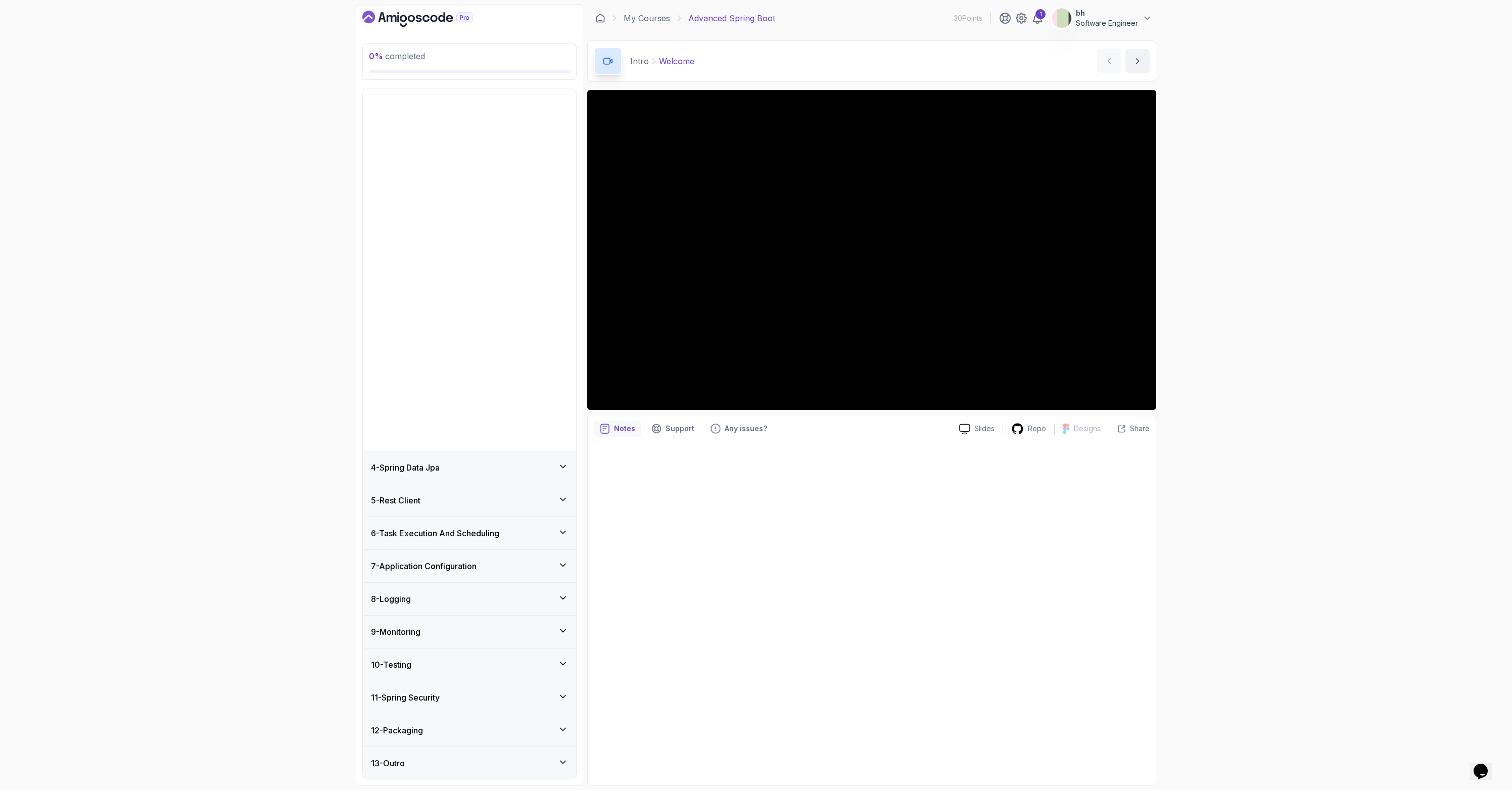
scroll to position [0, 0]
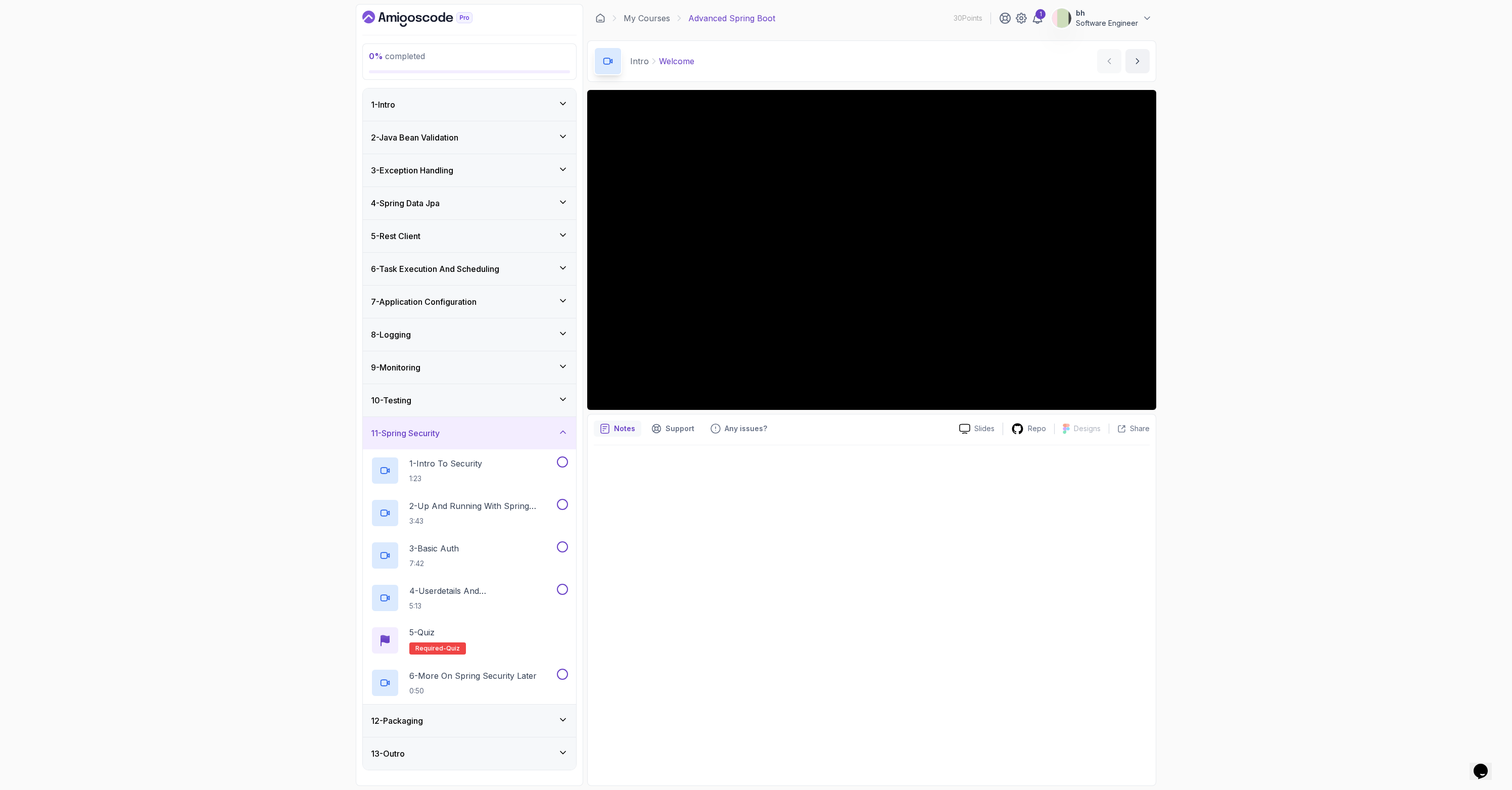
click at [419, 395] on div "10 - Testing" at bounding box center [469, 400] width 197 height 13
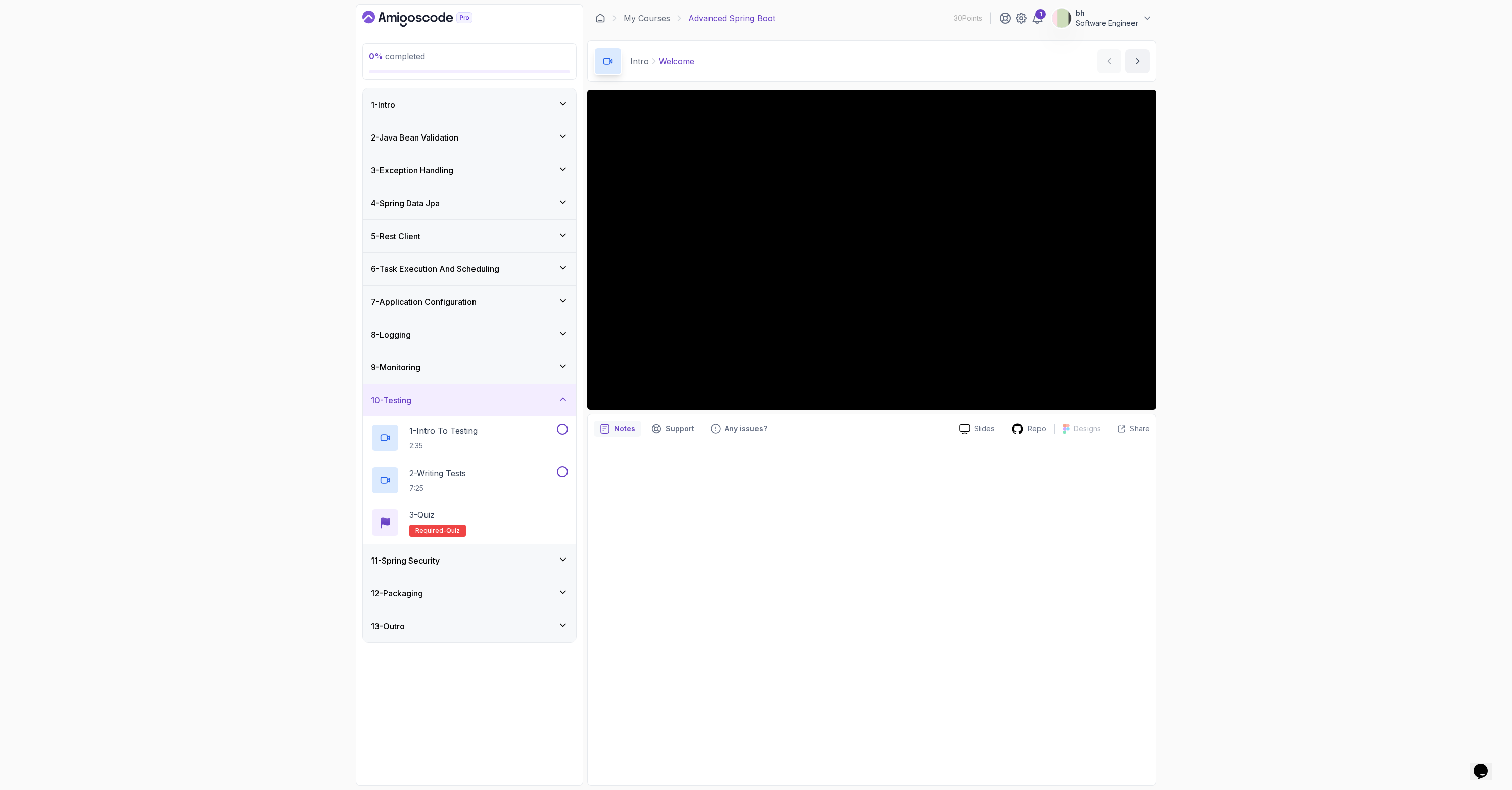
click at [432, 368] on div "9 - Monitoring" at bounding box center [469, 368] width 197 height 13
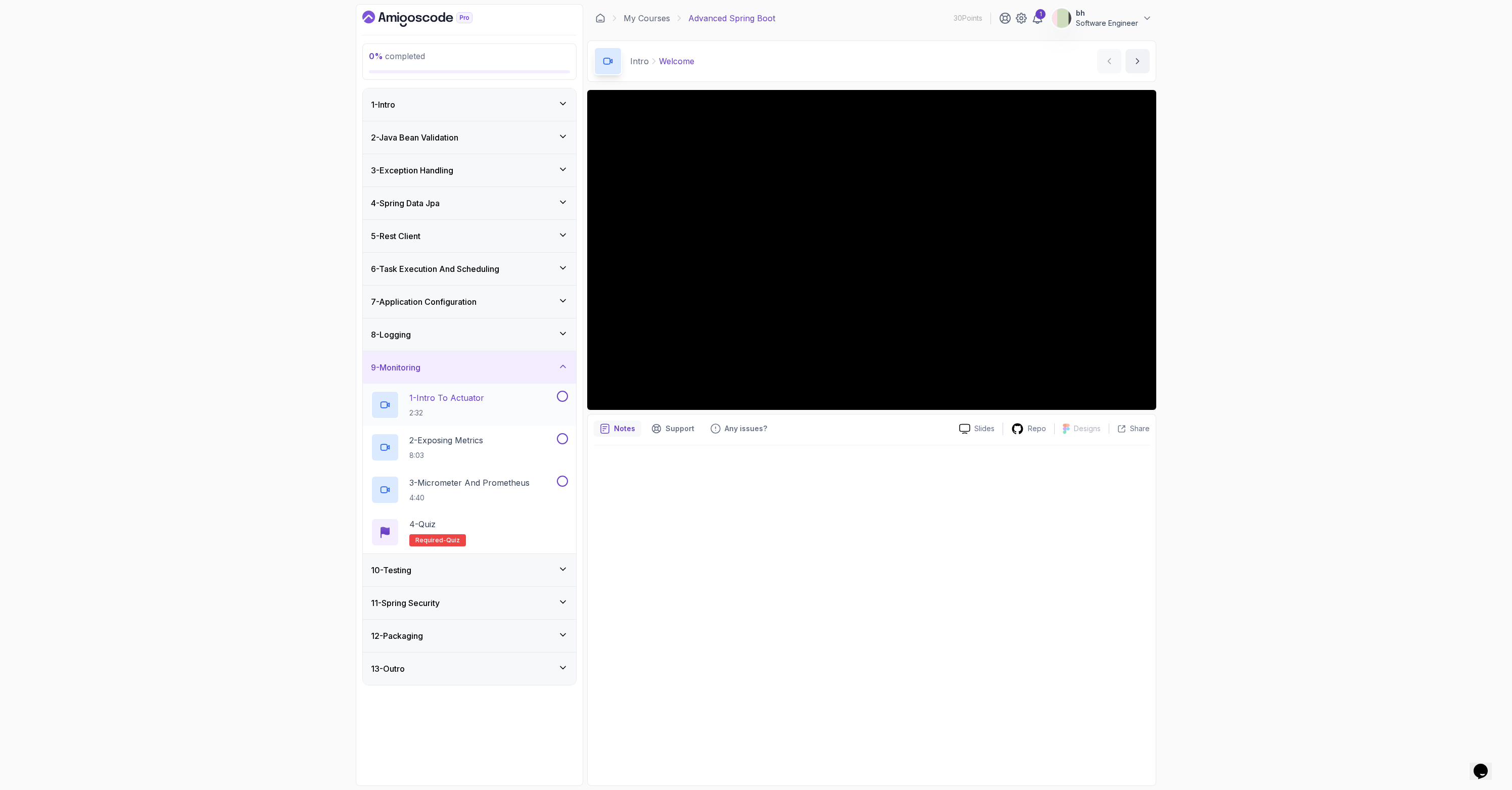
click at [453, 402] on p "1 - Intro To Actuator" at bounding box center [447, 398] width 75 height 13
click at [440, 325] on div "8 - Logging" at bounding box center [469, 335] width 213 height 32
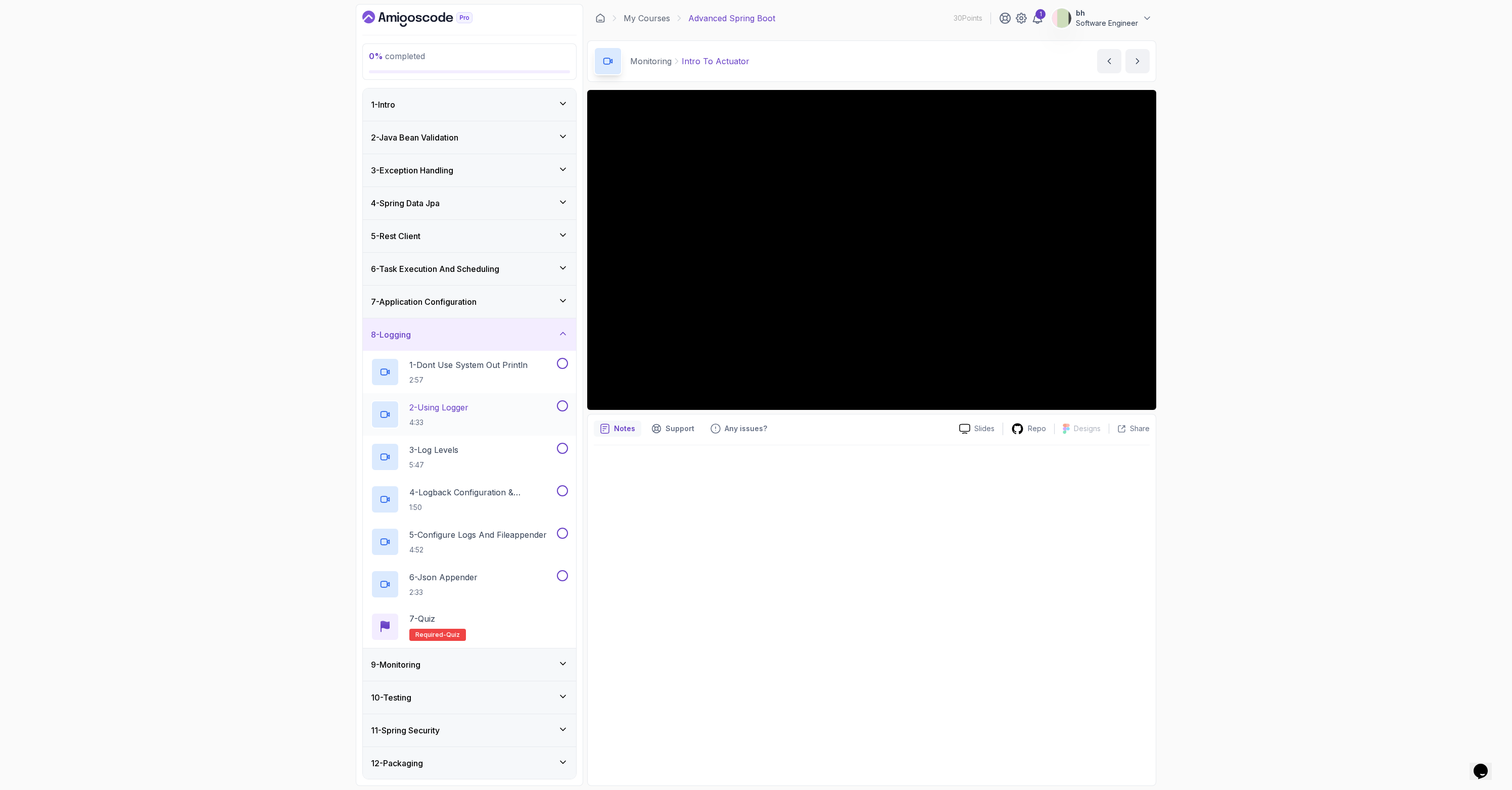
click at [482, 407] on div "2 - Using Logger 4:33" at bounding box center [462, 415] width 184 height 29
click at [525, 269] on div "6 - Task Execution And Scheduling" at bounding box center [469, 269] width 197 height 13
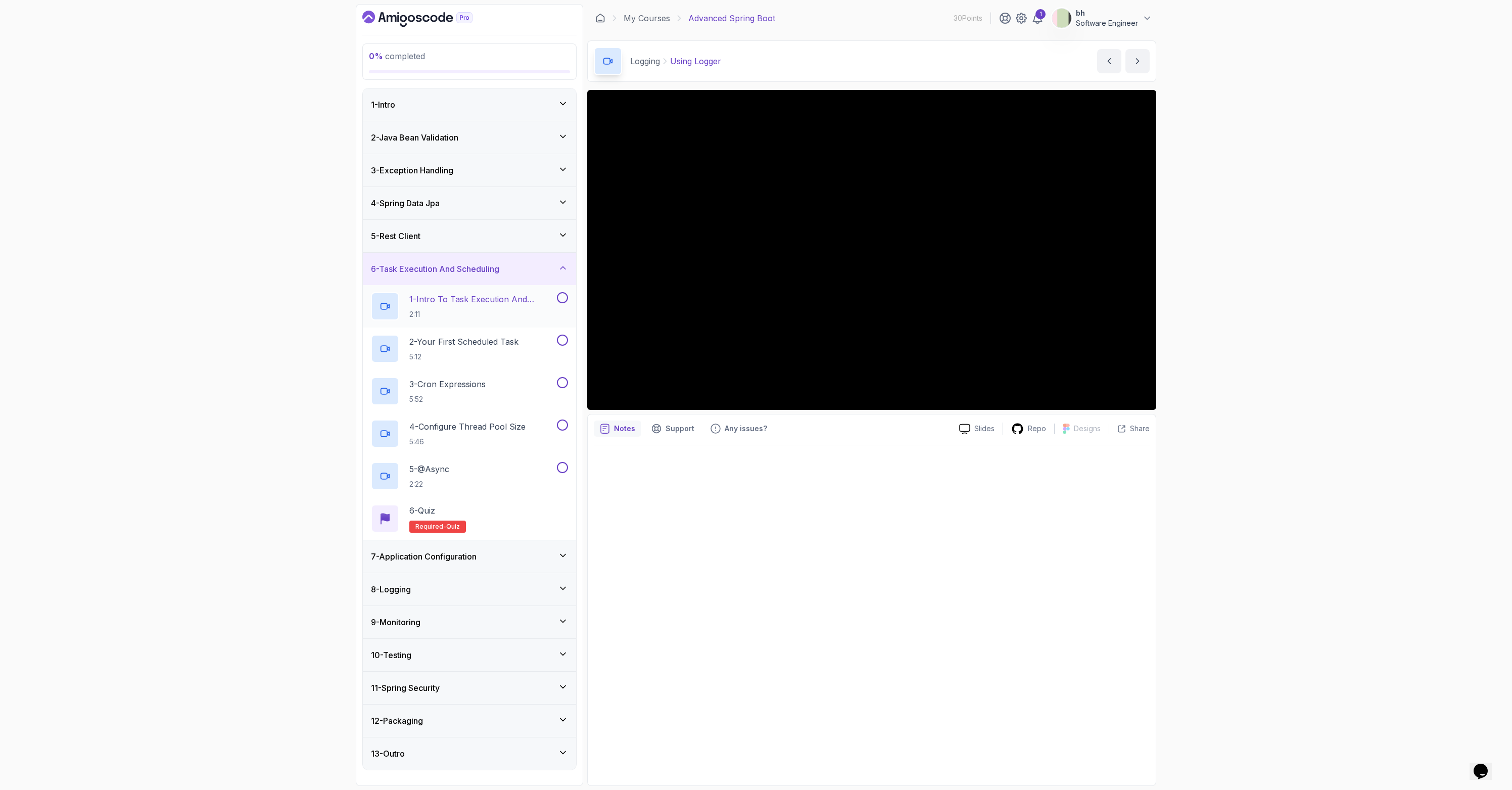
click at [488, 313] on p "2:11" at bounding box center [482, 313] width 146 height 10
click at [452, 238] on div "5 - Rest Client" at bounding box center [469, 236] width 197 height 13
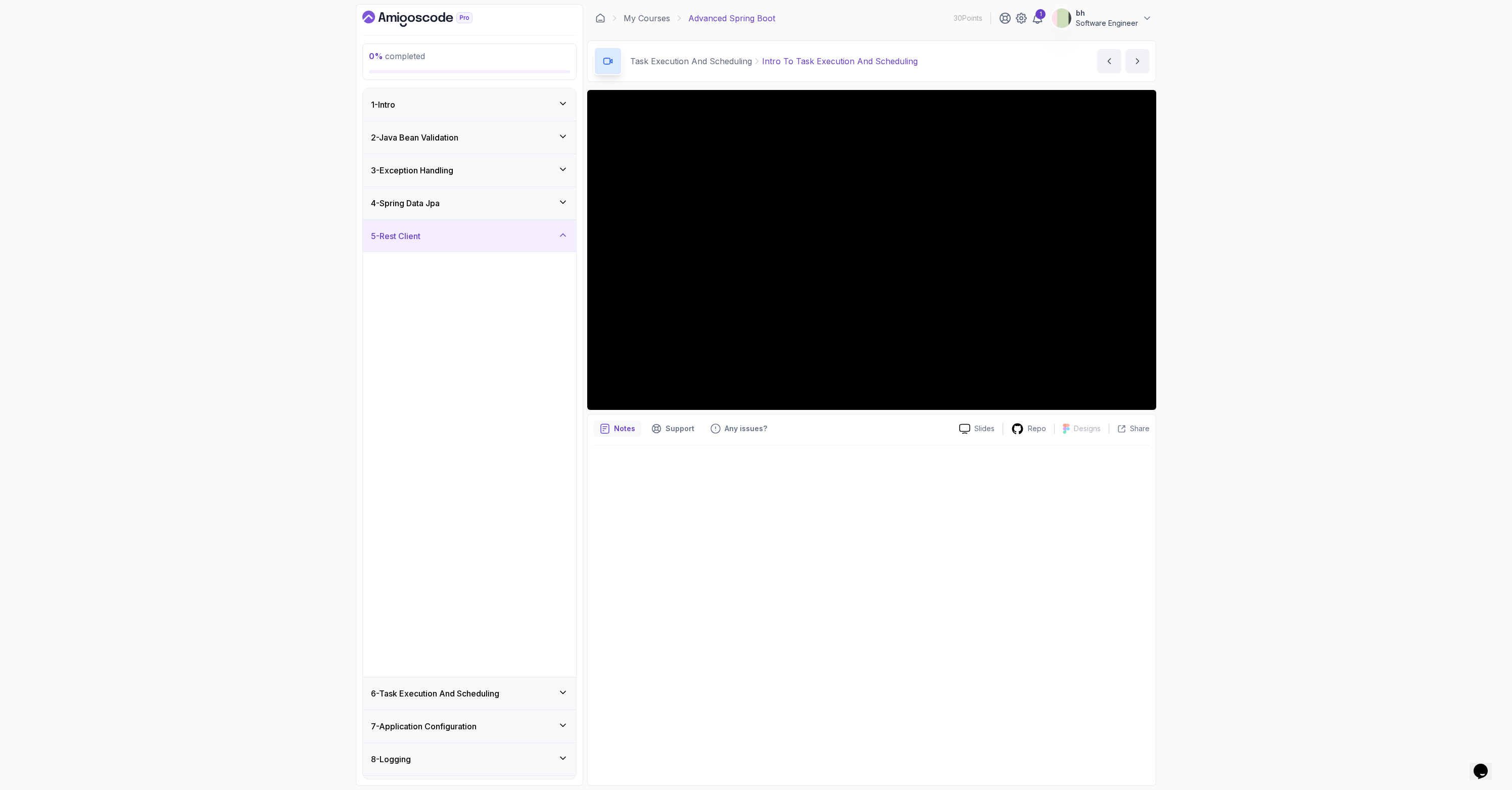
click at [452, 240] on div "5 - Rest Client" at bounding box center [469, 236] width 197 height 13
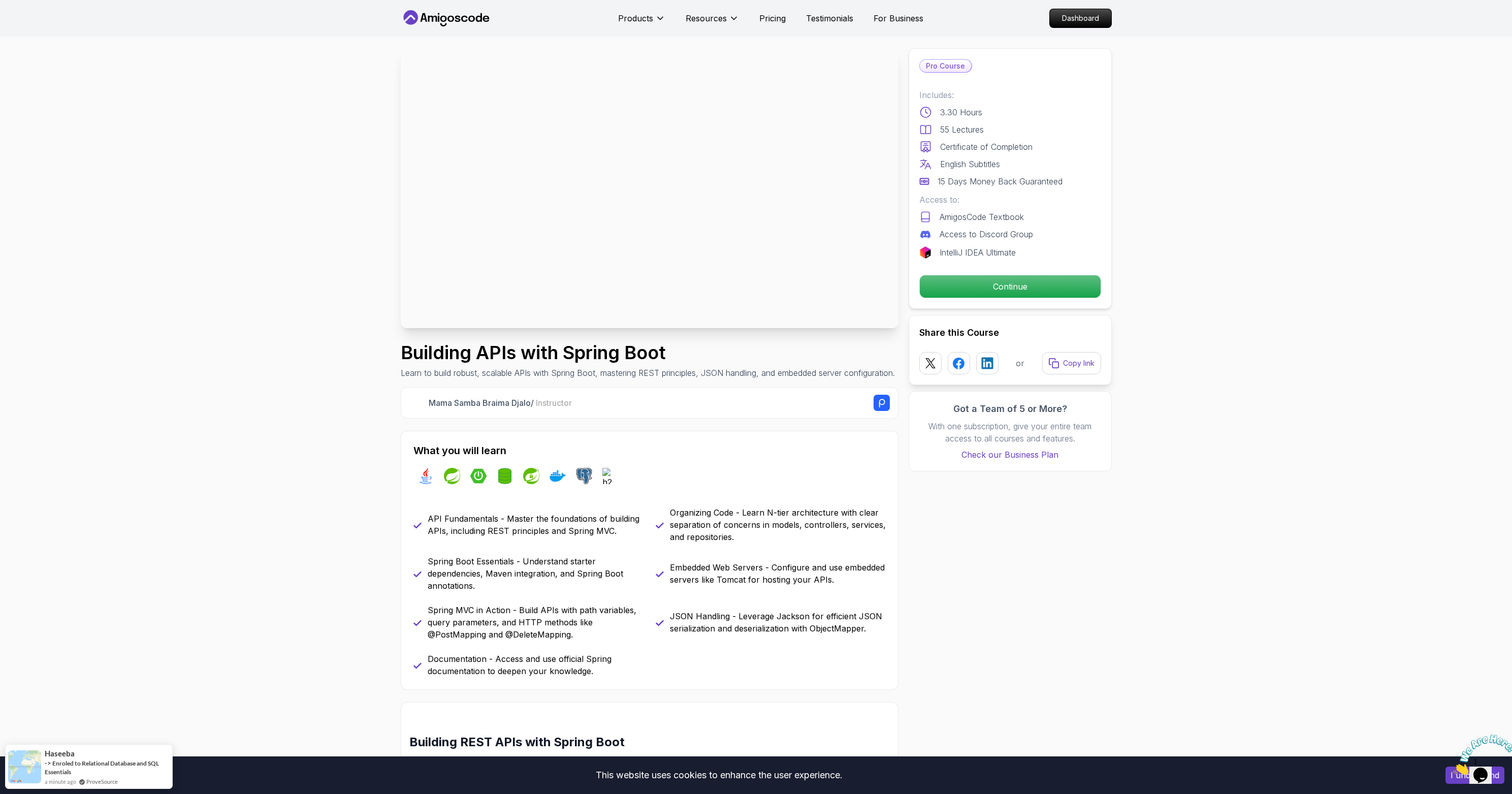
scroll to position [23, 0]
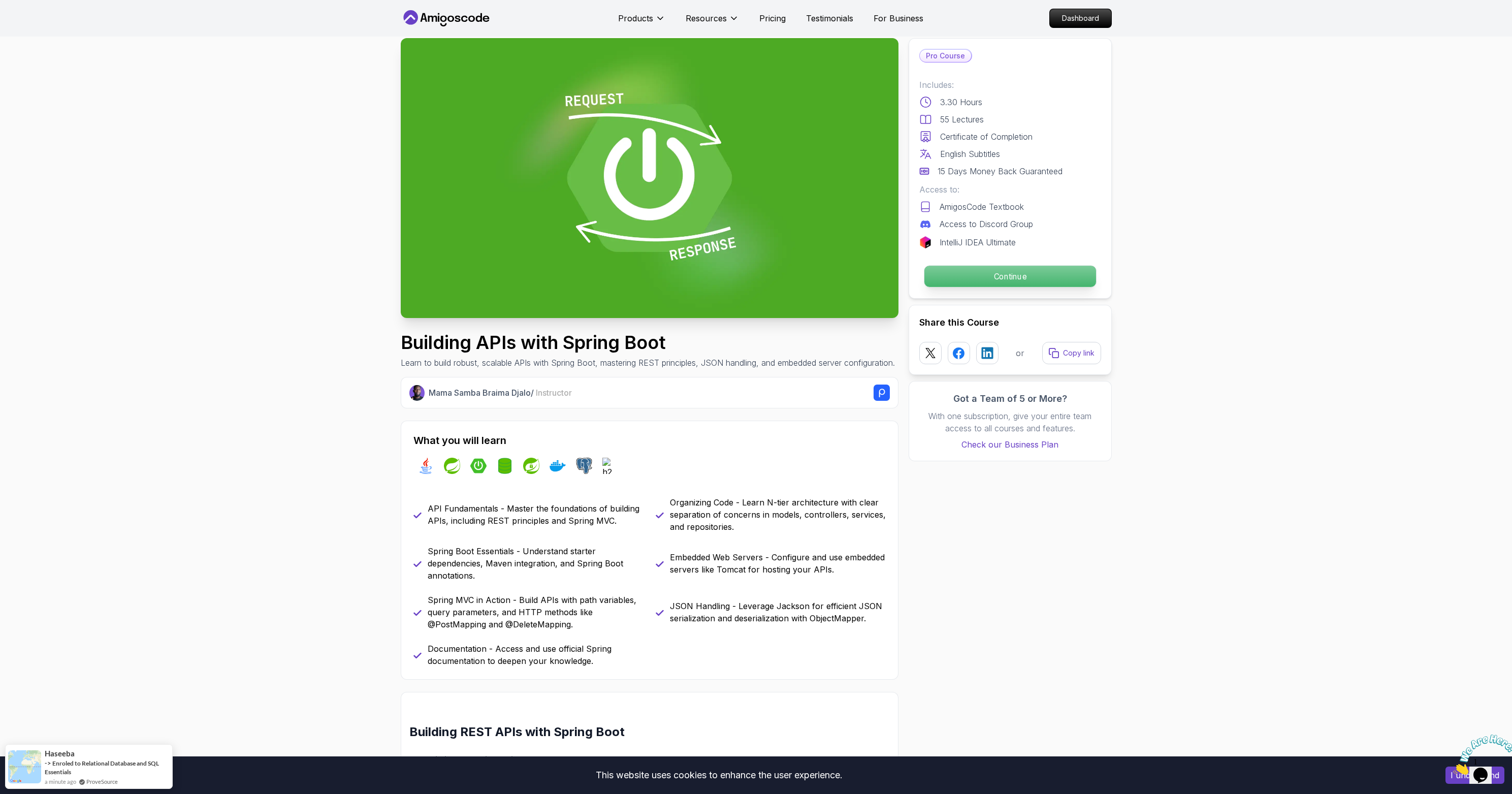
click at [987, 270] on p "Continue" at bounding box center [1010, 276] width 172 height 22
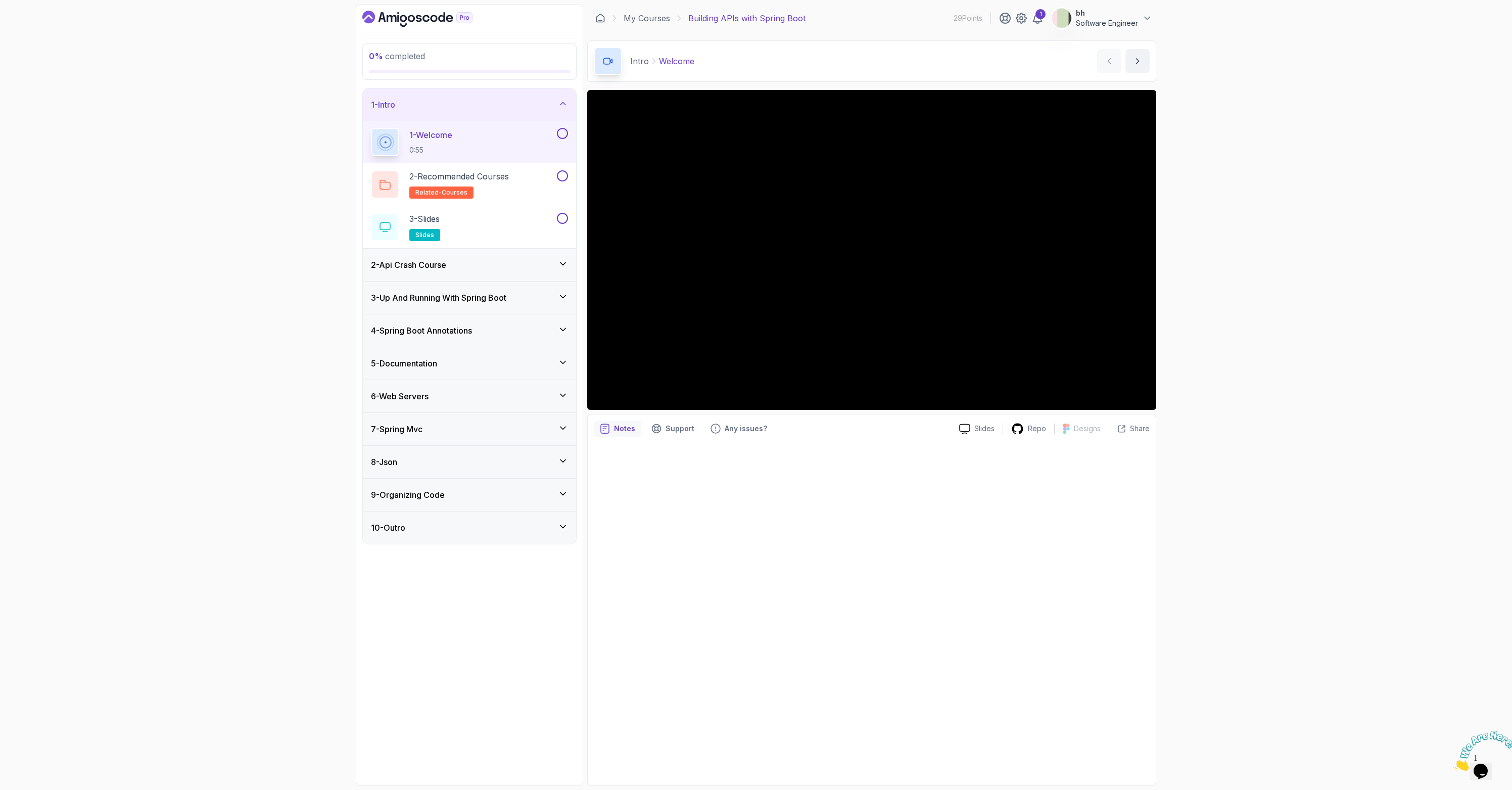
click at [434, 262] on h3 "2 - Api Crash Course" at bounding box center [408, 265] width 75 height 13
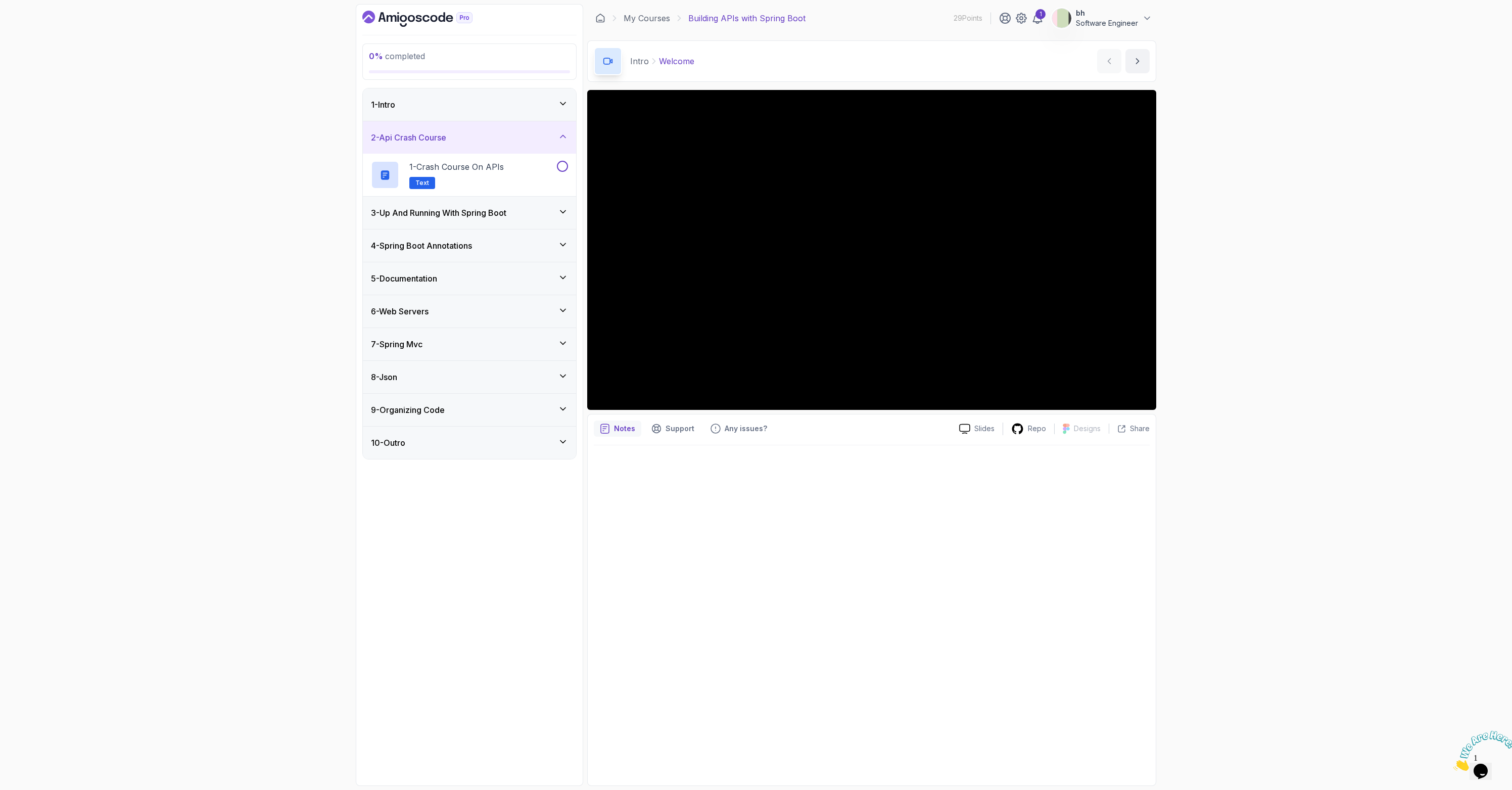
click at [469, 220] on div "3 - Up And Running With Spring Boot" at bounding box center [469, 213] width 213 height 32
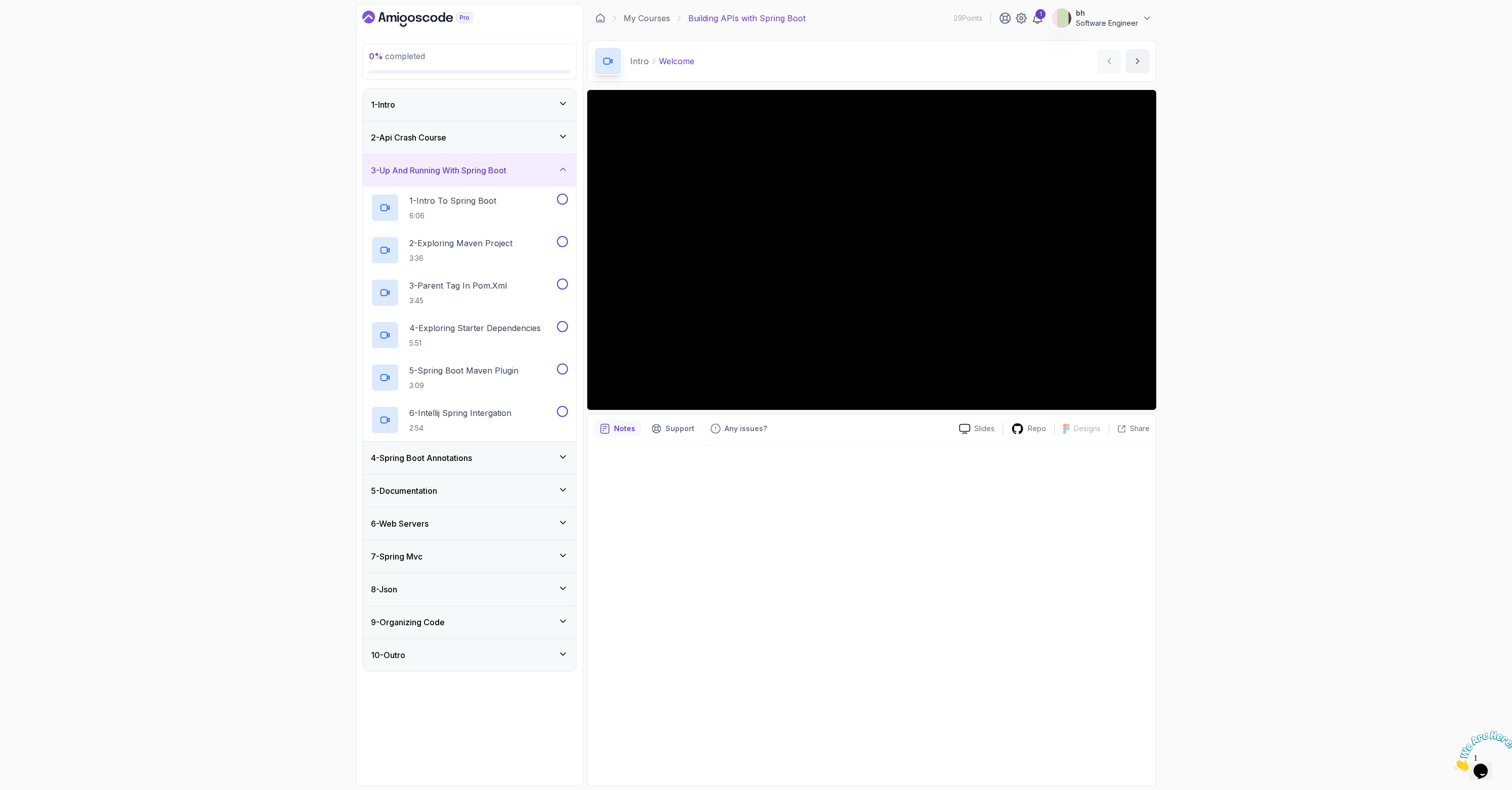
click at [480, 455] on div "4 - Spring Boot Annotations" at bounding box center [469, 459] width 197 height 13
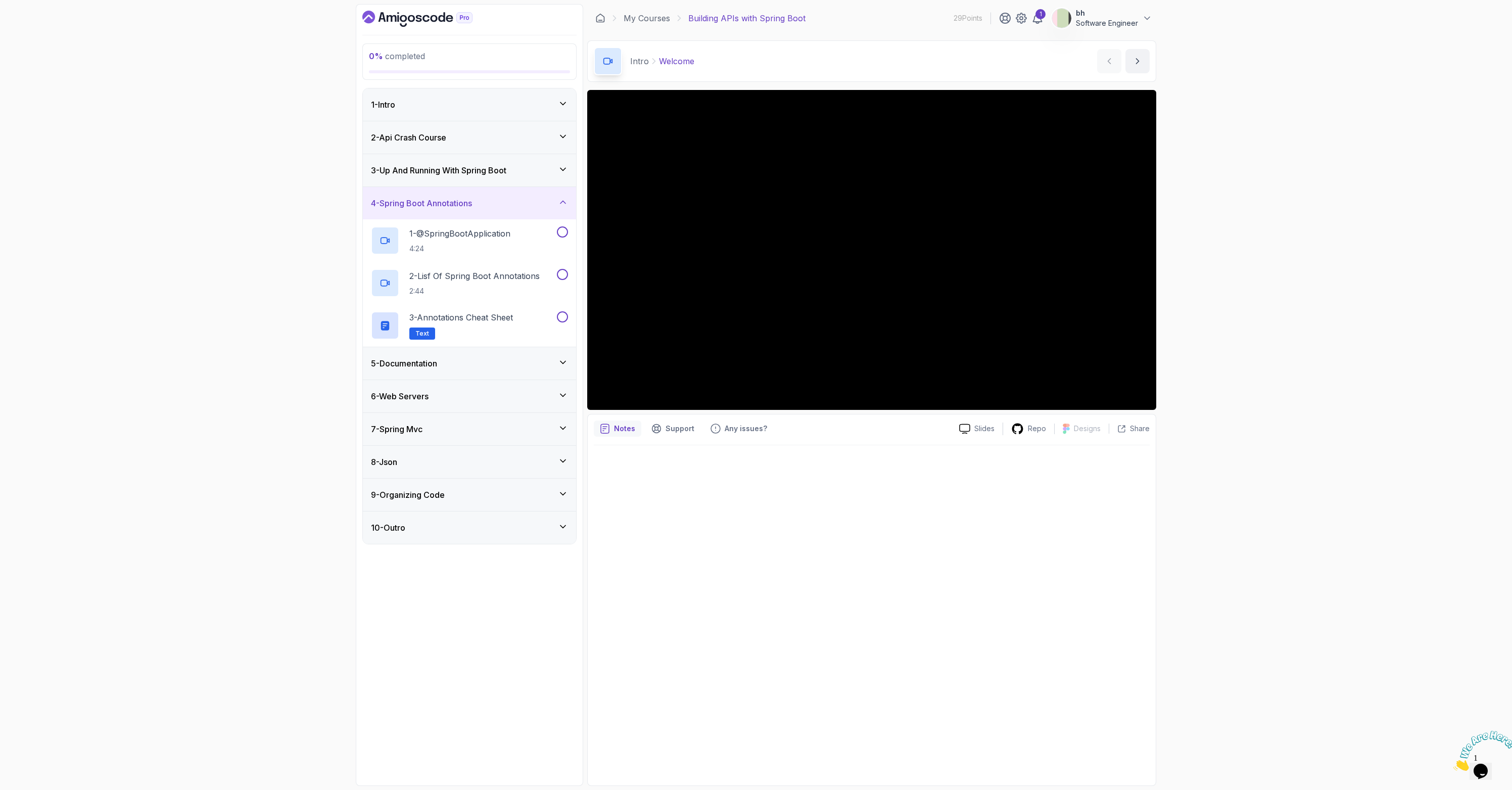
click at [485, 370] on div "5 - Documentation" at bounding box center [469, 364] width 213 height 32
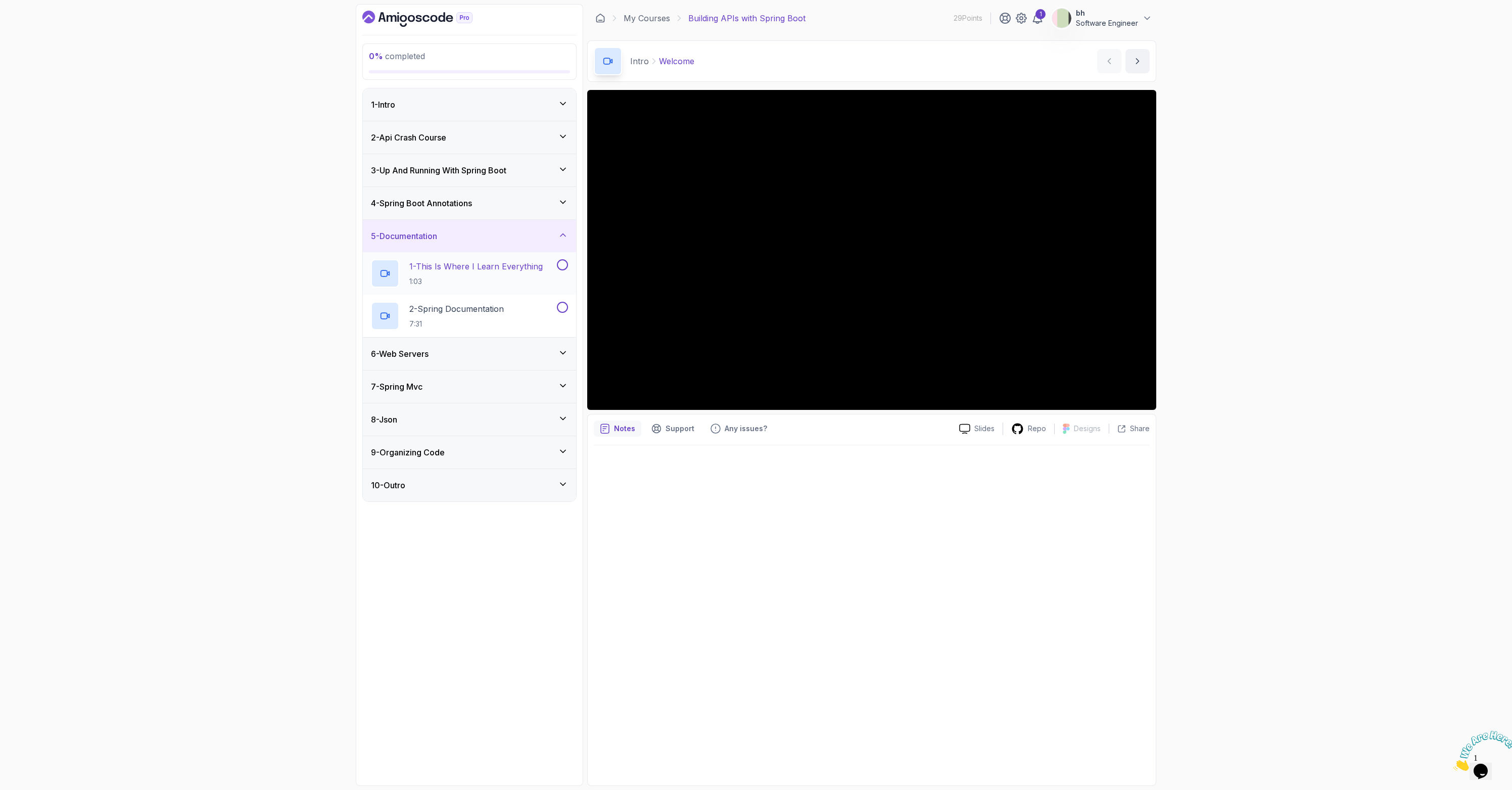
click at [473, 278] on p "1:03" at bounding box center [475, 281] width 133 height 10
click at [467, 356] on div "6 - Web Servers" at bounding box center [469, 354] width 197 height 13
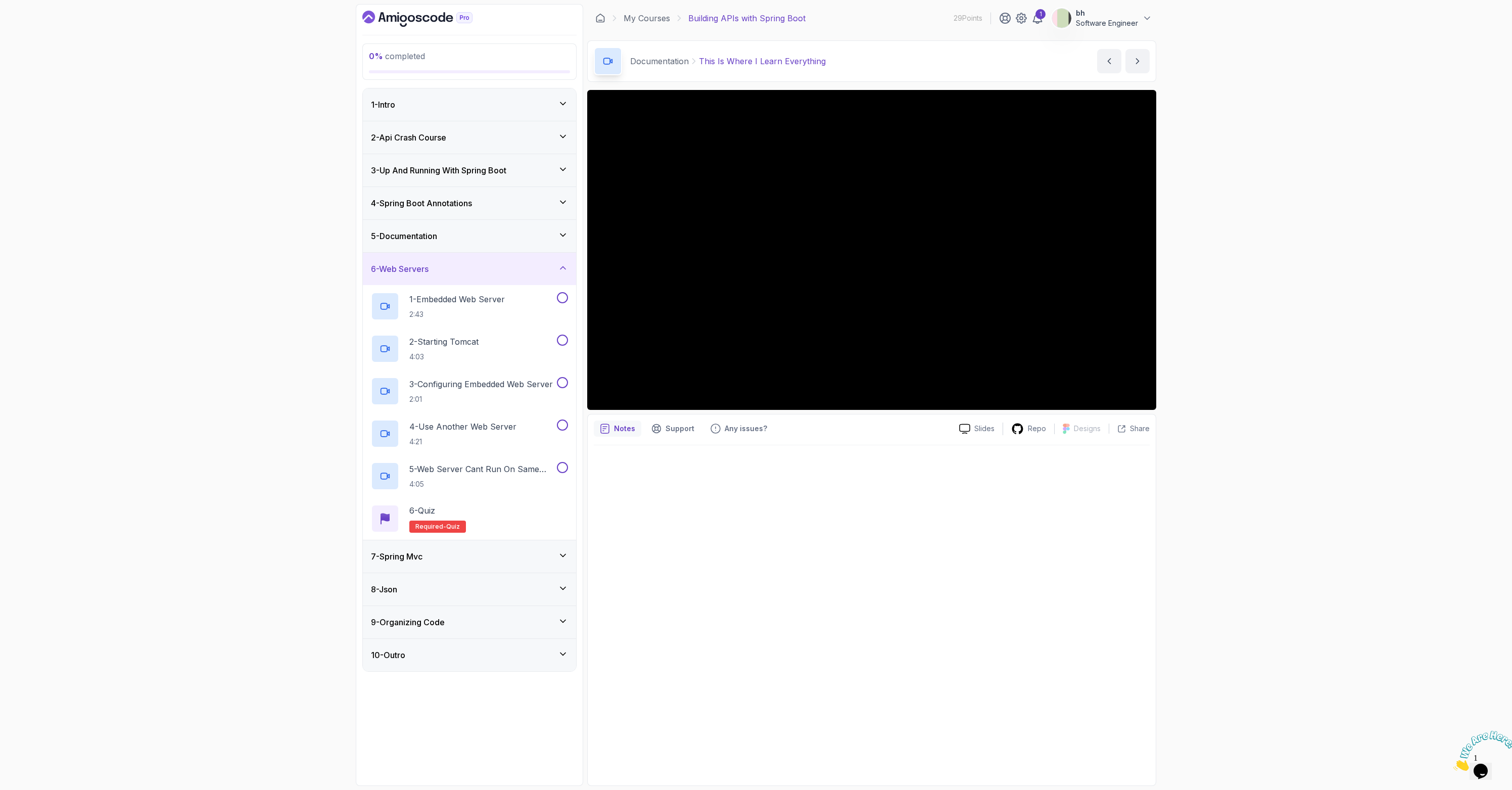
click at [462, 236] on div "5 - Documentation" at bounding box center [469, 236] width 197 height 13
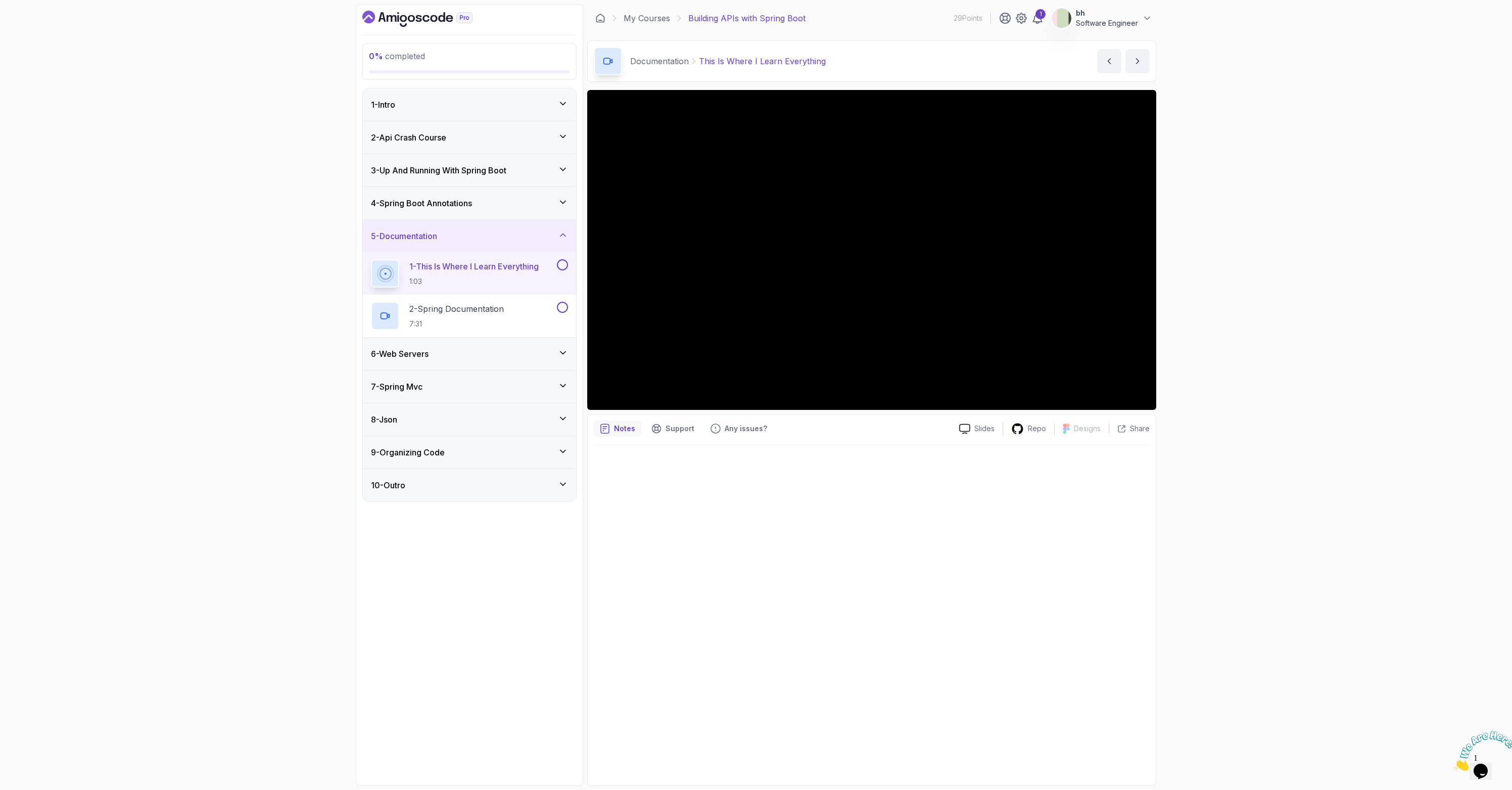
click at [481, 347] on div "6 - Web Servers" at bounding box center [469, 354] width 213 height 32
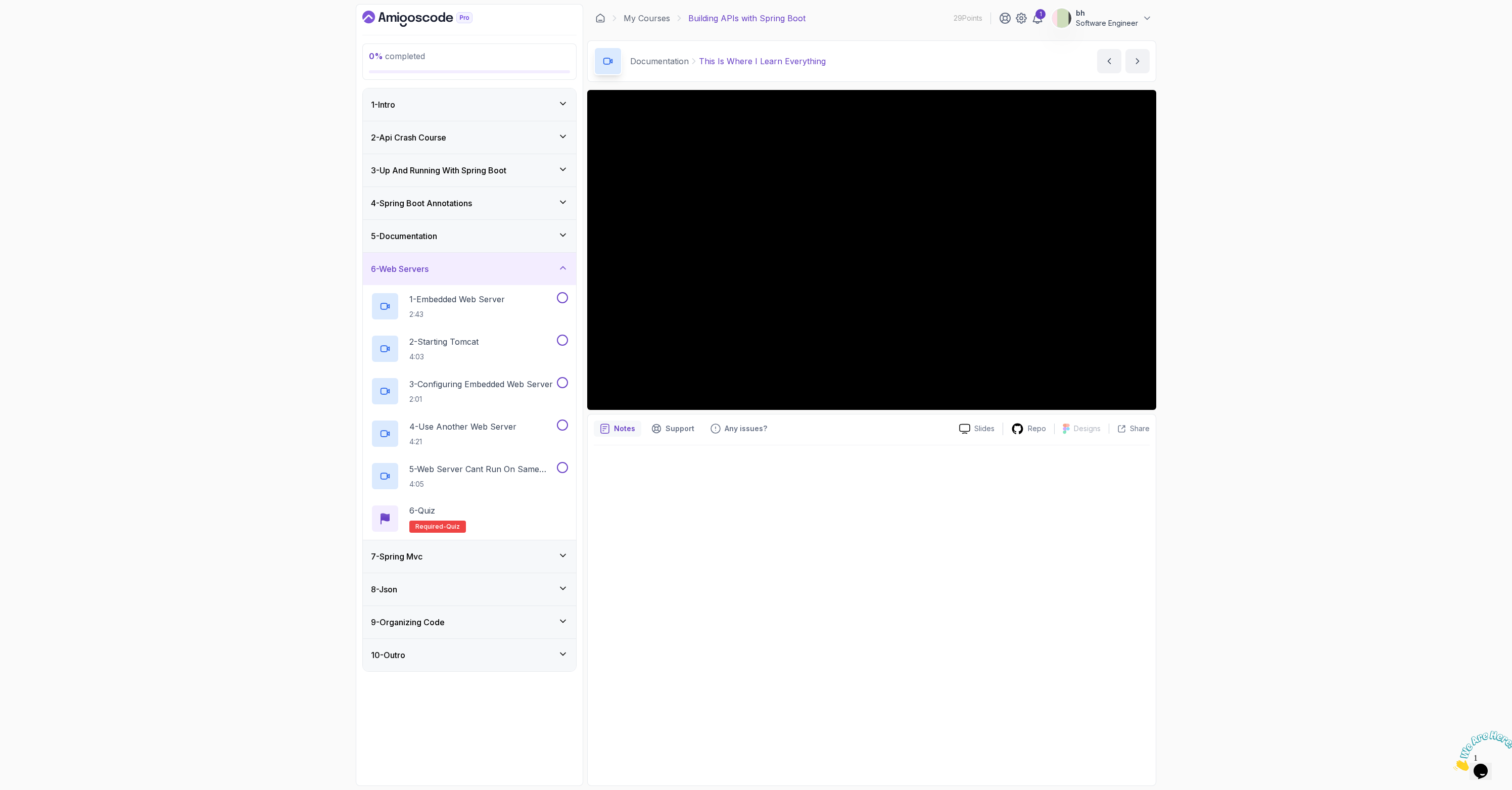
click at [501, 263] on div "6 - Web Servers" at bounding box center [469, 269] width 197 height 13
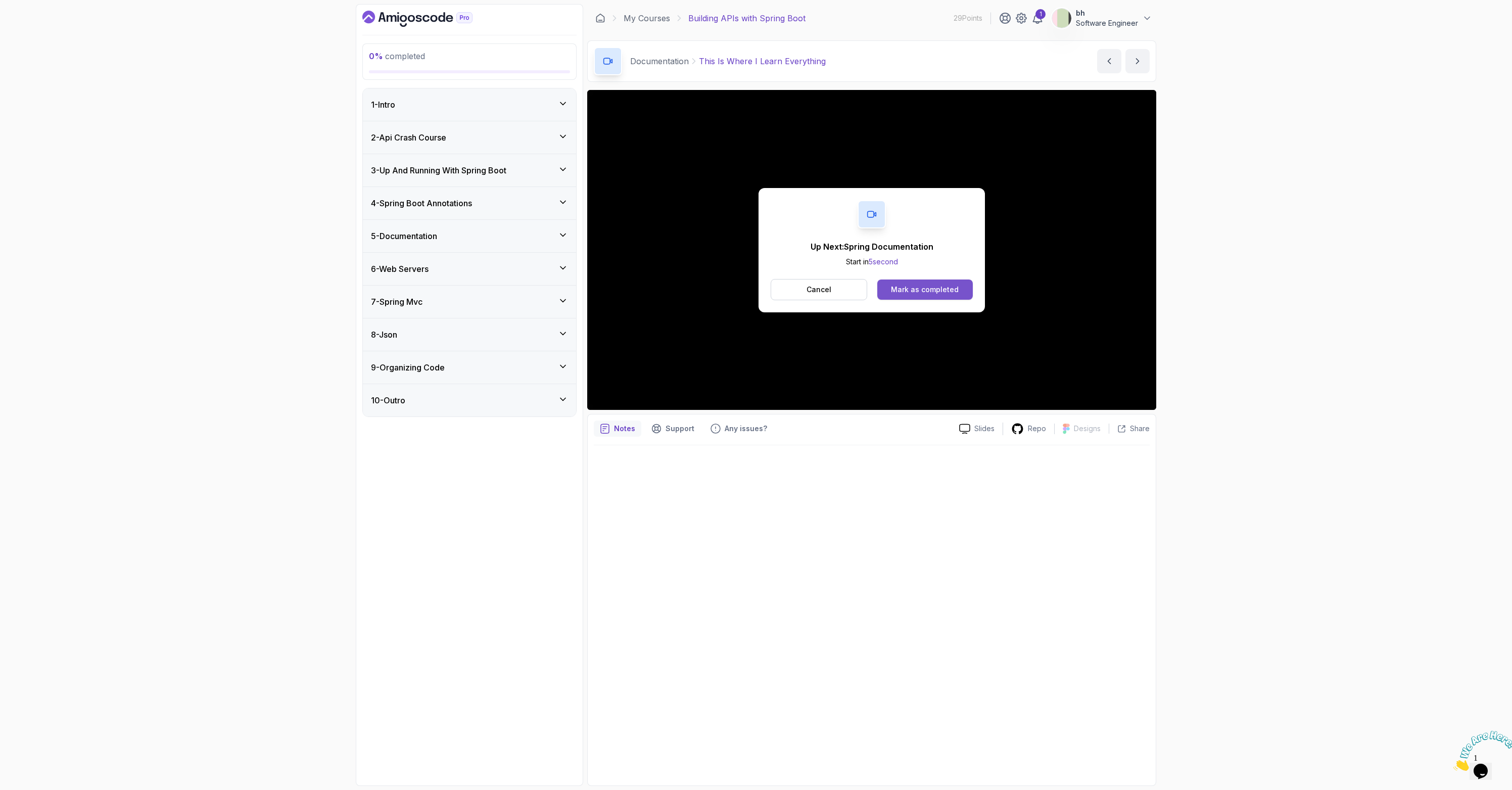
click at [910, 291] on div "Mark as completed" at bounding box center [925, 289] width 68 height 10
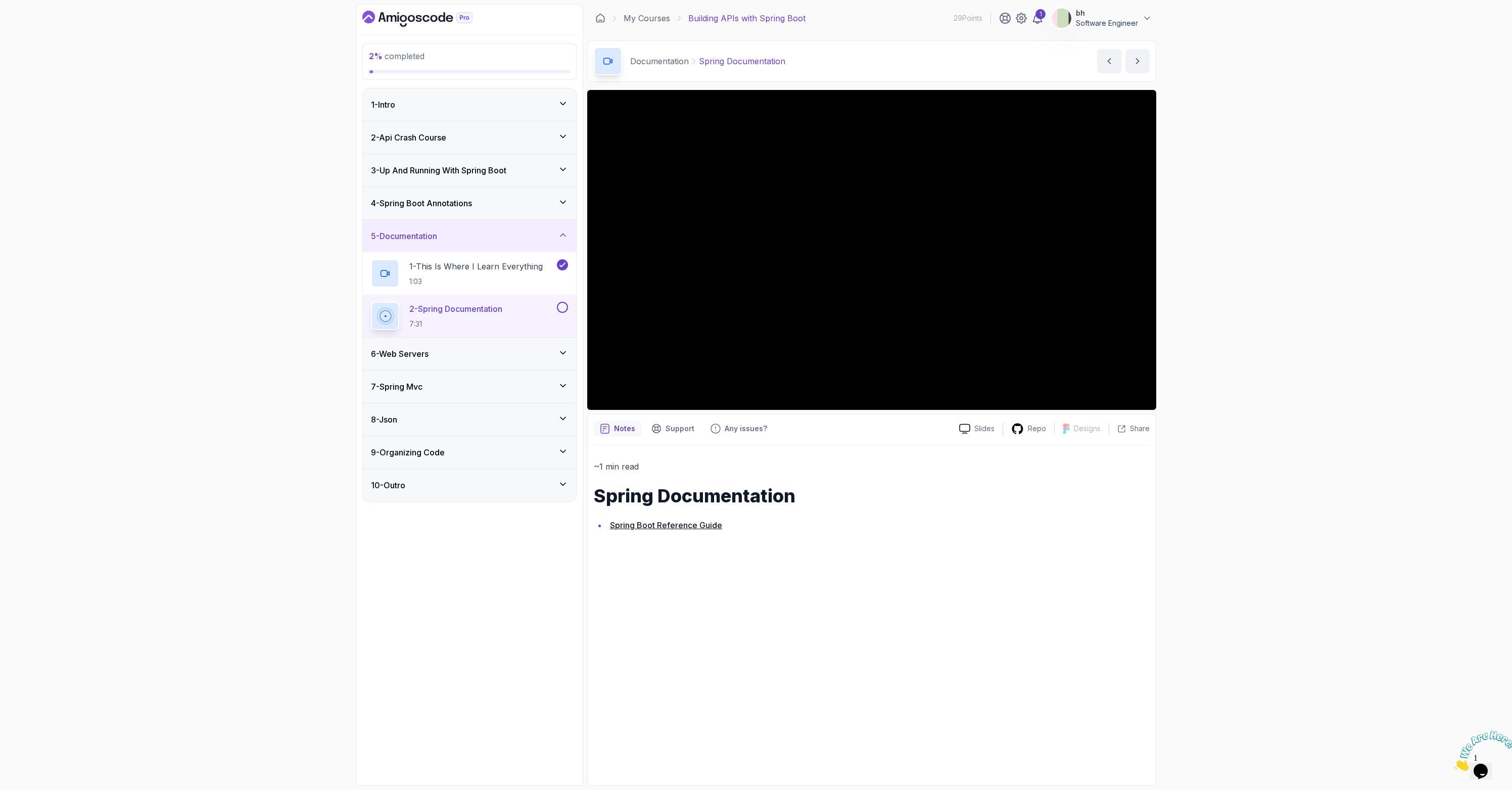
click at [693, 524] on link "Spring Boot Reference Guide" at bounding box center [665, 525] width 112 height 10
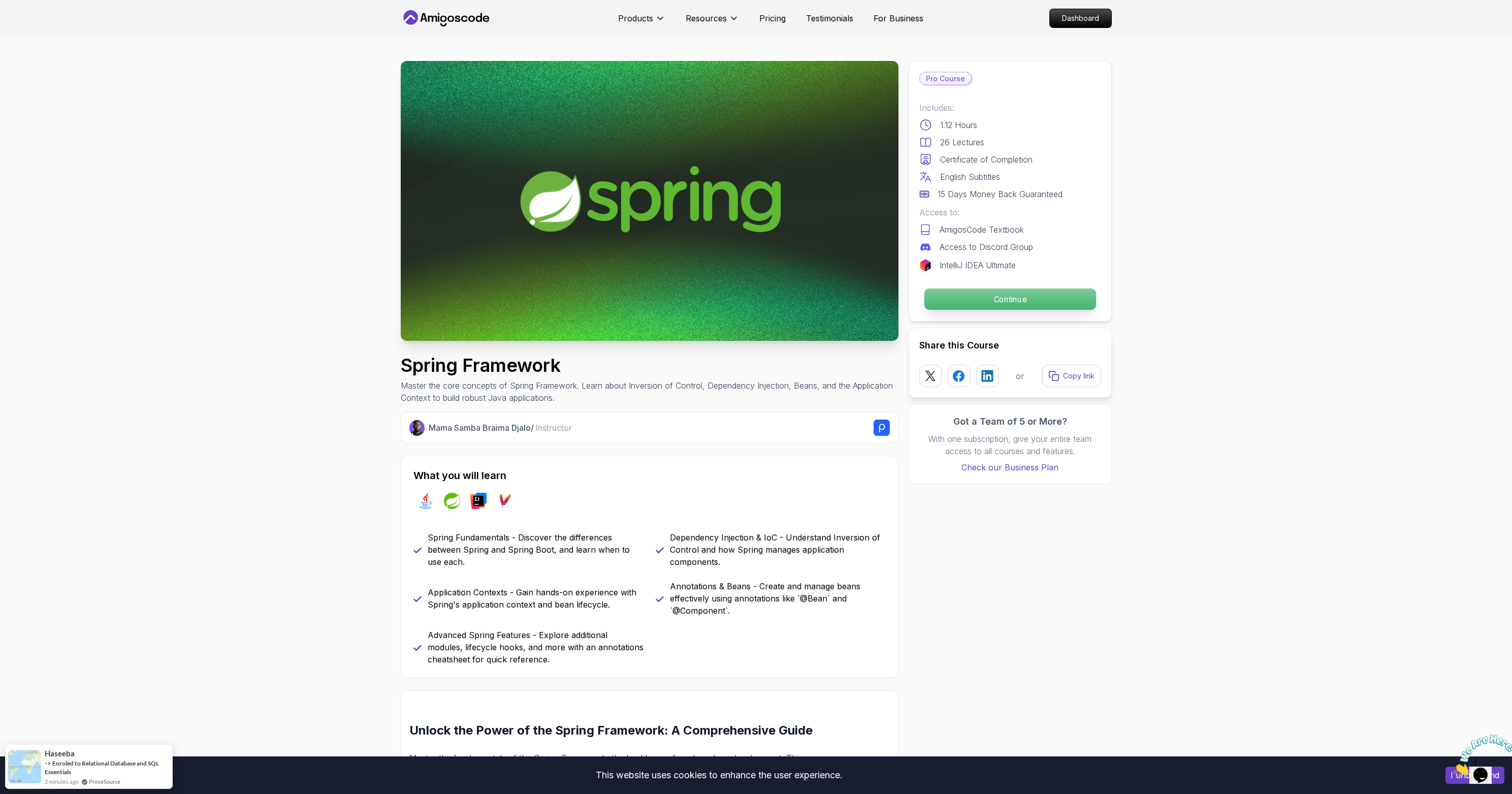
click at [1048, 303] on p "Continue" at bounding box center [1010, 300] width 172 height 22
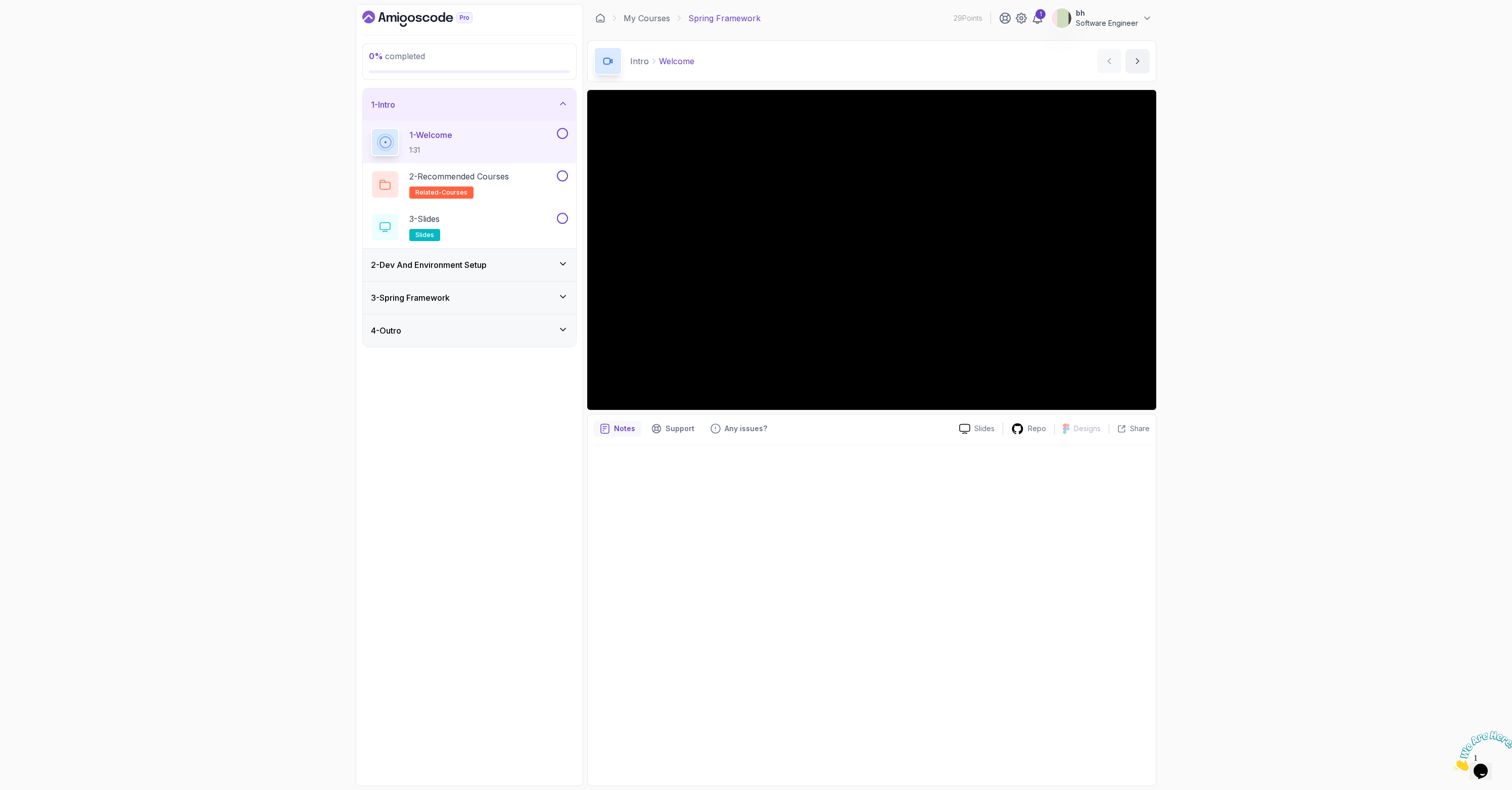
click at [485, 262] on h3 "2 - Dev And Environment Setup" at bounding box center [428, 265] width 115 height 13
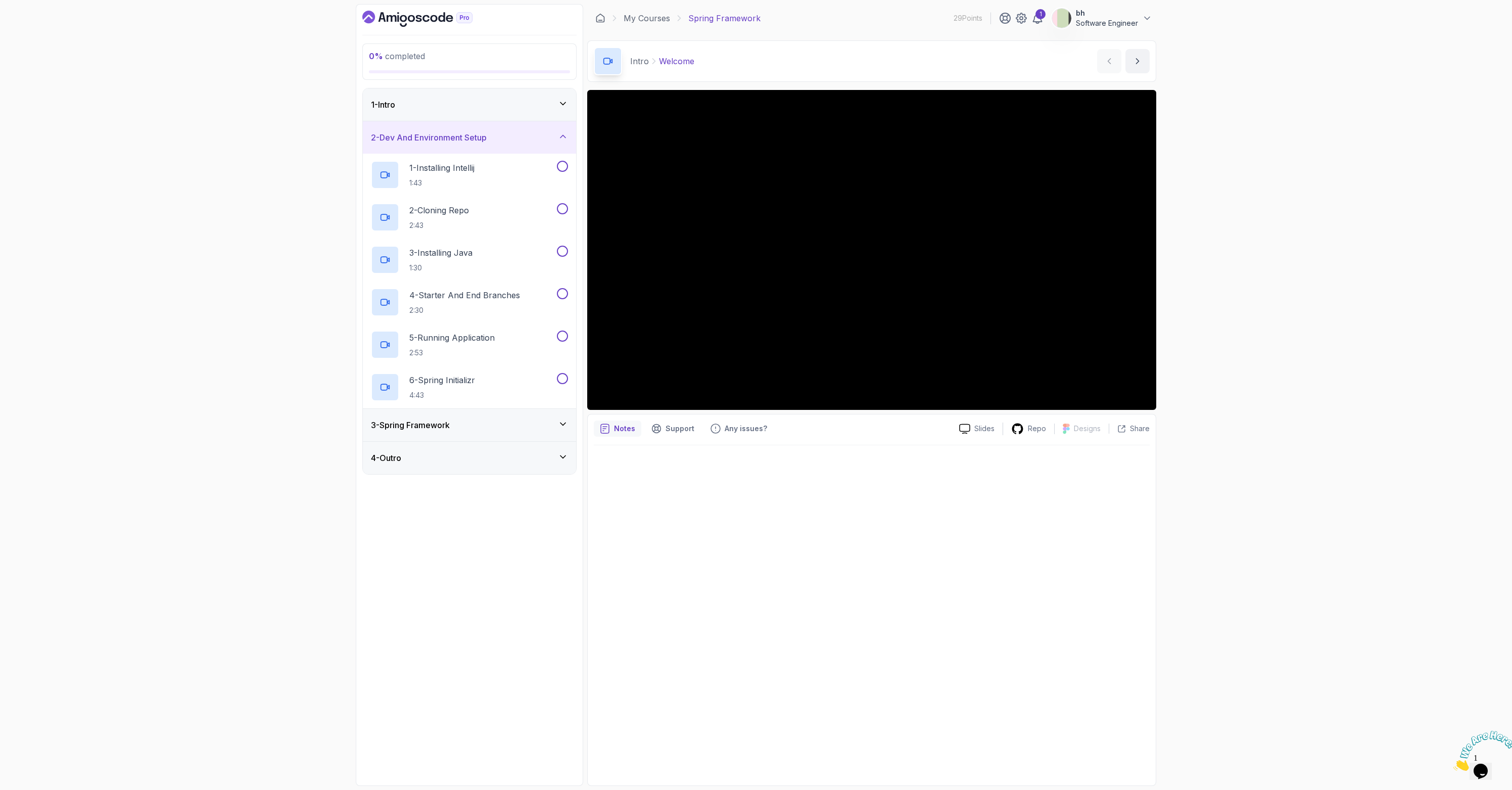
click at [480, 421] on div "3 - Spring Framework" at bounding box center [469, 425] width 197 height 13
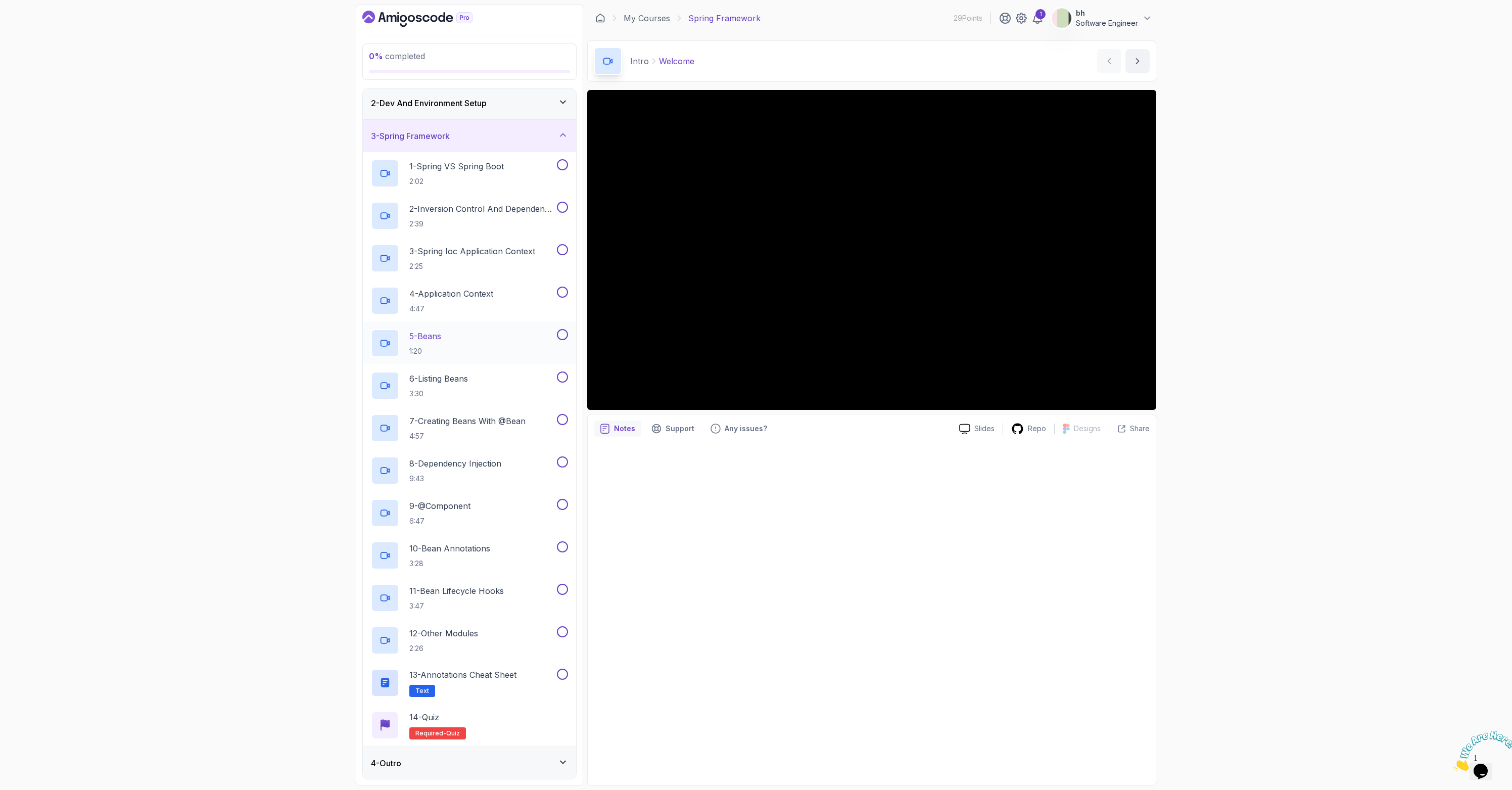
scroll to position [35, 0]
click at [508, 762] on div "4 - Outro" at bounding box center [469, 763] width 197 height 13
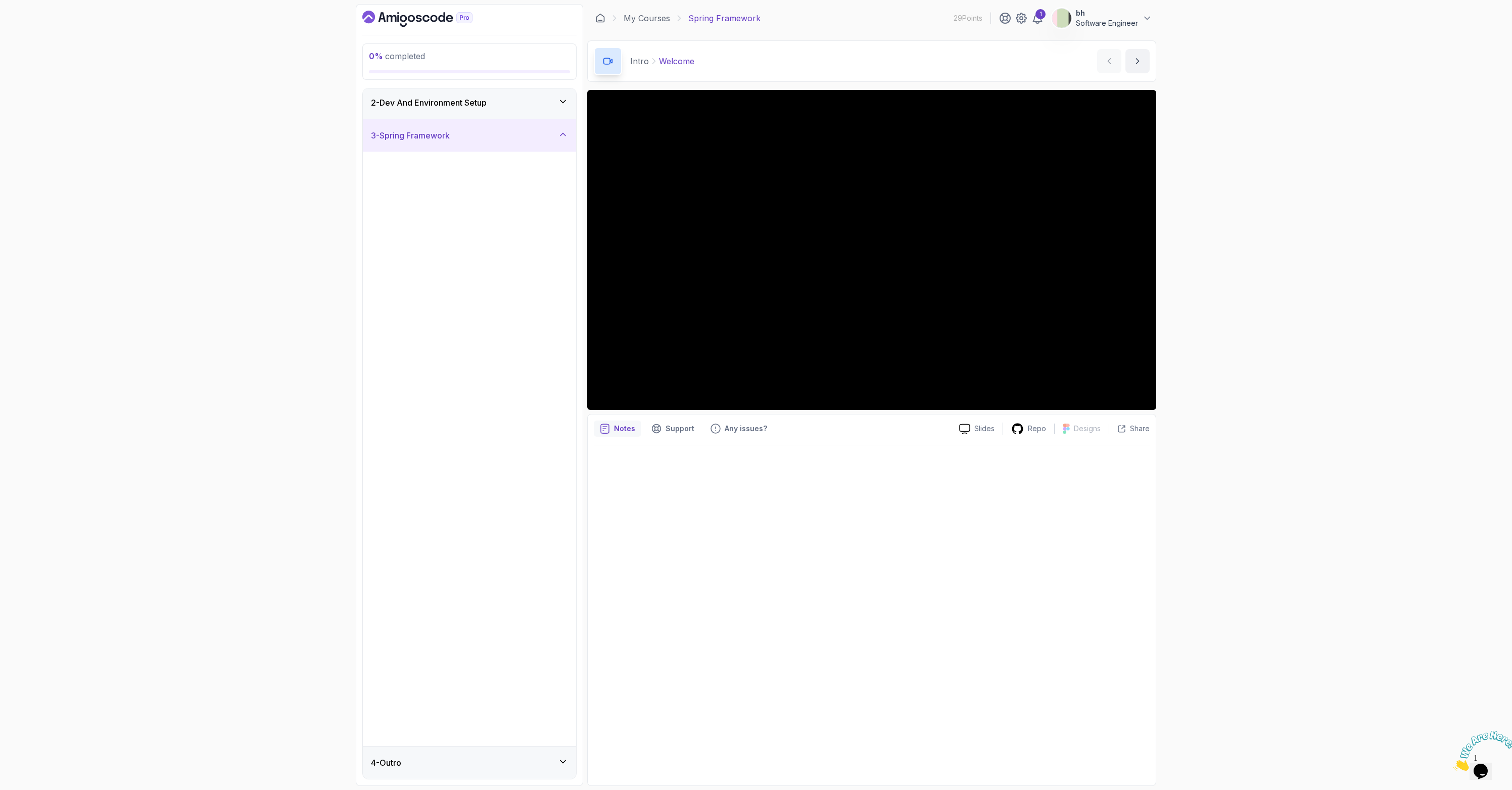
scroll to position [0, 0]
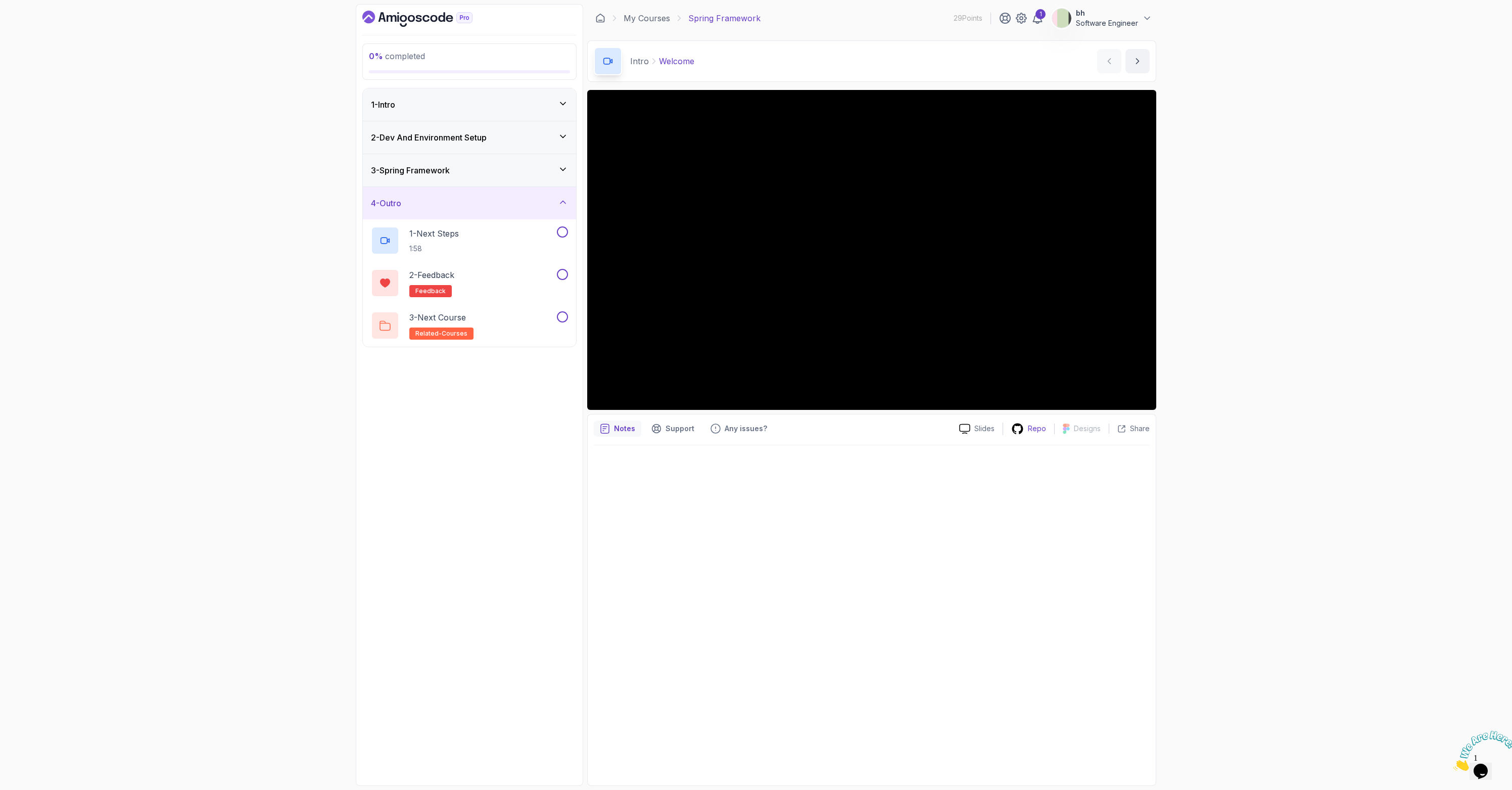
click at [1023, 427] on icon at bounding box center [1017, 429] width 13 height 13
click at [493, 104] on div "1 - Intro" at bounding box center [469, 105] width 197 height 13
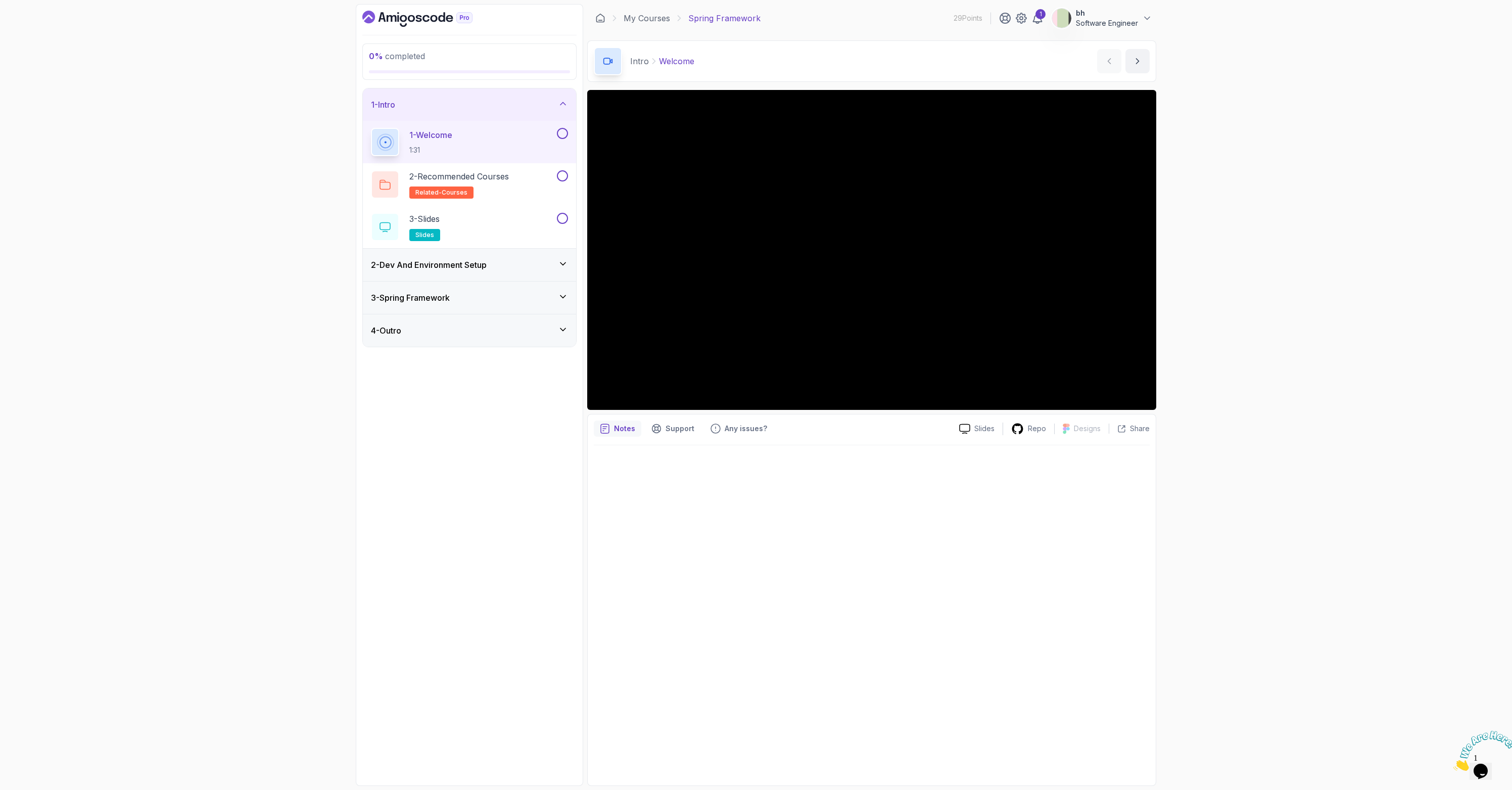
click at [517, 262] on div "2 - Dev And Environment Setup" at bounding box center [469, 265] width 197 height 13
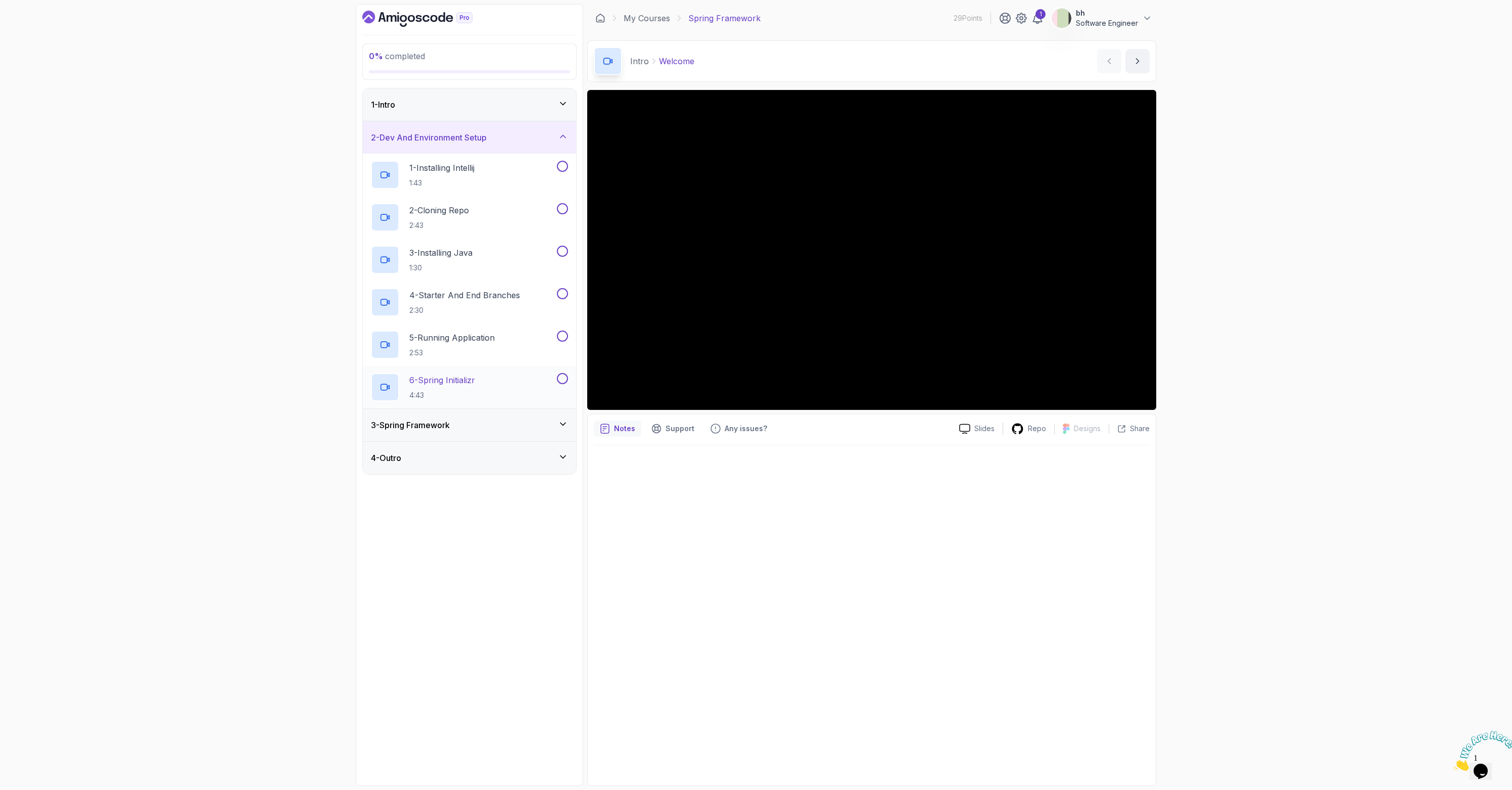
click at [450, 383] on p "6 - Spring Initializr" at bounding box center [441, 381] width 65 height 13
click at [484, 421] on div "3 - Spring Framework" at bounding box center [469, 425] width 197 height 13
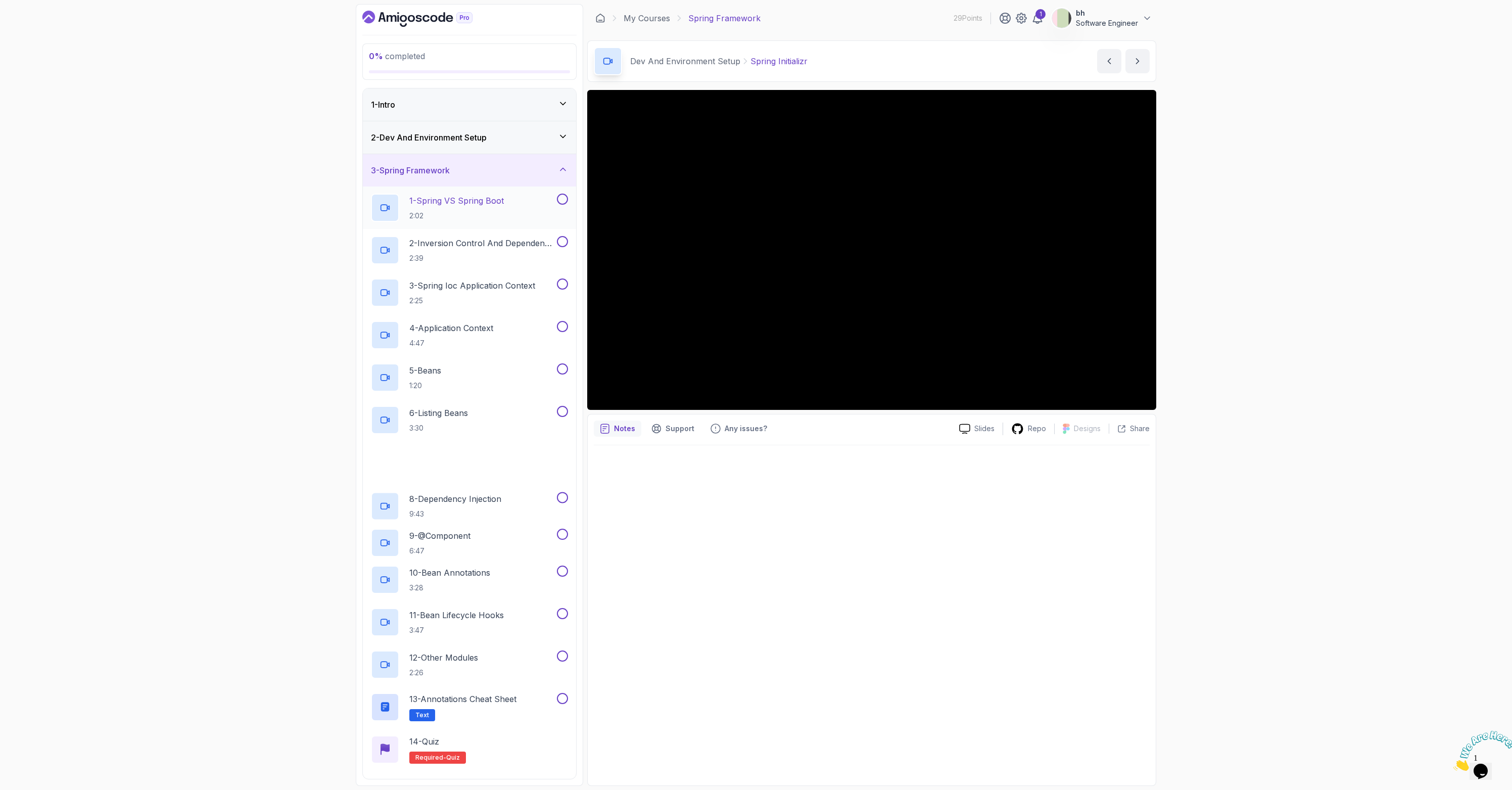
click at [469, 209] on h2 "1 - Spring VS Spring Boot 2:02" at bounding box center [457, 207] width 95 height 26
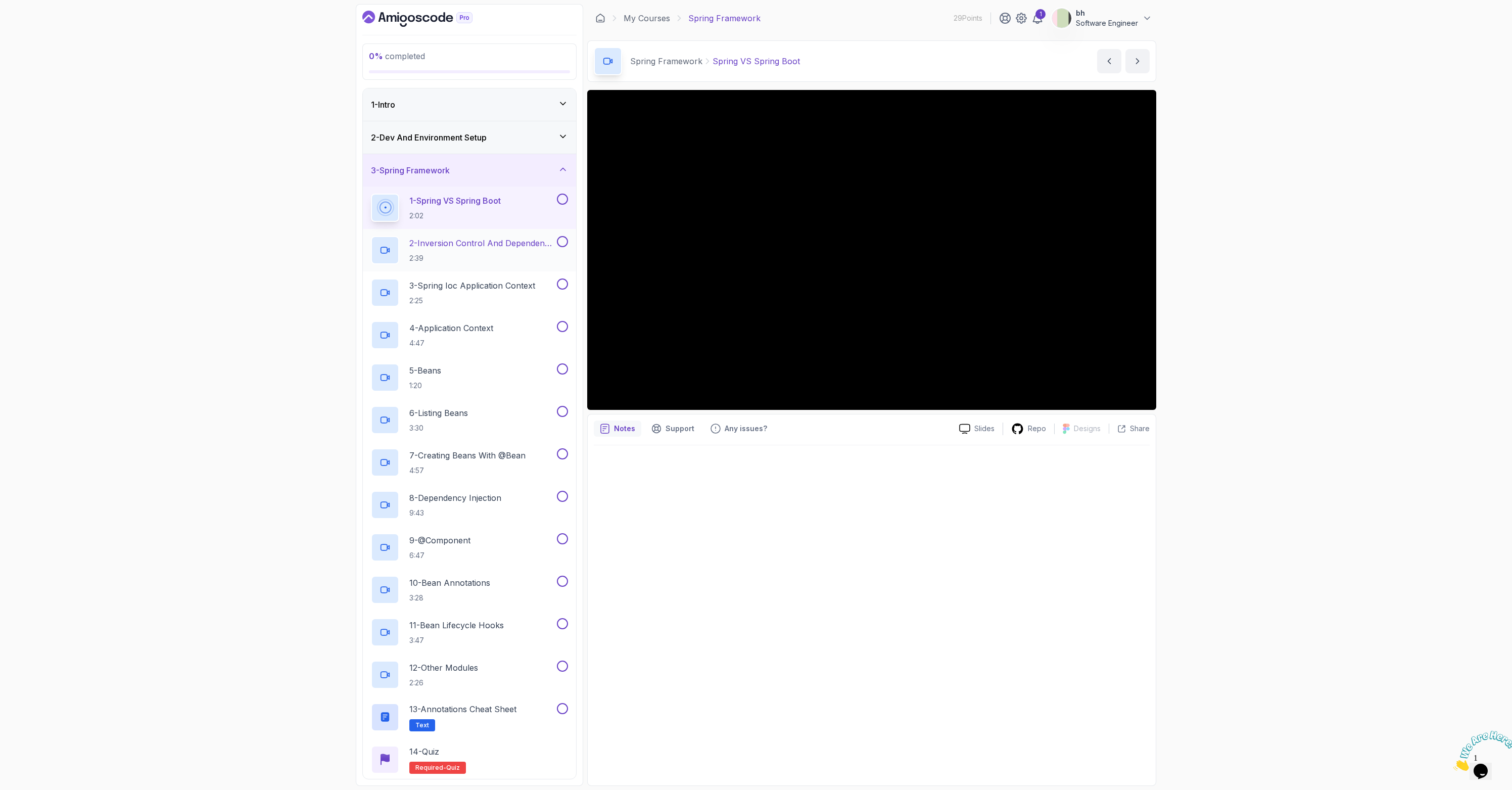
click at [474, 247] on p "2 - Inversion Control And Dependency Injection" at bounding box center [482, 244] width 146 height 13
click at [457, 203] on p "1 - Spring VS Spring Boot" at bounding box center [457, 201] width 95 height 13
click at [473, 243] on p "2 - Inversion Control And Dependency Injection" at bounding box center [482, 244] width 146 height 13
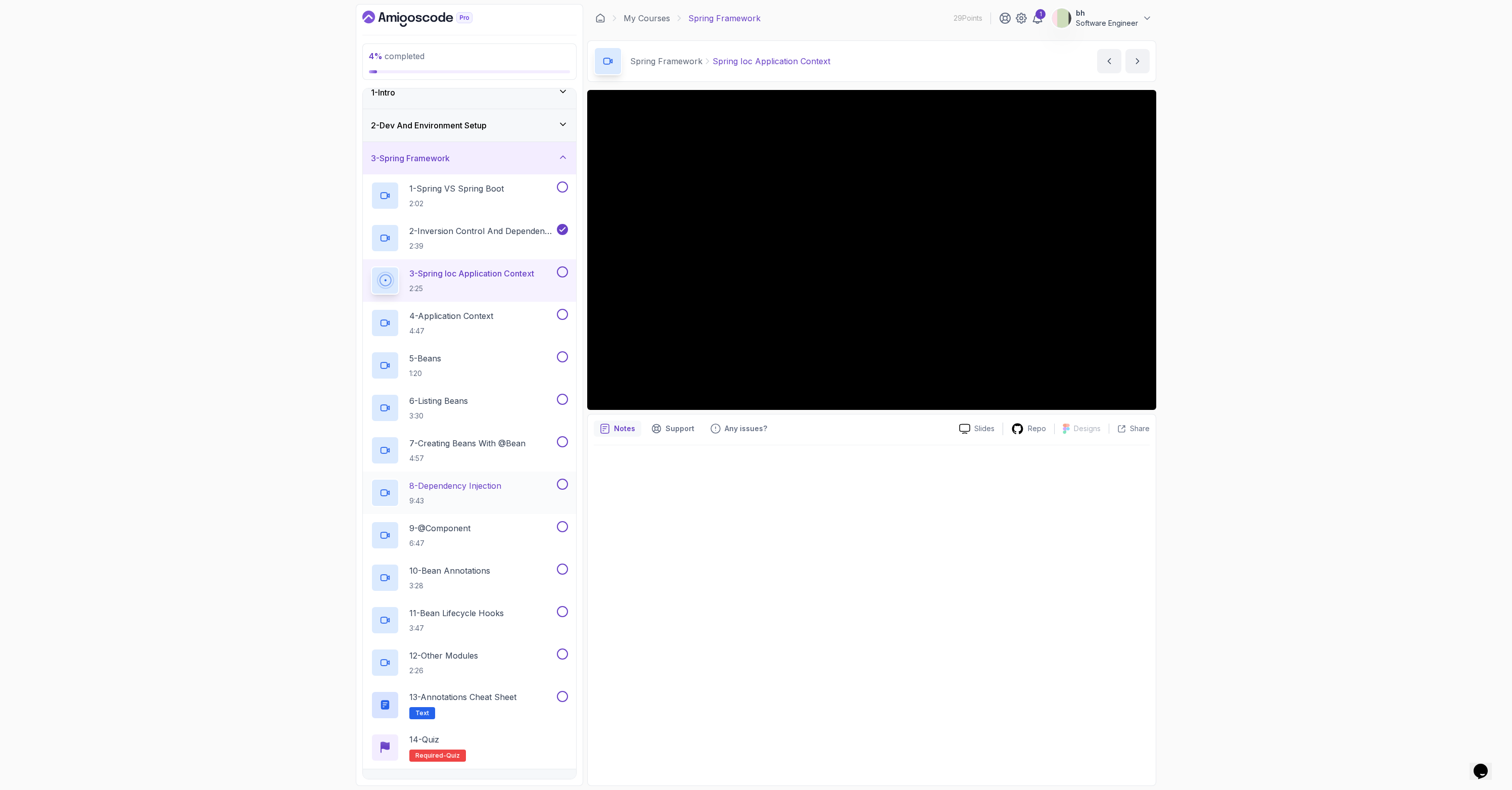
scroll to position [35, 0]
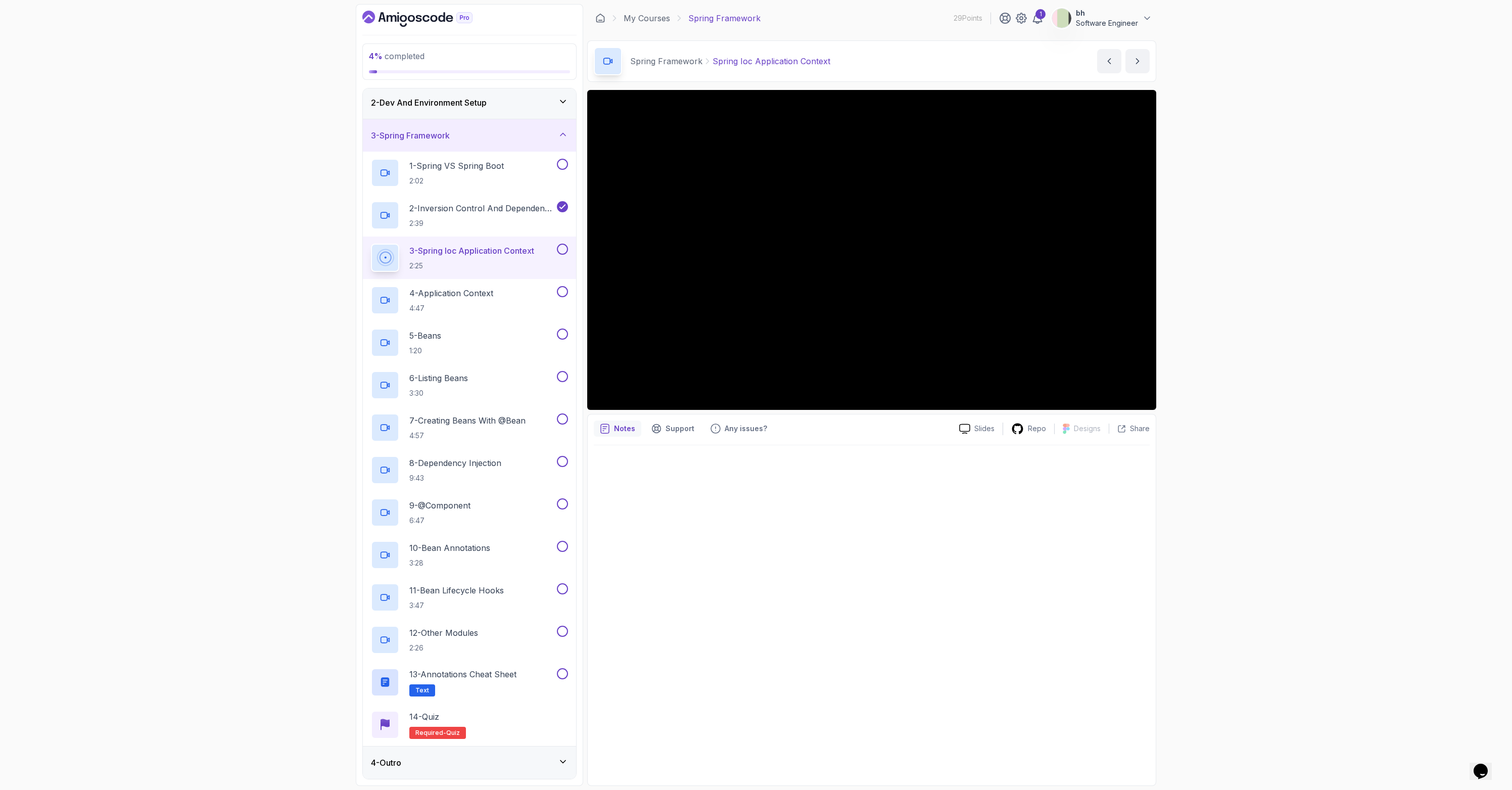
click at [560, 249] on button at bounding box center [562, 249] width 11 height 11
click at [493, 305] on p "4:47" at bounding box center [451, 308] width 84 height 10
click at [722, 212] on div at bounding box center [871, 249] width 568 height 320
click at [462, 296] on p "4 - Application Context" at bounding box center [451, 294] width 84 height 13
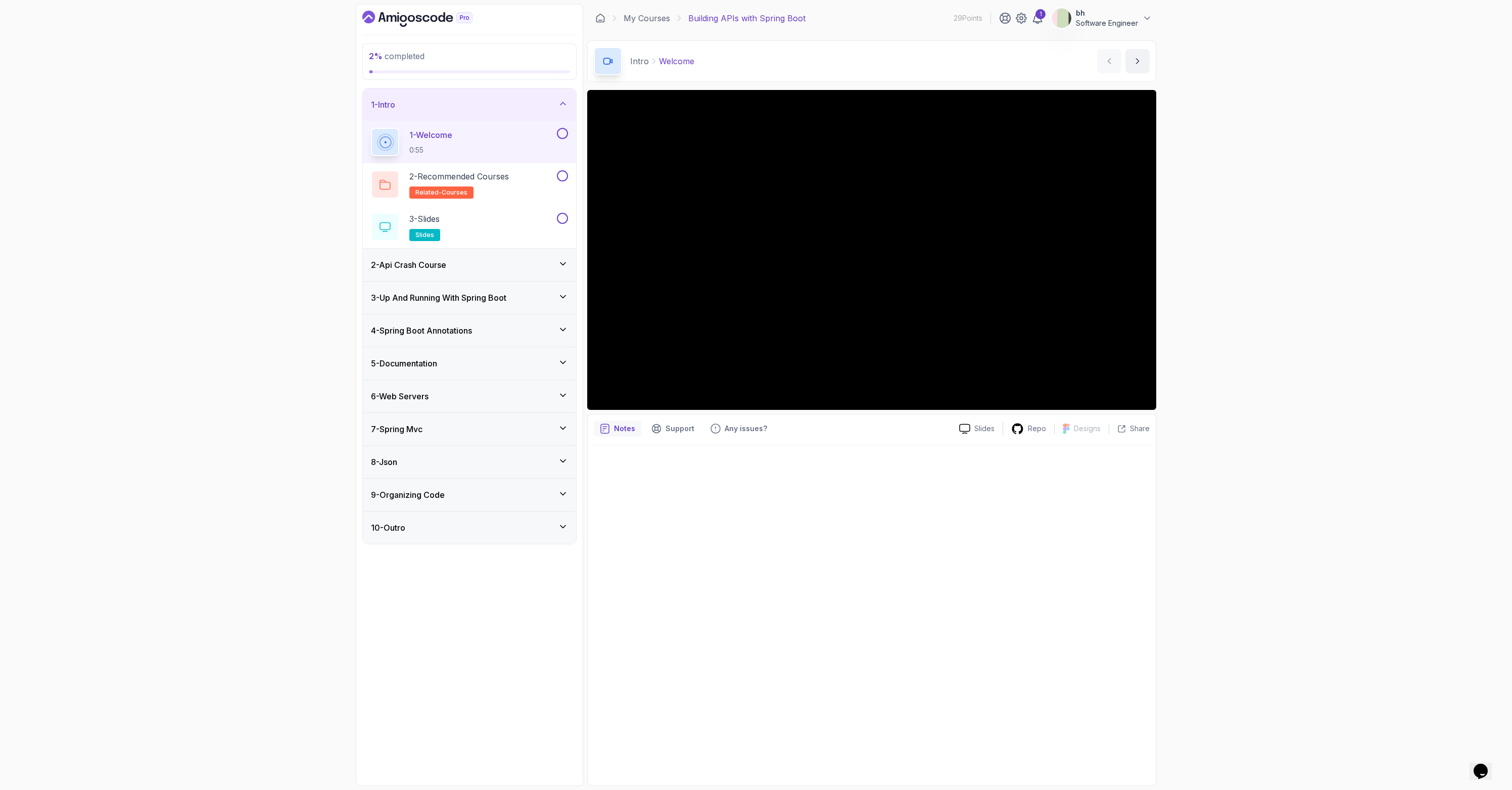
click at [432, 262] on h3 "2 - Api Crash Course" at bounding box center [408, 265] width 75 height 13
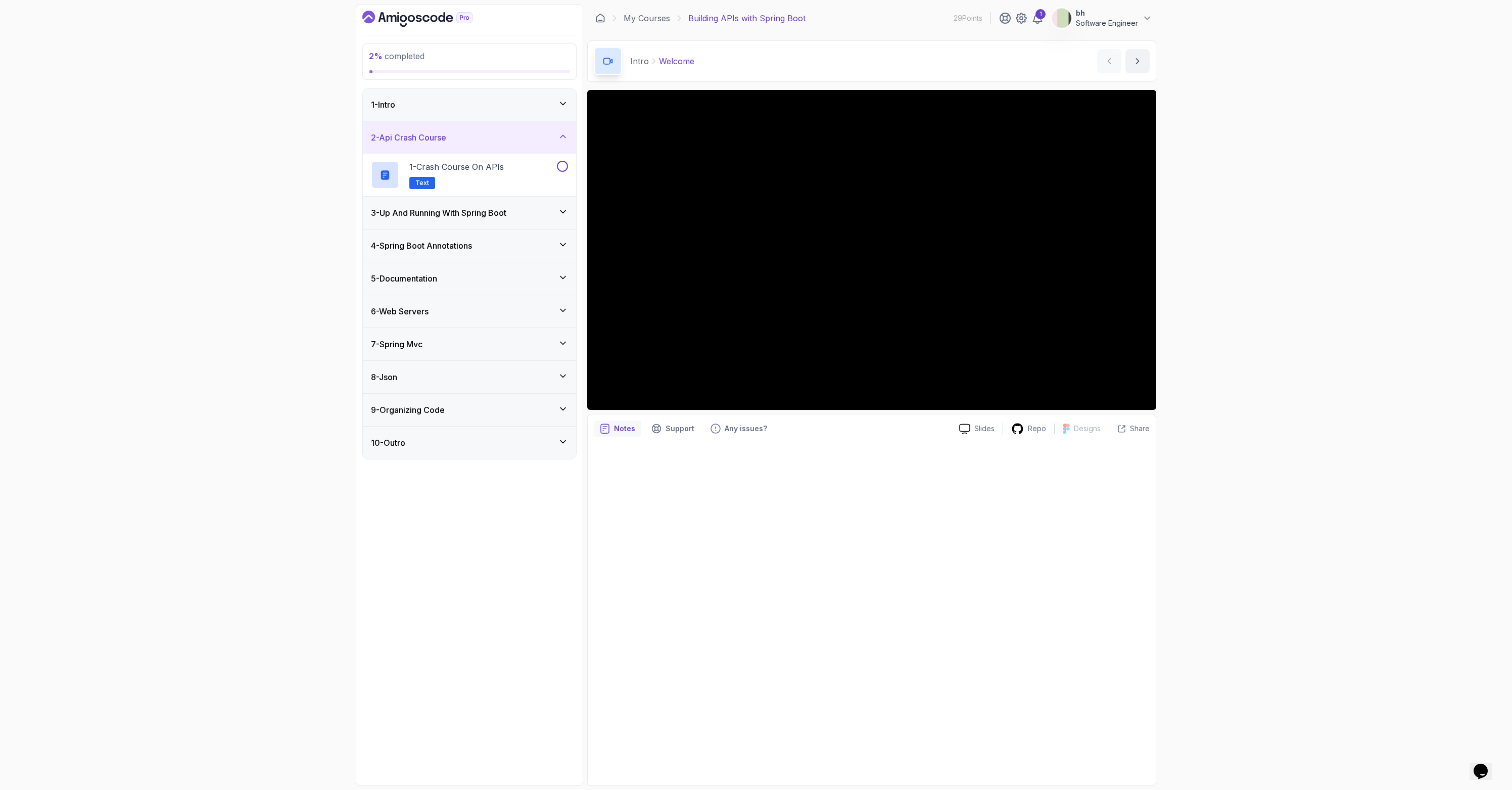
click at [440, 216] on h3 "3 - Up And Running With Spring Boot" at bounding box center [438, 213] width 135 height 13
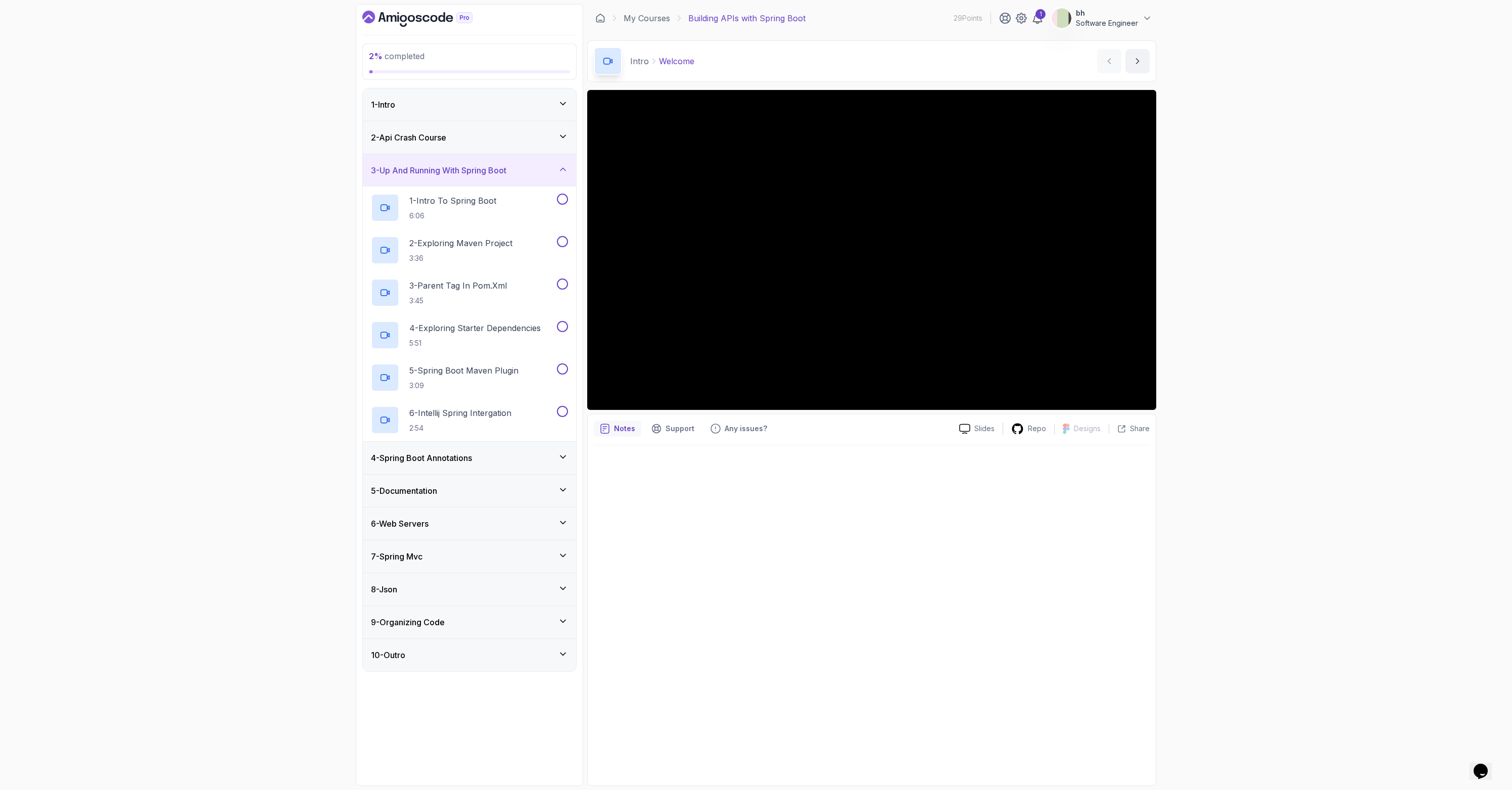
click at [488, 450] on div "4 - Spring Boot Annotations" at bounding box center [469, 458] width 213 height 32
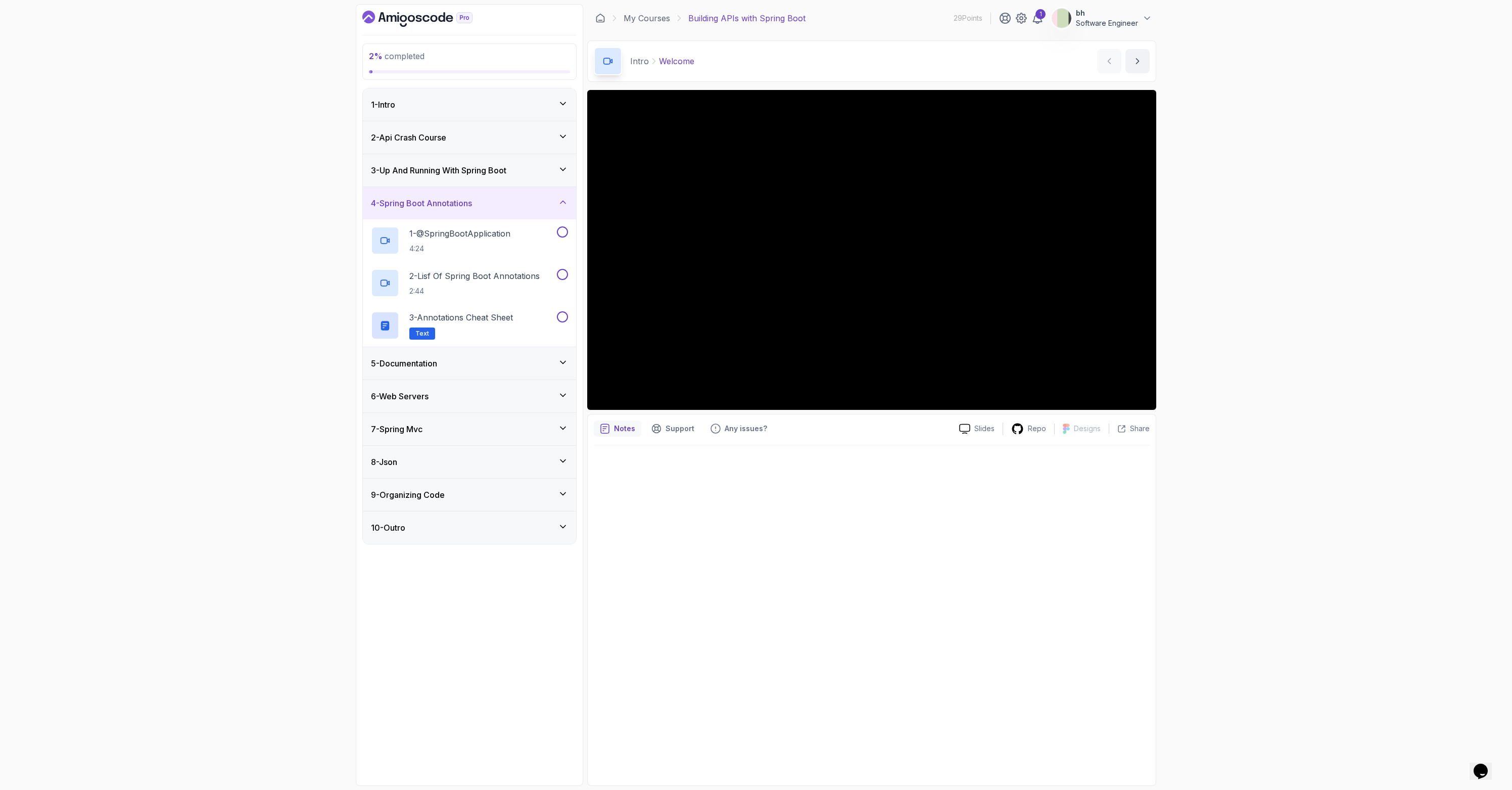
click at [474, 371] on div "5 - Documentation" at bounding box center [469, 364] width 213 height 32
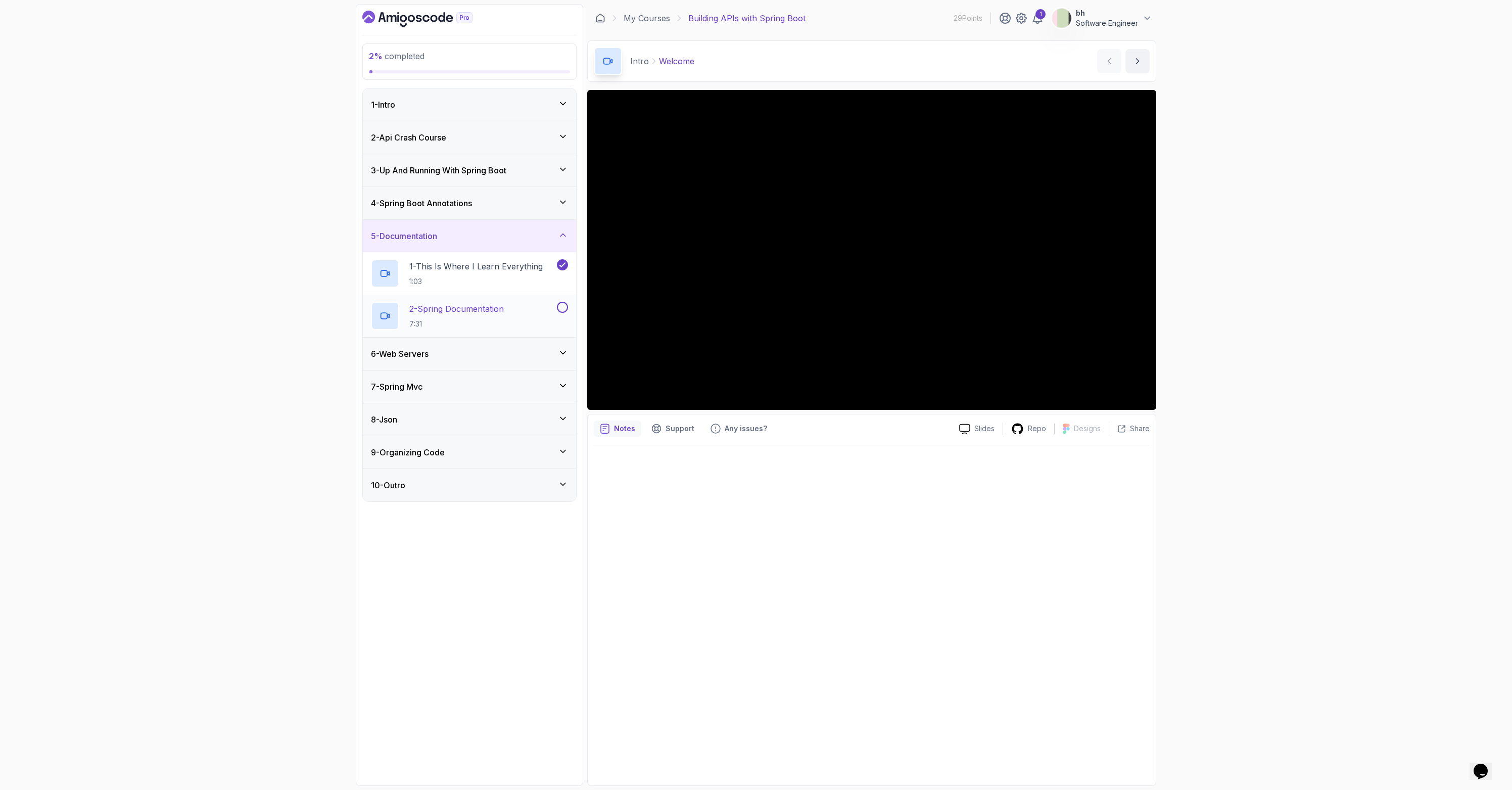
click at [488, 312] on p "2 - Spring Documentation" at bounding box center [457, 309] width 95 height 13
click at [449, 391] on div "7 - Spring Mvc" at bounding box center [469, 387] width 197 height 13
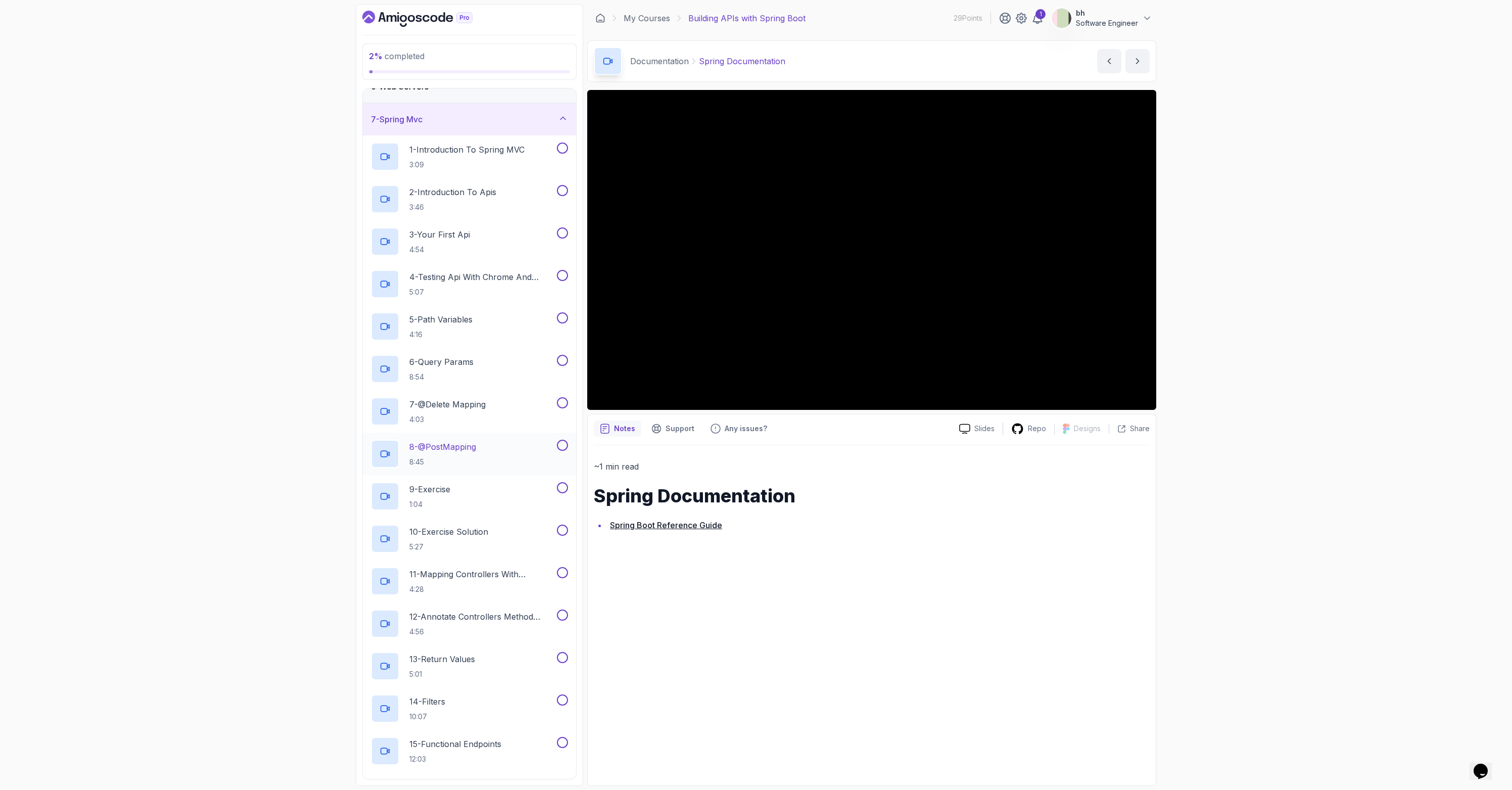
scroll to position [2, 0]
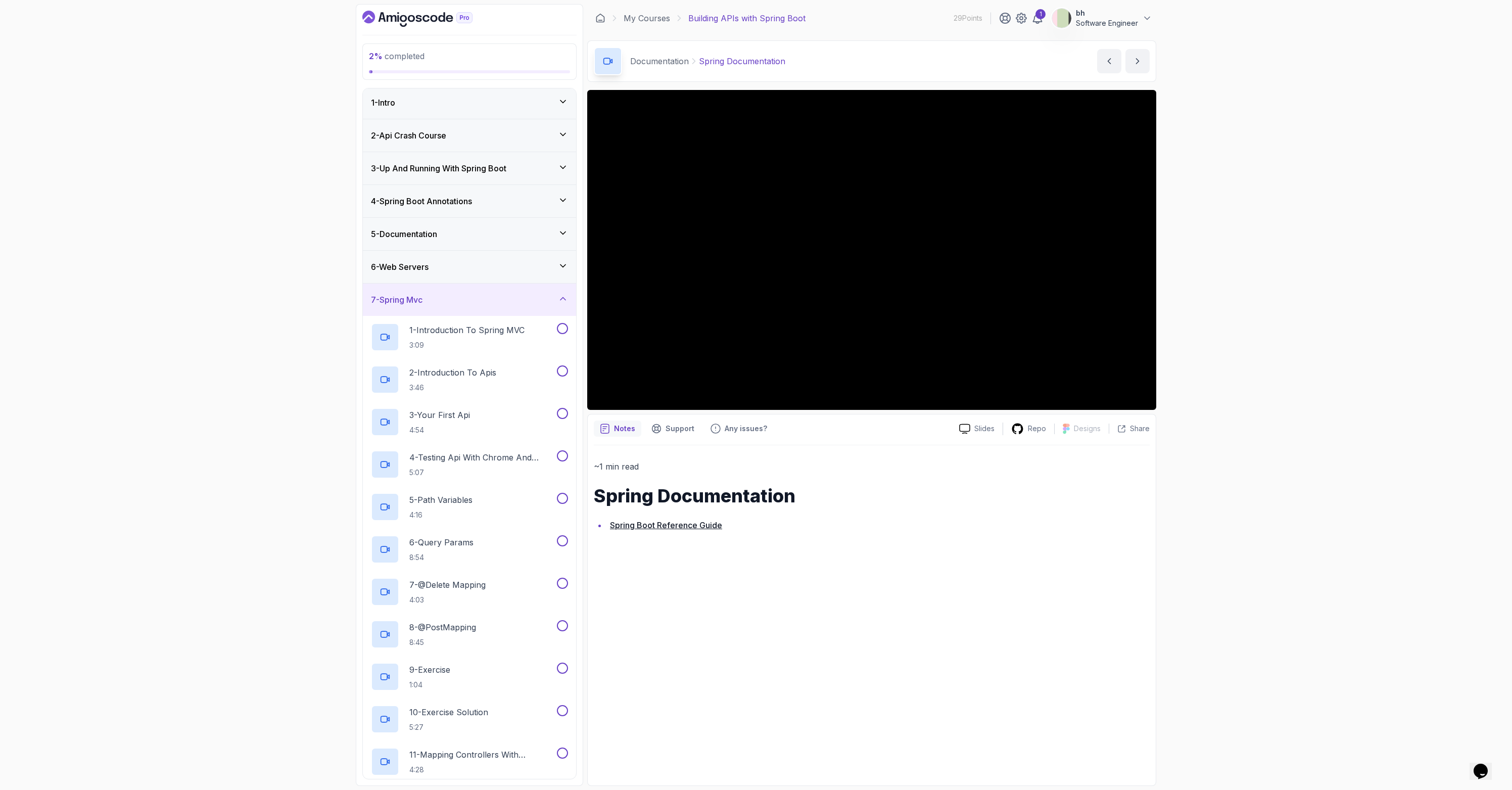
click at [448, 262] on div "6 - Web Servers" at bounding box center [469, 267] width 197 height 13
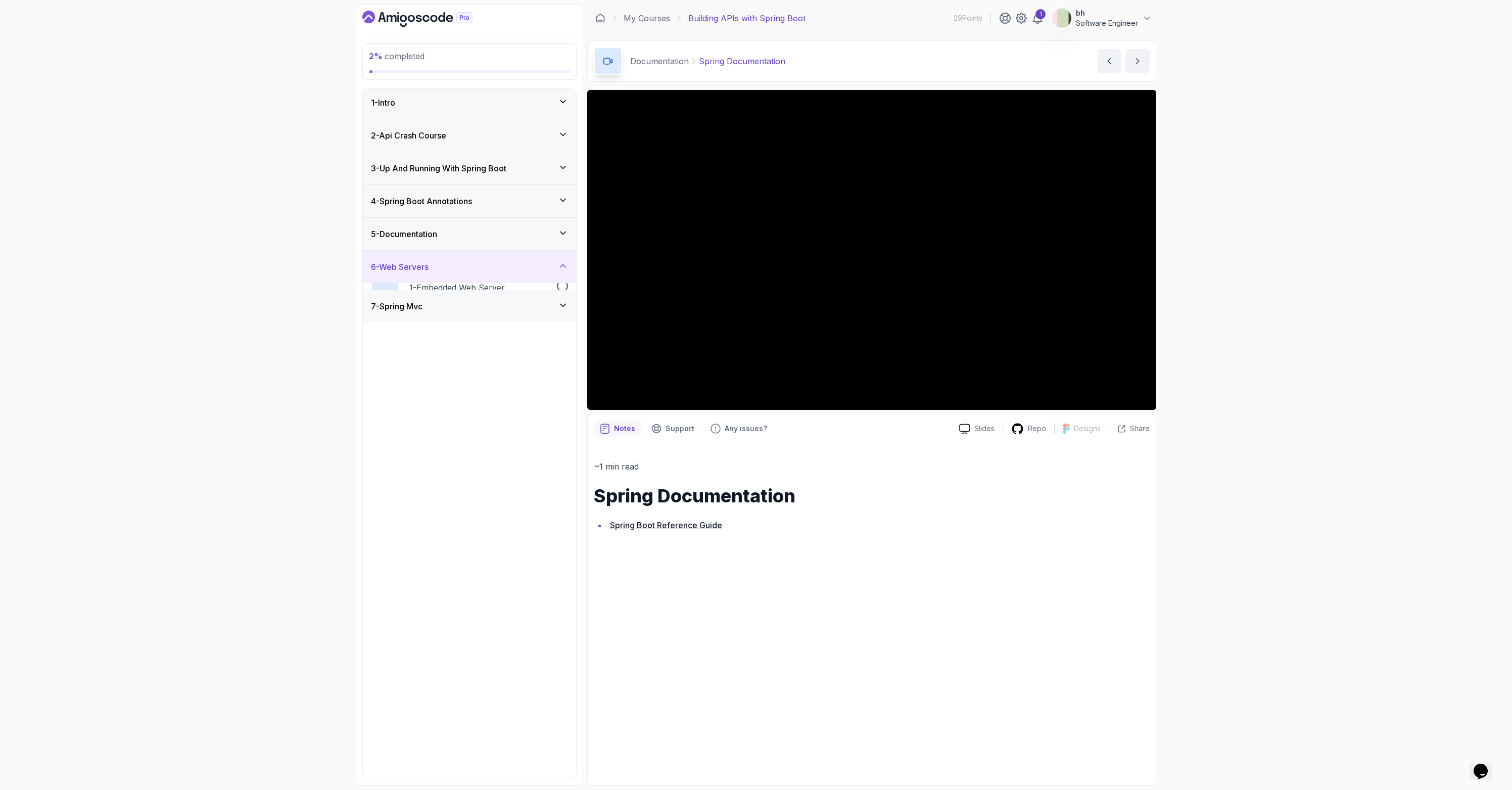
scroll to position [0, 0]
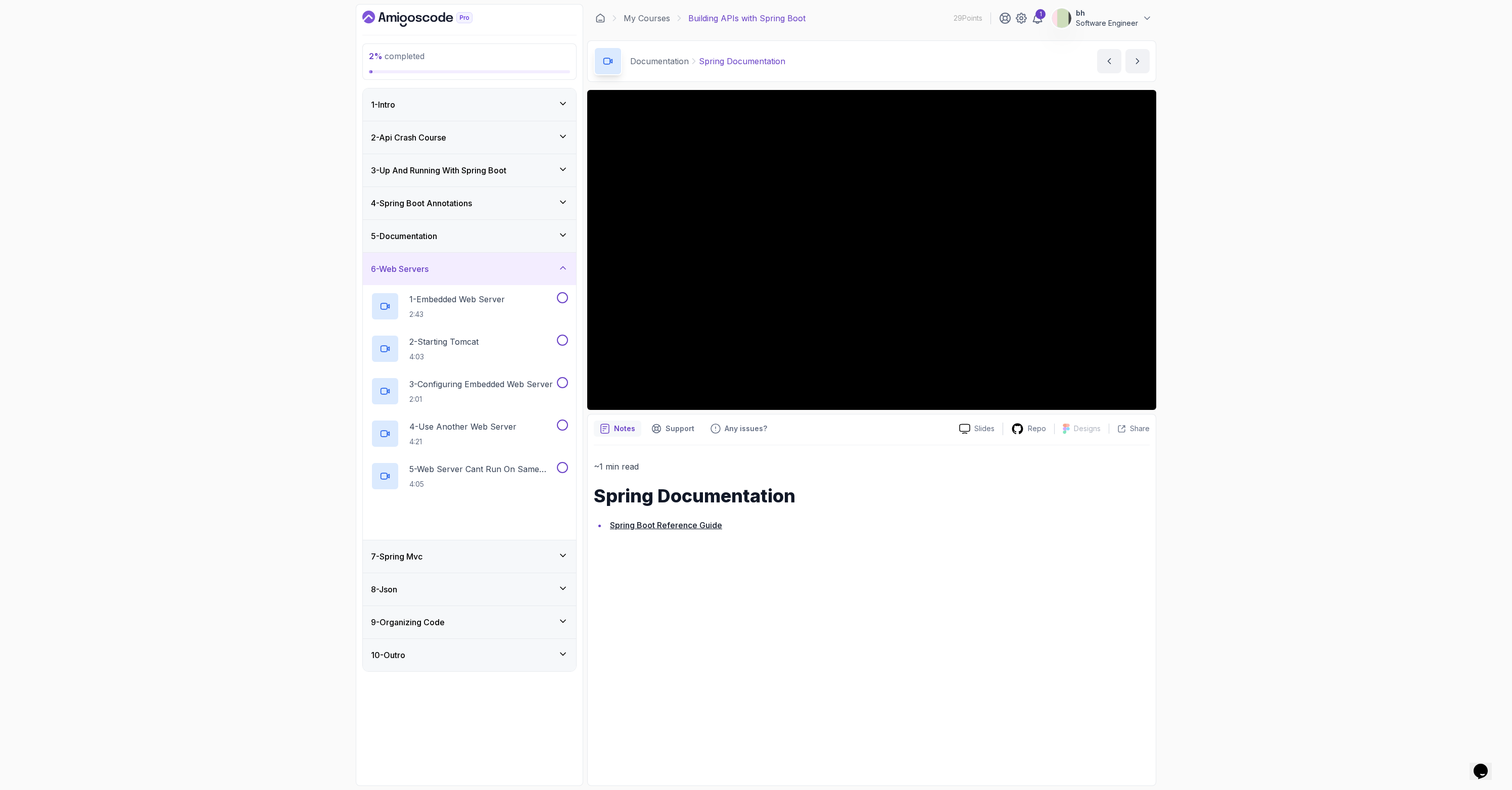
click at [449, 270] on div "6 - Web Servers" at bounding box center [469, 269] width 197 height 13
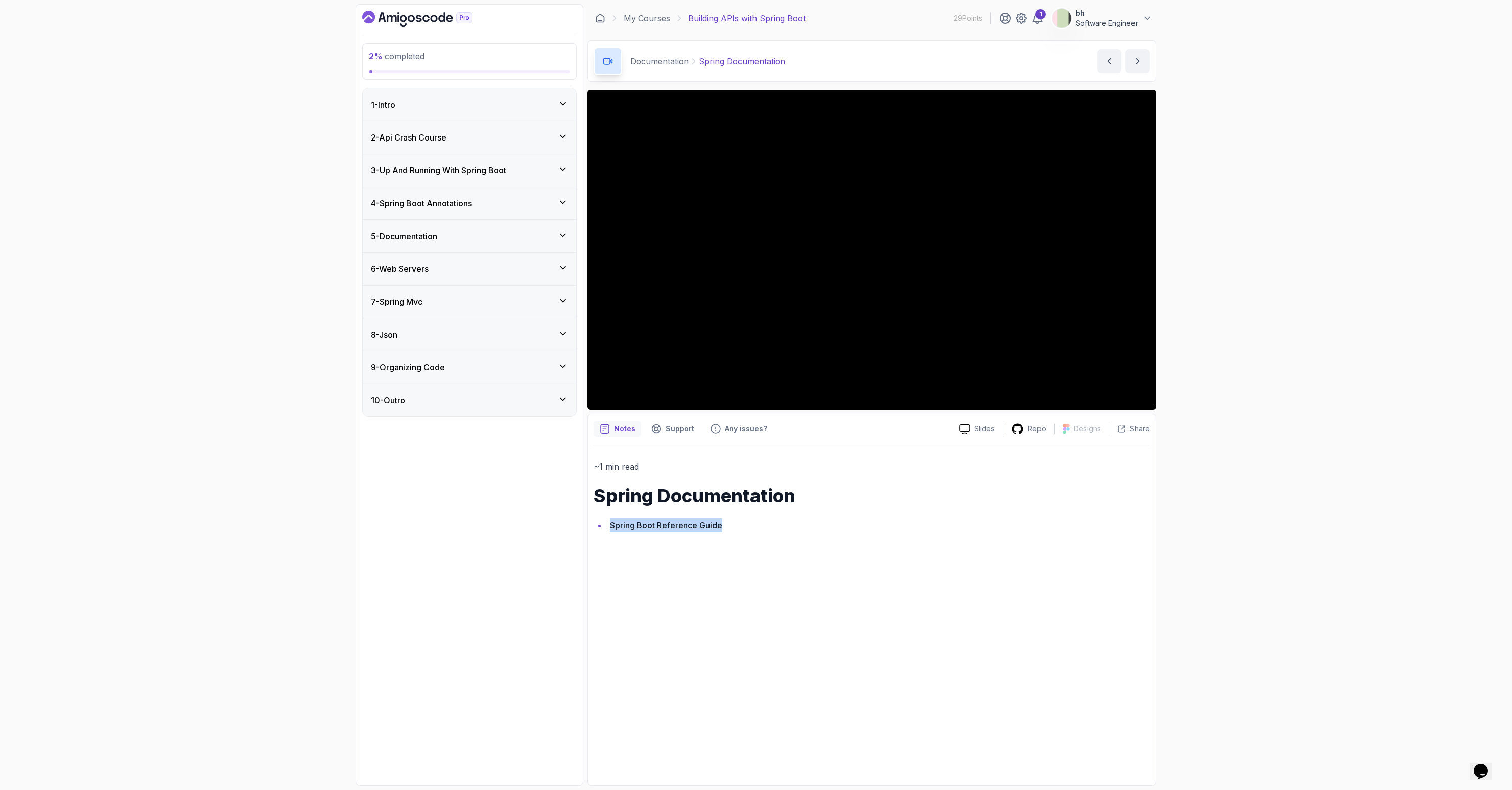
click at [473, 209] on div "4 - Spring Boot Annotations" at bounding box center [469, 203] width 213 height 32
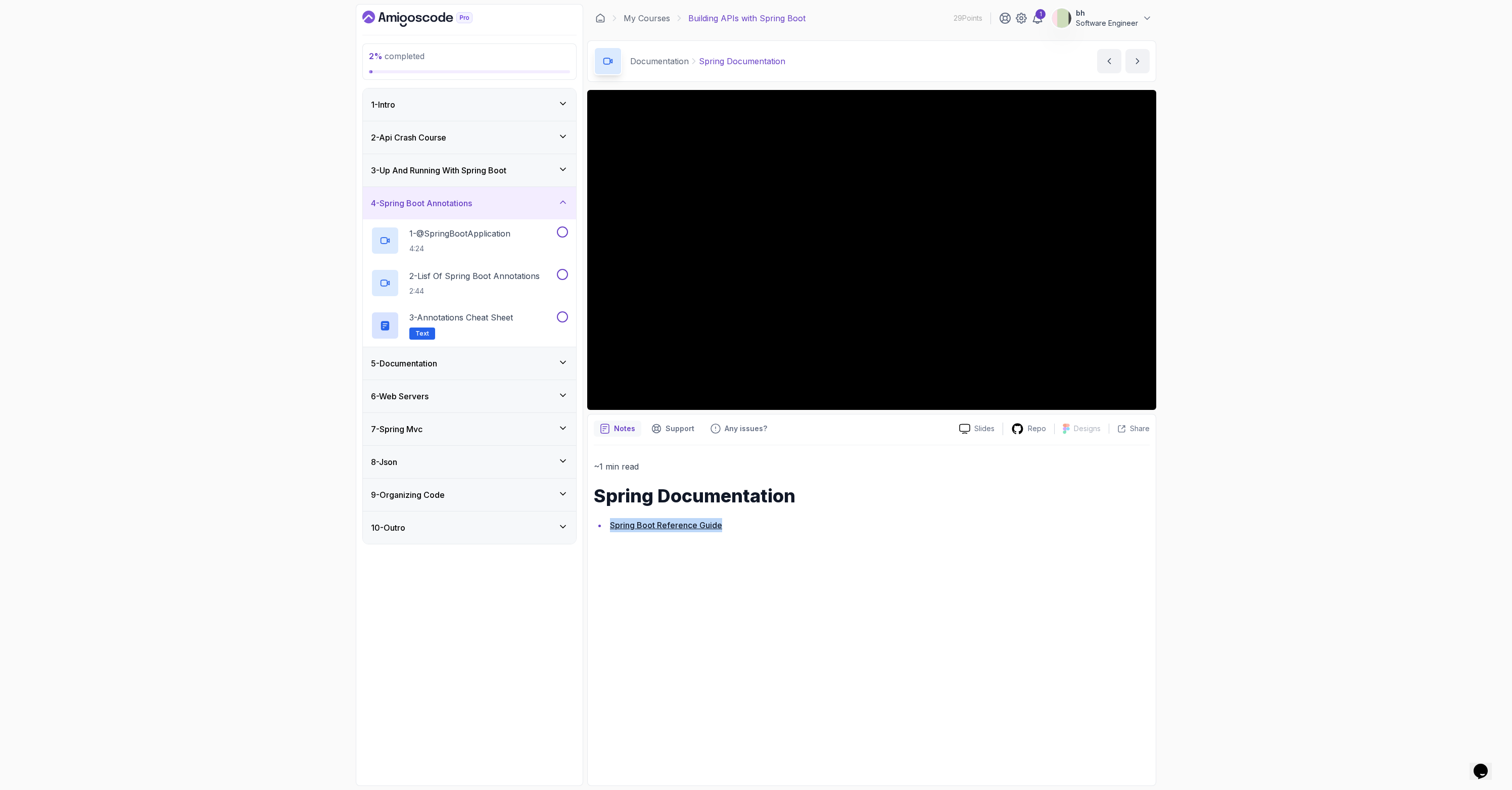
click at [472, 202] on h3 "4 - Spring Boot Annotations" at bounding box center [421, 203] width 101 height 13
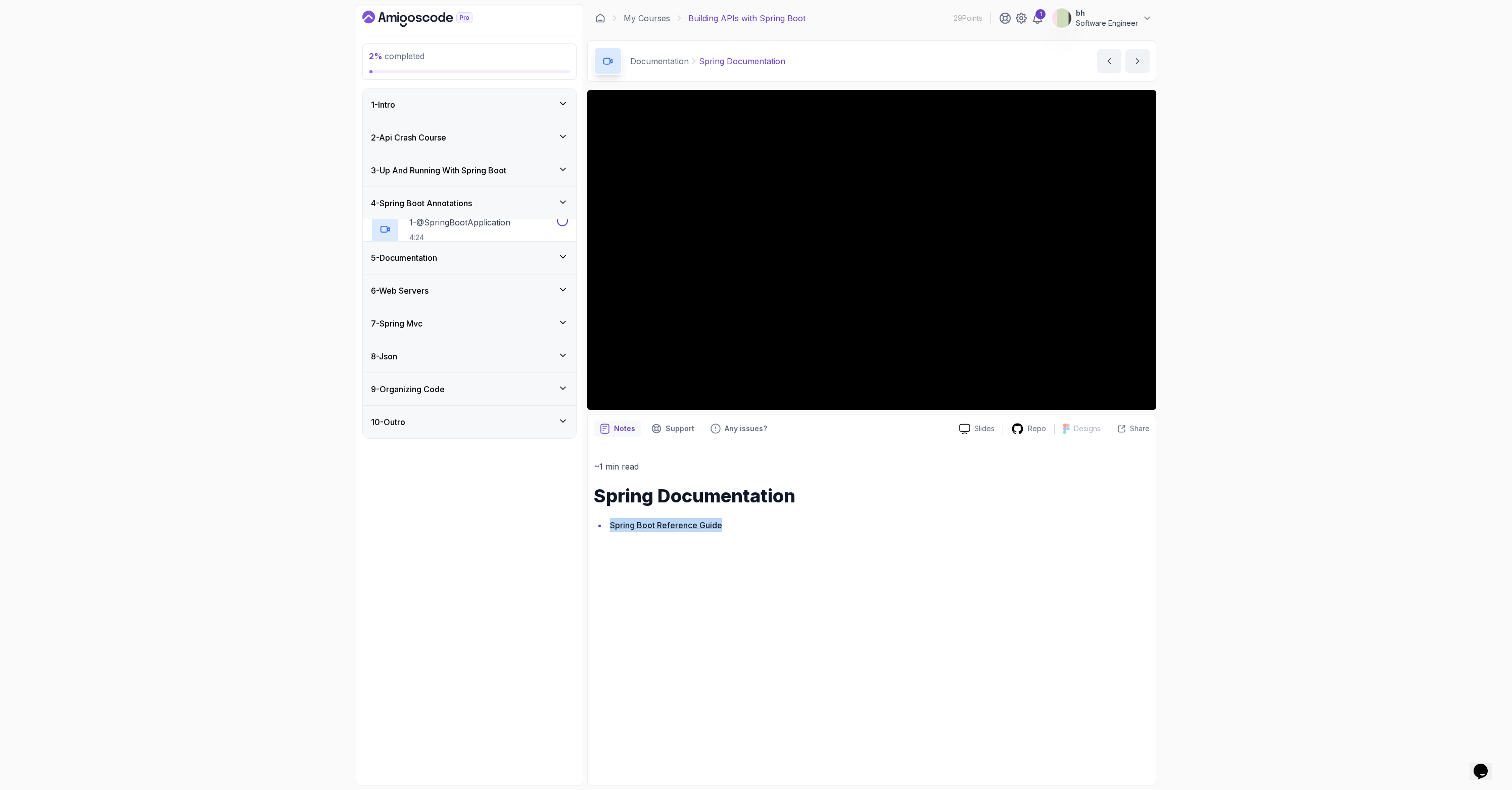
click at [473, 177] on div "3 - Up And Running With Spring Boot" at bounding box center [469, 170] width 213 height 32
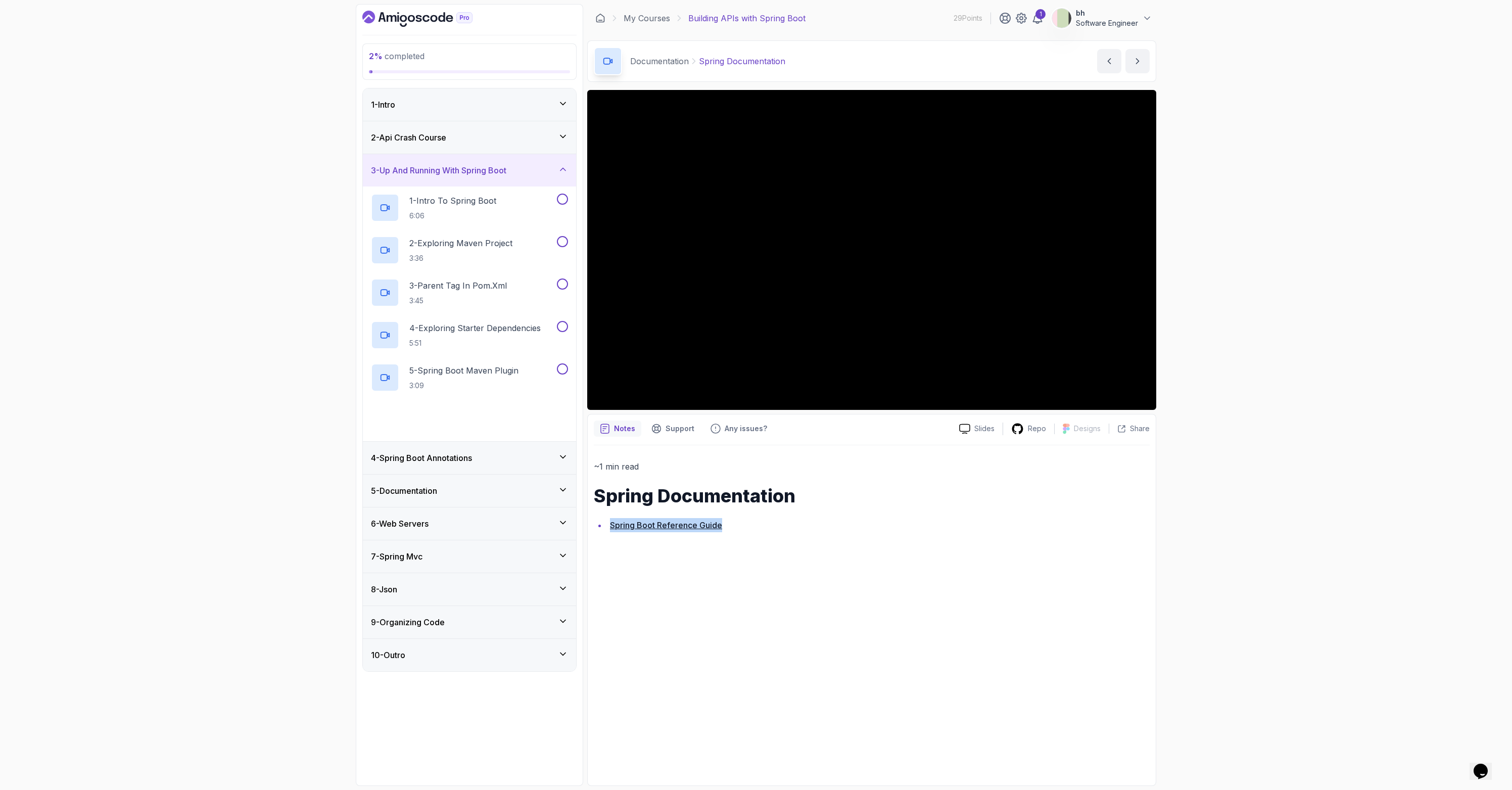
click at [473, 175] on h3 "3 - Up And Running With Spring Boot" at bounding box center [438, 170] width 135 height 13
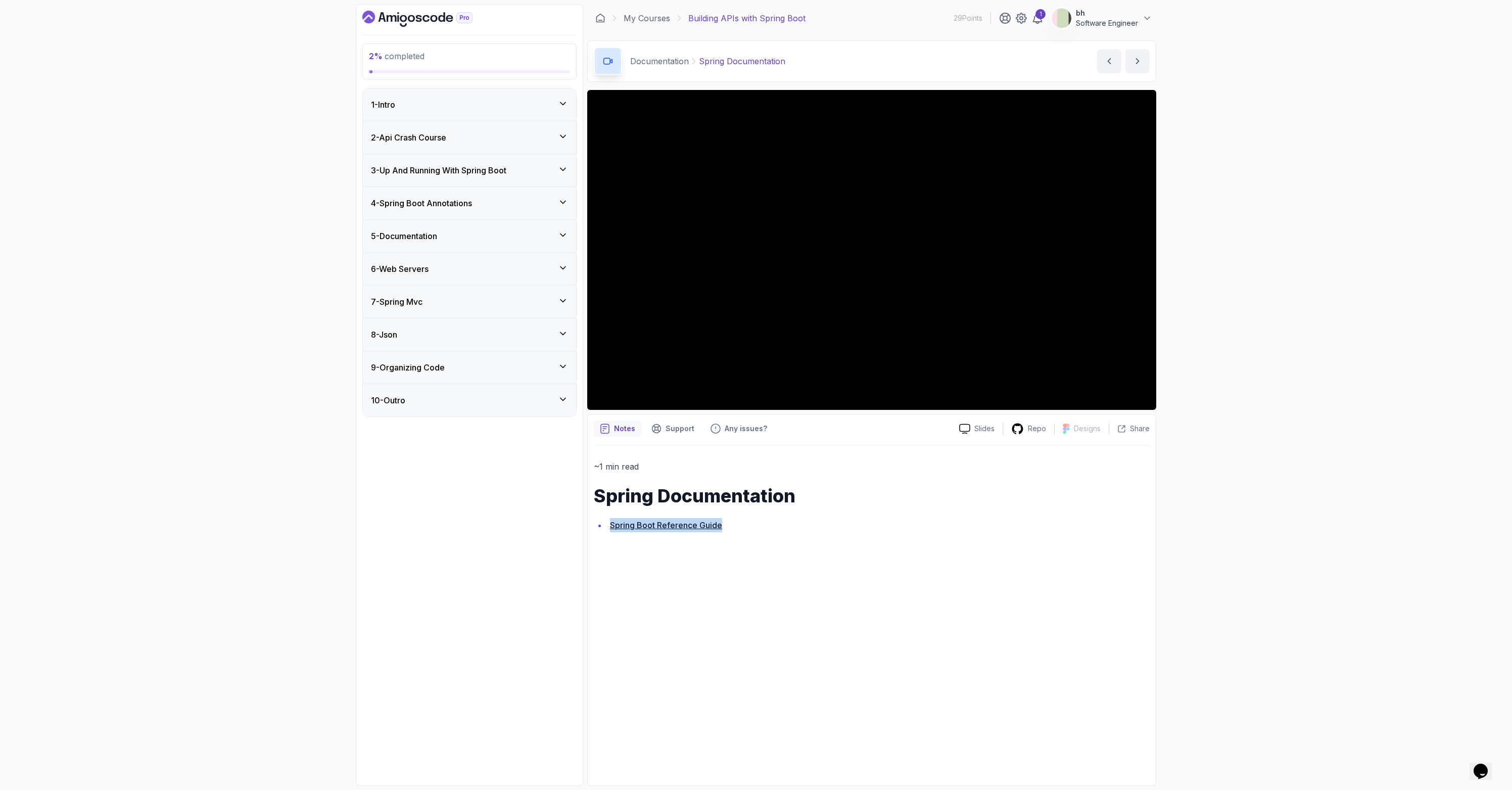
click at [440, 297] on div "7 - Spring Mvc" at bounding box center [469, 302] width 197 height 13
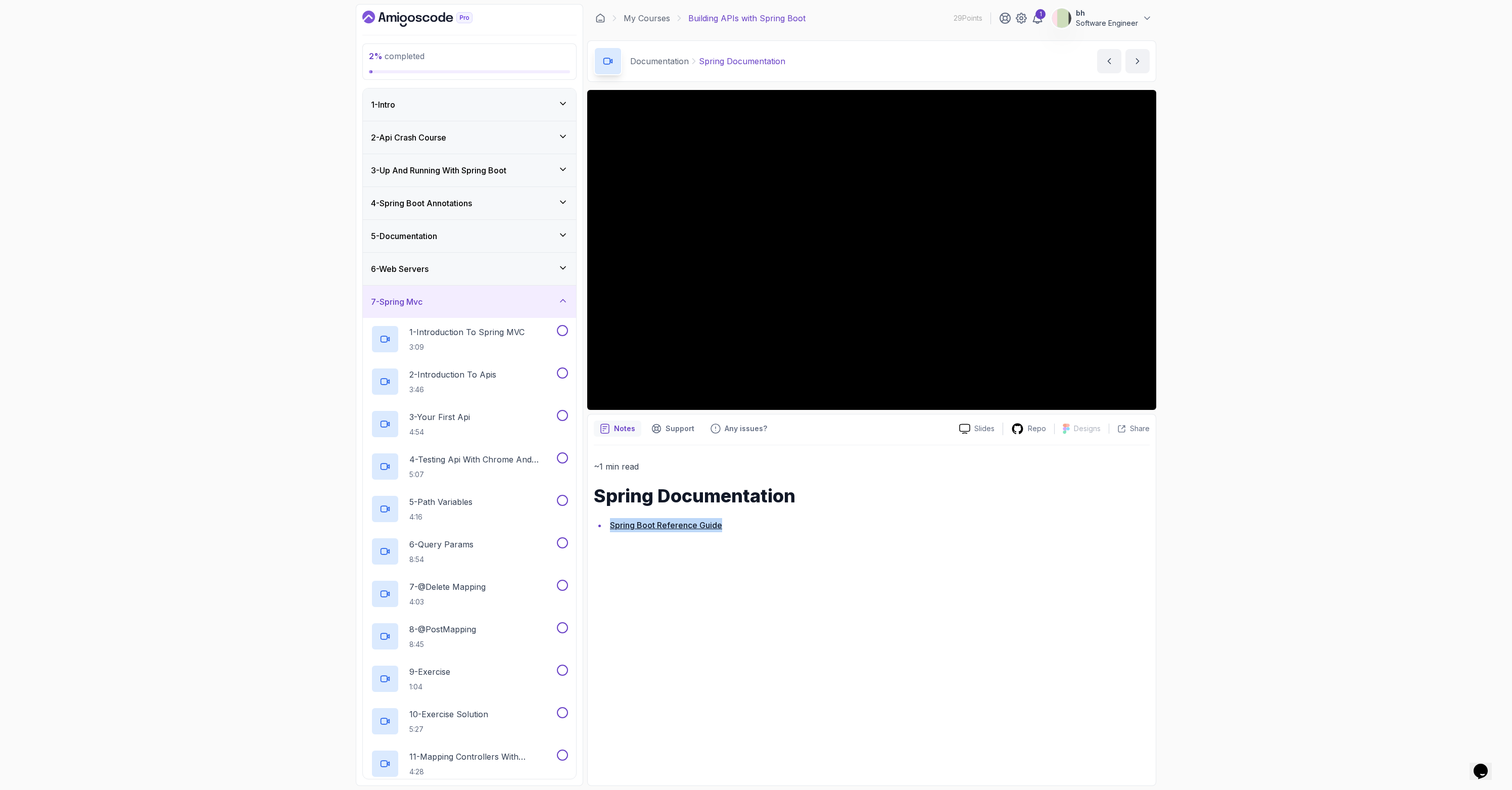
click at [435, 270] on div "6 - Web Servers" at bounding box center [469, 269] width 197 height 13
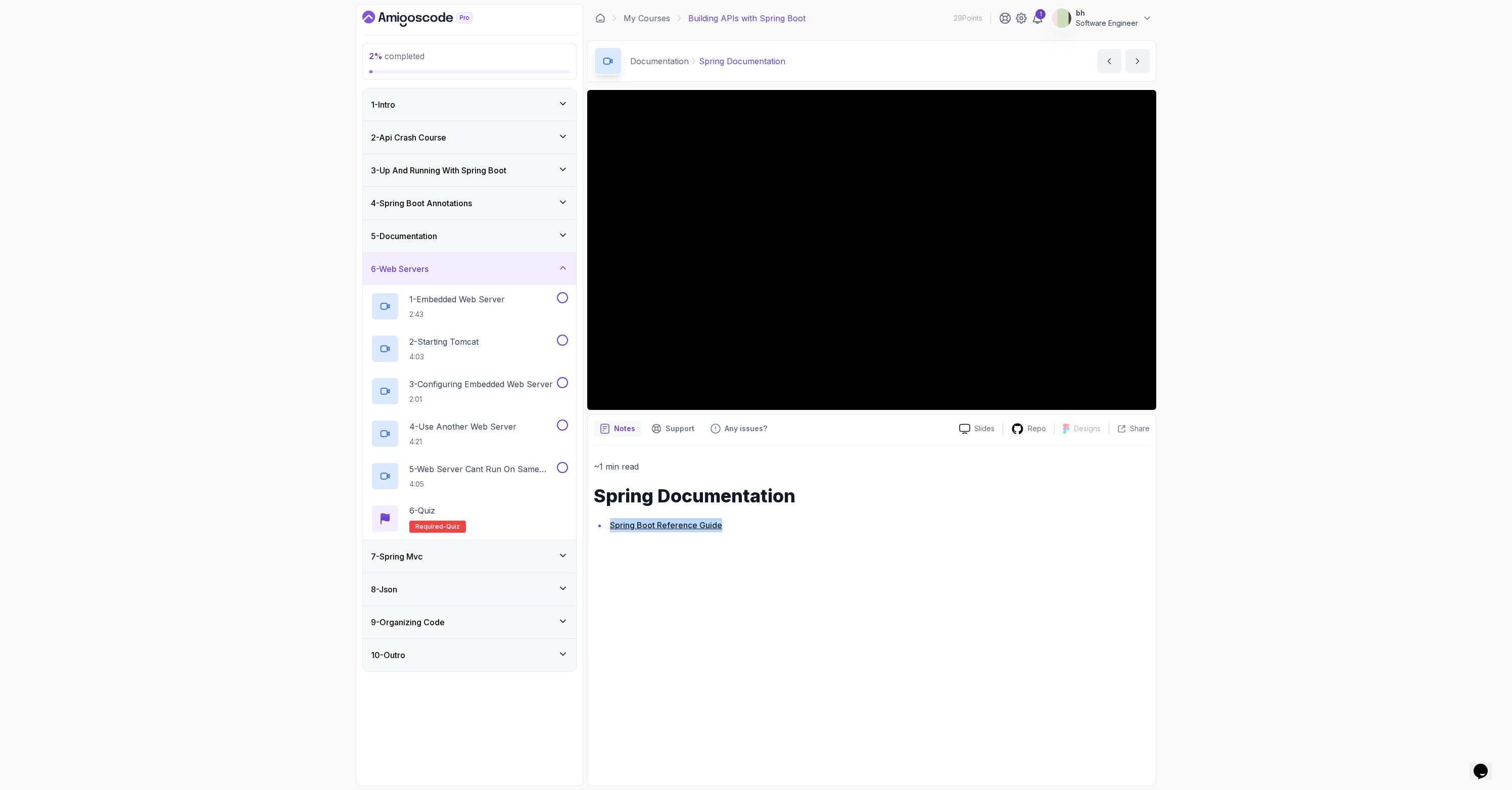
click at [435, 269] on div "6 - Web Servers" at bounding box center [469, 269] width 197 height 13
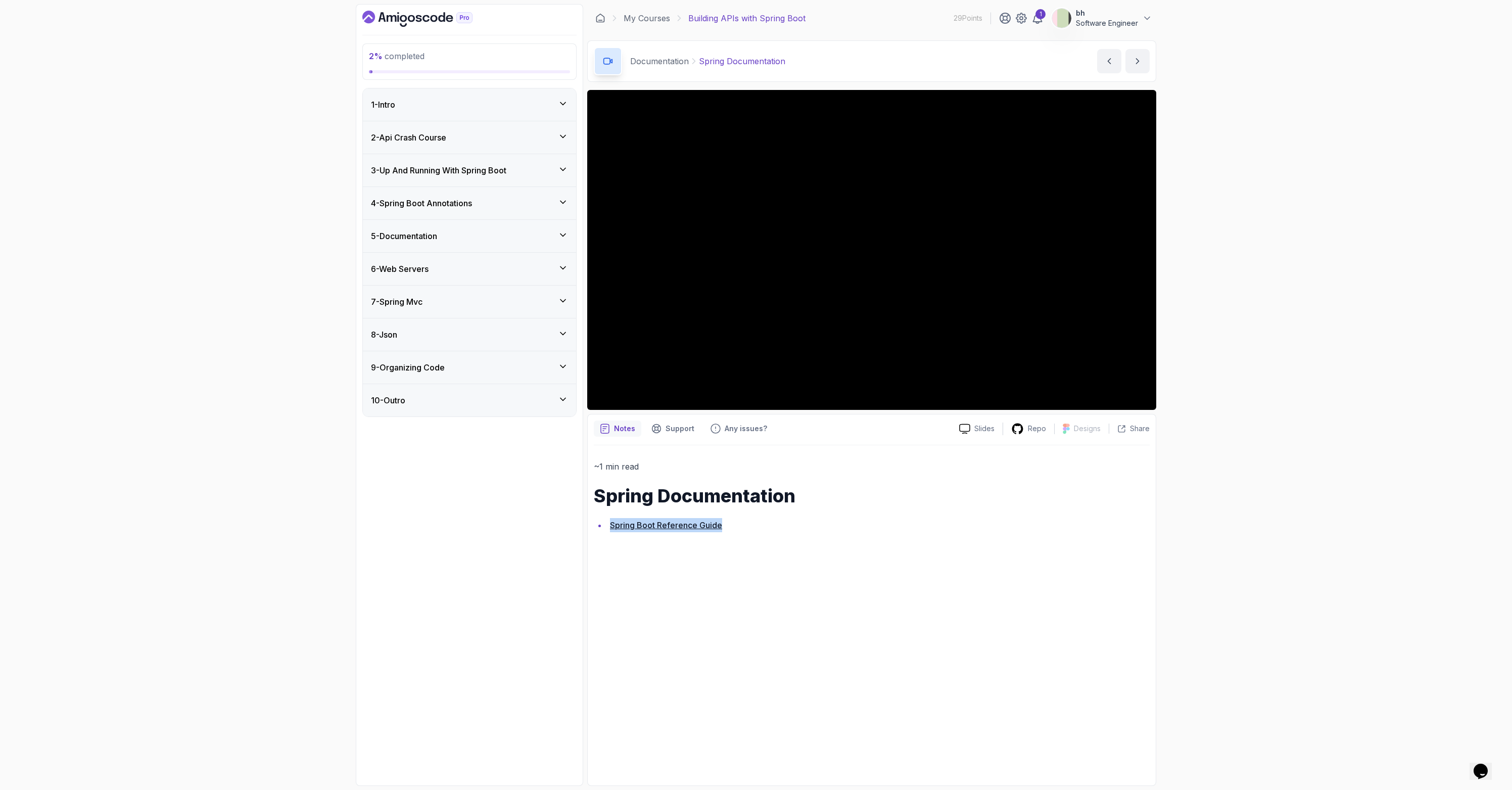
click at [433, 299] on div "7 - Spring Mvc" at bounding box center [469, 302] width 197 height 13
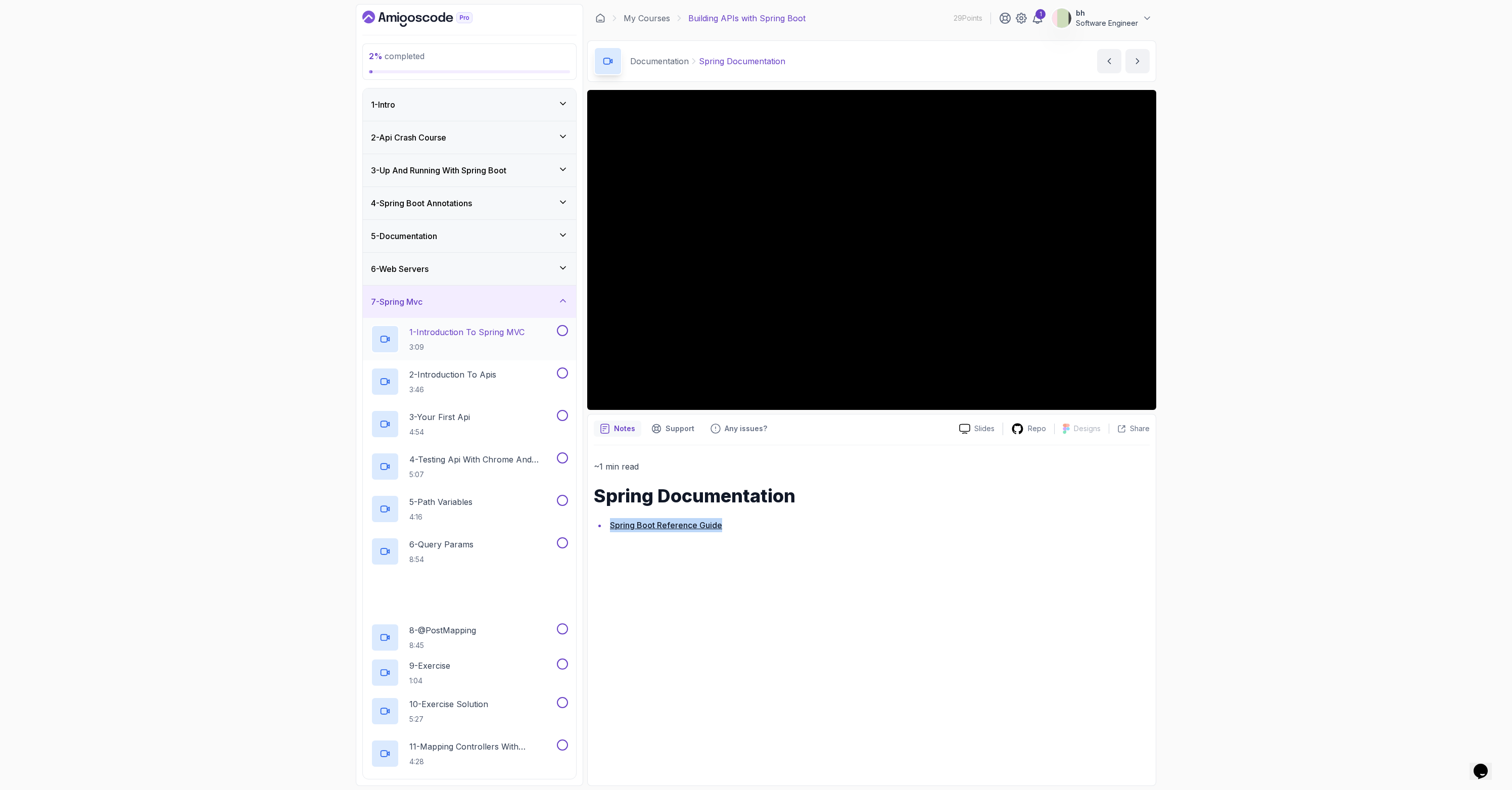
click at [475, 339] on h2 "1 - Introduction To Spring MVC 3:09" at bounding box center [466, 339] width 115 height 26
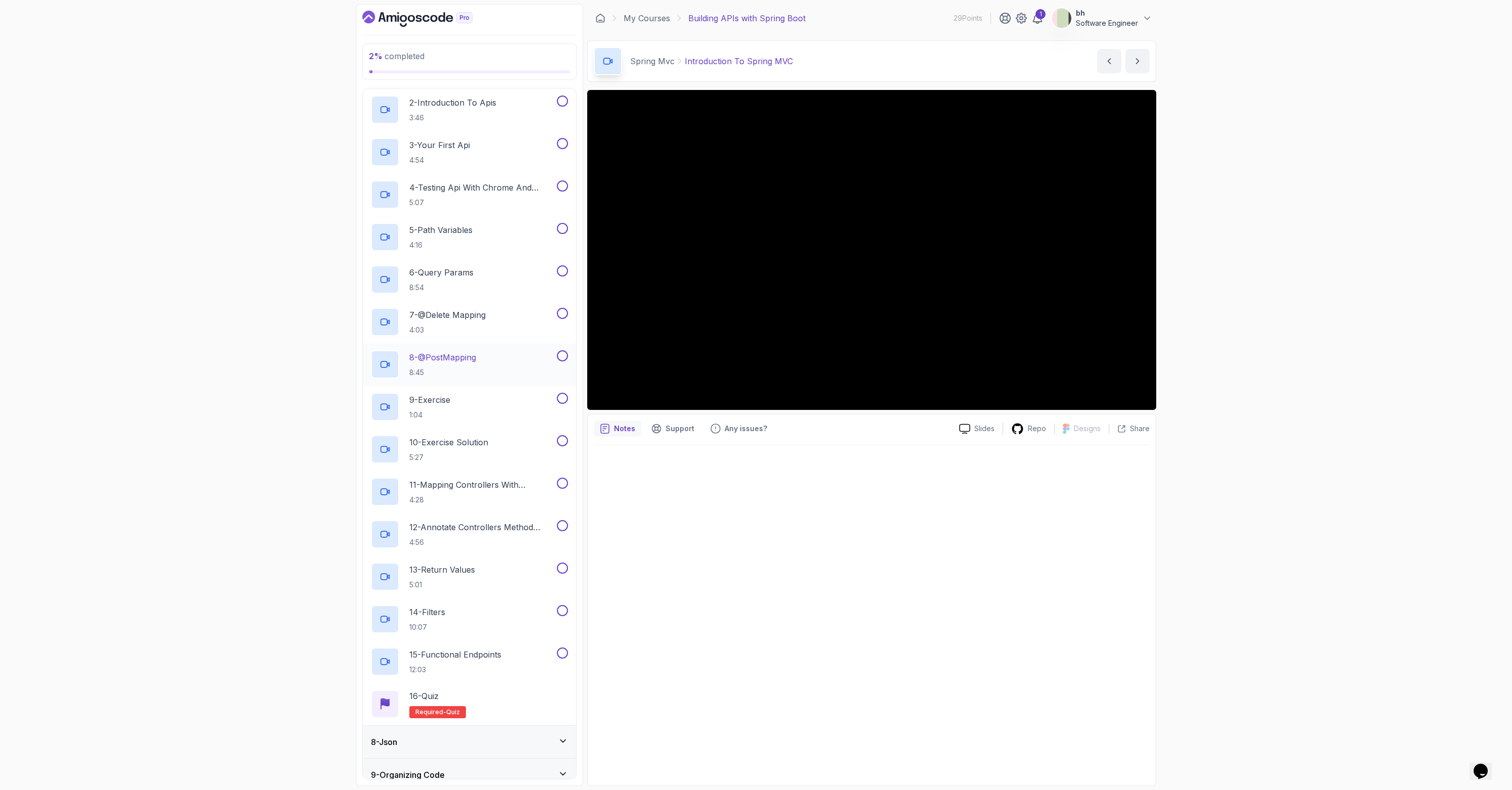
scroll to position [316, 0]
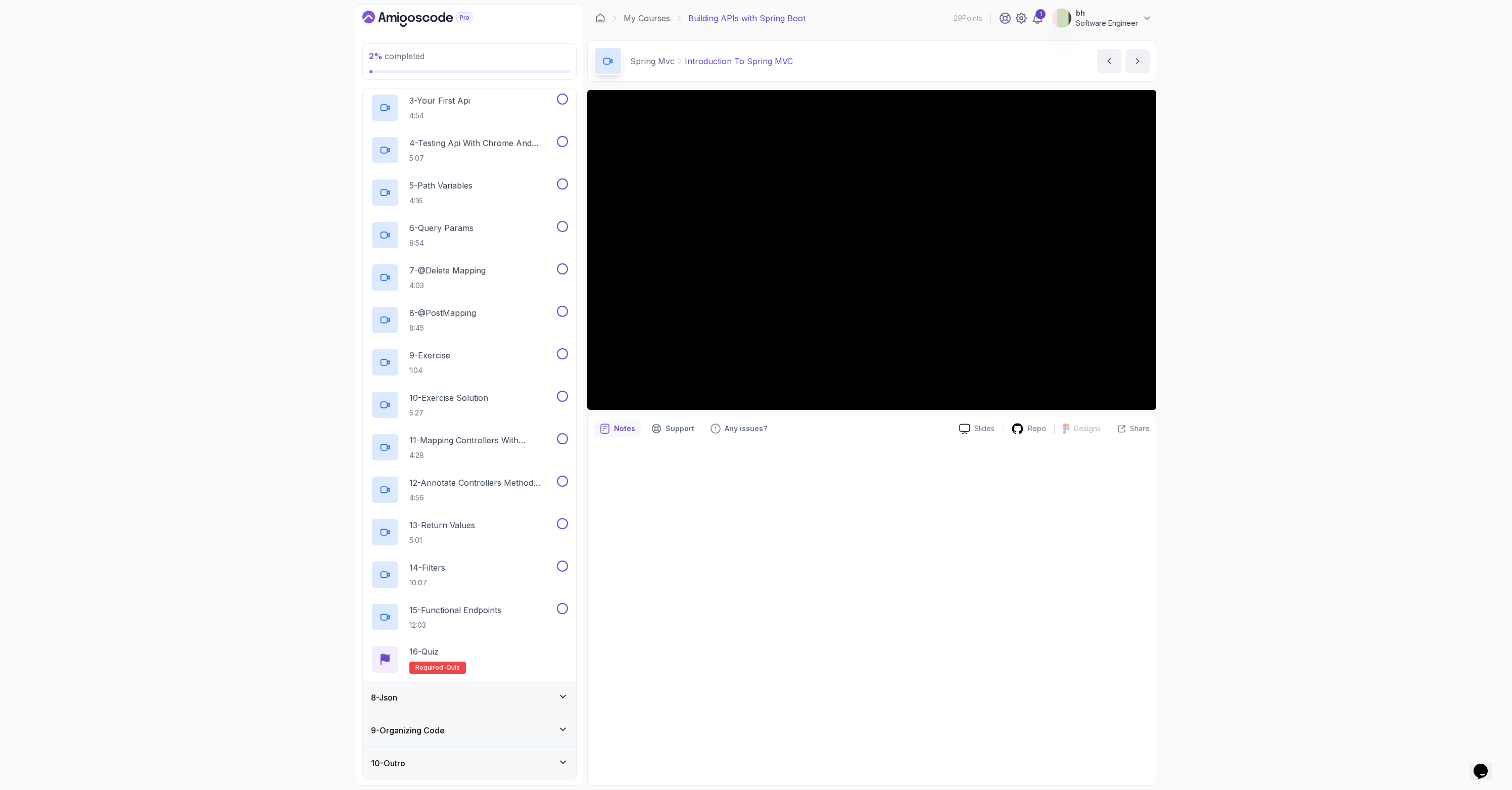
click at [435, 698] on div "8 - Json" at bounding box center [469, 698] width 197 height 13
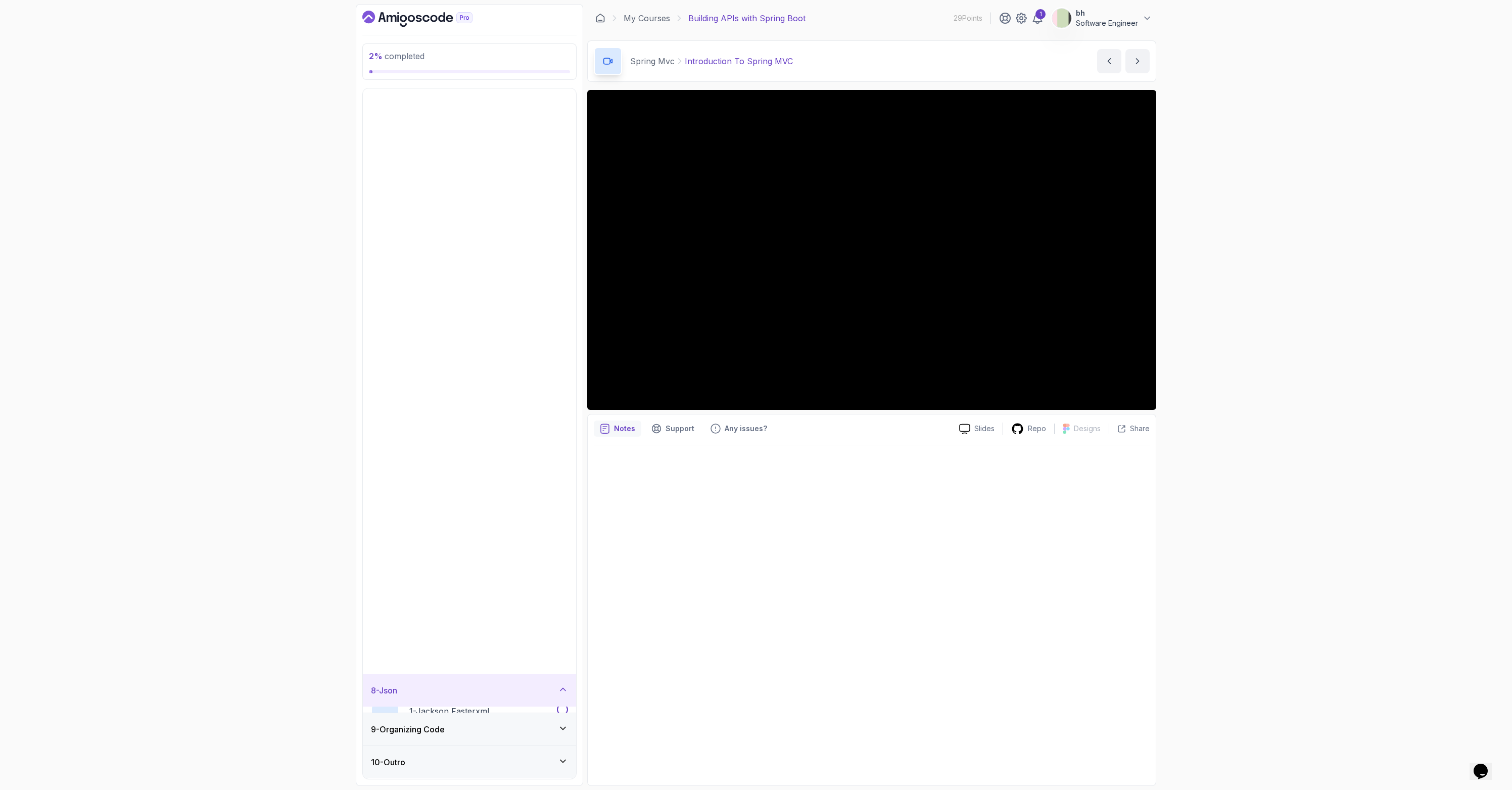
scroll to position [0, 0]
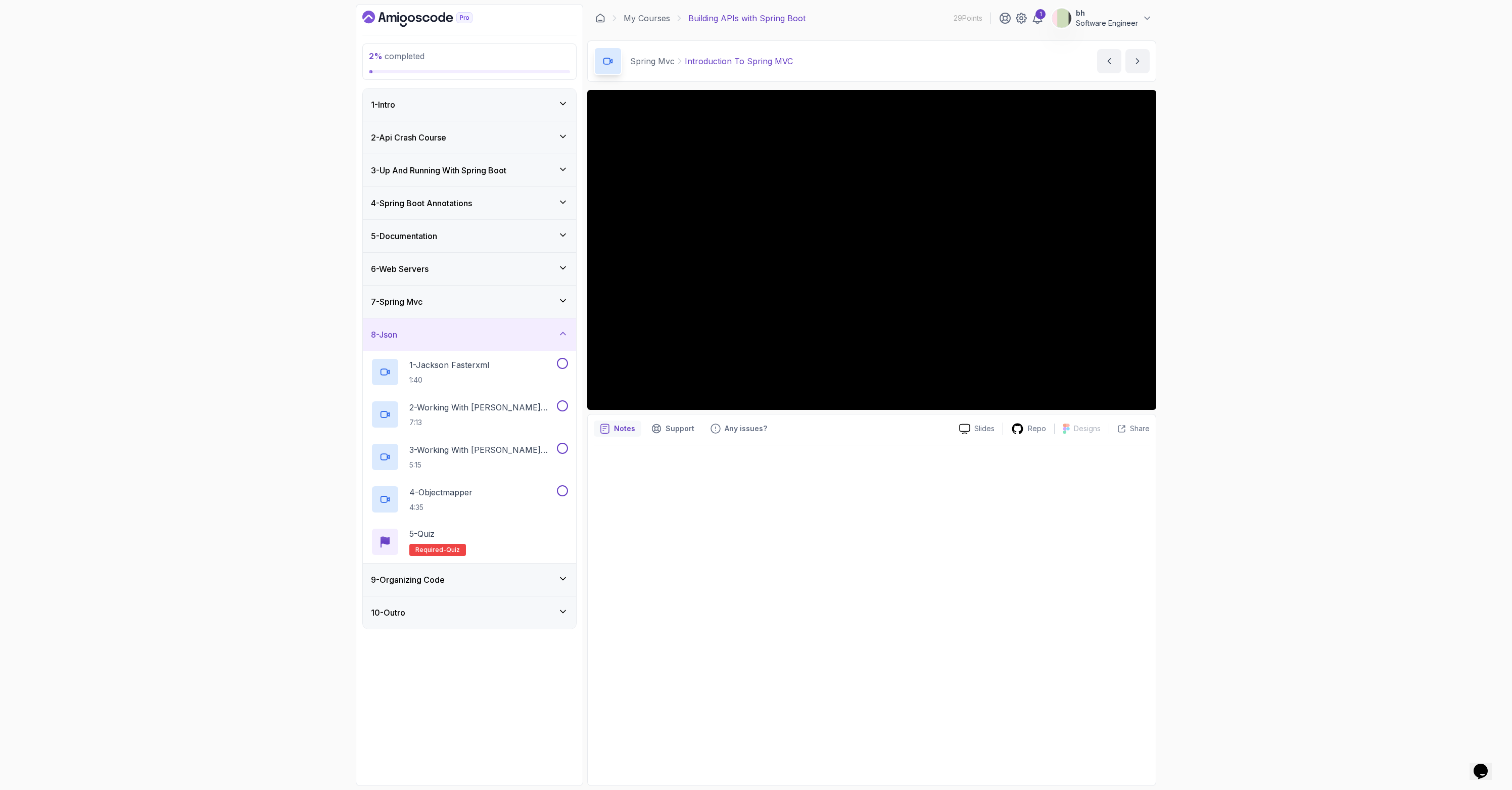
click at [457, 576] on div "9 - Organizing Code" at bounding box center [469, 580] width 197 height 13
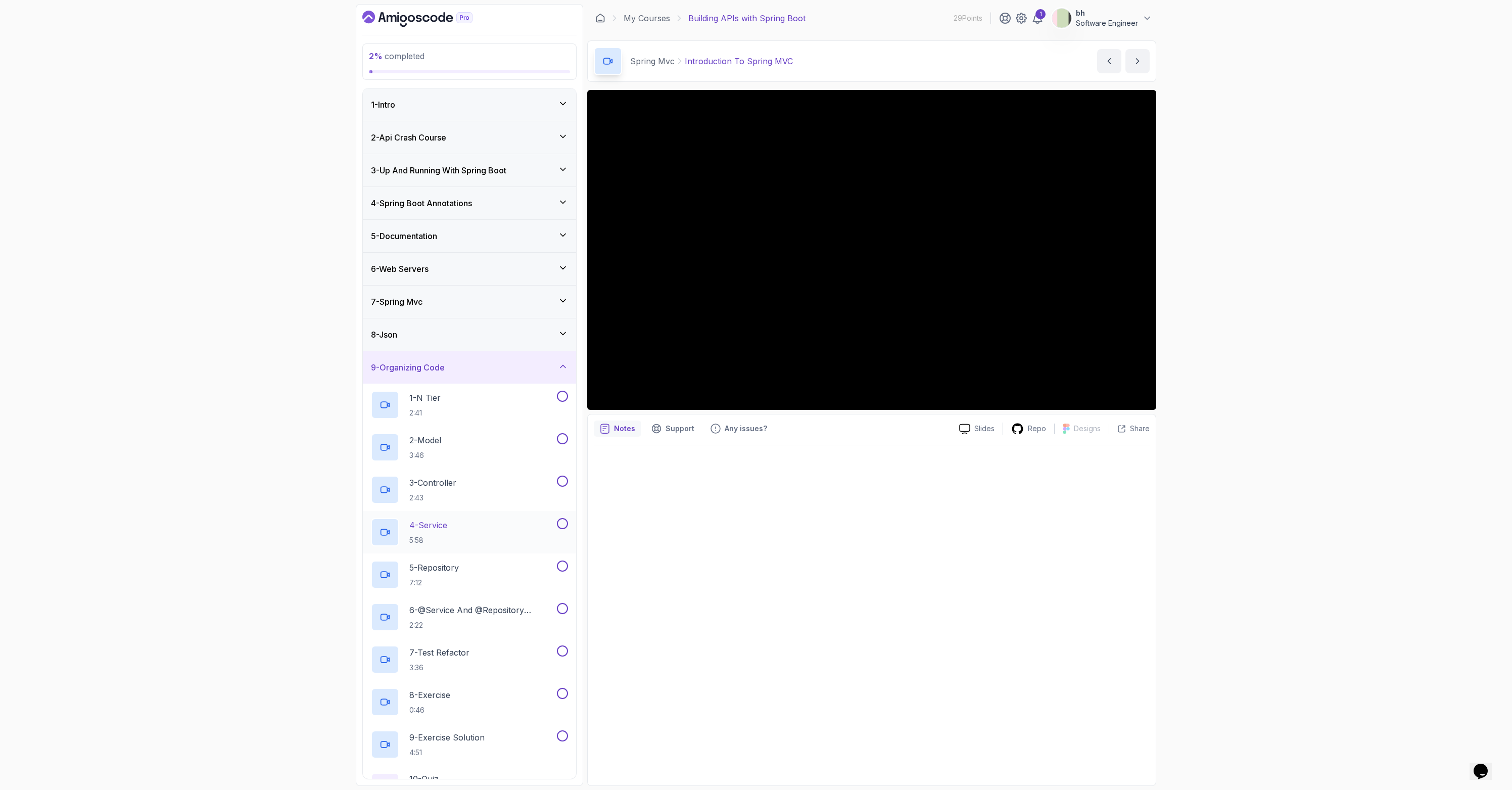
scroll to position [52, 0]
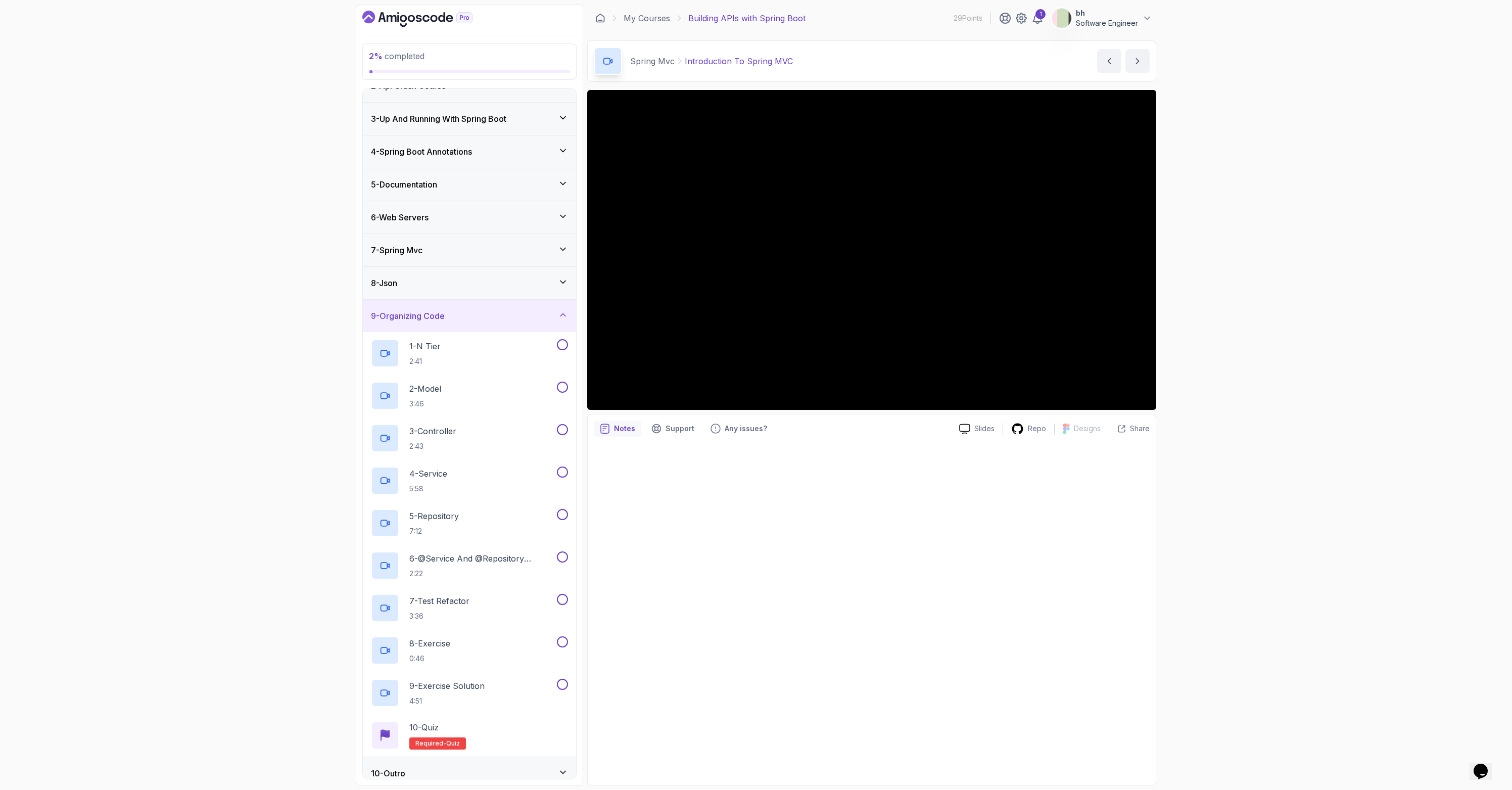
click at [434, 271] on div "8 - Json" at bounding box center [469, 283] width 213 height 32
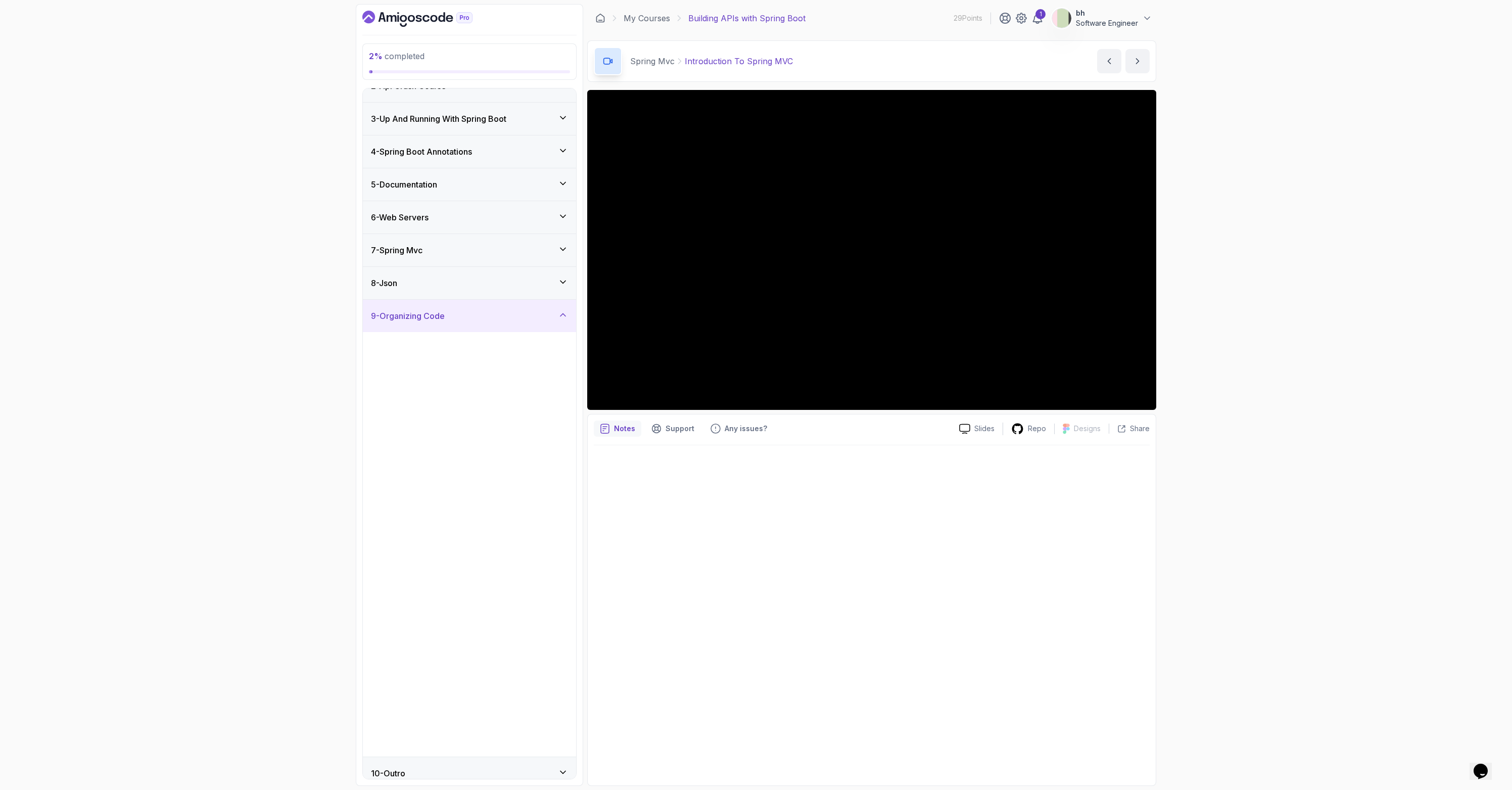
scroll to position [0, 0]
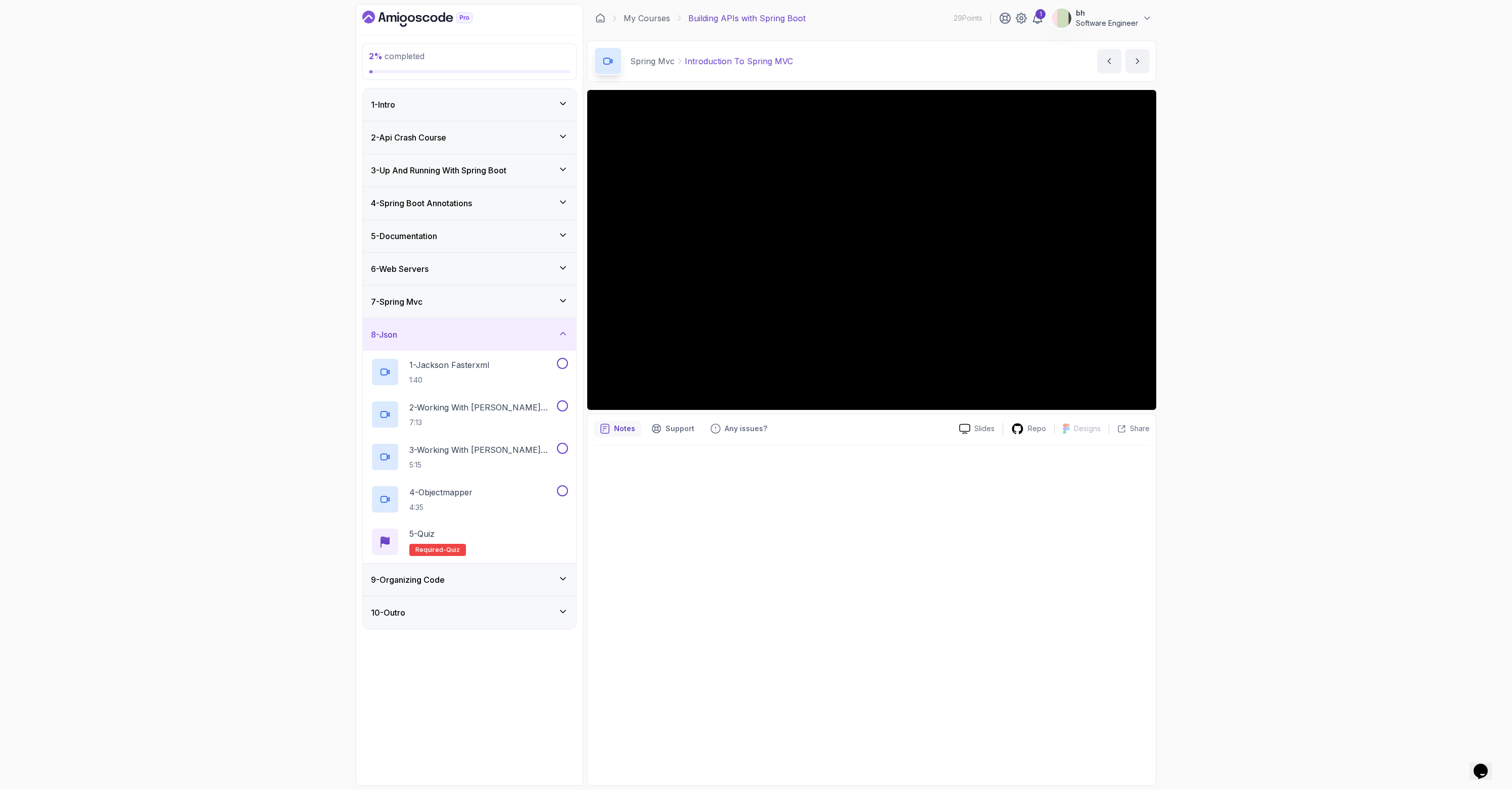
click at [440, 276] on div "6 - Web Servers" at bounding box center [469, 269] width 213 height 32
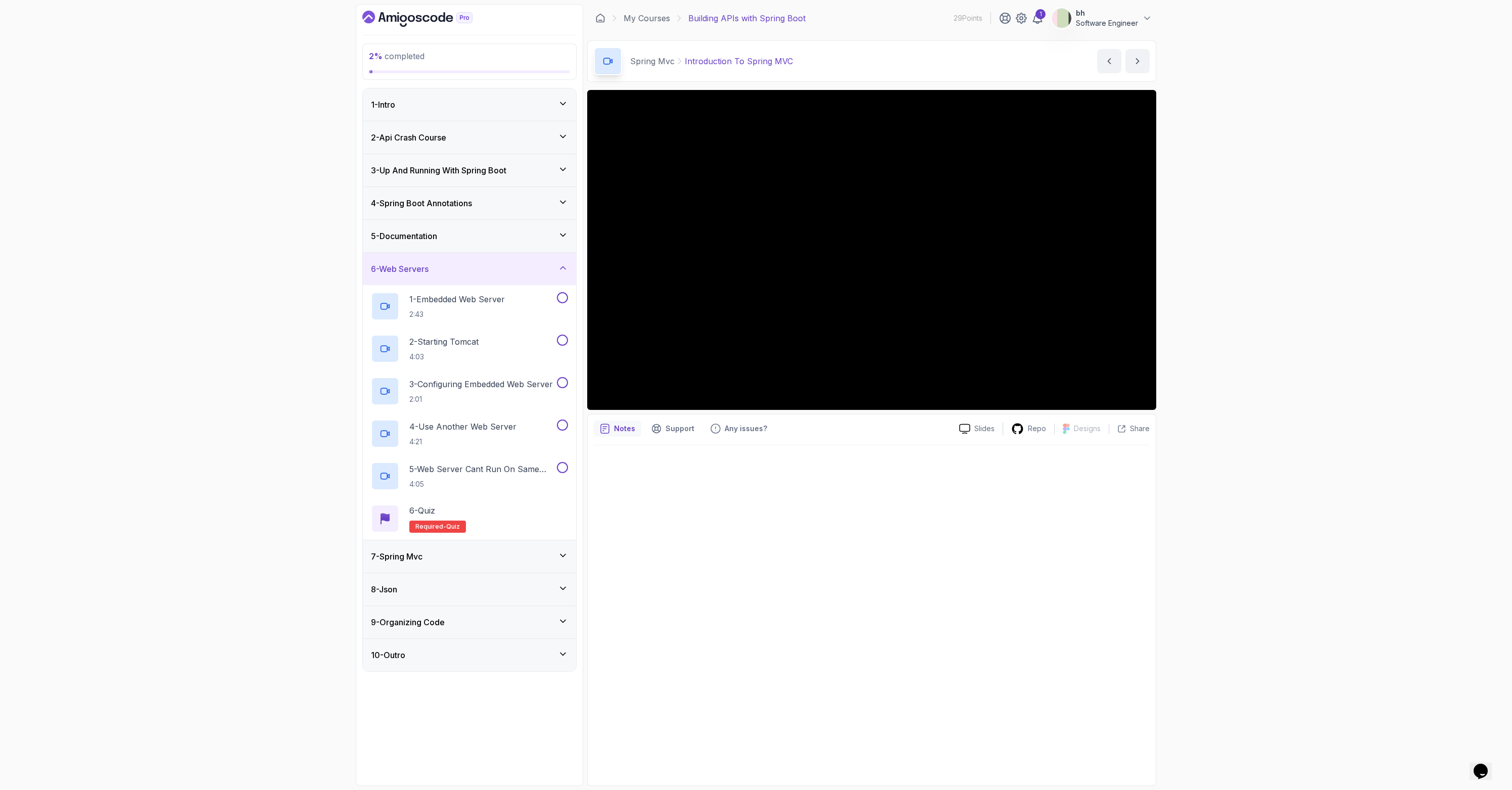
click at [458, 234] on div "5 - Documentation" at bounding box center [469, 236] width 197 height 13
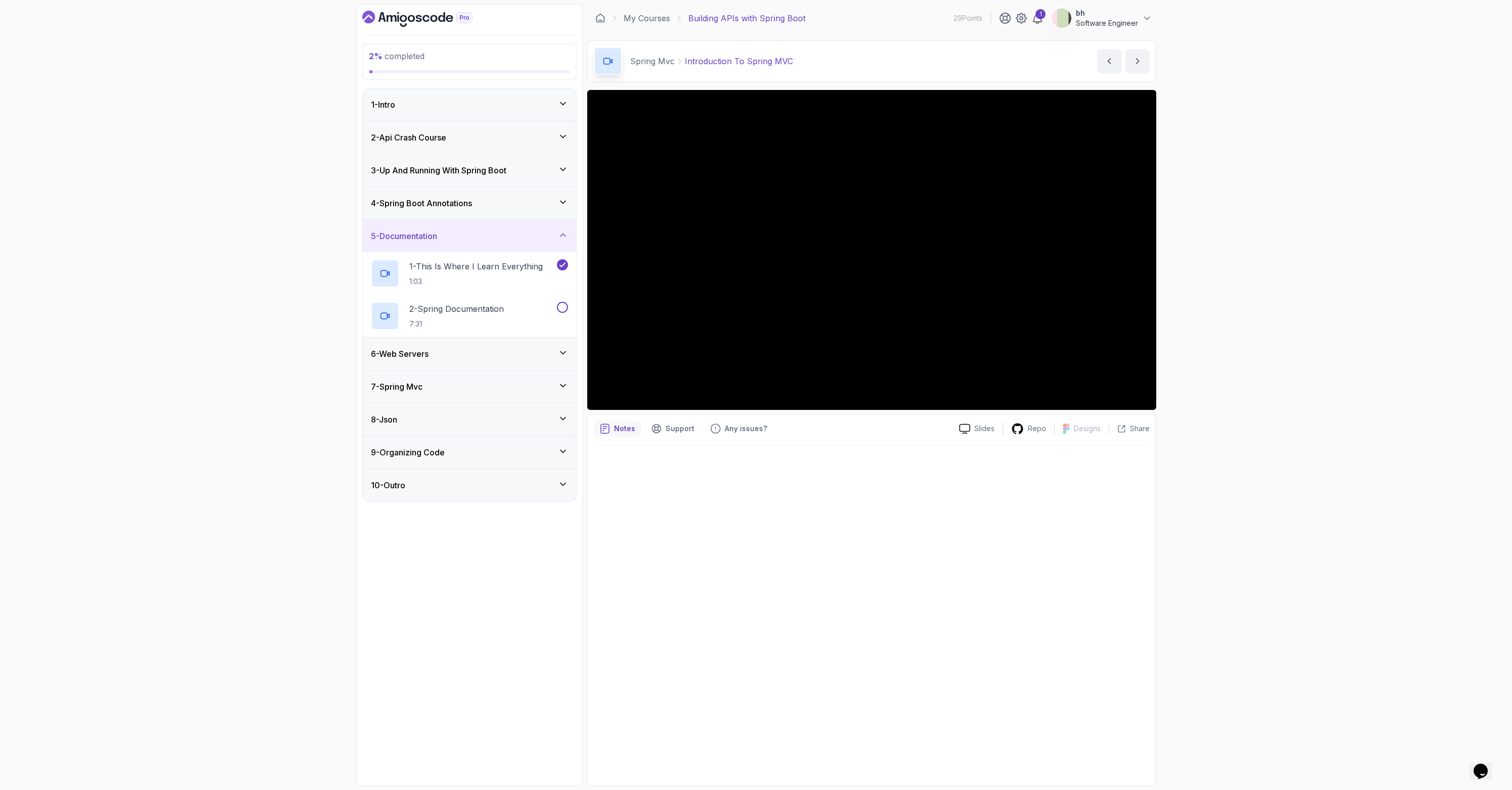
click at [427, 362] on div "6 - Web Servers" at bounding box center [469, 354] width 213 height 32
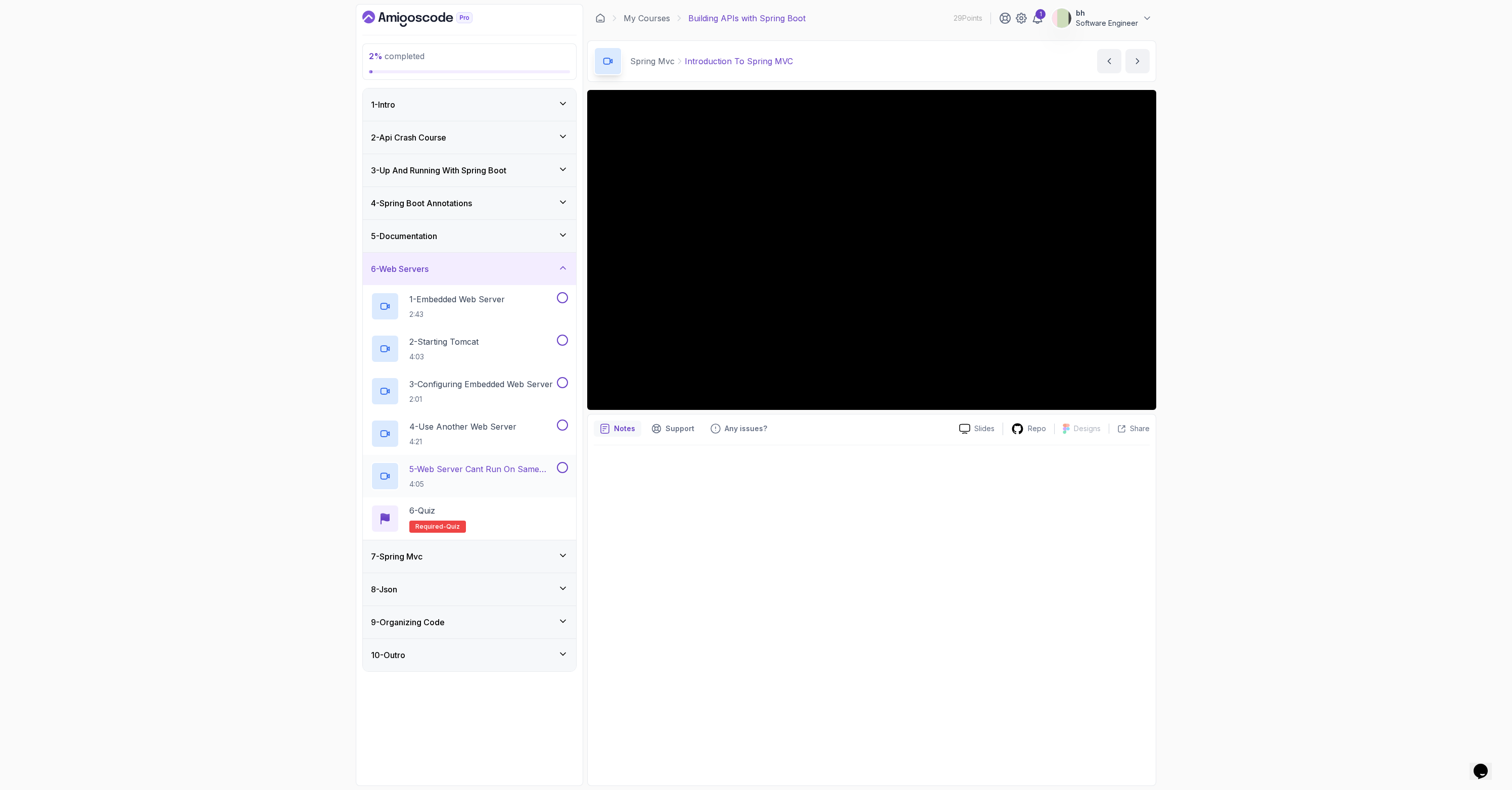
click at [484, 468] on p "5 - Web Server Cant Run On Same Port" at bounding box center [482, 469] width 146 height 13
click at [438, 572] on div "8 - Json" at bounding box center [469, 588] width 213 height 33
click at [441, 584] on div "8 - Json" at bounding box center [469, 589] width 197 height 13
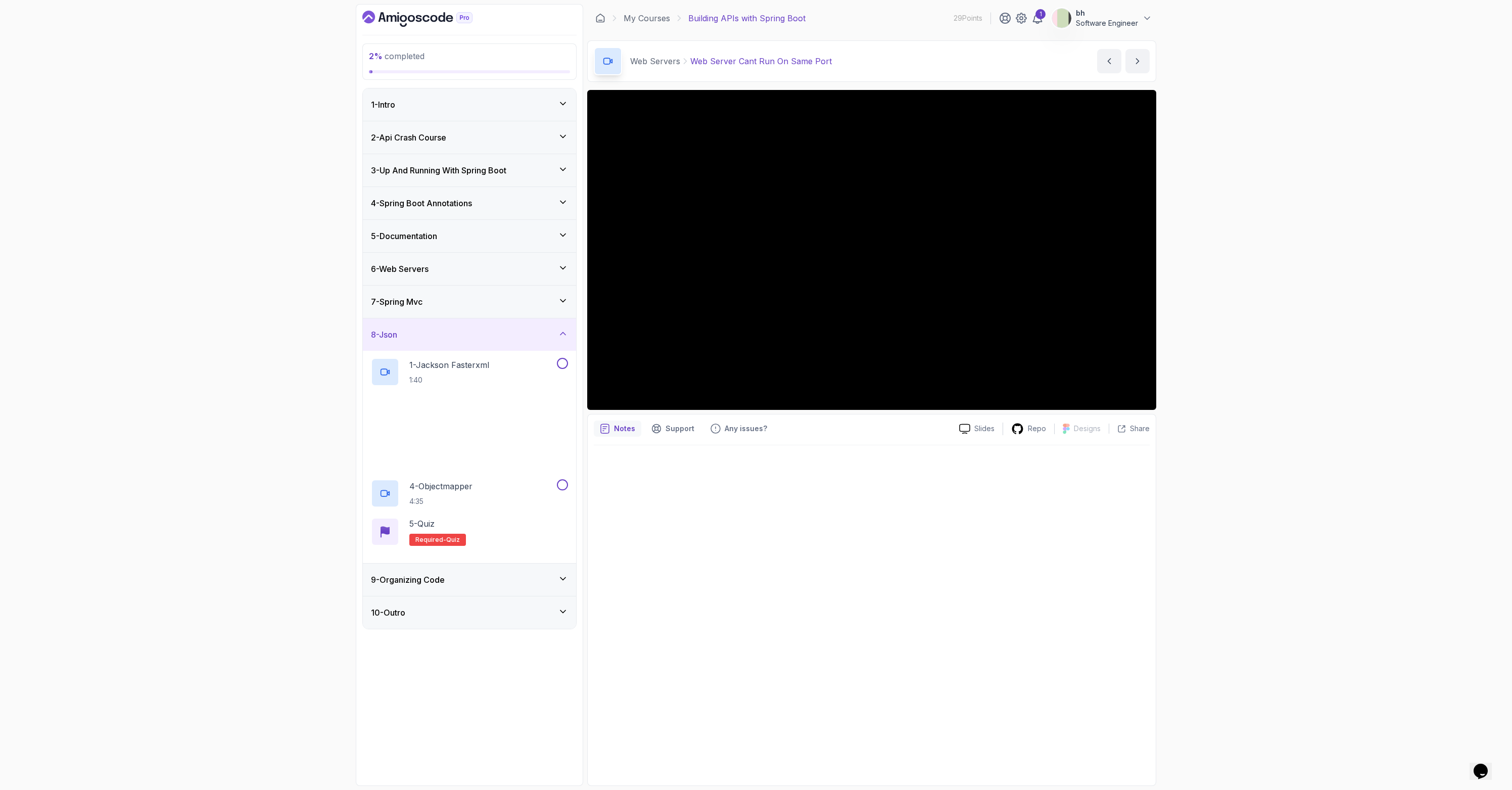
click at [445, 577] on h3 "9 - Organizing Code" at bounding box center [407, 580] width 73 height 13
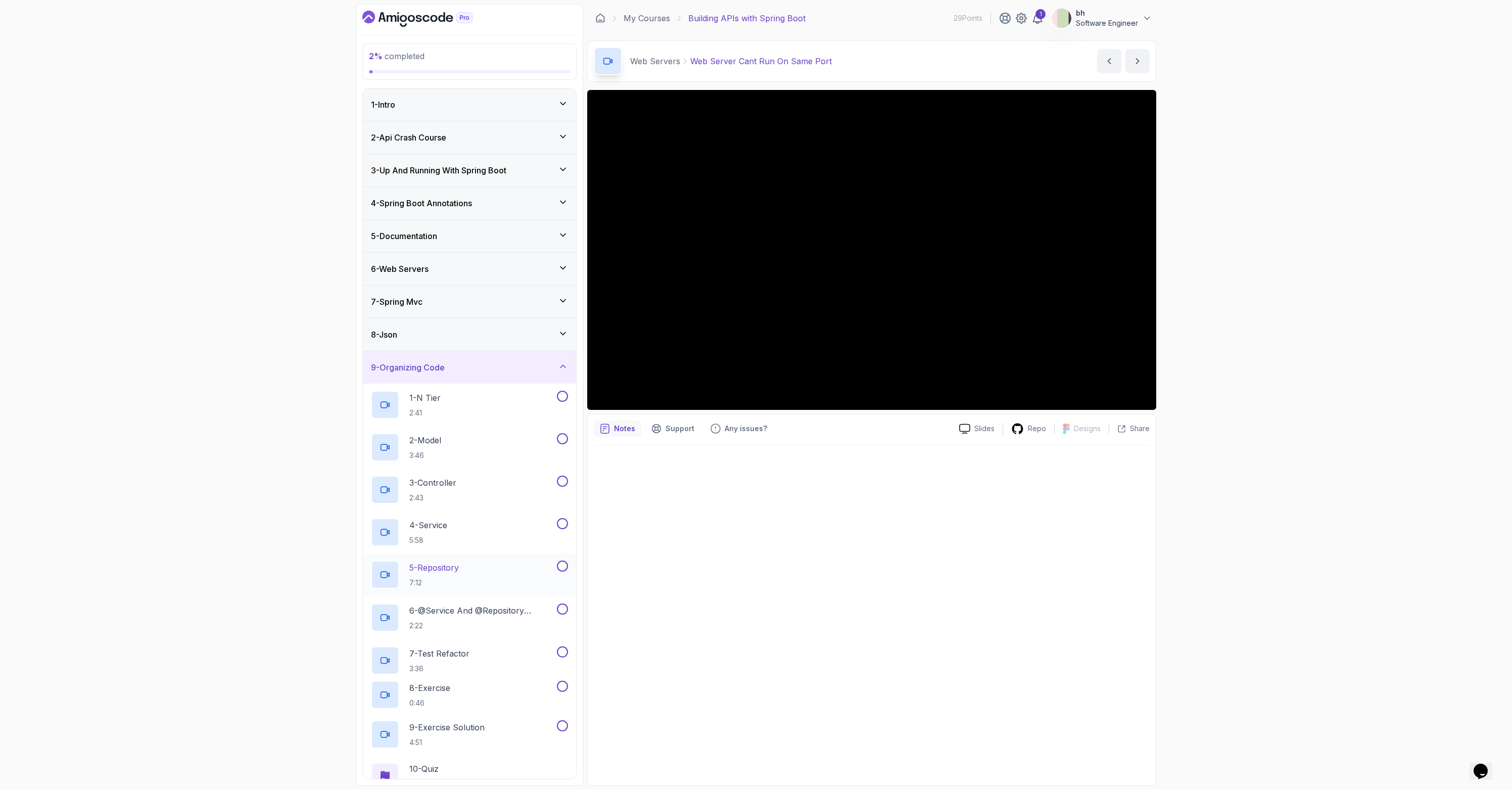
scroll to position [62, 0]
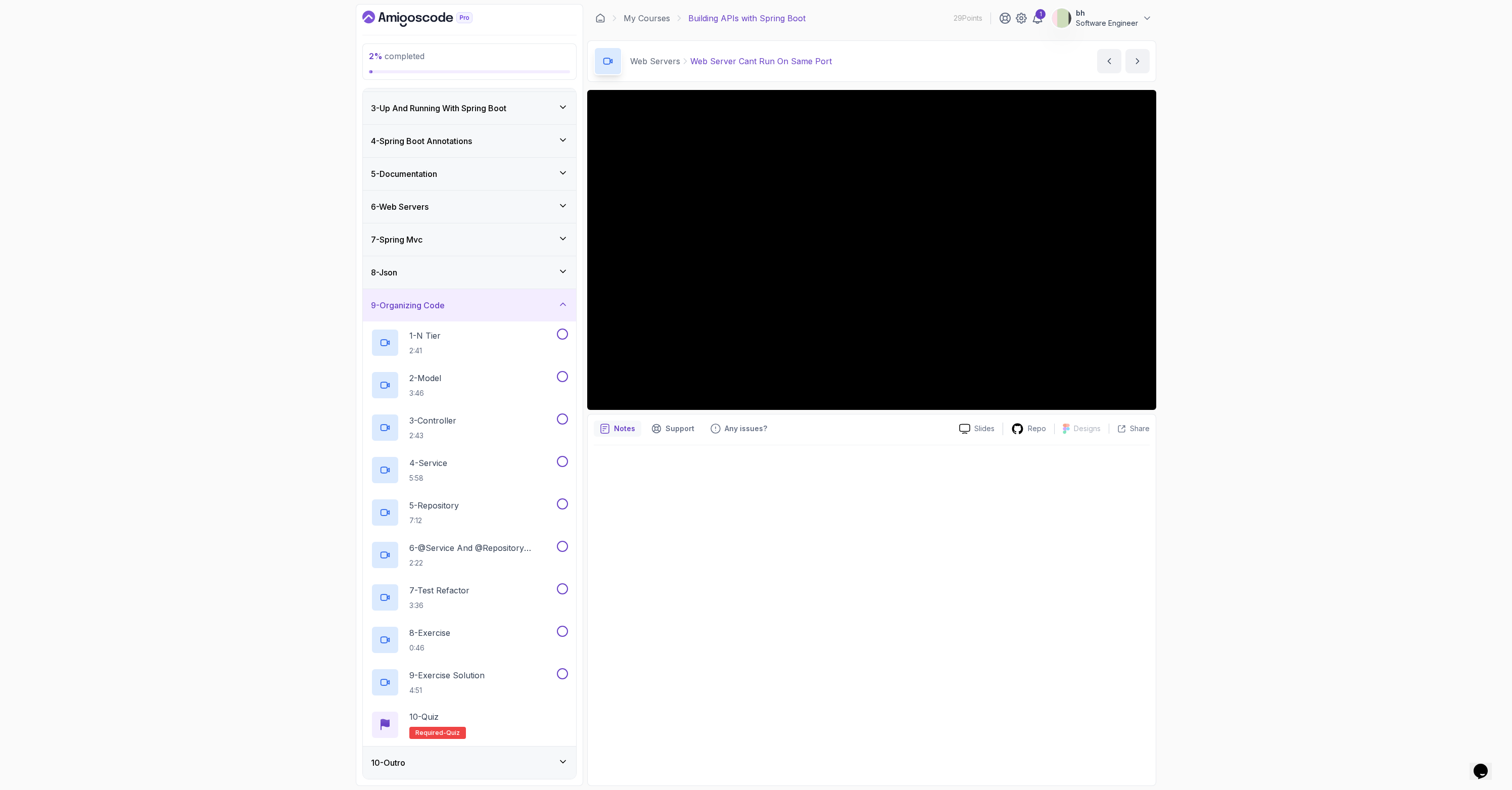
click at [485, 765] on div "10 - Outro" at bounding box center [469, 763] width 197 height 13
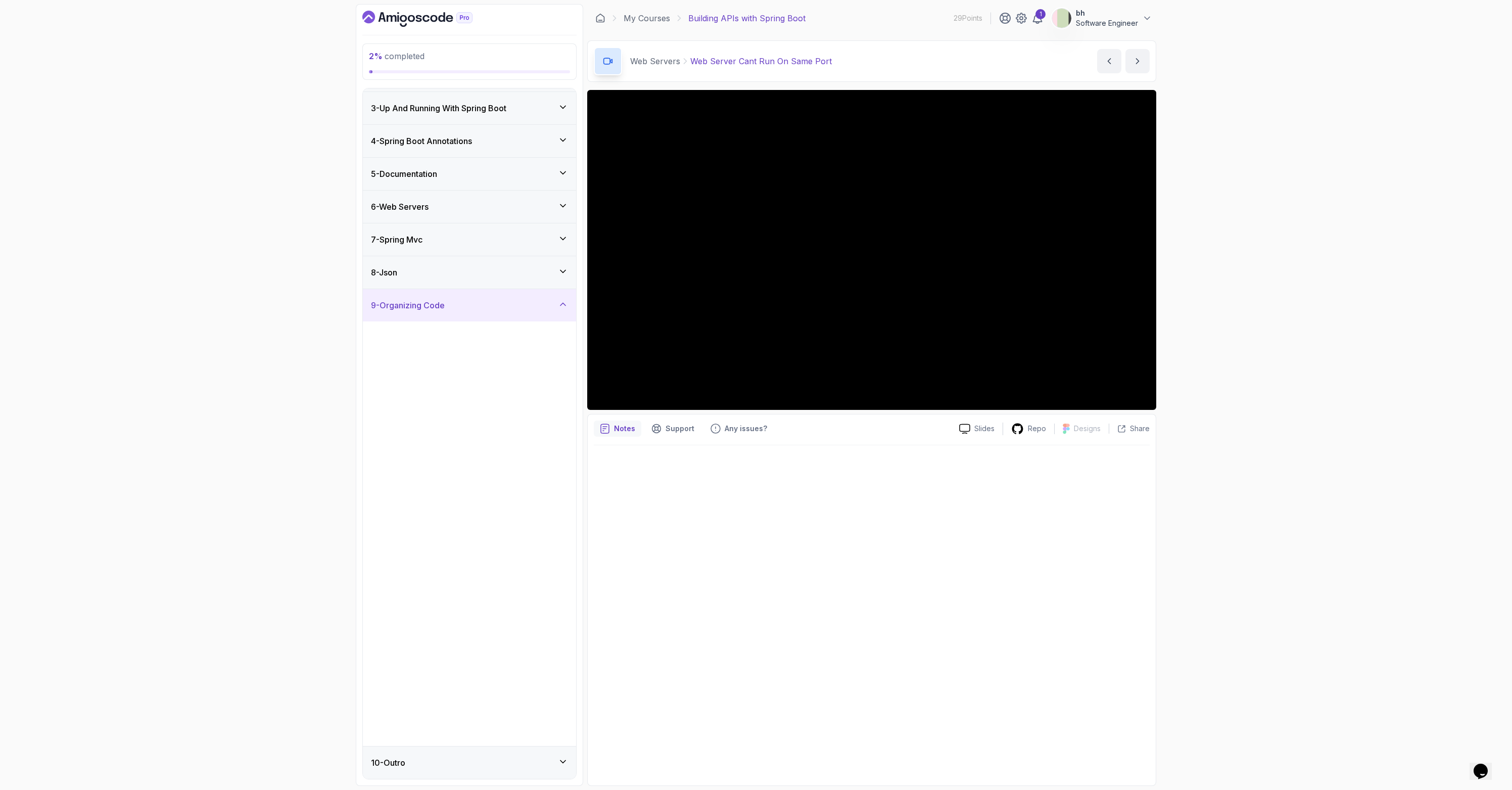
scroll to position [0, 0]
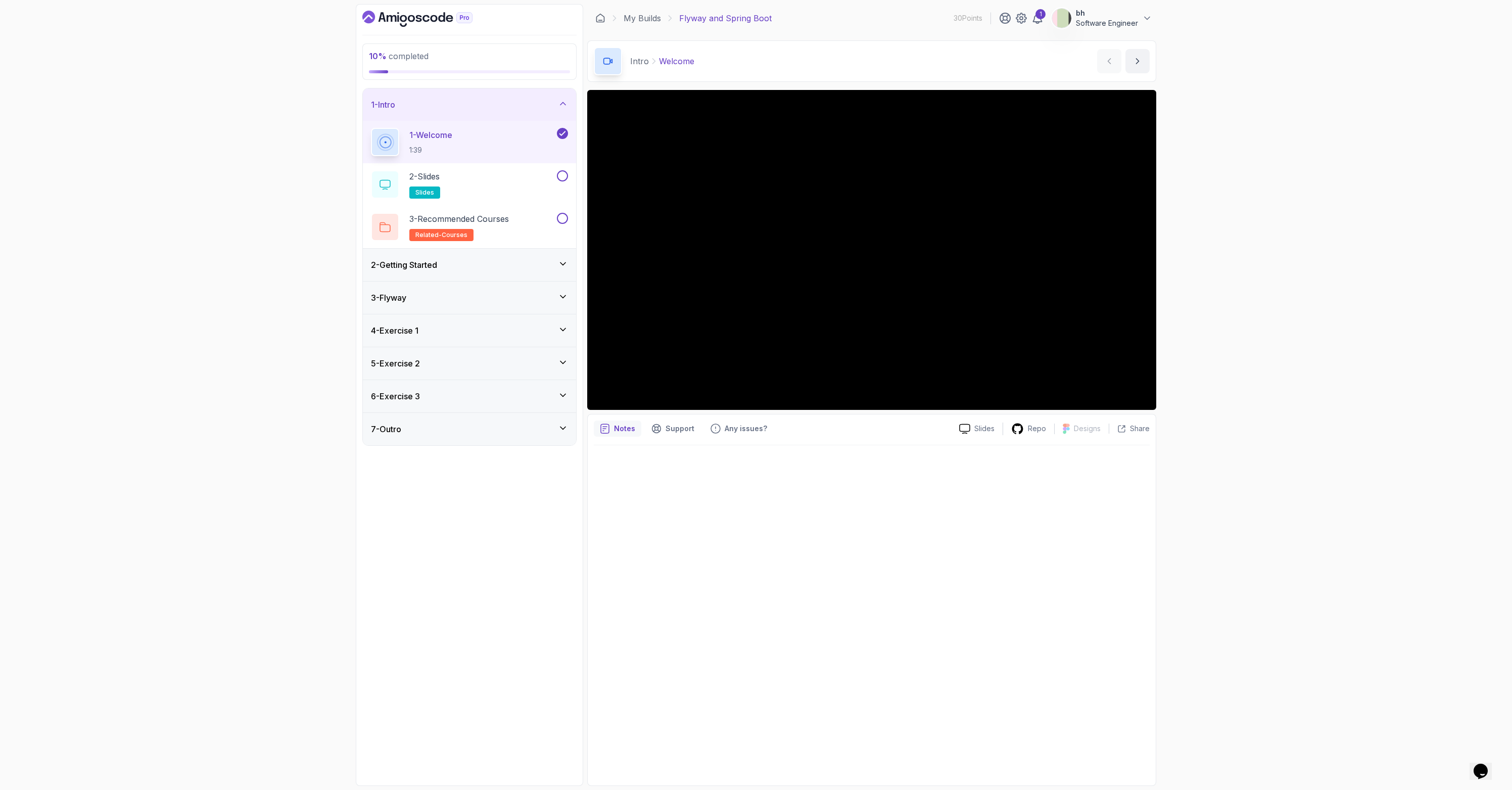
click at [432, 13] on icon "Dashboard" at bounding box center [417, 19] width 110 height 16
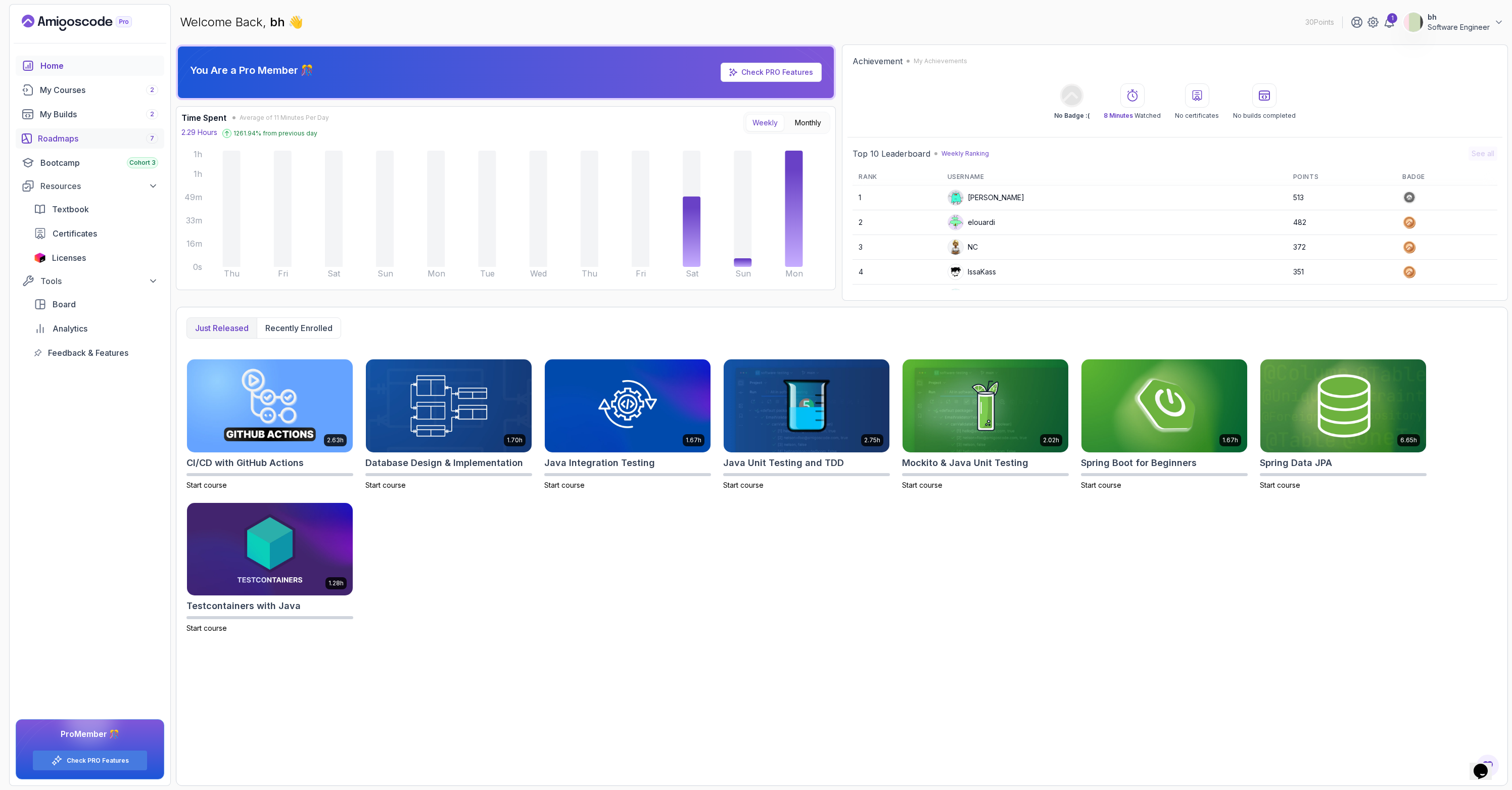
click at [70, 132] on link "Roadmaps 7" at bounding box center [90, 138] width 149 height 21
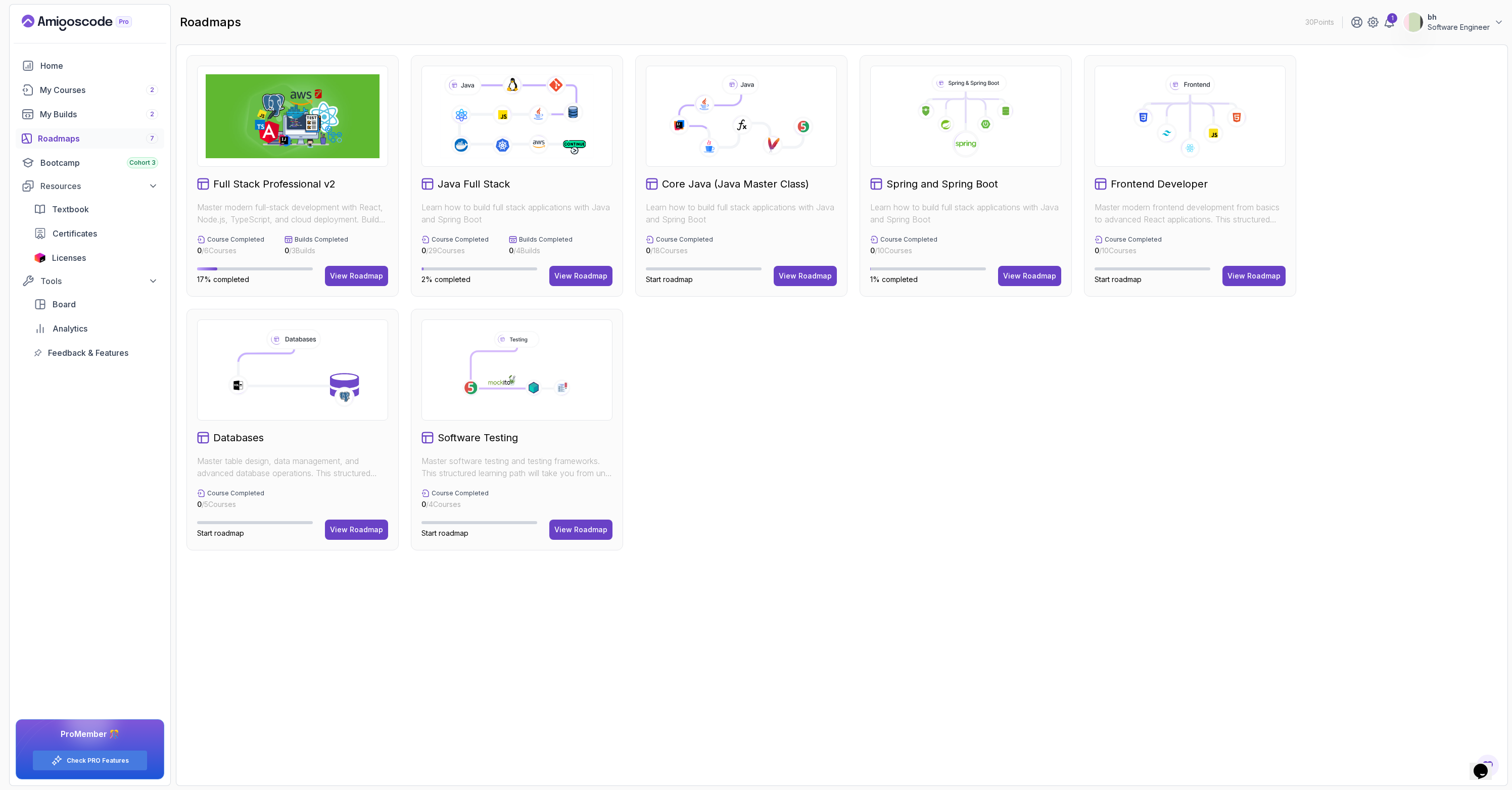
click at [250, 183] on h2 "Full Stack Professional v2" at bounding box center [274, 185] width 123 height 14
click at [345, 270] on button "View Roadmap" at bounding box center [356, 276] width 64 height 21
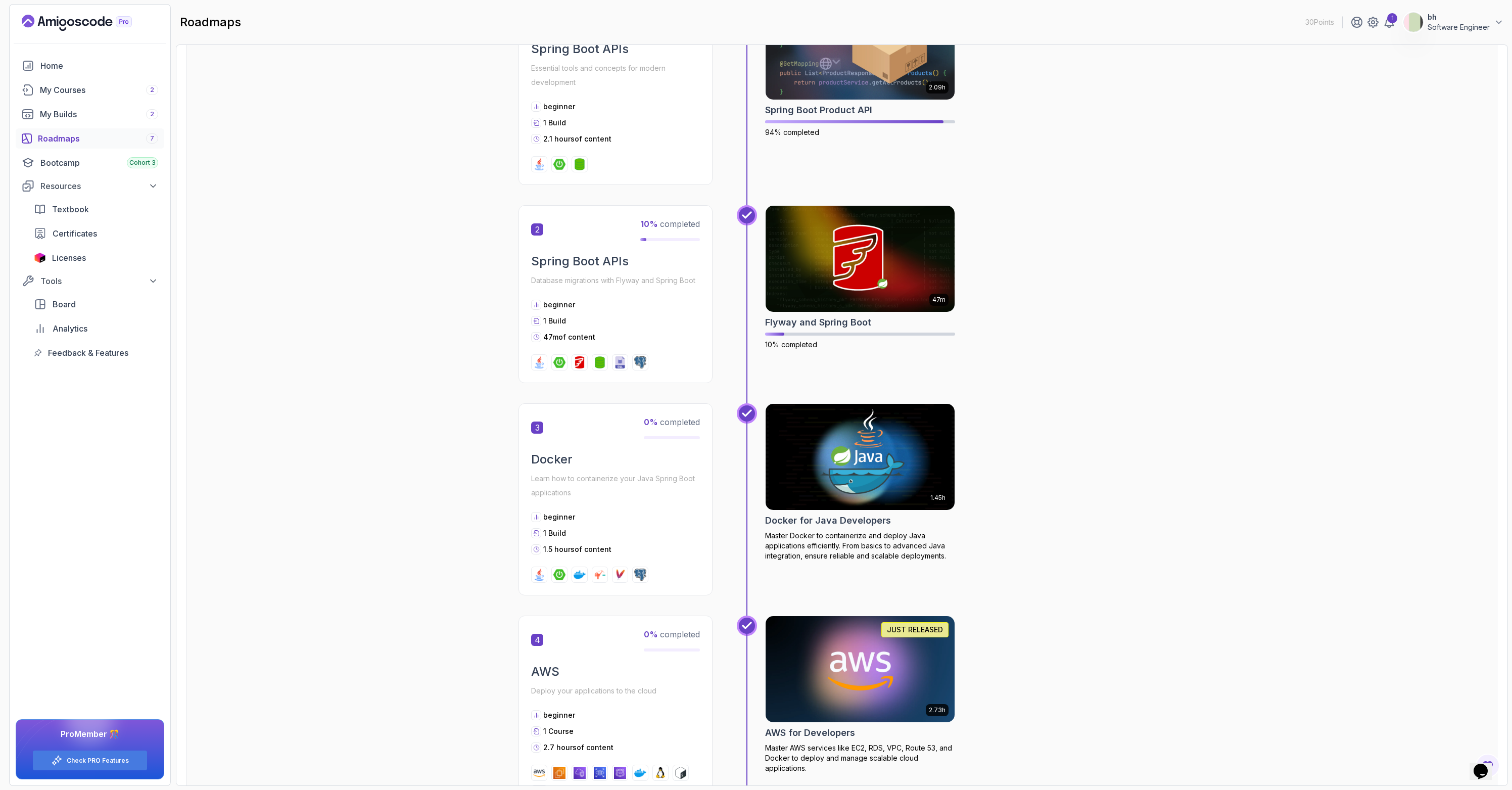
scroll to position [511, 0]
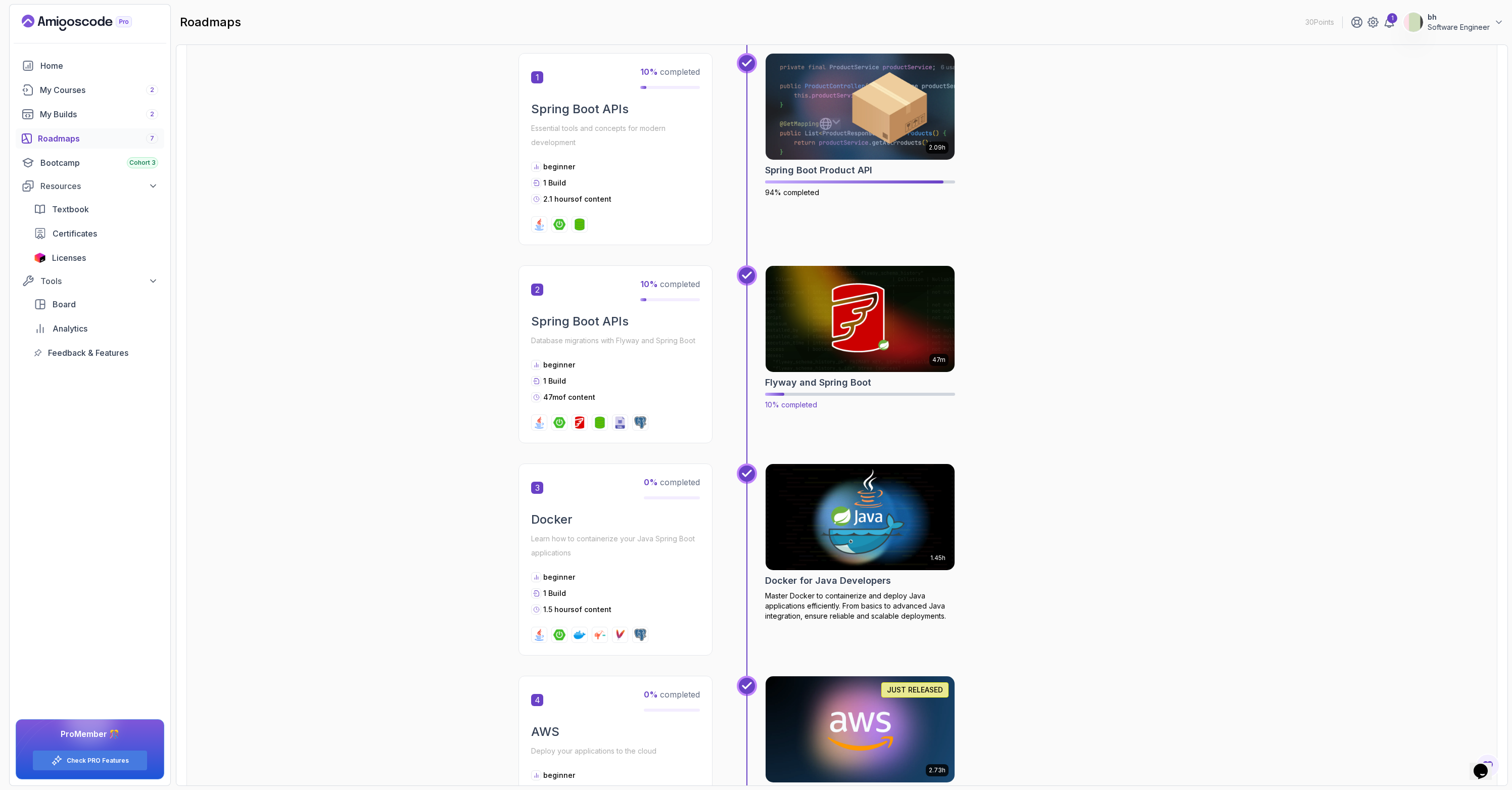
click at [854, 336] on img at bounding box center [860, 319] width 199 height 111
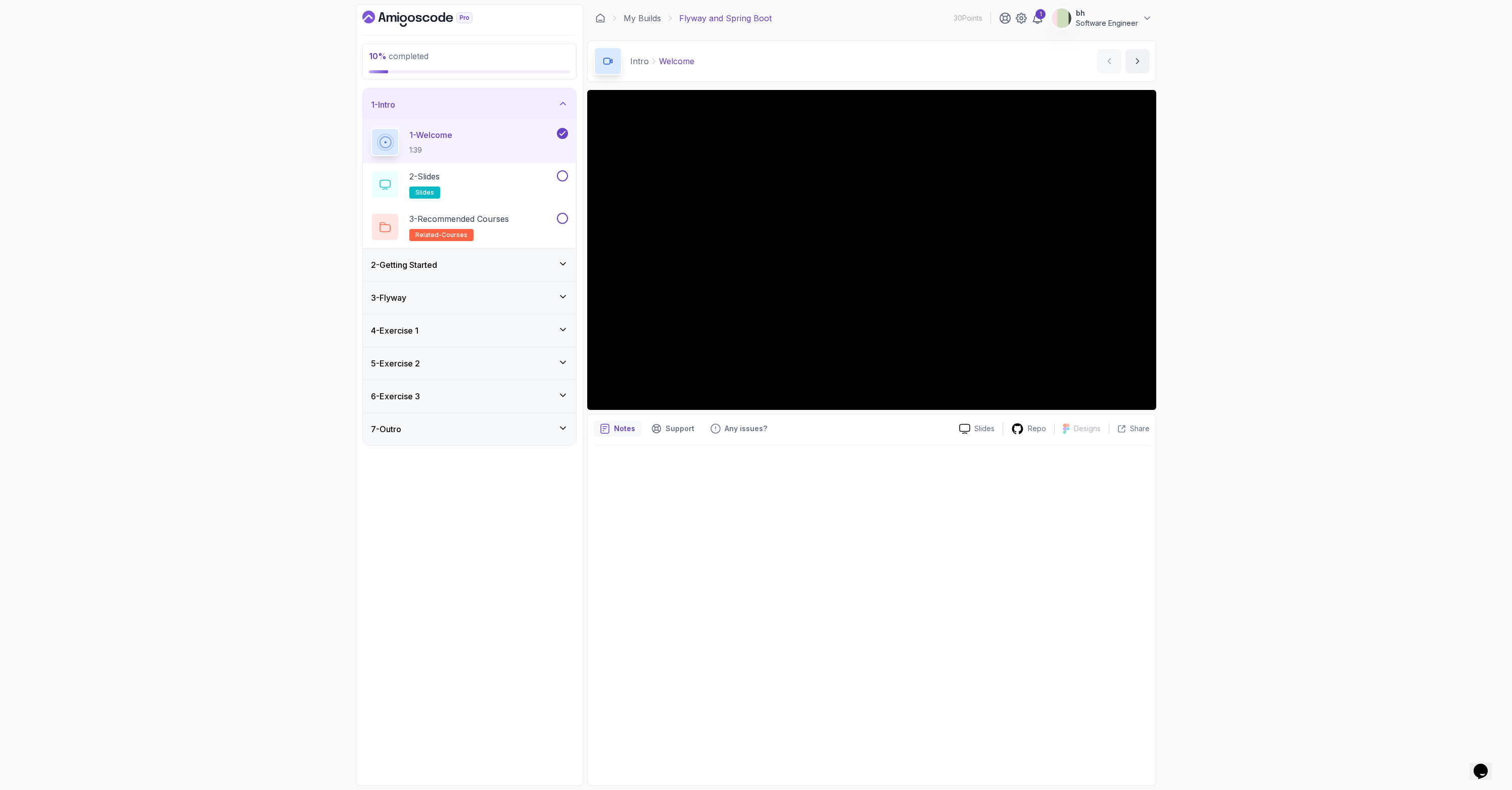
click at [423, 292] on div "3 - Flyway" at bounding box center [469, 298] width 197 height 13
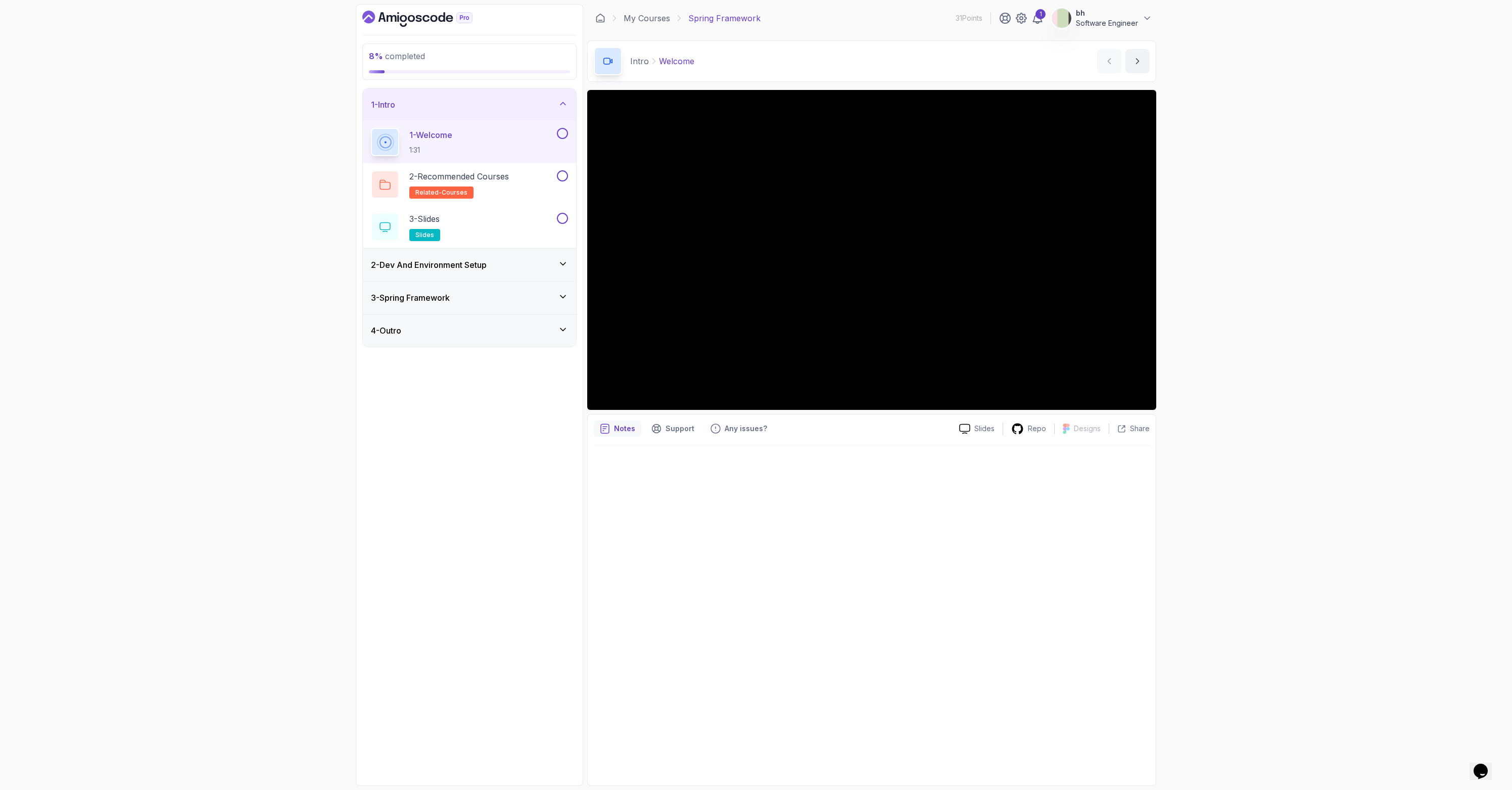
click at [427, 304] on div "3 - Spring Framework" at bounding box center [469, 297] width 213 height 32
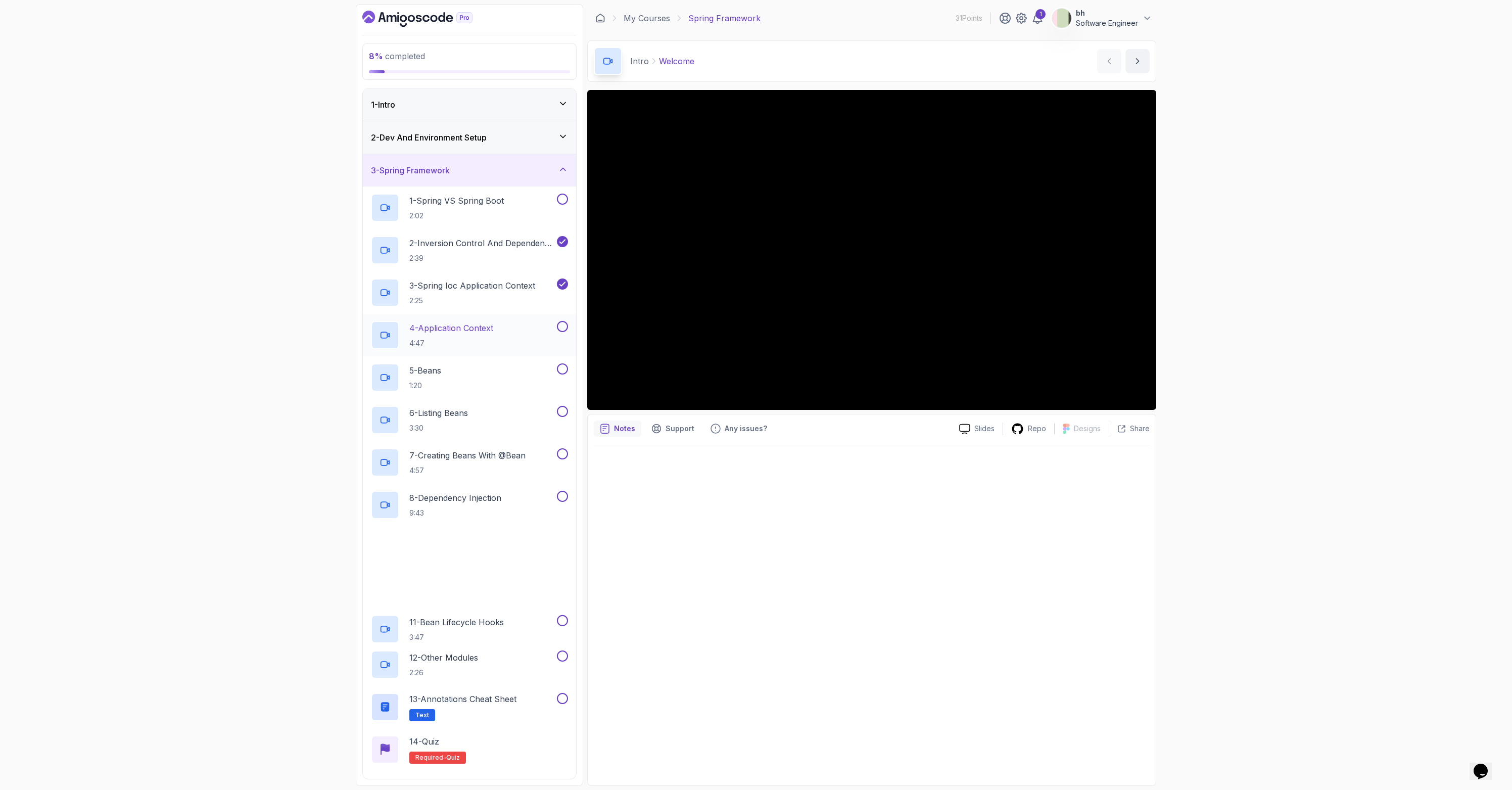
click at [470, 331] on p "4 - Application Context" at bounding box center [451, 329] width 84 height 13
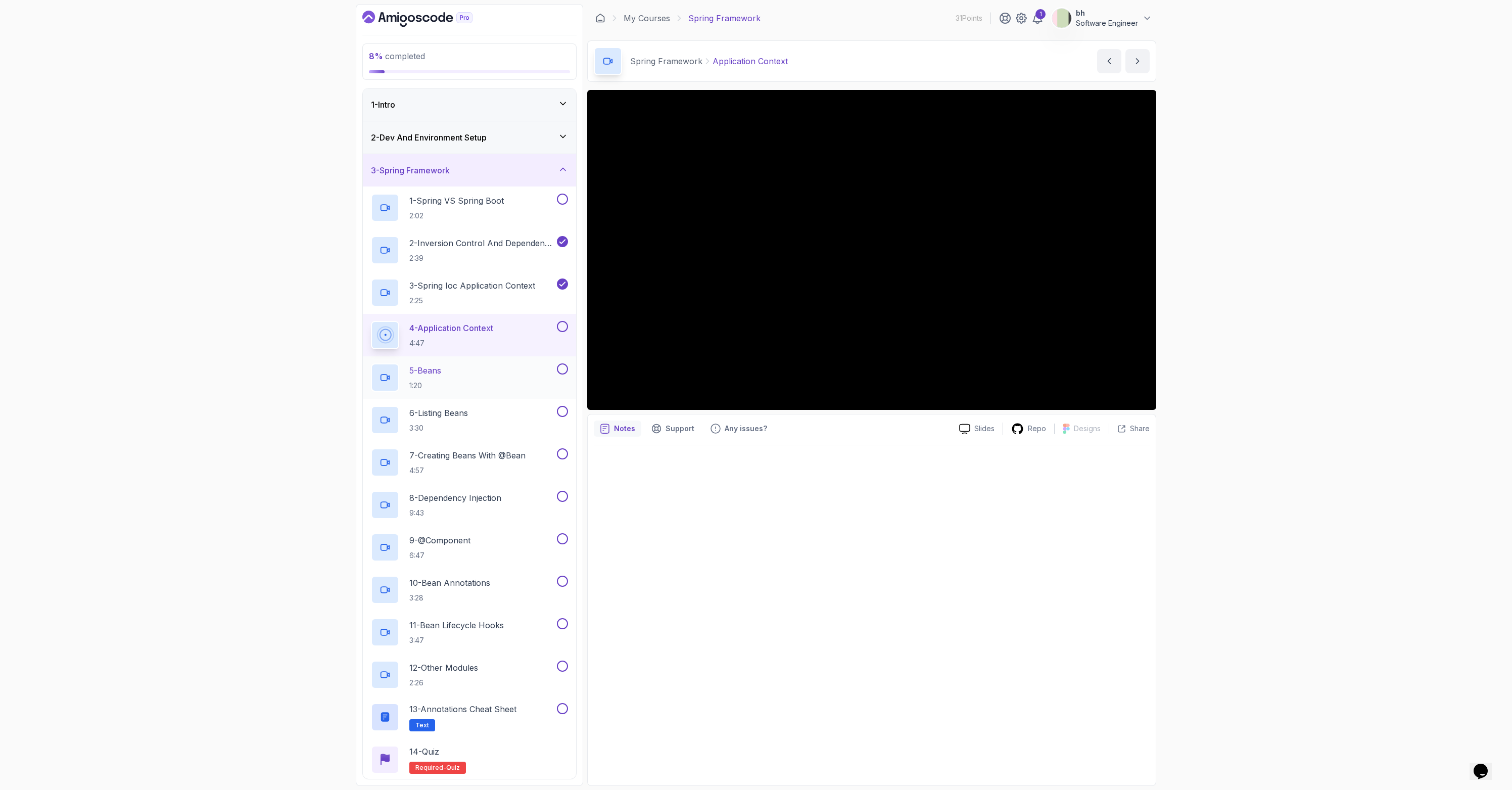
click at [493, 379] on div "5 - Beans 1:20" at bounding box center [462, 378] width 184 height 29
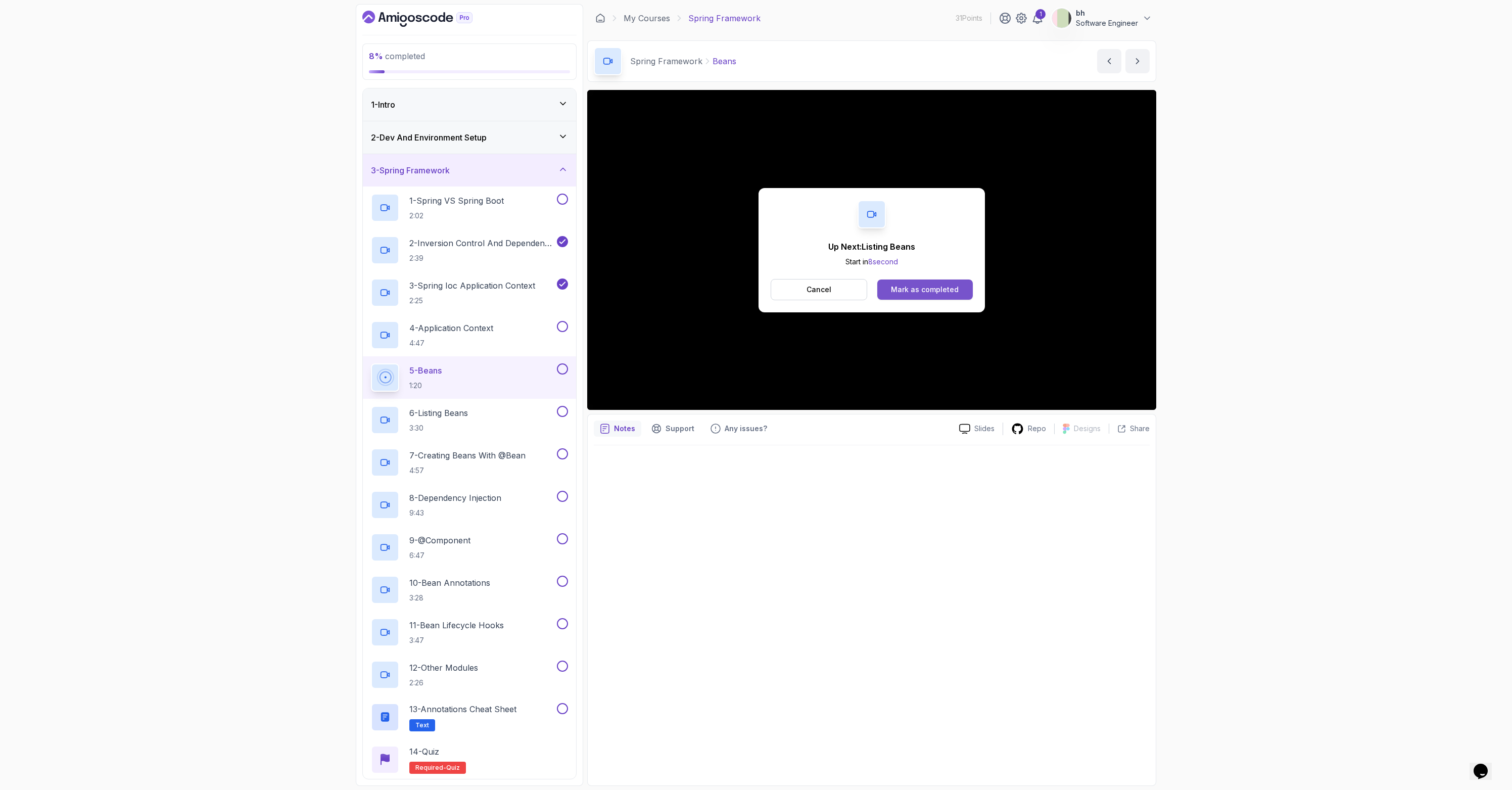
click at [942, 290] on div "Mark as completed" at bounding box center [925, 289] width 68 height 10
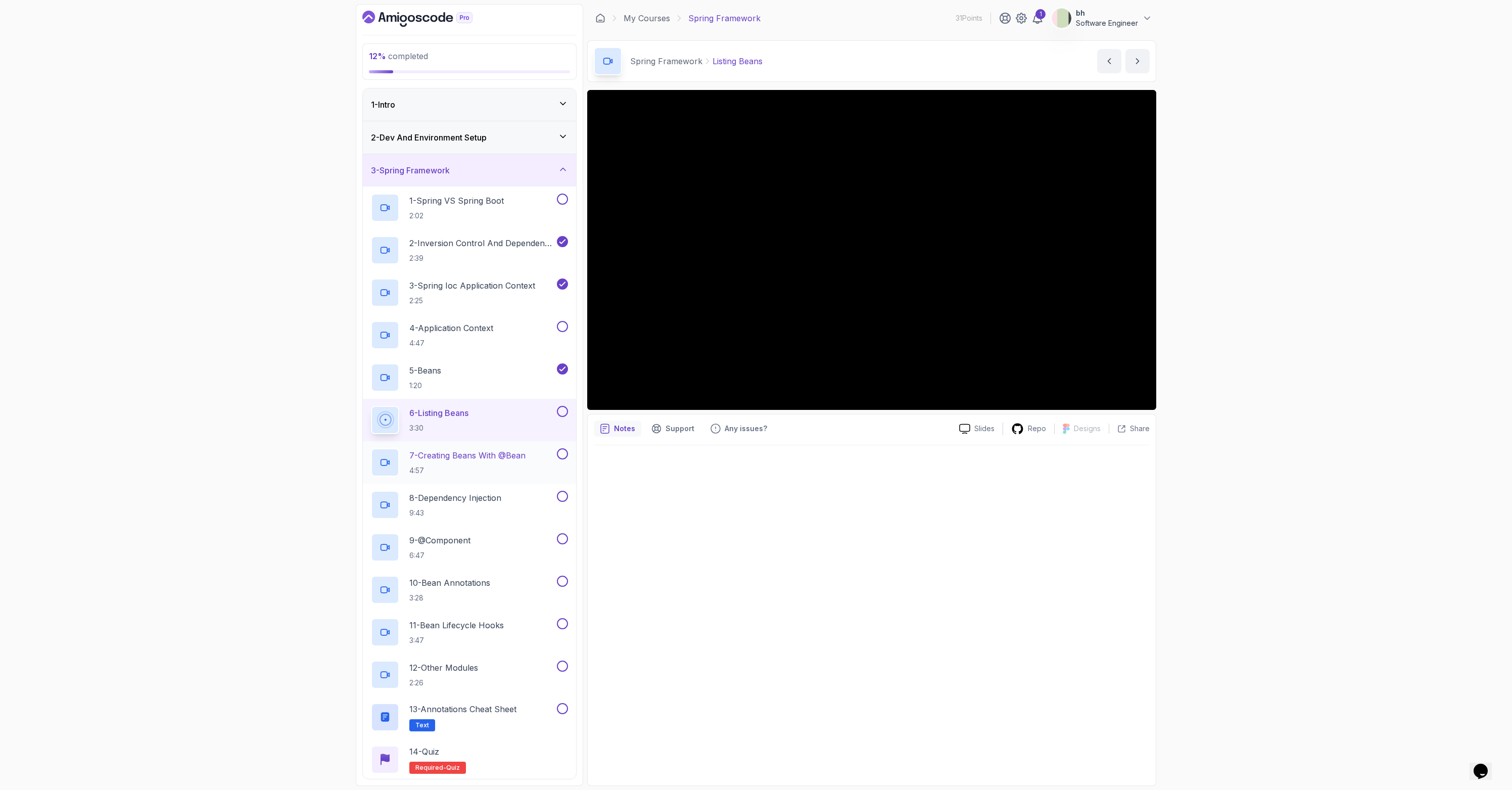
click at [486, 450] on p "7 - Creating Beans With @Bean" at bounding box center [467, 456] width 116 height 13
click at [927, 501] on div at bounding box center [871, 612] width 556 height 334
click at [456, 508] on p "9:43" at bounding box center [455, 512] width 92 height 10
click at [467, 462] on h2 "7 - Creating Beans With @Bean 4:57" at bounding box center [467, 462] width 116 height 26
click at [461, 508] on h2 "8 - Dependency Injection 9:43" at bounding box center [455, 504] width 92 height 26
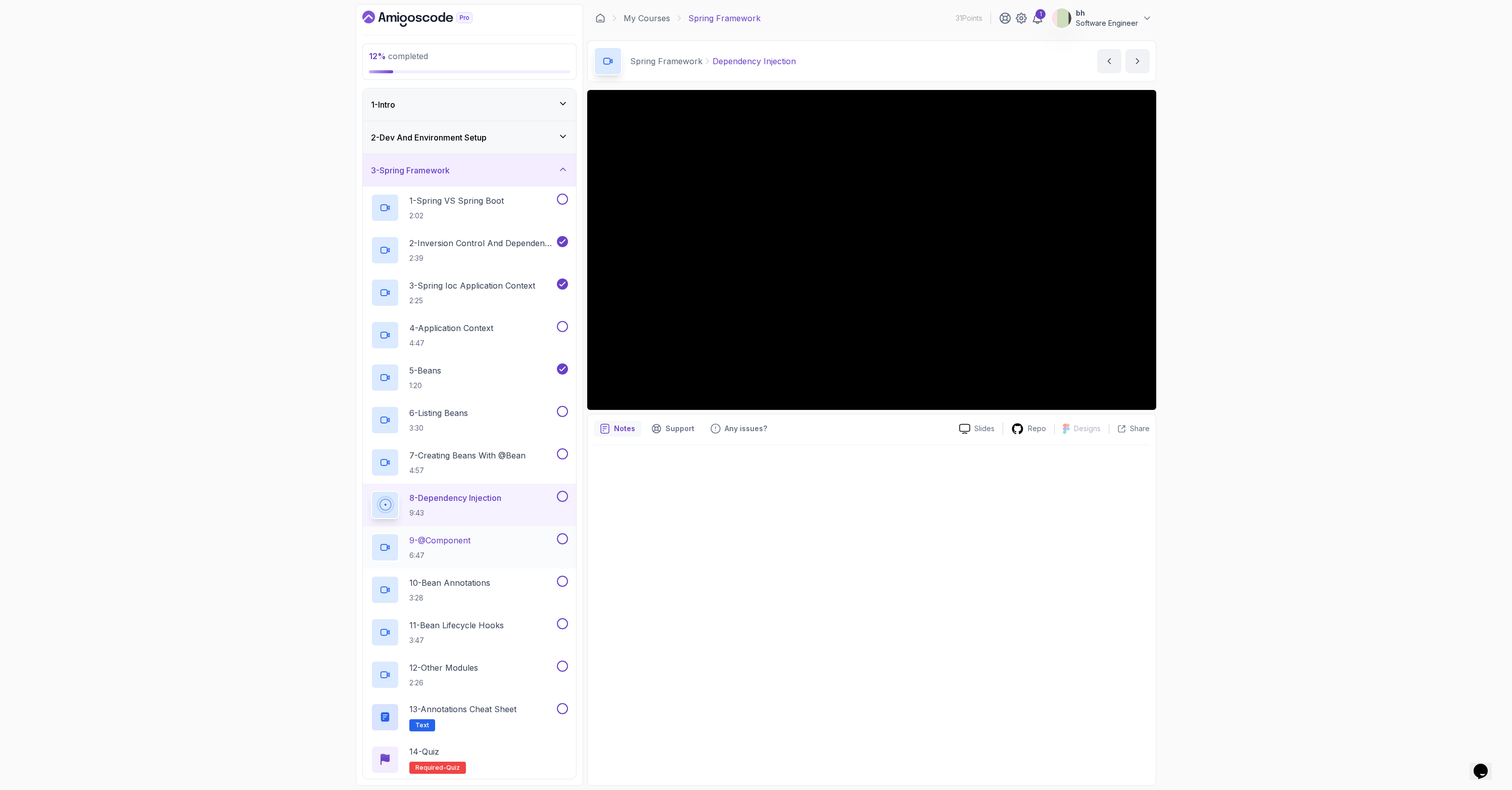
click at [433, 545] on p "9 - @Component" at bounding box center [440, 541] width 61 height 13
click at [471, 685] on p "2:26" at bounding box center [443, 683] width 69 height 10
click at [415, 21] on icon "Dashboard" at bounding box center [418, 19] width 6 height 7
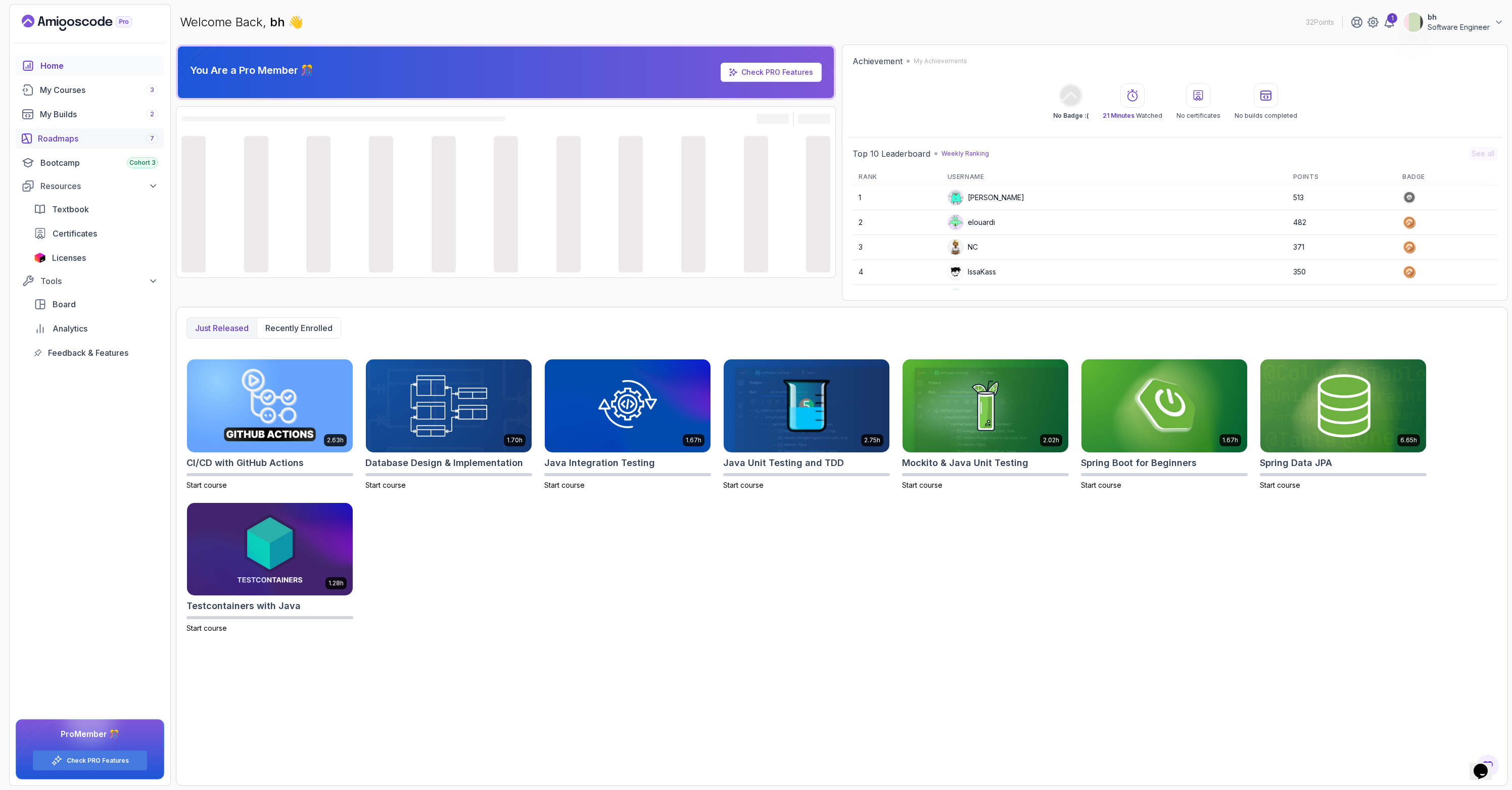
click at [66, 140] on div "Roadmaps 7" at bounding box center [98, 139] width 120 height 13
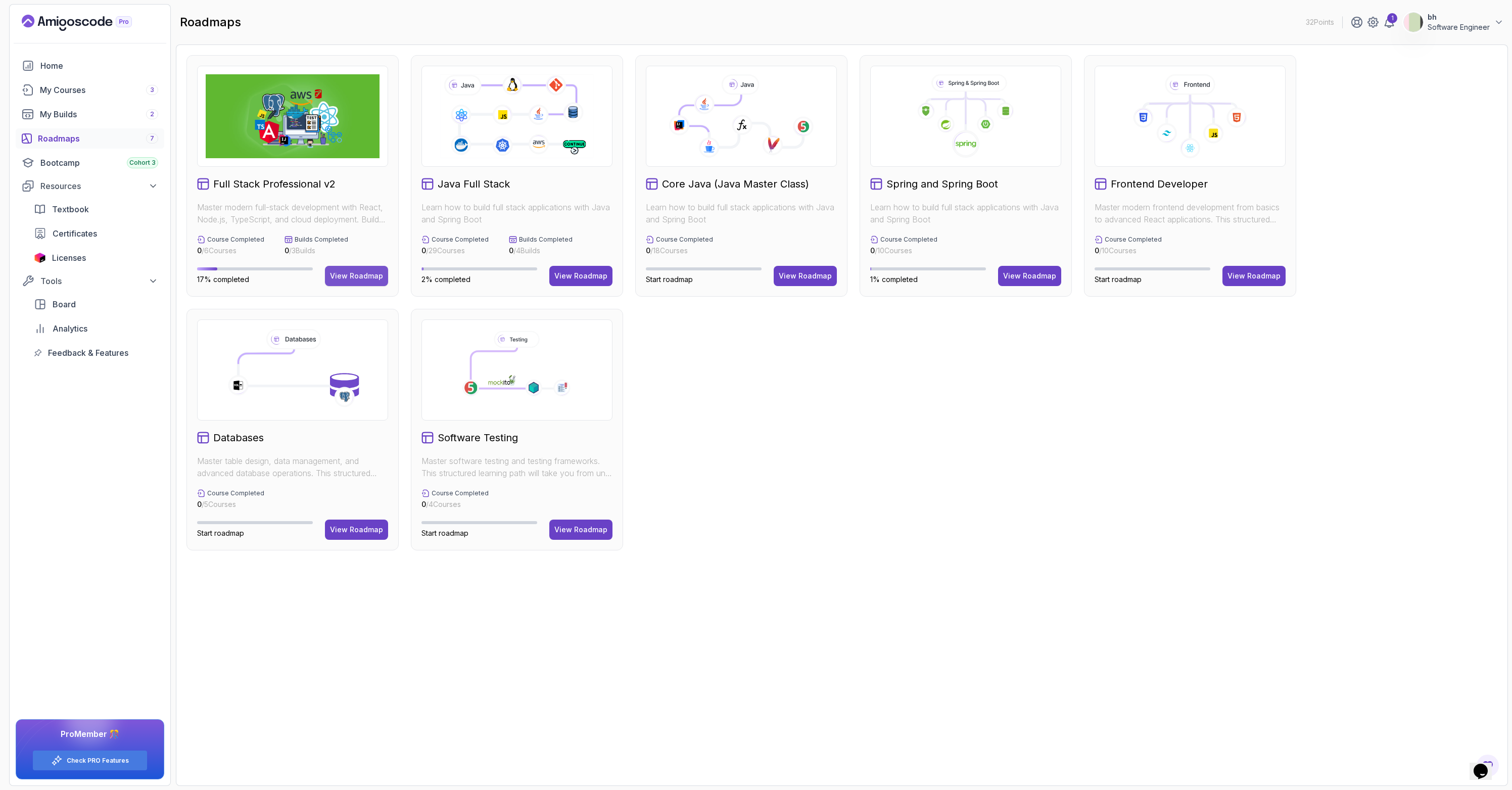
click at [363, 275] on div "View Roadmap" at bounding box center [356, 276] width 53 height 10
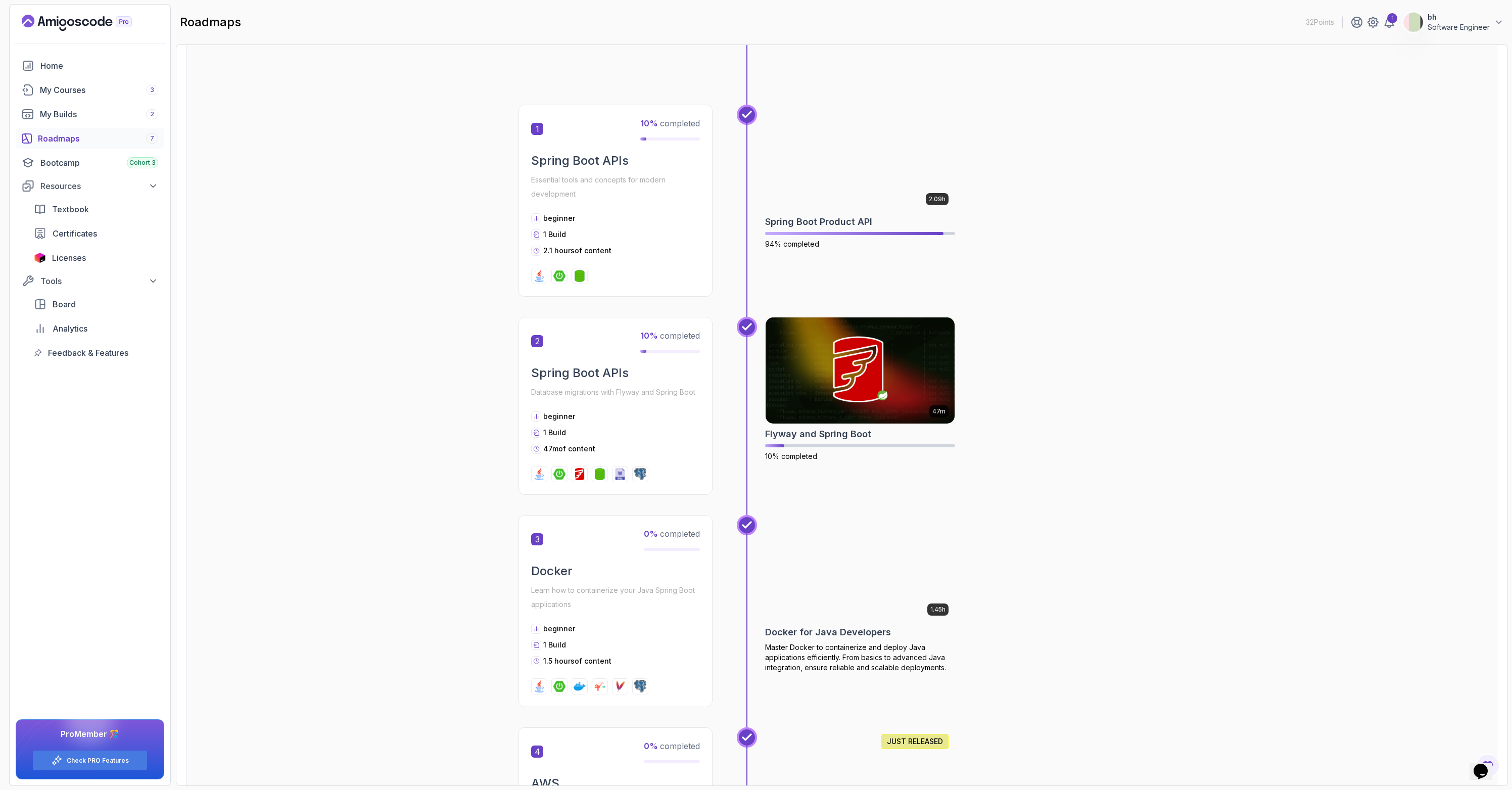
scroll to position [514, 0]
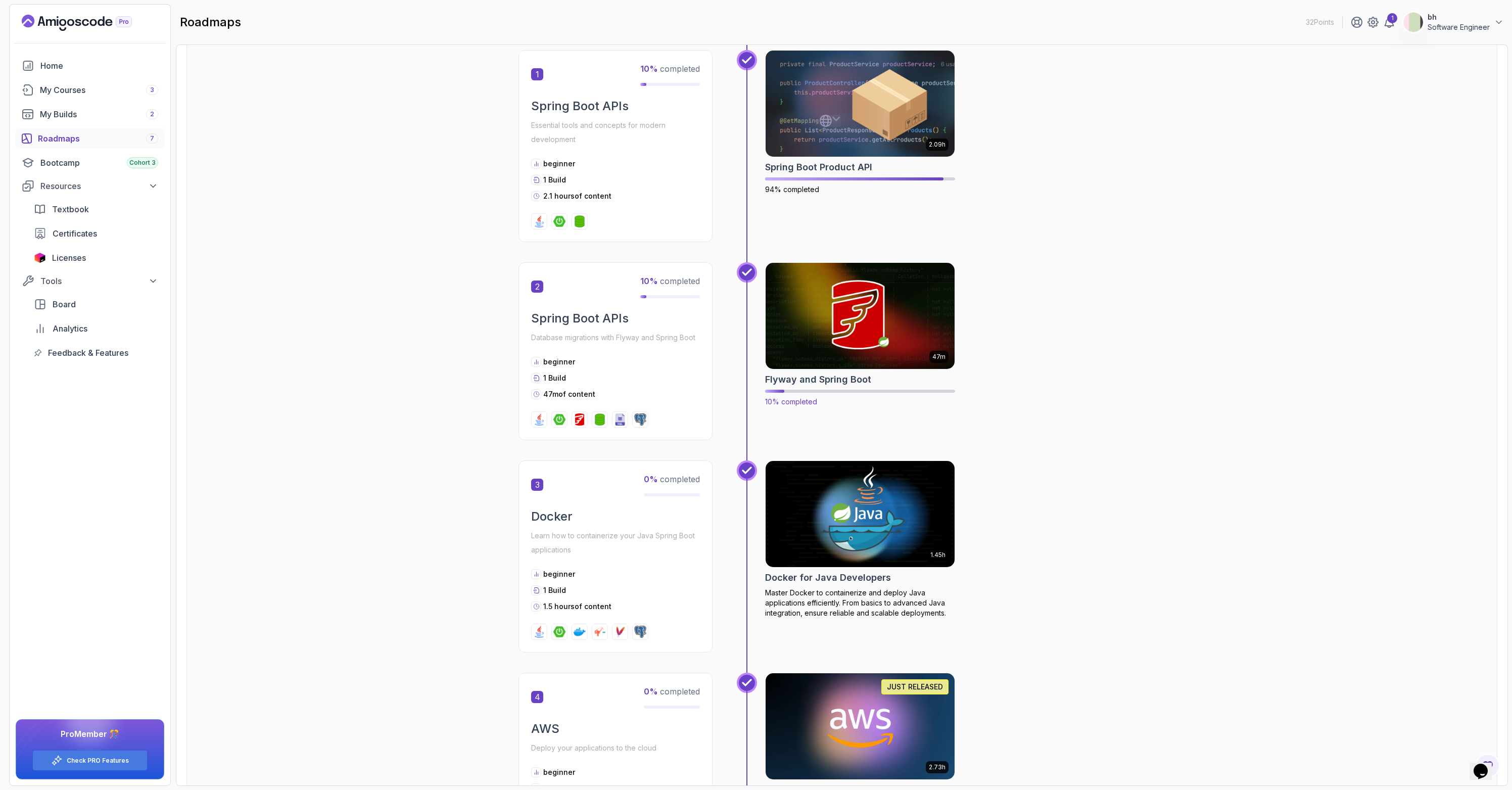
click at [827, 324] on img at bounding box center [860, 316] width 199 height 111
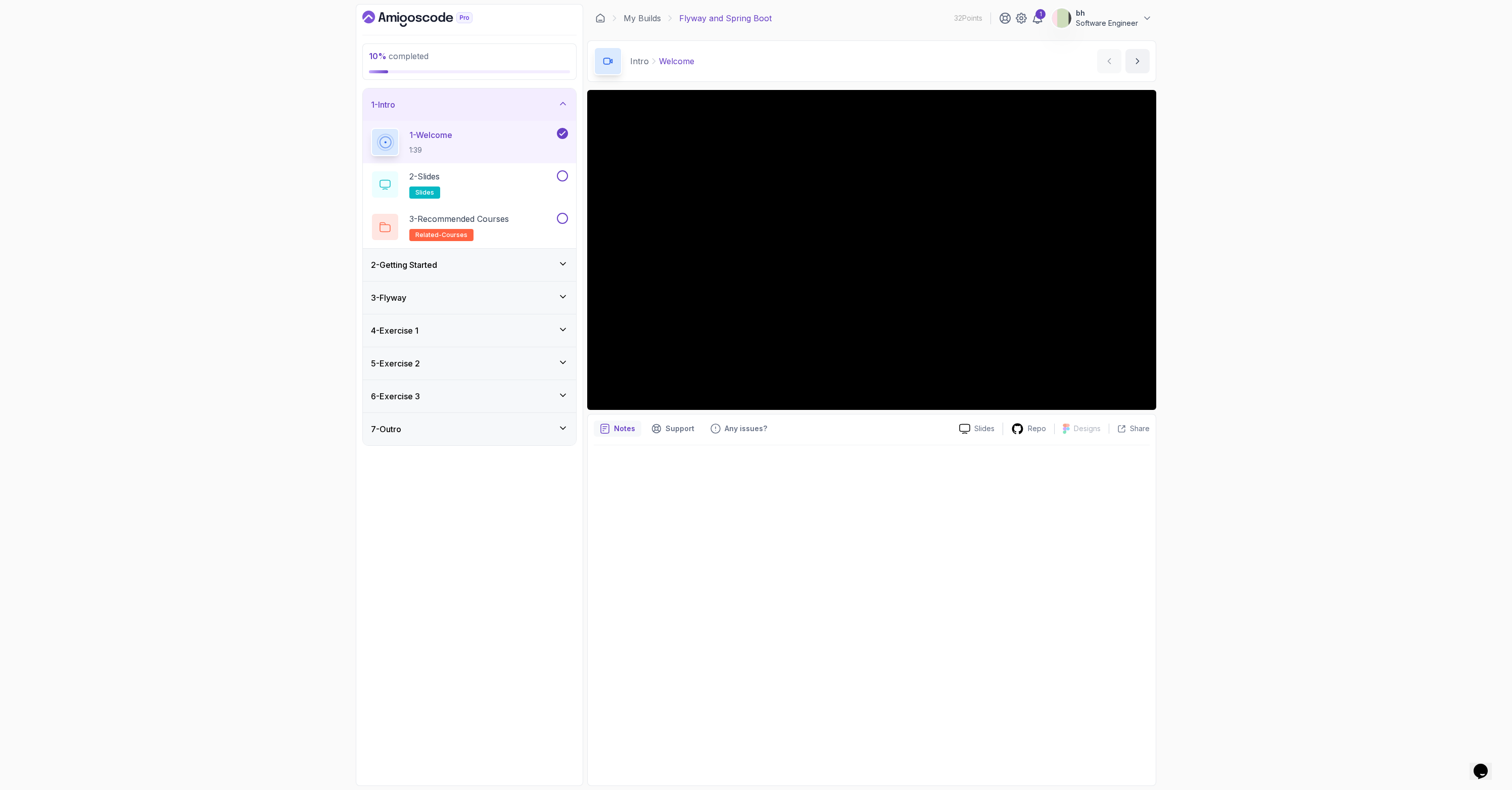
click at [464, 292] on div "3 - Flyway" at bounding box center [469, 298] width 197 height 13
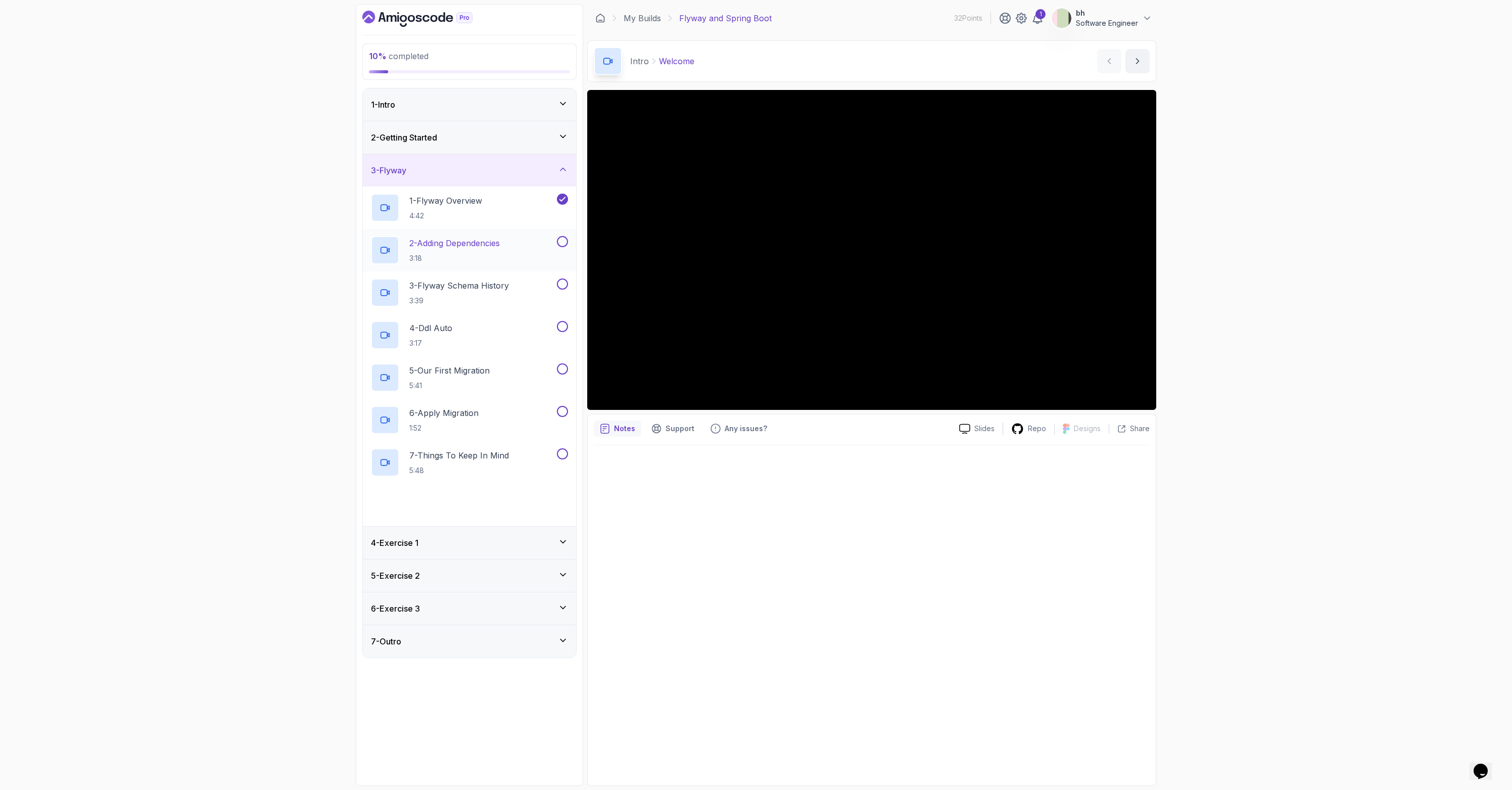
click at [447, 245] on p "2 - Adding Dependencies" at bounding box center [454, 244] width 90 height 13
click at [505, 211] on div "1 - Flyway Overview 4:42" at bounding box center [462, 208] width 184 height 29
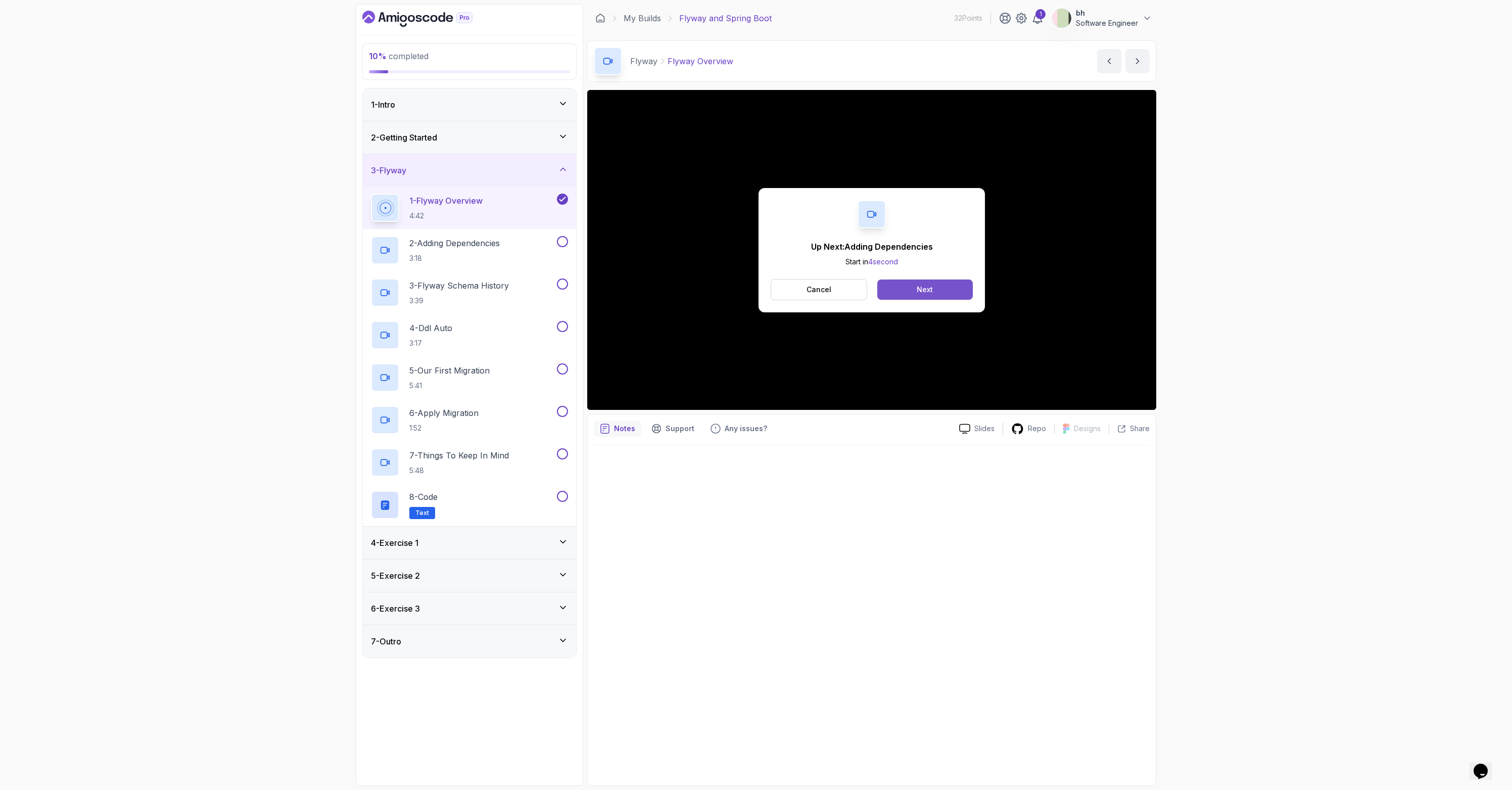
click at [950, 288] on button "Next" at bounding box center [925, 289] width 96 height 21
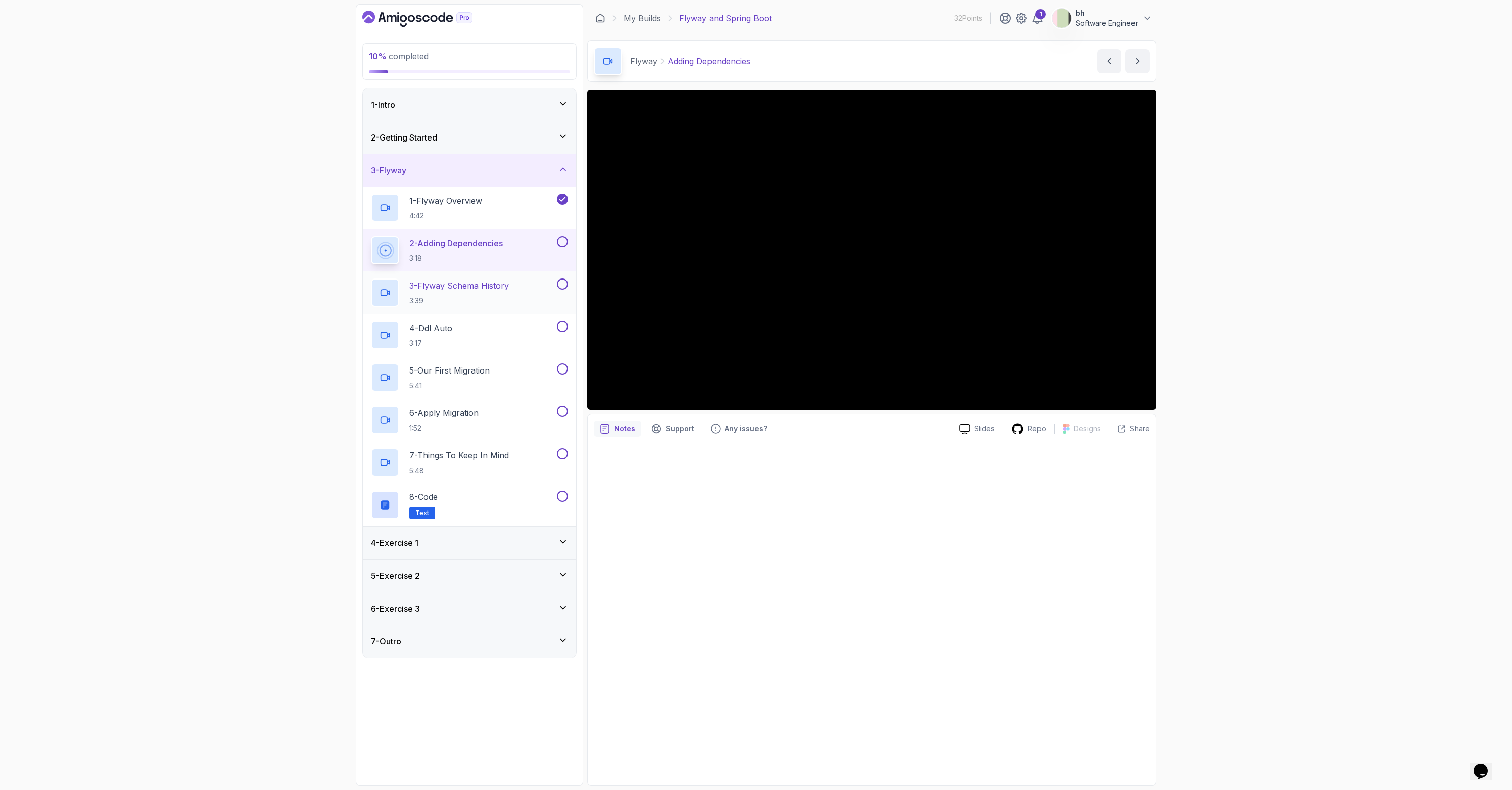
click at [495, 296] on h2 "3 - Flyway Schema History 3:39" at bounding box center [458, 292] width 99 height 26
click at [560, 544] on icon at bounding box center [562, 541] width 10 height 10
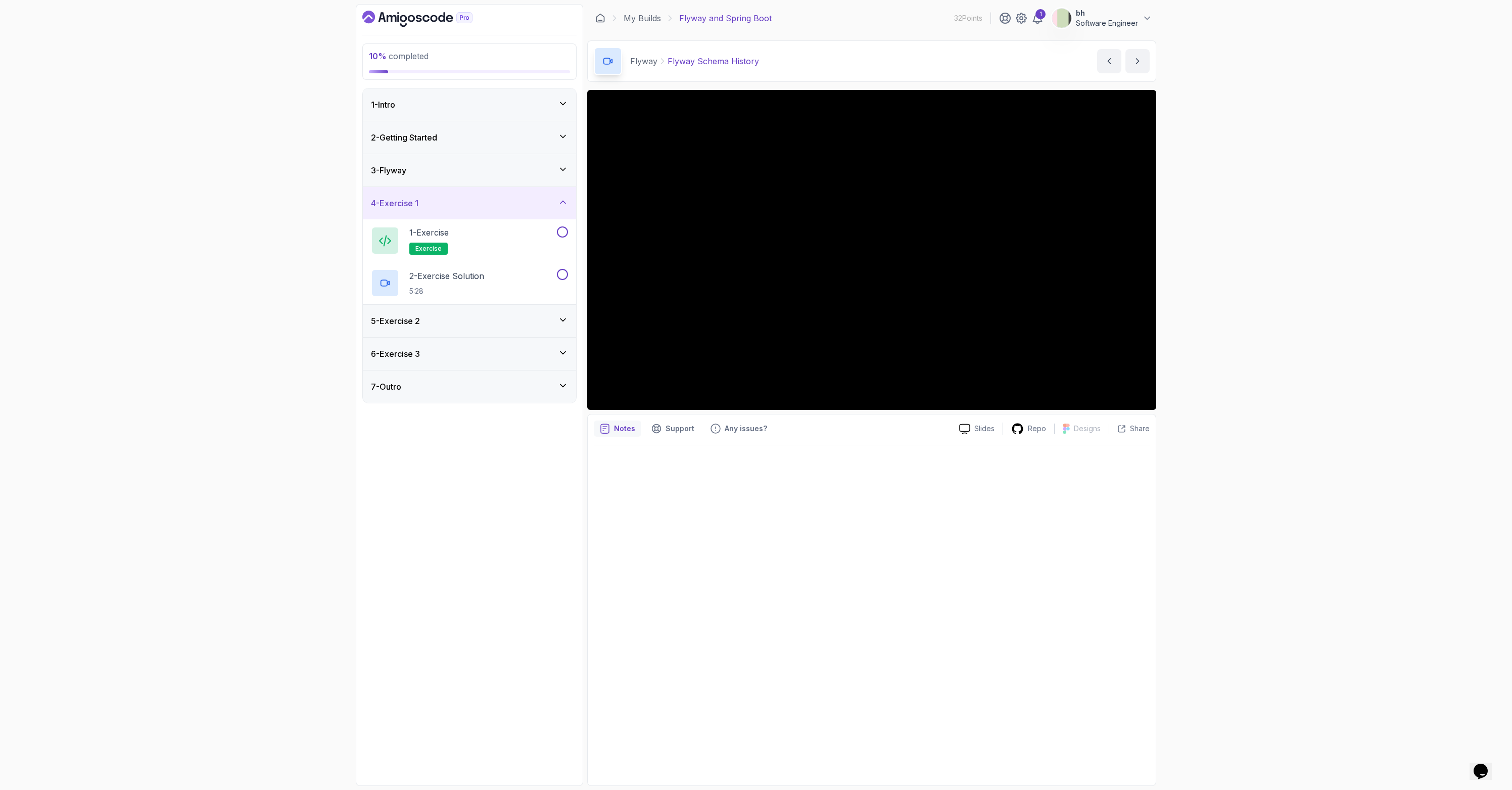
click at [566, 197] on div "4 - Exercise 1" at bounding box center [469, 203] width 213 height 32
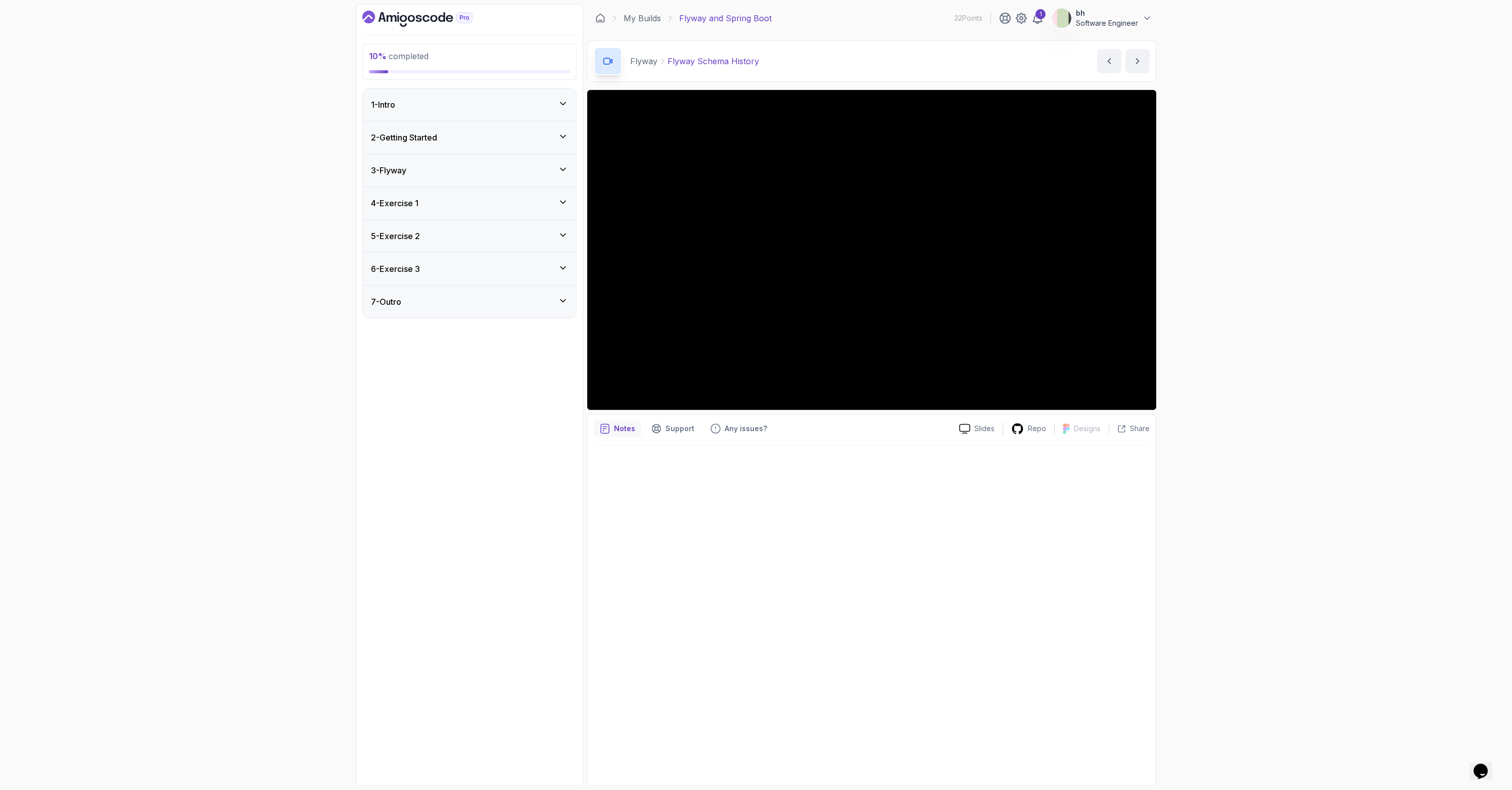
click at [556, 234] on div "5 - Exercise 2" at bounding box center [469, 236] width 197 height 13
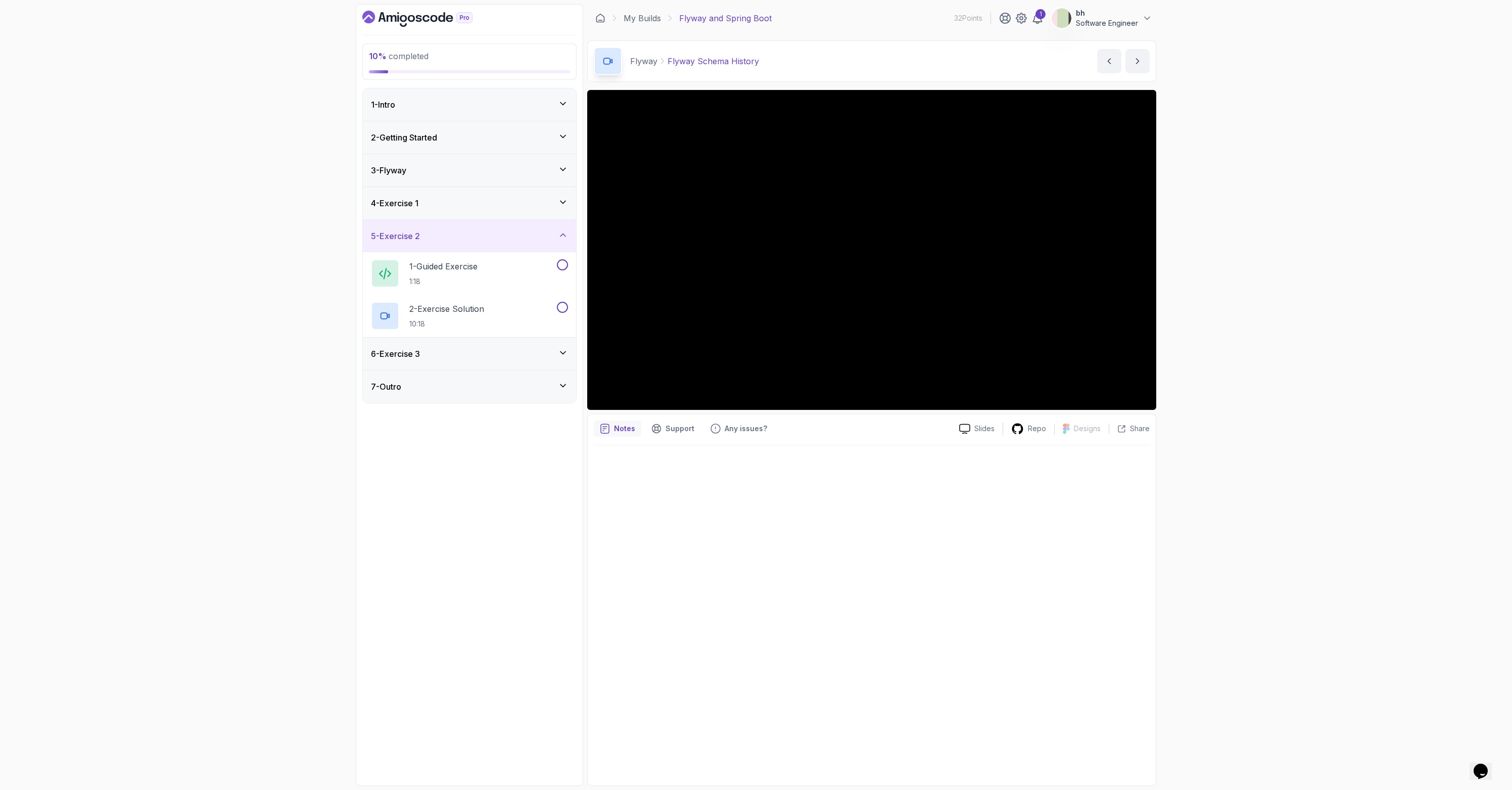
click at [551, 210] on div "4 - Exercise 1" at bounding box center [469, 203] width 213 height 32
click at [551, 317] on div "5 - Exercise 2" at bounding box center [469, 322] width 197 height 13
click at [543, 349] on div "6 - Exercise 3" at bounding box center [469, 354] width 197 height 13
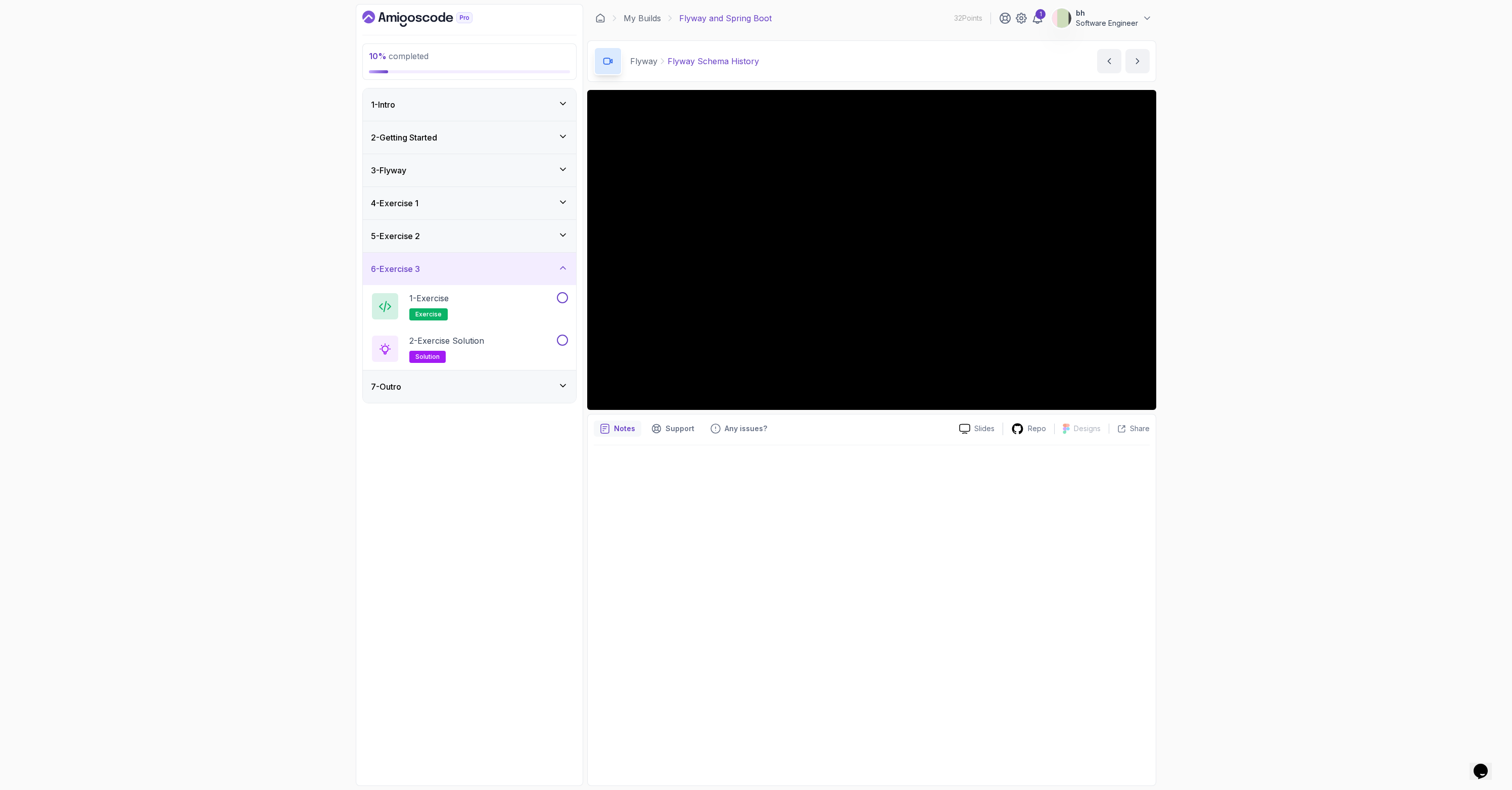
click at [551, 236] on div "5 - Exercise 2" at bounding box center [469, 236] width 197 height 13
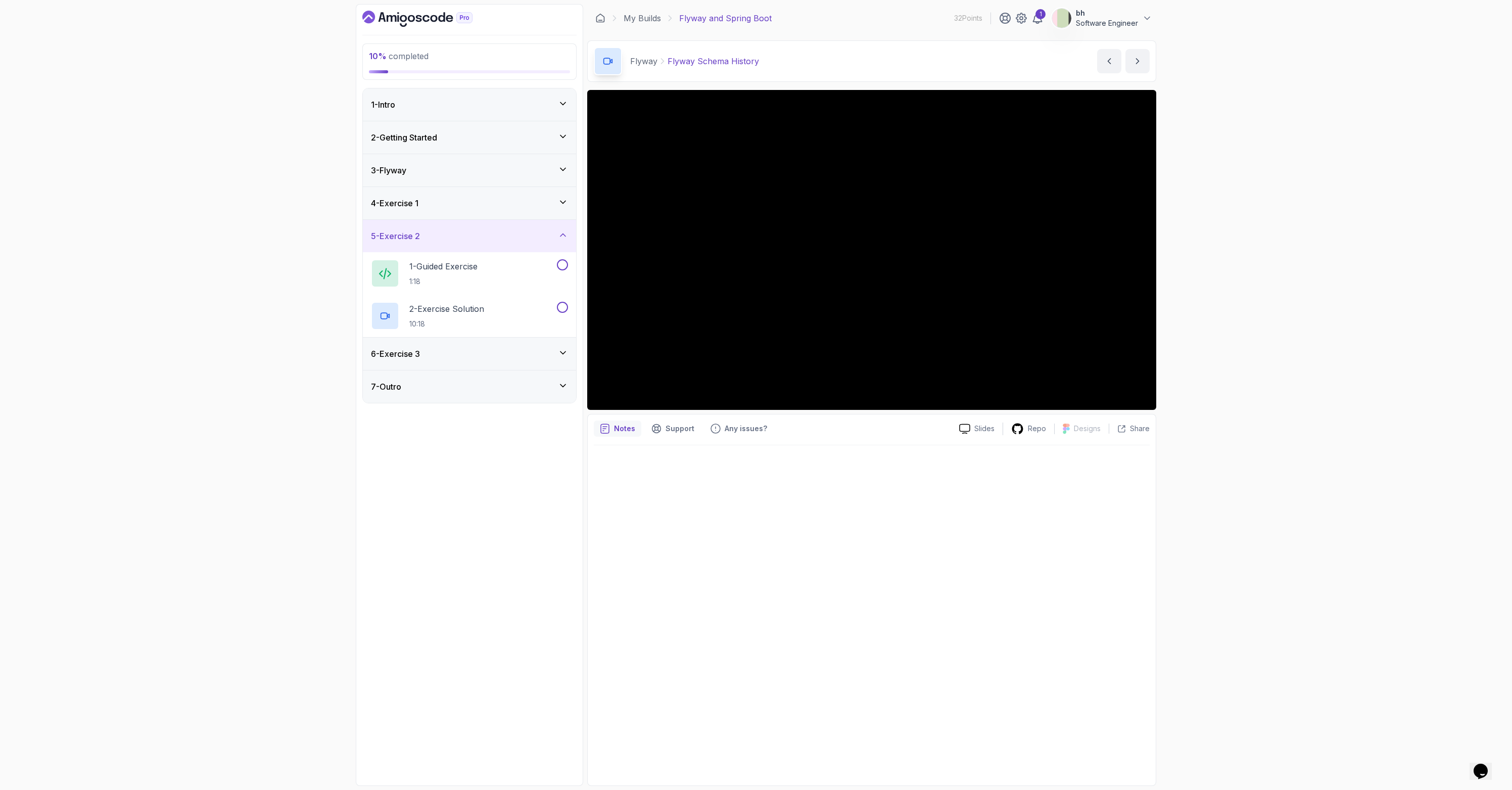
click at [513, 207] on div "4 - Exercise 1" at bounding box center [469, 203] width 197 height 13
click at [494, 176] on div "3 - Flyway" at bounding box center [469, 170] width 197 height 13
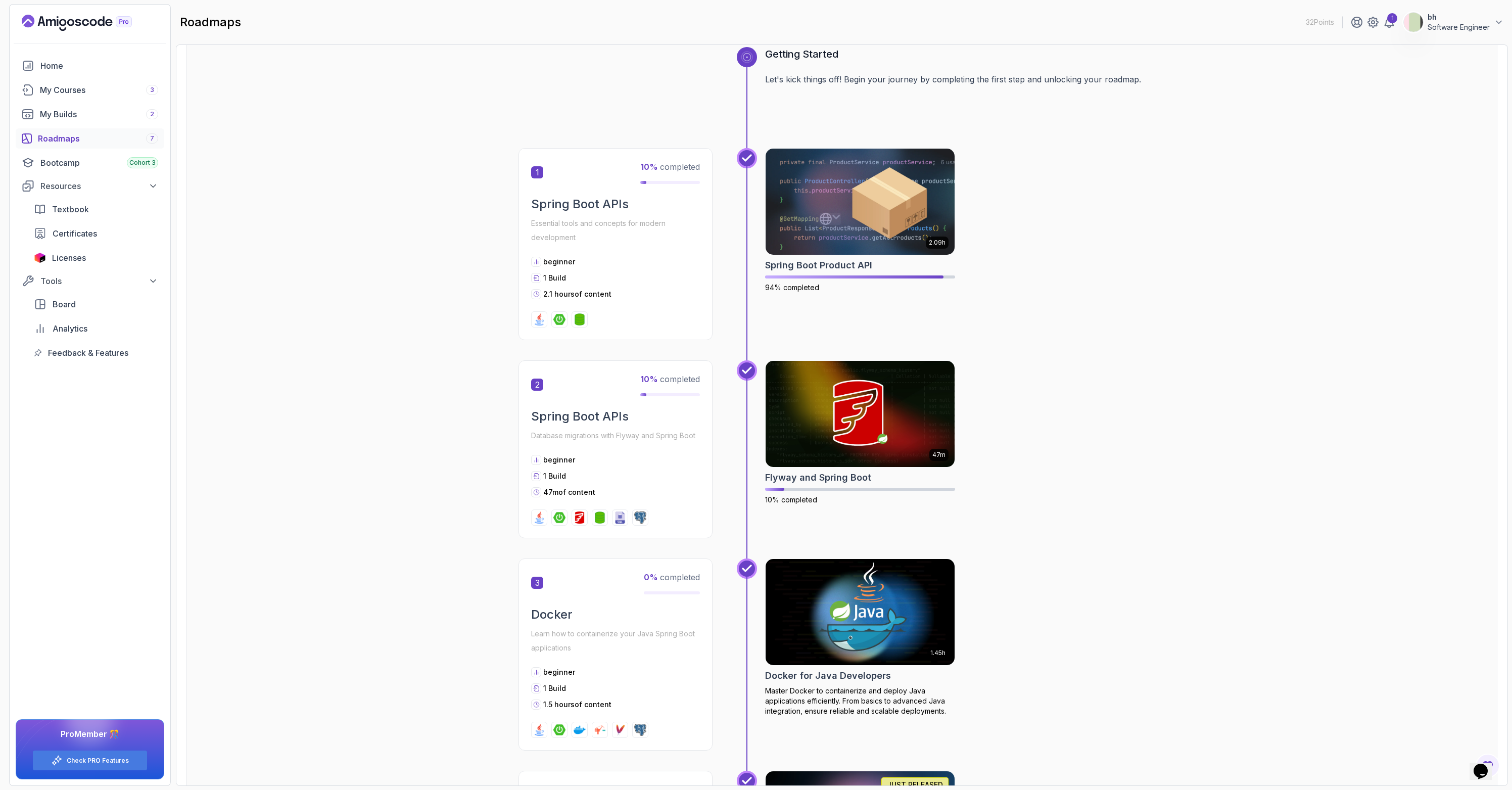
scroll to position [434, 0]
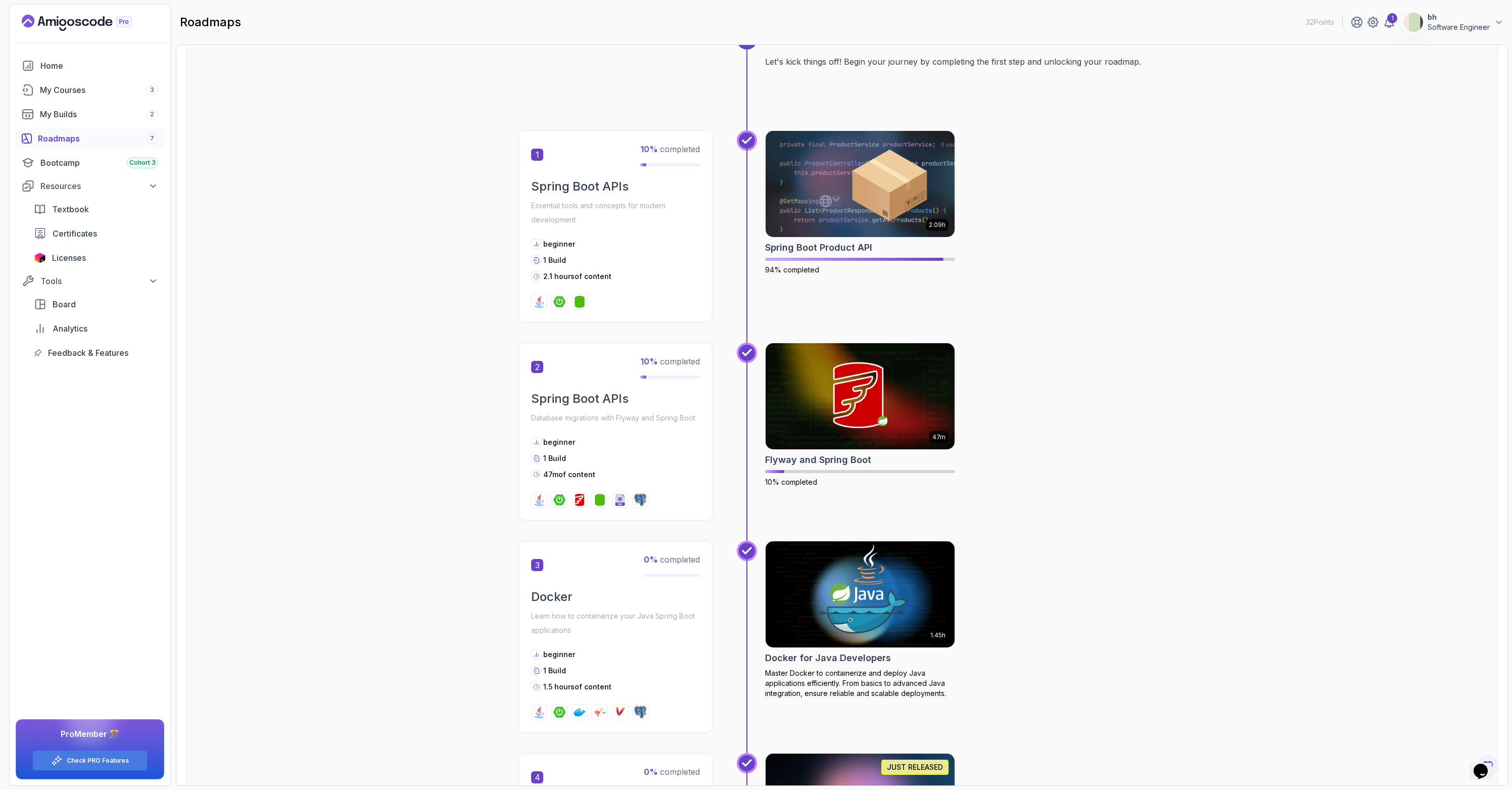
click at [826, 611] on img at bounding box center [860, 595] width 199 height 111
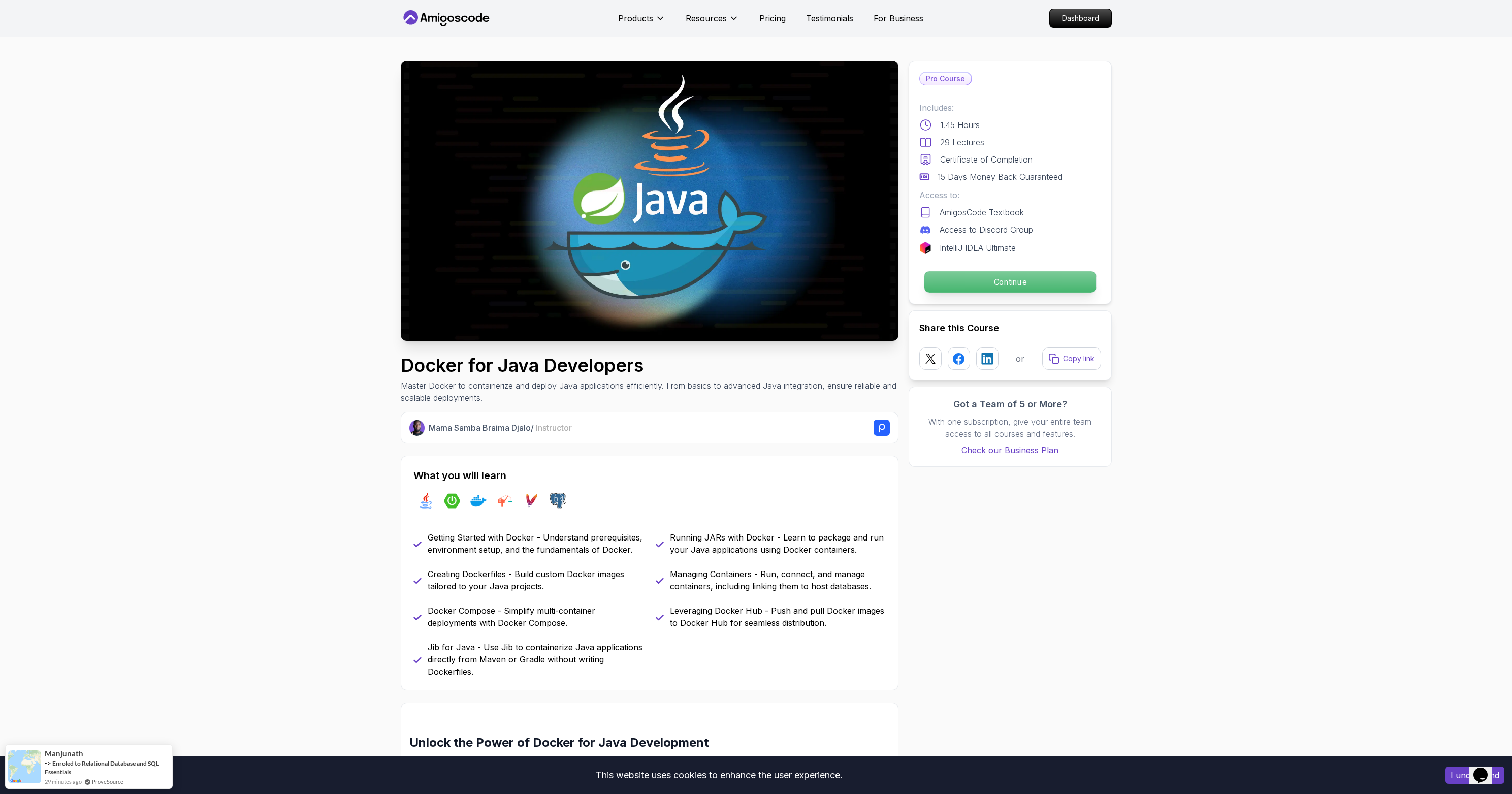
click at [995, 275] on p "Continue" at bounding box center [1010, 282] width 172 height 22
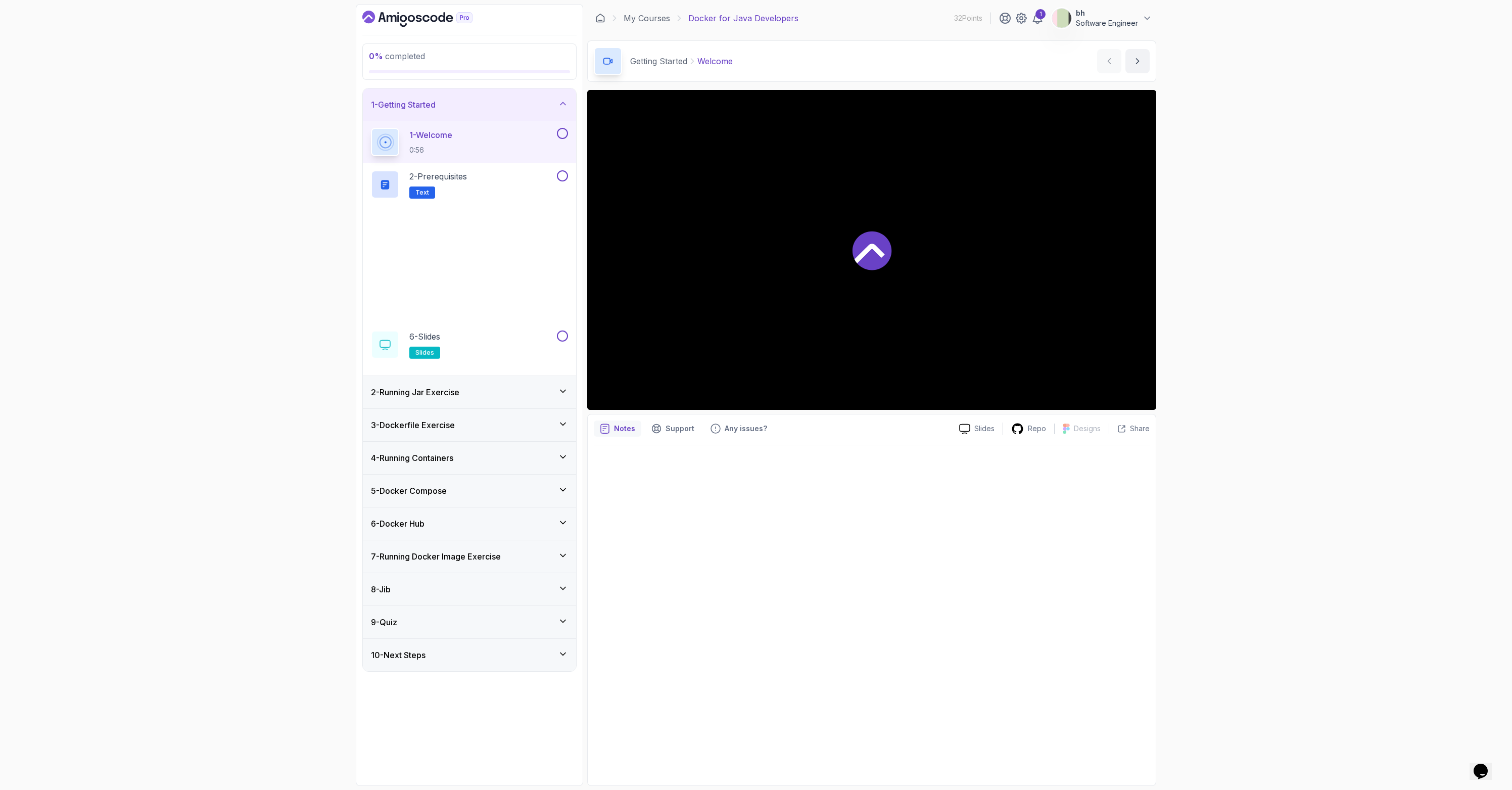
click at [401, 19] on icon "Dashboard" at bounding box center [403, 19] width 7 height 7
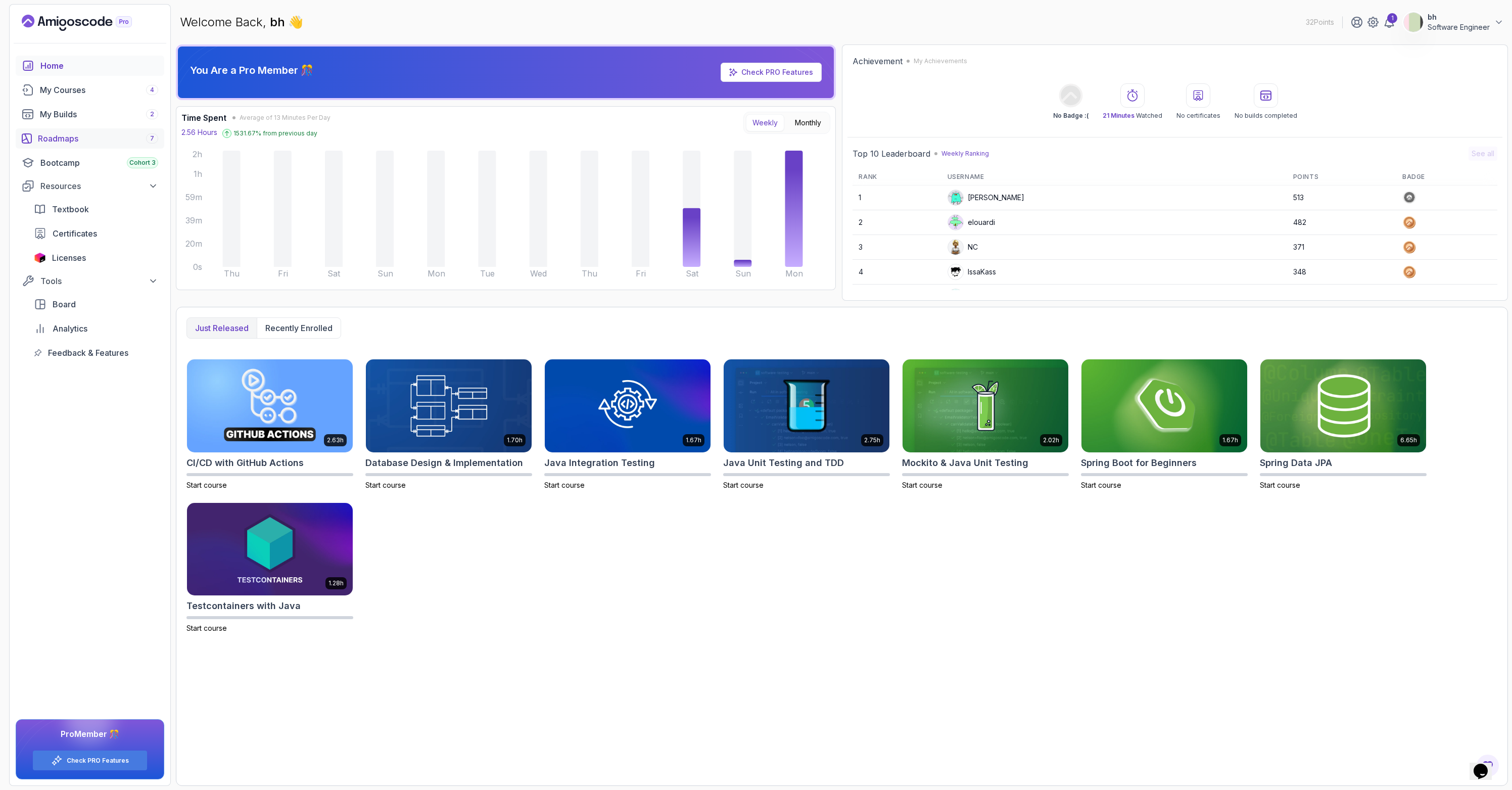
click at [65, 138] on div "Roadmaps 7" at bounding box center [98, 139] width 120 height 13
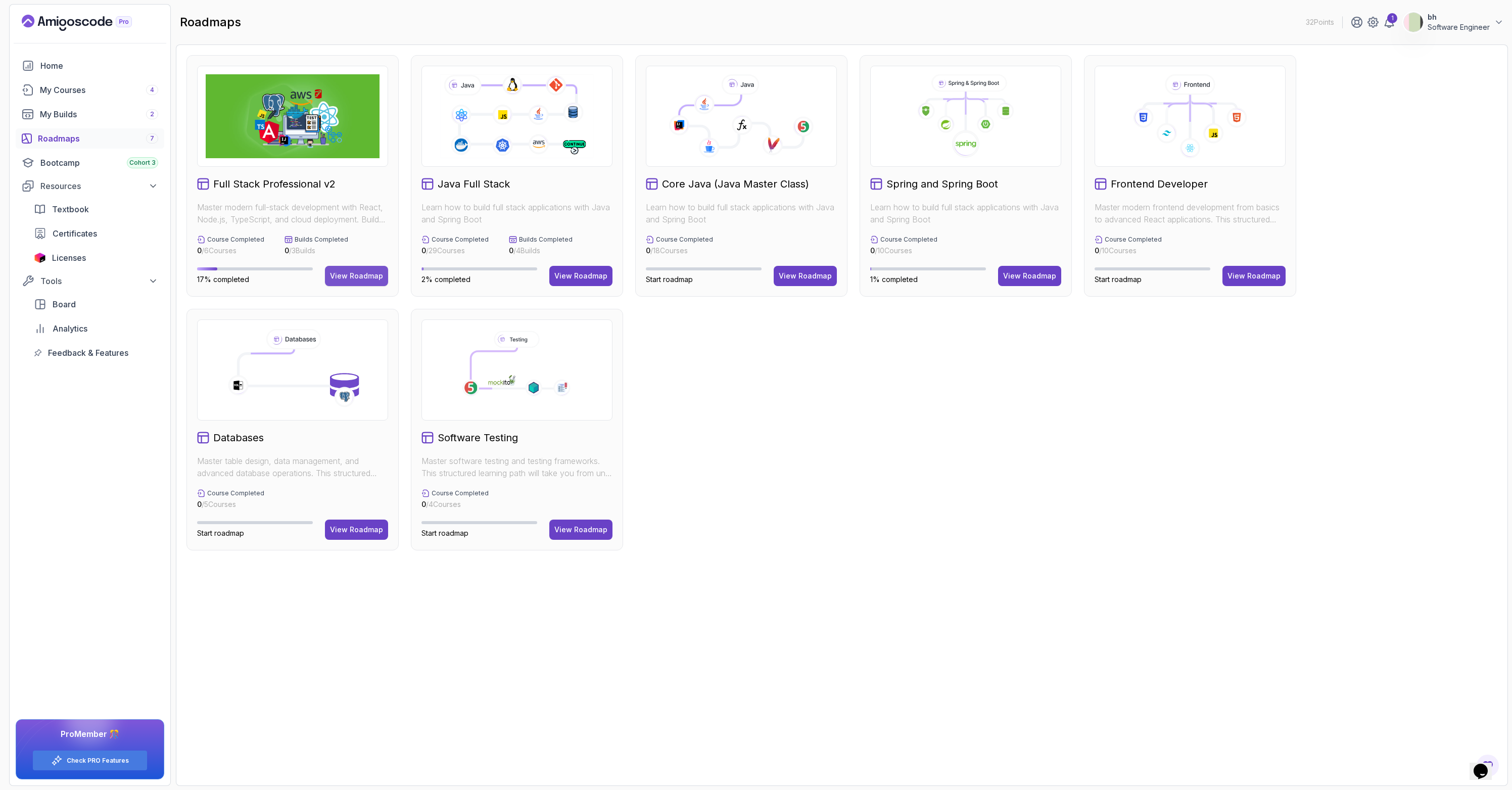
click at [339, 271] on div "View Roadmap" at bounding box center [356, 276] width 53 height 10
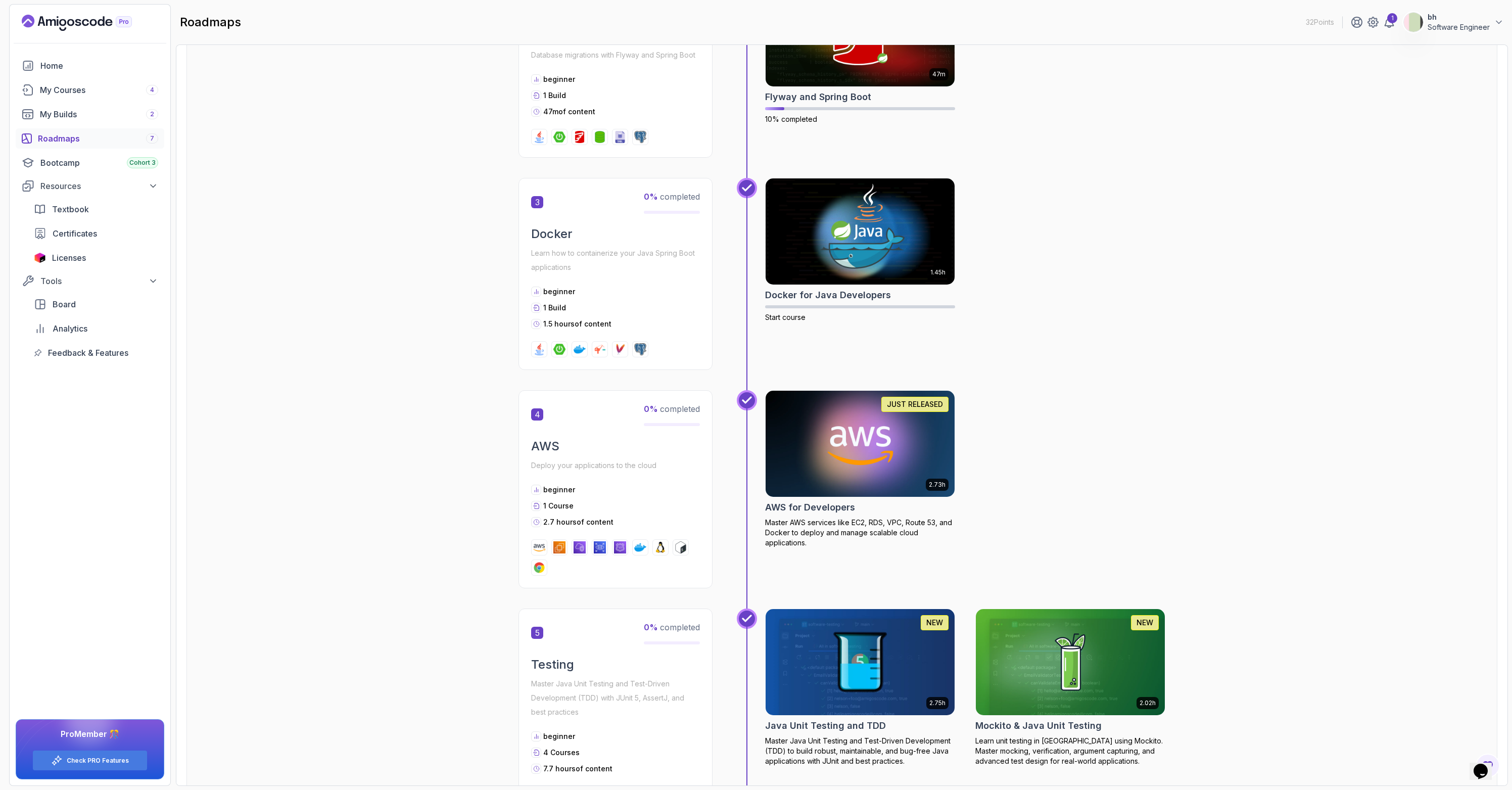
scroll to position [689, 0]
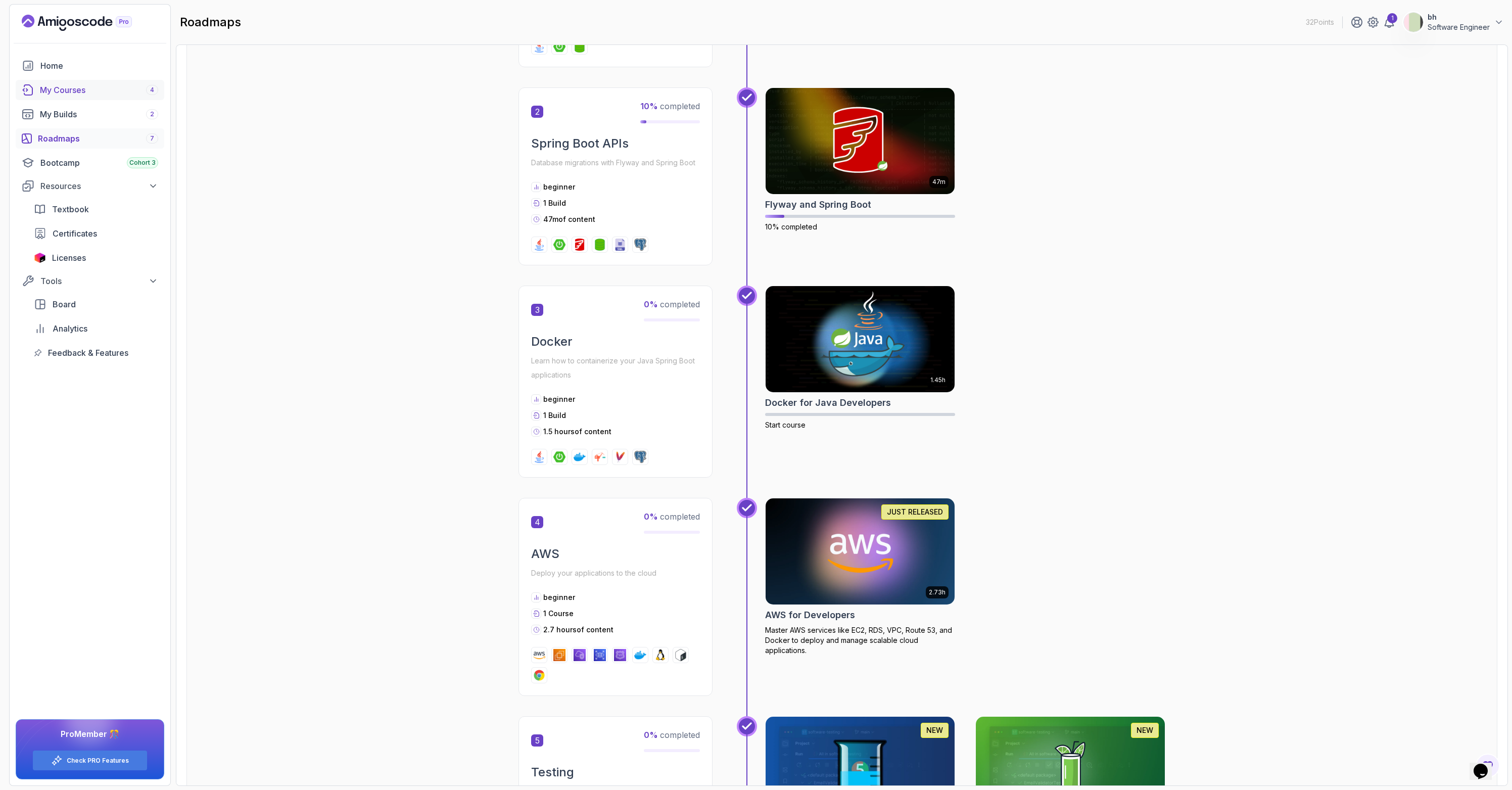
click at [64, 90] on div "My Courses 4" at bounding box center [99, 90] width 118 height 13
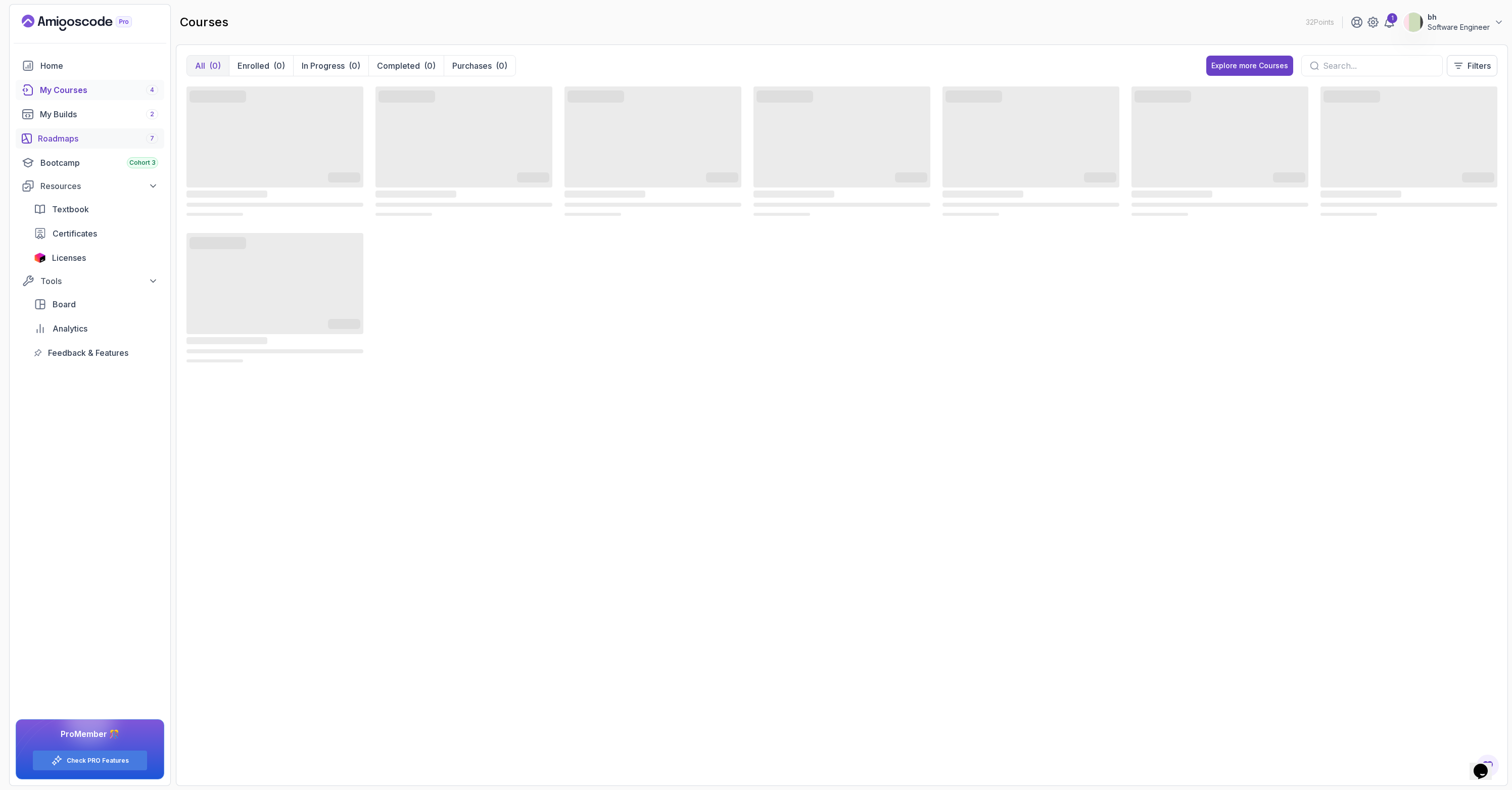
click at [75, 134] on div "Roadmaps 7" at bounding box center [98, 139] width 120 height 13
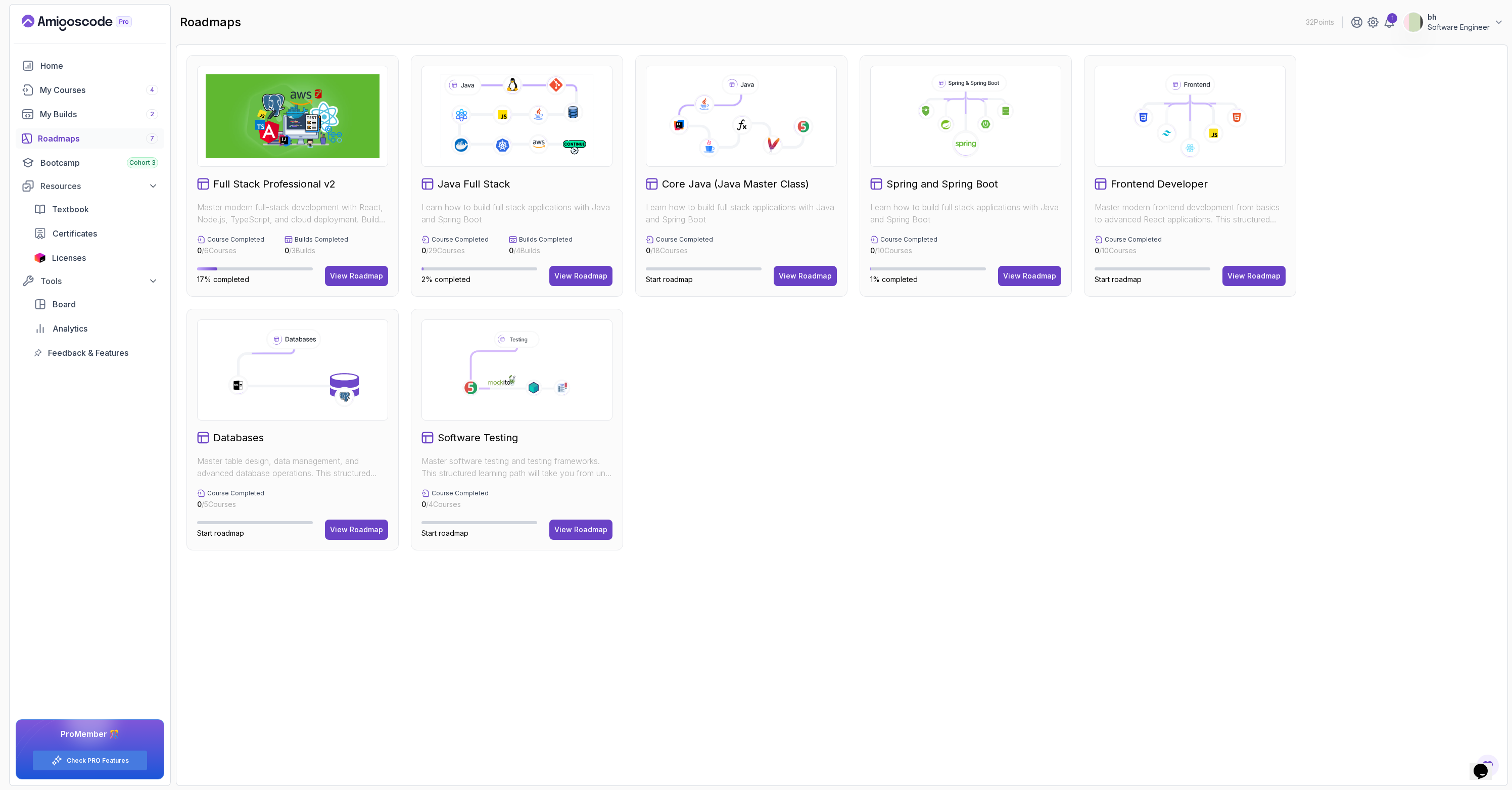
click at [481, 183] on h2 "Java Full Stack" at bounding box center [474, 185] width 73 height 14
click at [601, 275] on div "View Roadmap" at bounding box center [580, 276] width 53 height 10
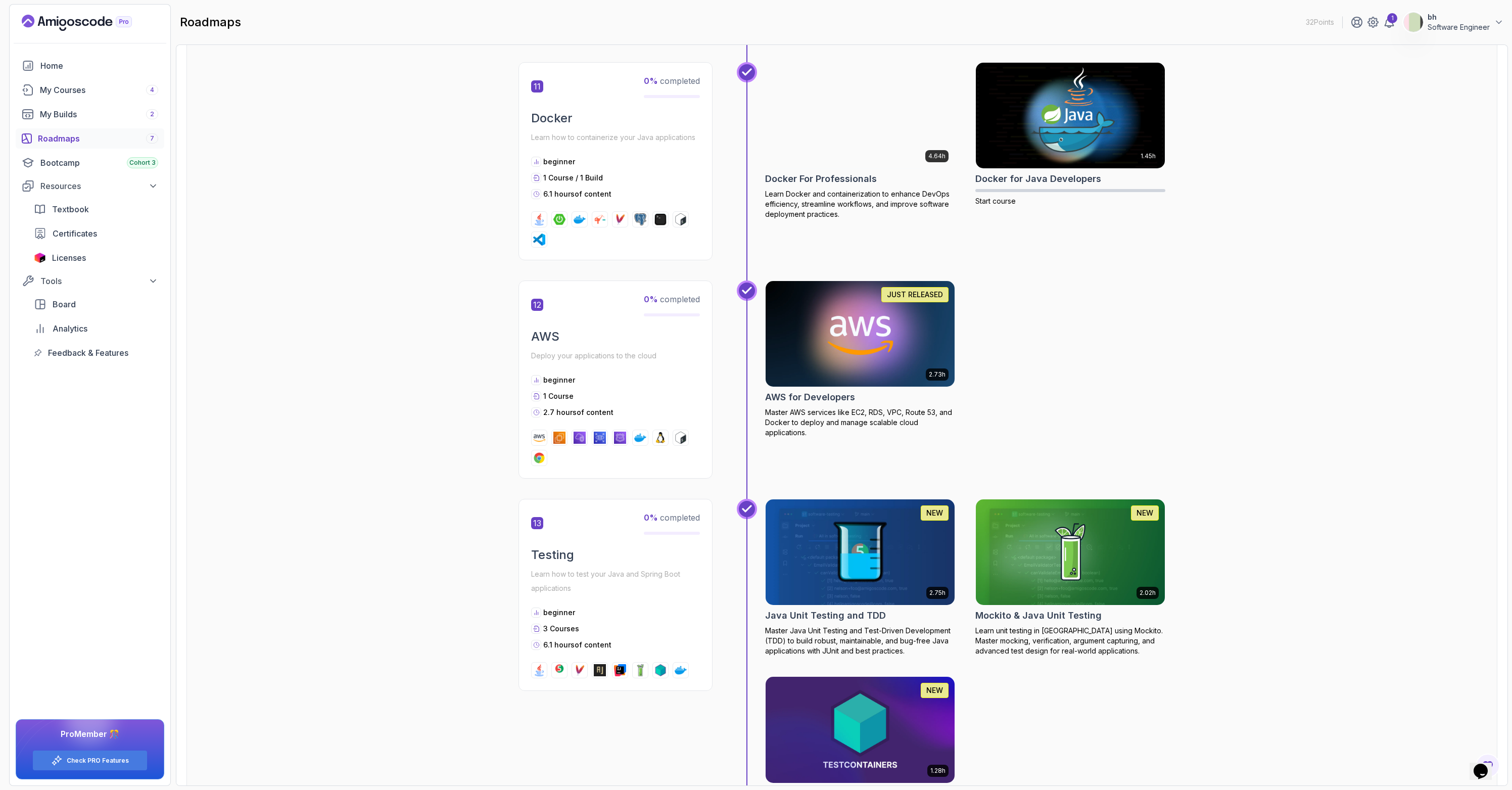
scroll to position [2997, 0]
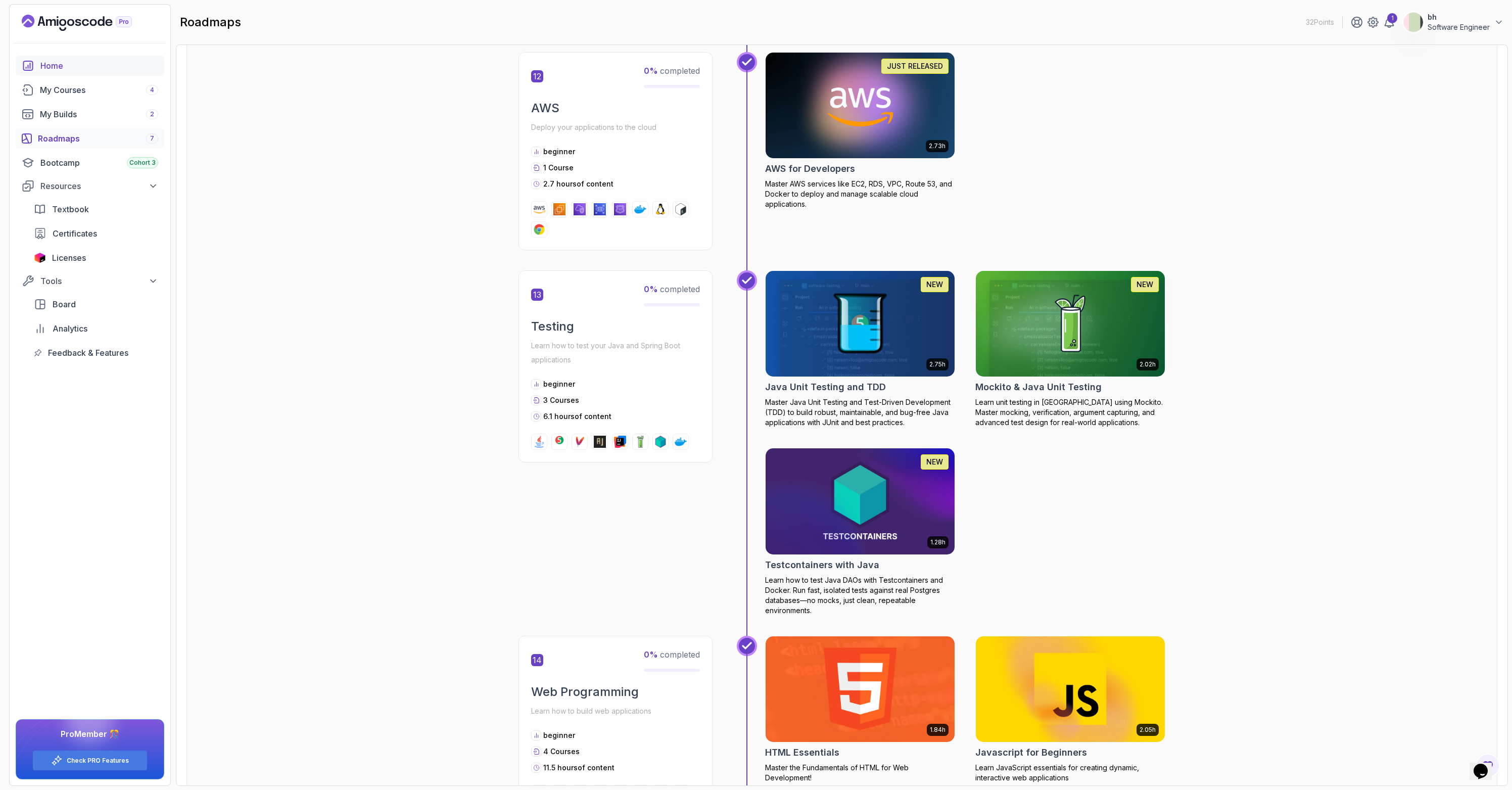
click at [69, 68] on div "Home" at bounding box center [99, 66] width 118 height 13
